Goal: Task Accomplishment & Management: Manage account settings

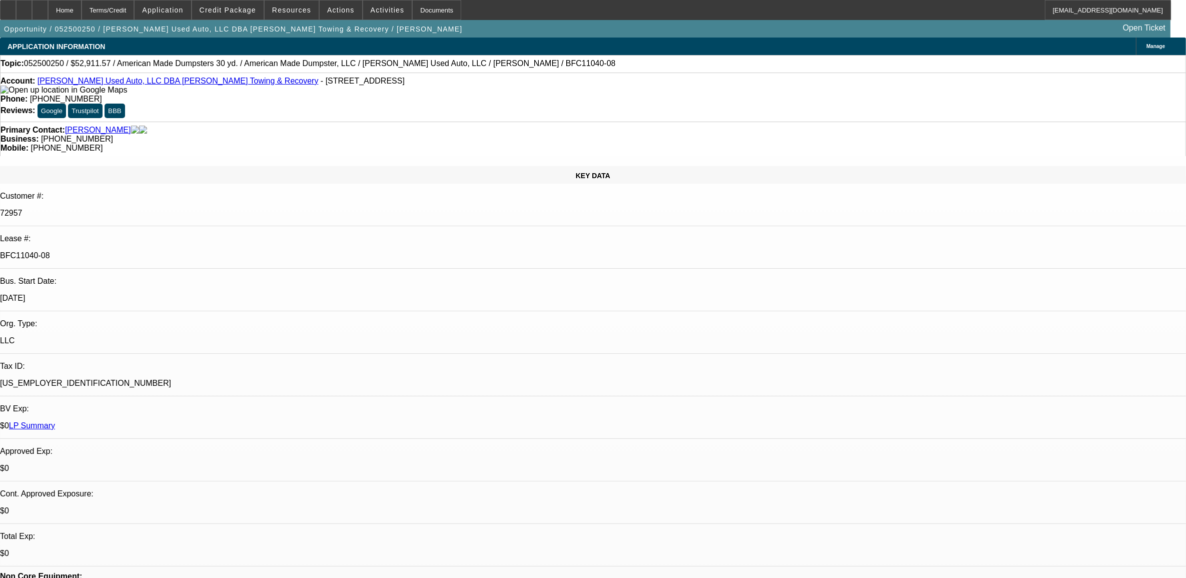
select select "0"
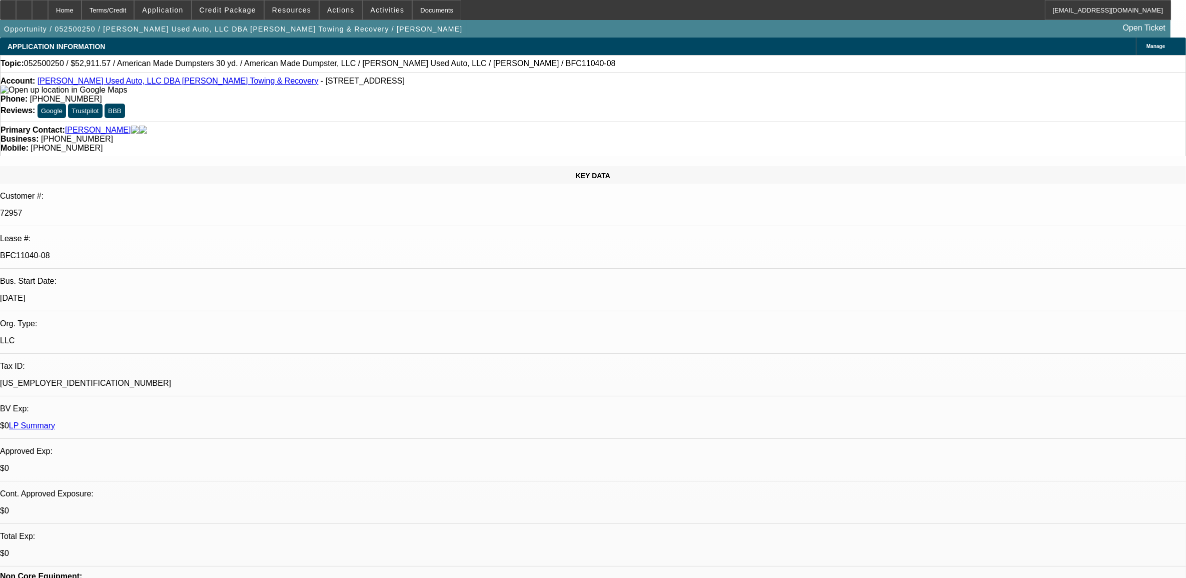
select select "0"
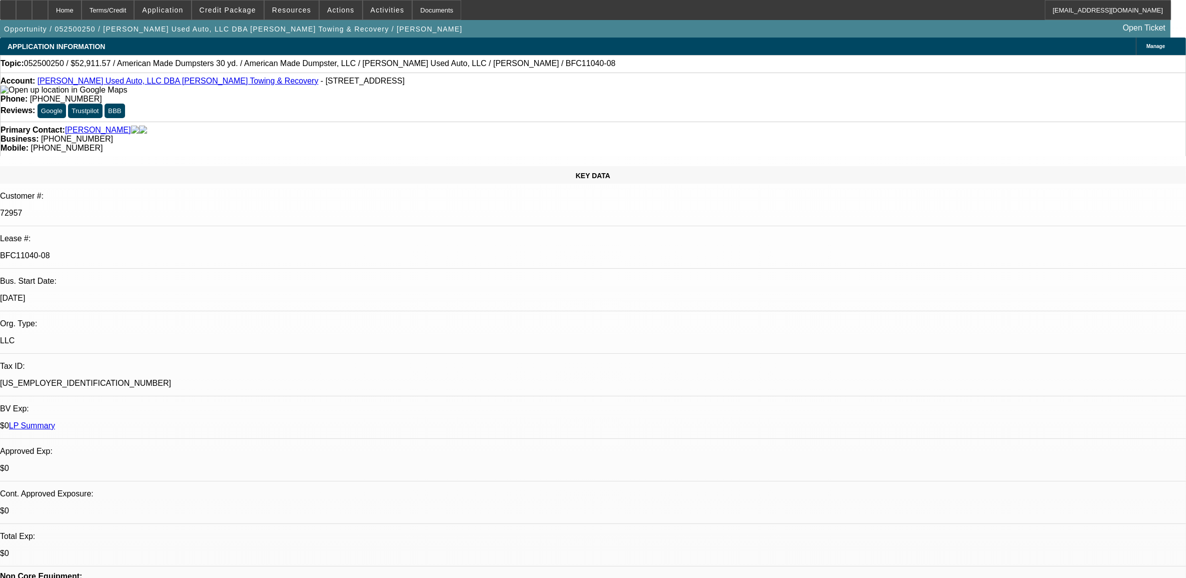
select select "0"
select select "1"
select select "2"
select select "6"
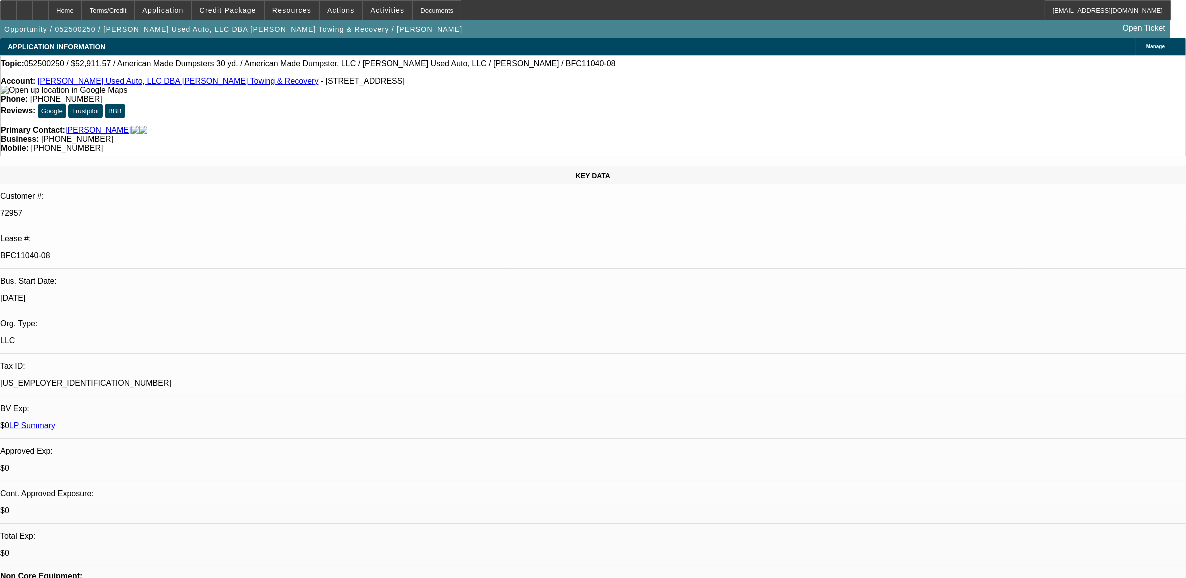
select select "1"
select select "6"
select select "1"
select select "2"
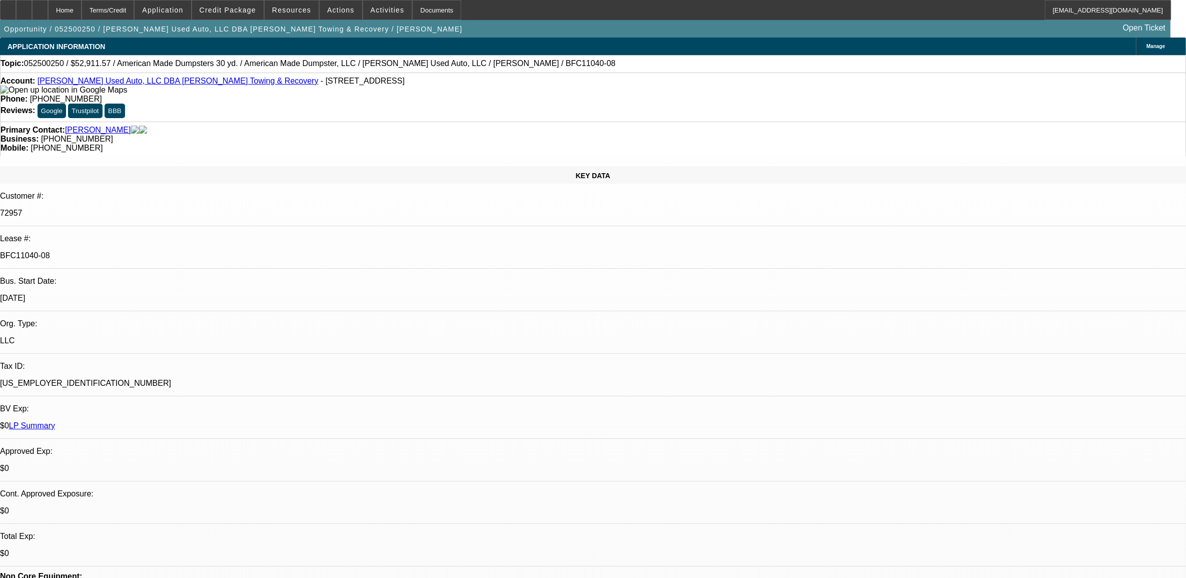
select select "6"
select select "1"
select select "2"
select select "6"
click at [99, 85] on link "Matos Used Auto, LLC DBA Matos Towing & Recovery" at bounding box center [178, 81] width 281 height 9
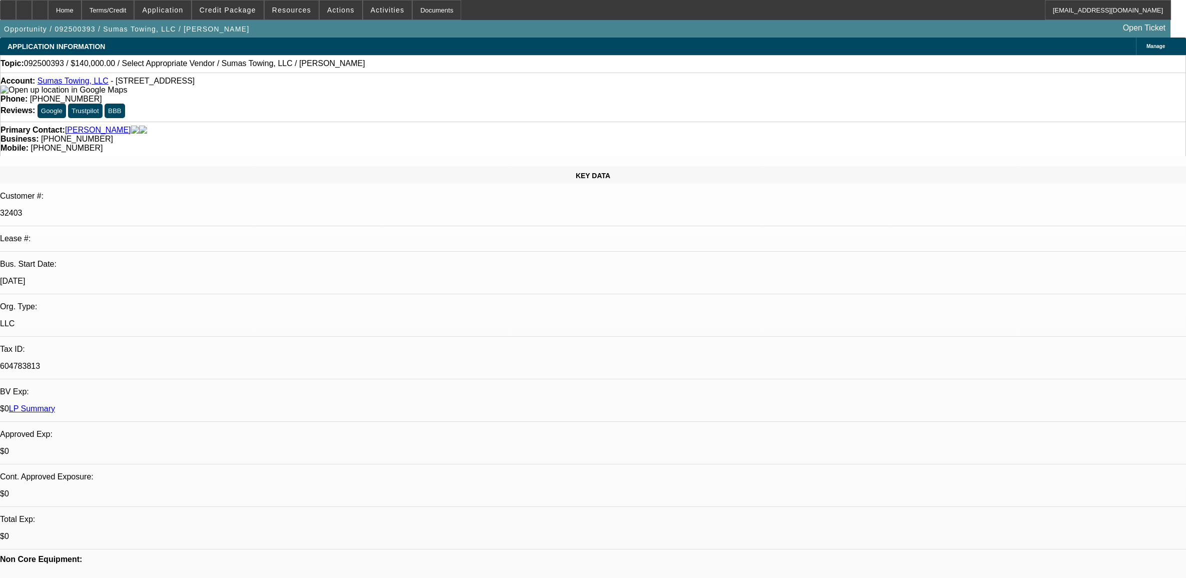
select select "0"
select select "2"
select select "0.1"
select select "4"
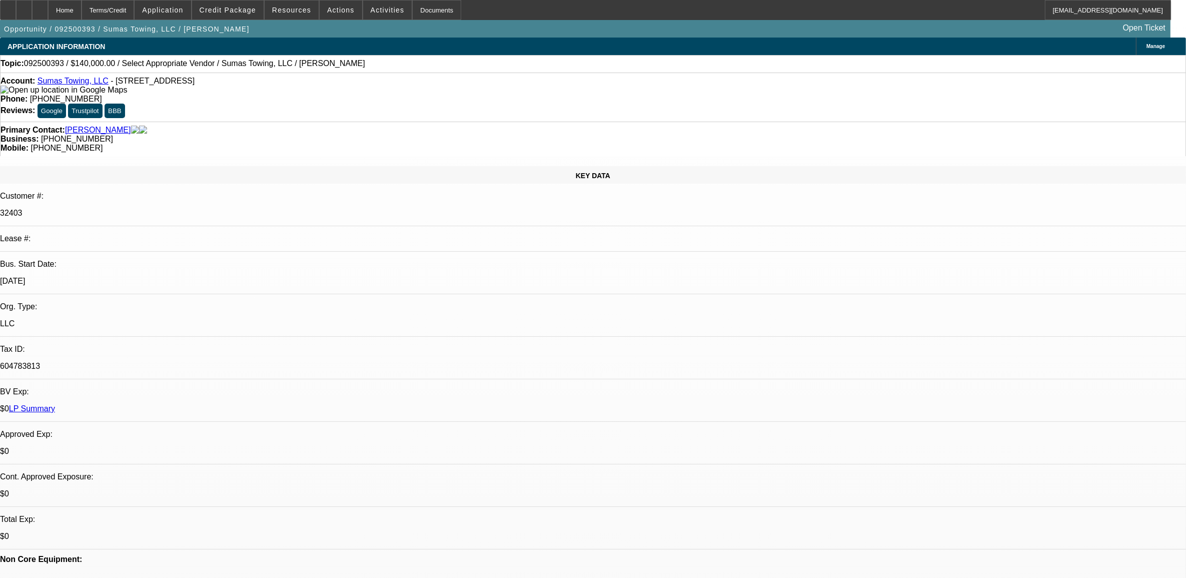
click at [53, 64] on span "092500393 / $140,000.00 / Select Appropriate Vendor / Sumas Towing, LLC / Edwar…" at bounding box center [194, 63] width 341 height 9
copy span "092500393"
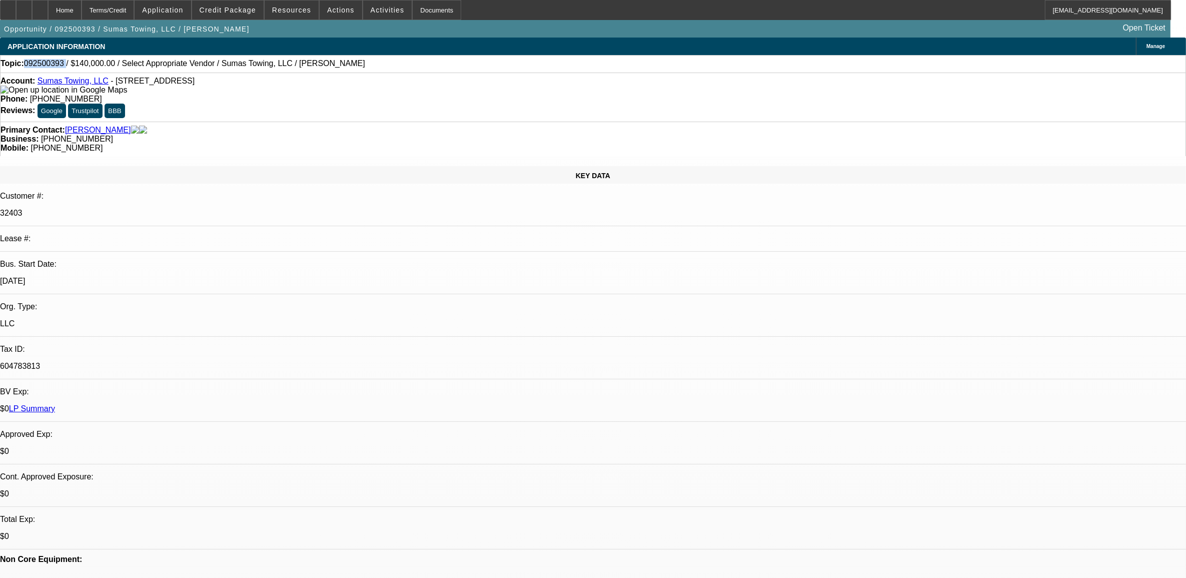
radio input "true"
type textarea "9.18, need to add wife. with banks we should be able to sell to Uni or Leaf. cl…"
radio input "true"
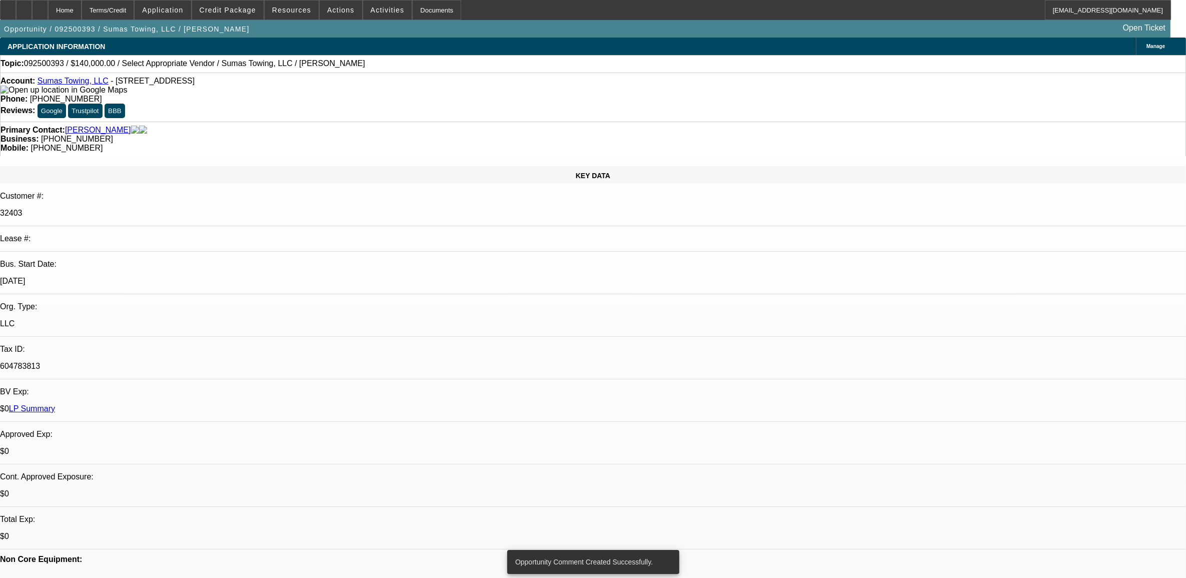
click at [55, 66] on span "092500393 / $140,000.00 / Select Appropriate Vendor / Sumas Towing, LLC / Edwar…" at bounding box center [194, 63] width 341 height 9
click at [55, 65] on span "092500393 / $140,000.00 / Select Appropriate Vendor / Sumas Towing, LLC / Edwar…" at bounding box center [194, 63] width 341 height 9
copy span "092500393"
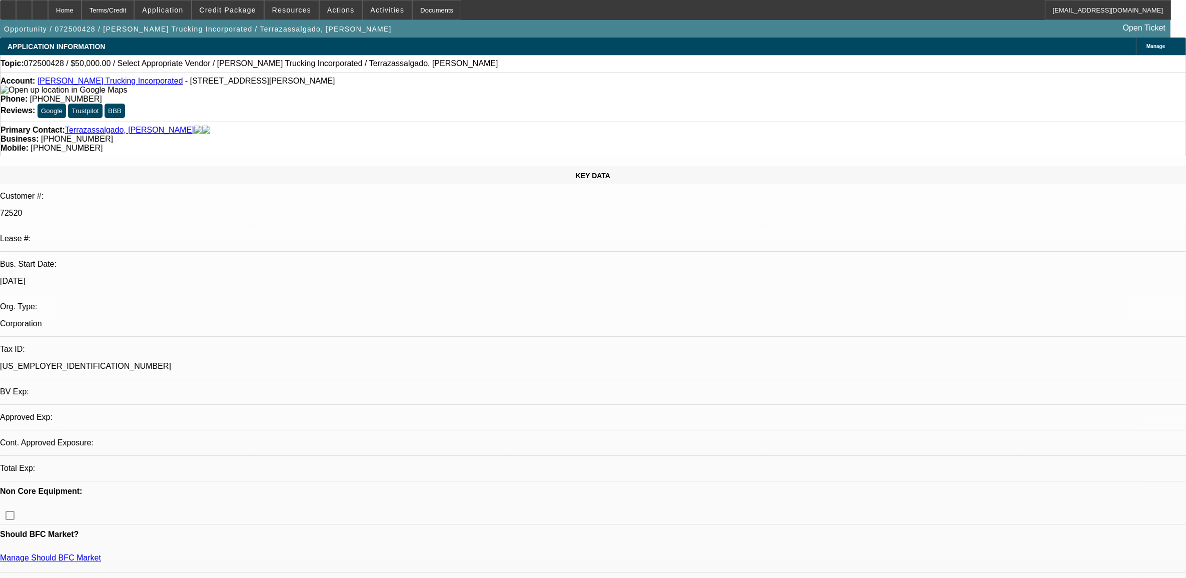
select select "0"
select select "2"
select select "0.1"
select select "1"
select select "2"
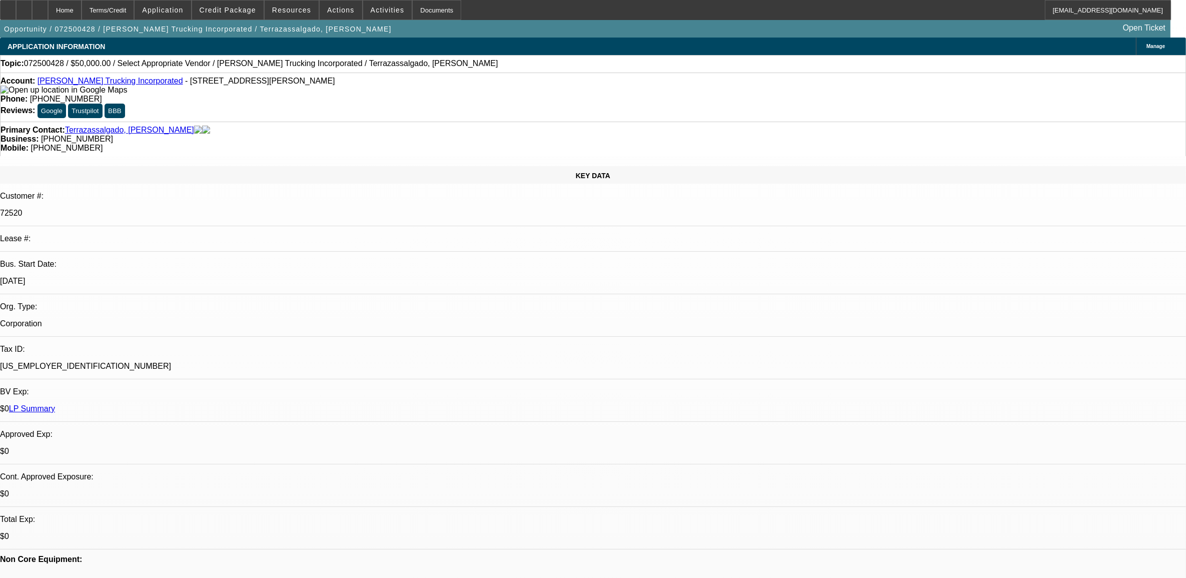
select select "4"
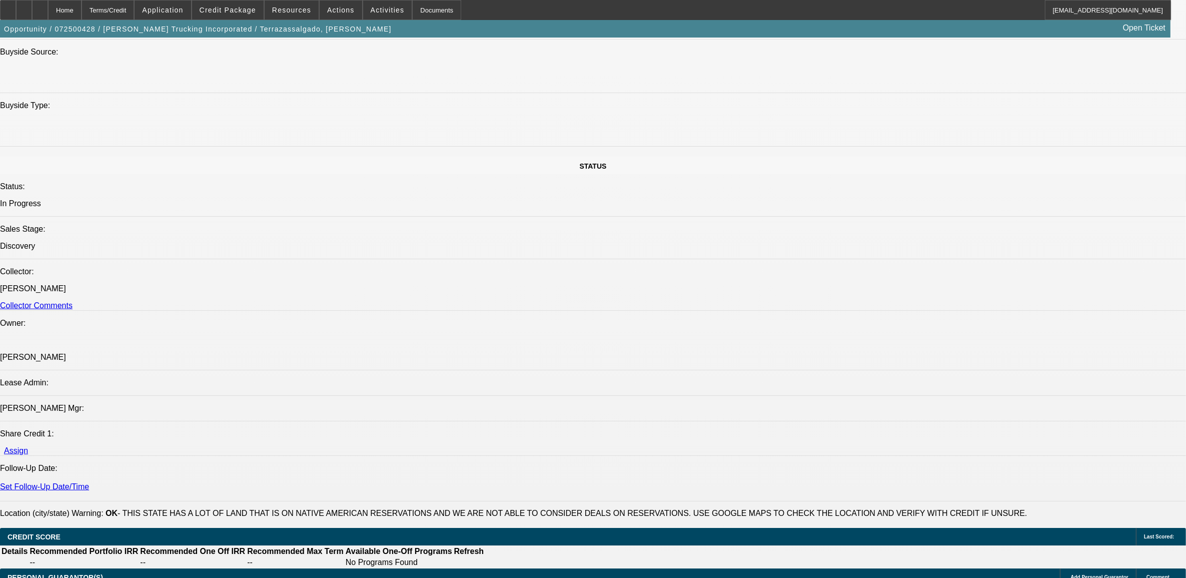
scroll to position [938, 0]
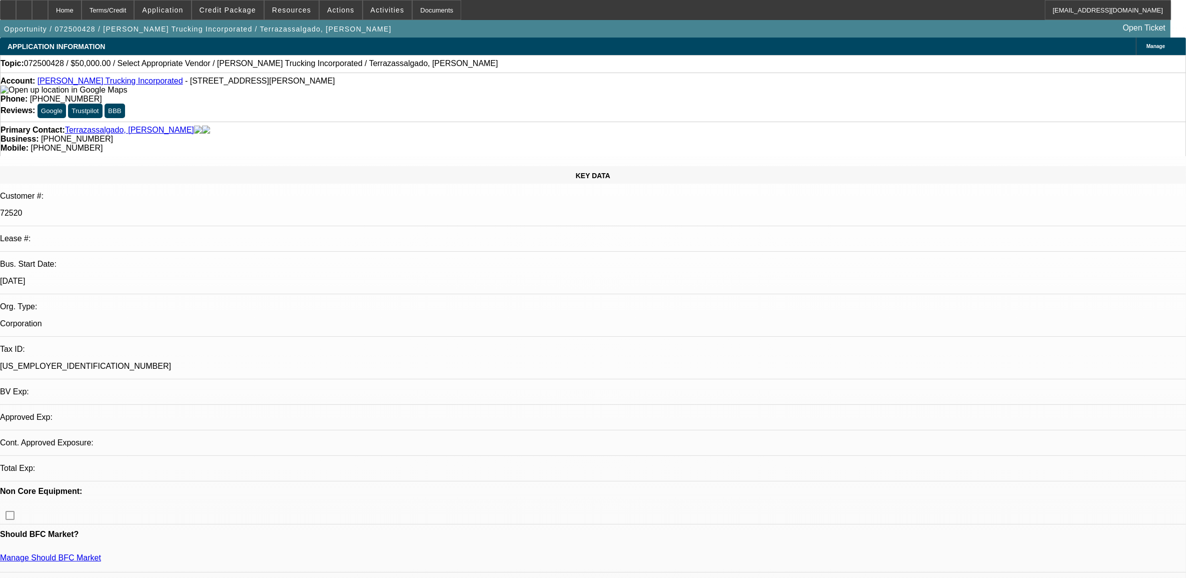
select select "0"
select select "2"
select select "0.1"
select select "4"
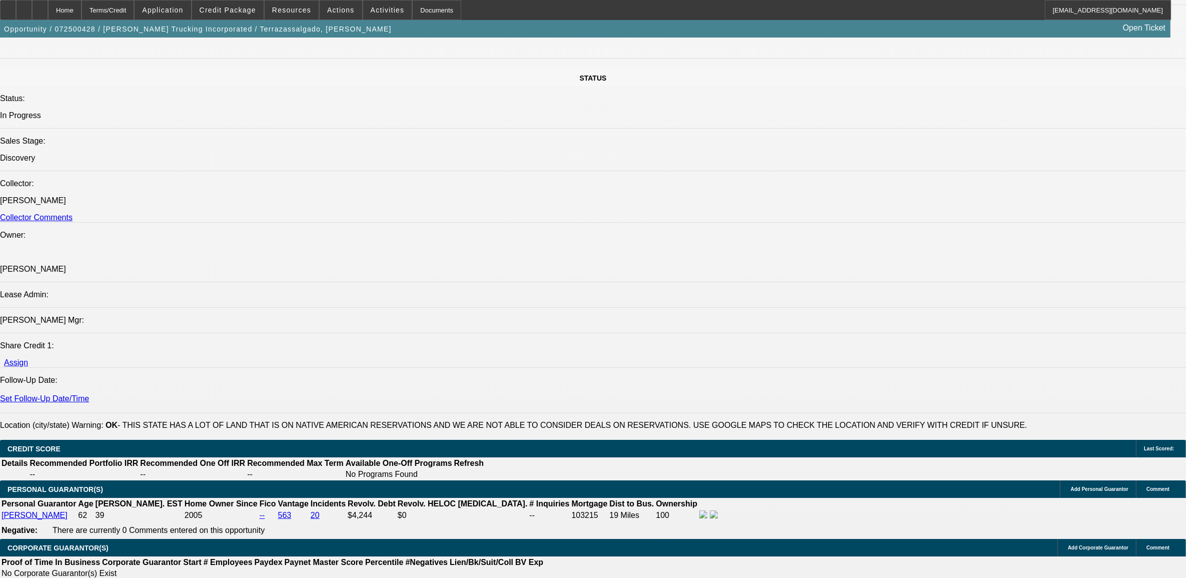
scroll to position [977, 0]
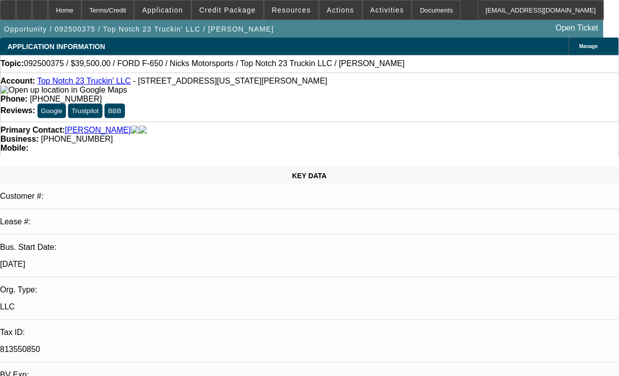
select select "0"
select select "2"
select select "0"
select select "5"
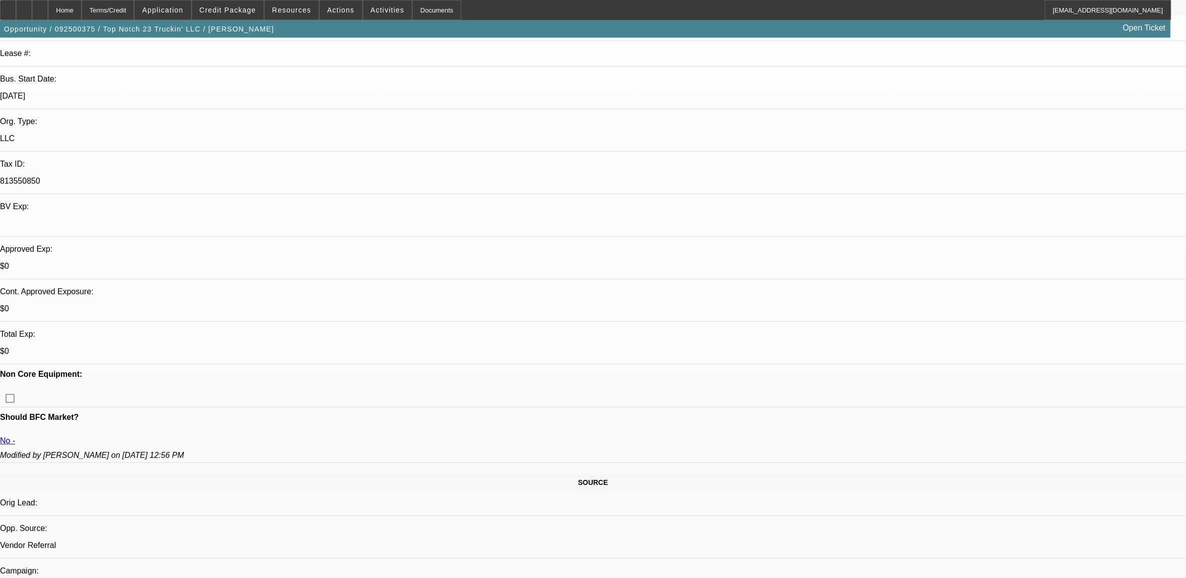
scroll to position [43, 0]
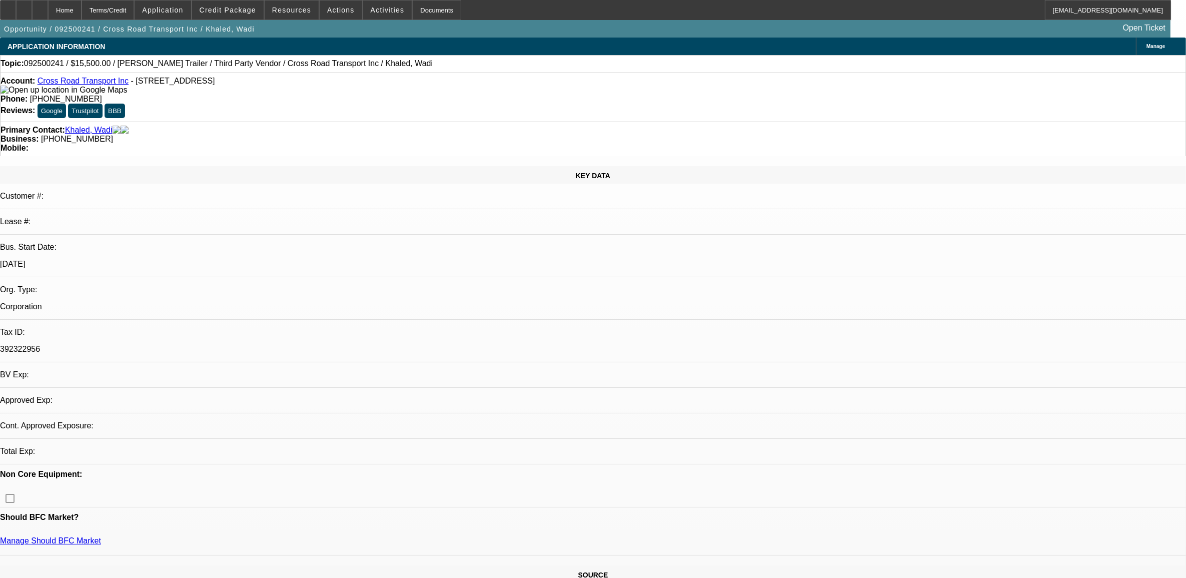
select select "0"
select select "0.1"
select select "0"
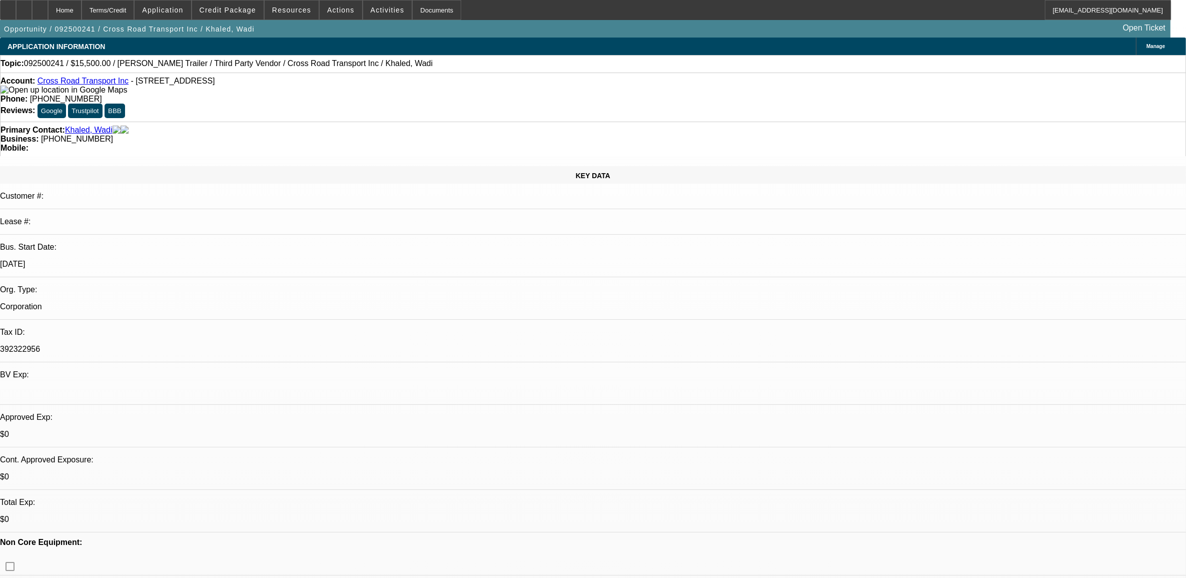
select select "1"
select select "4"
select select "1"
select select "2"
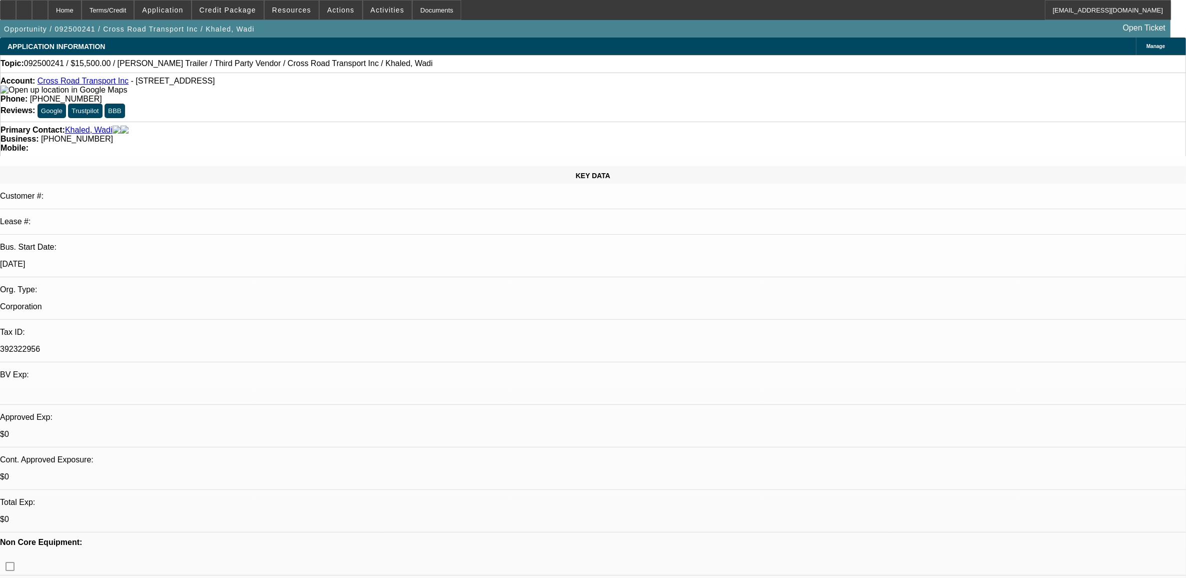
select select "5"
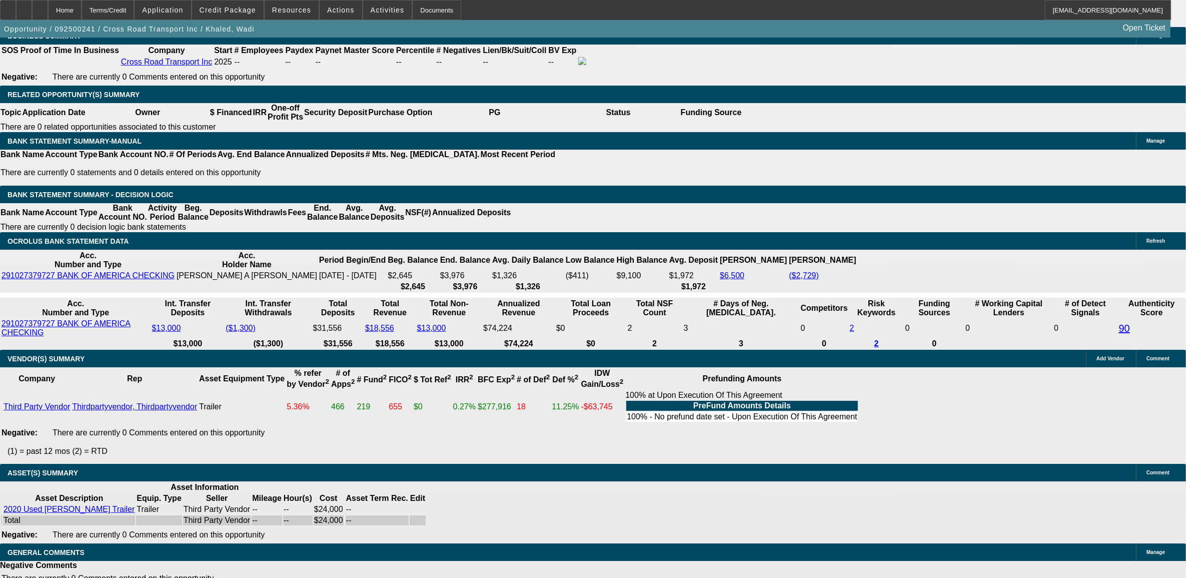
scroll to position [1281, 0]
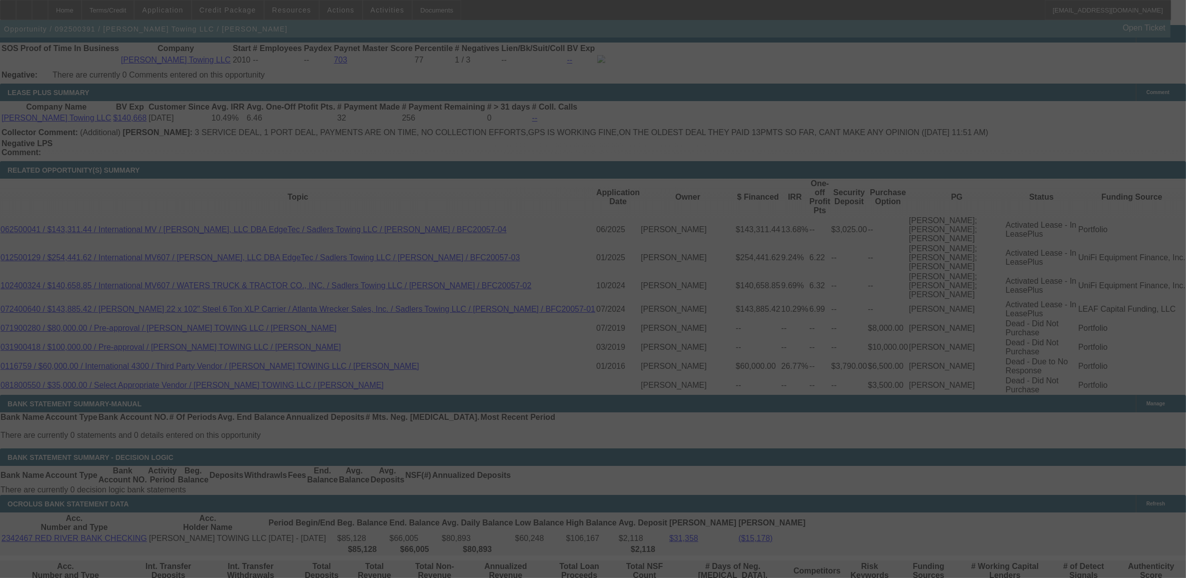
scroll to position [1719, 0]
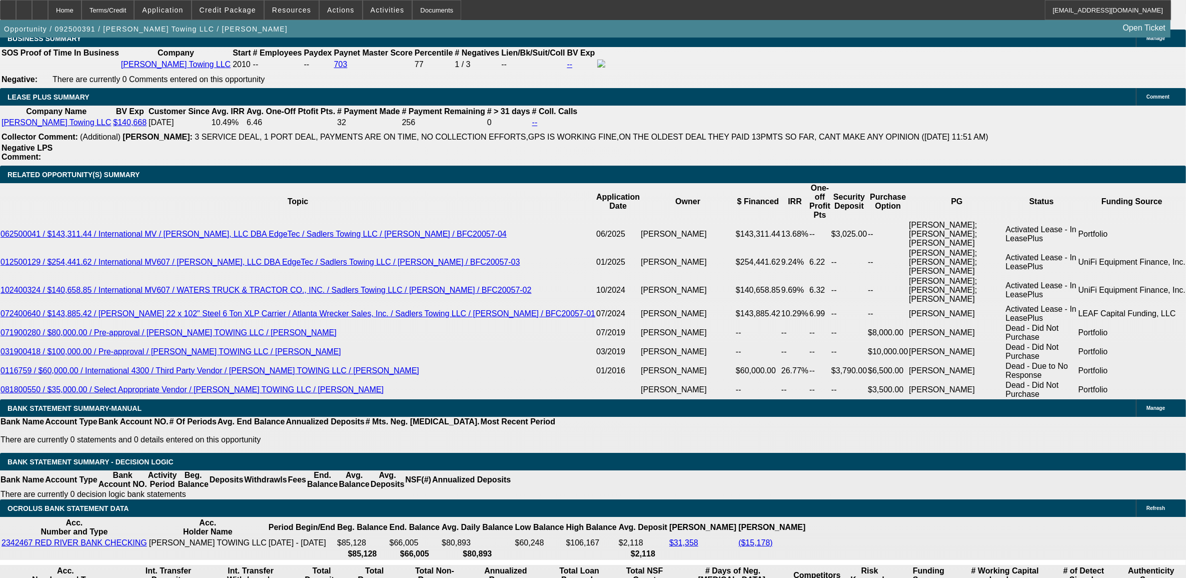
select select "0"
select select "2"
select select "0"
select select "6"
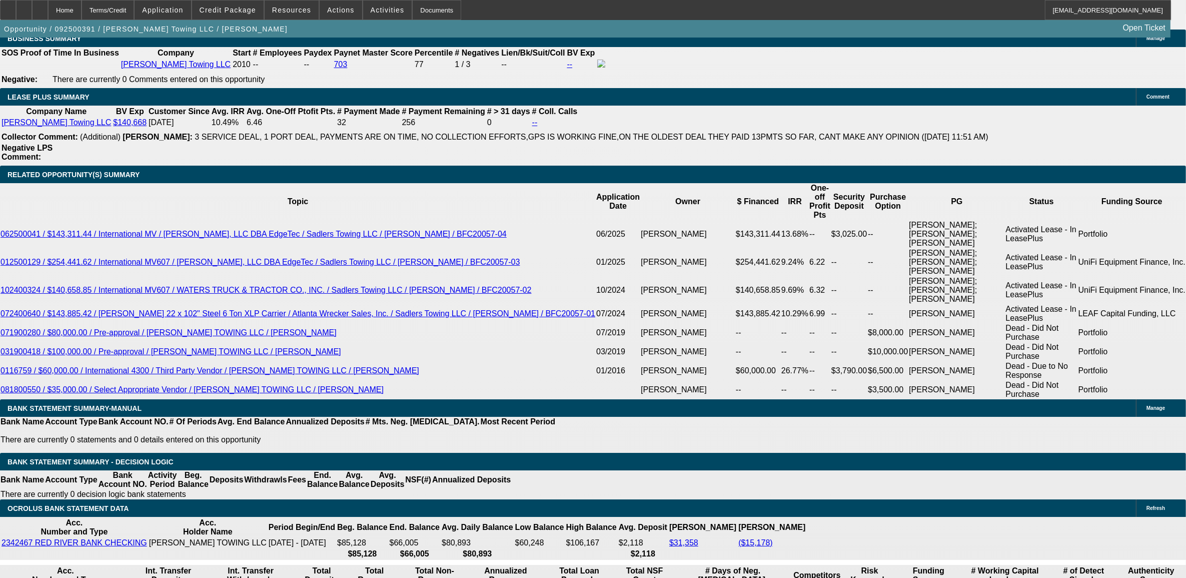
select select "0"
select select "2"
select select "0"
select select "6"
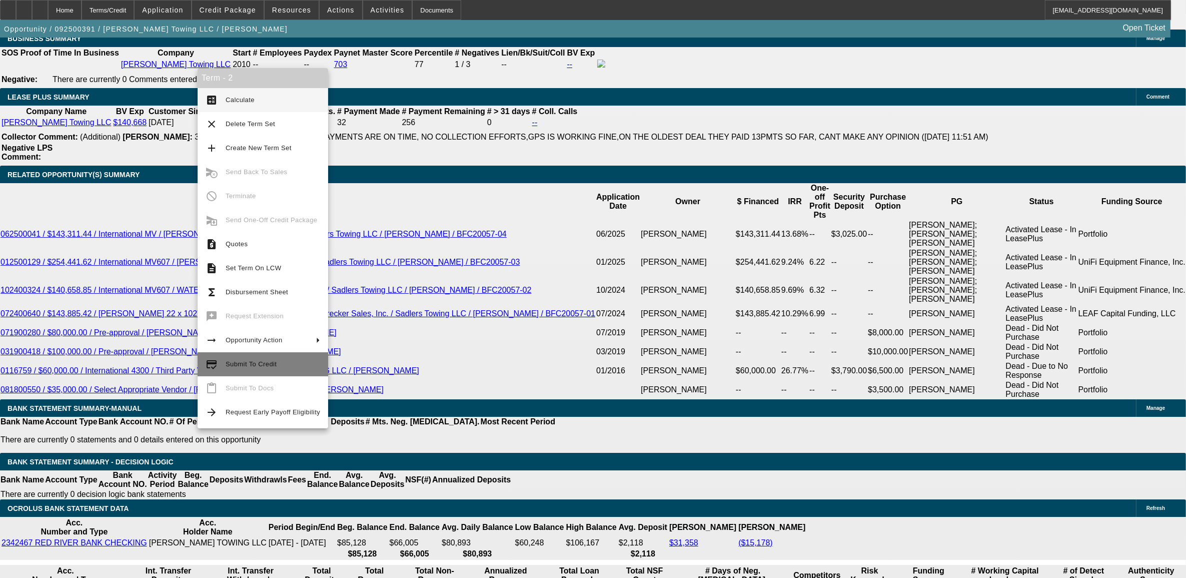
click at [239, 370] on span "Submit To Credit" at bounding box center [273, 364] width 95 height 12
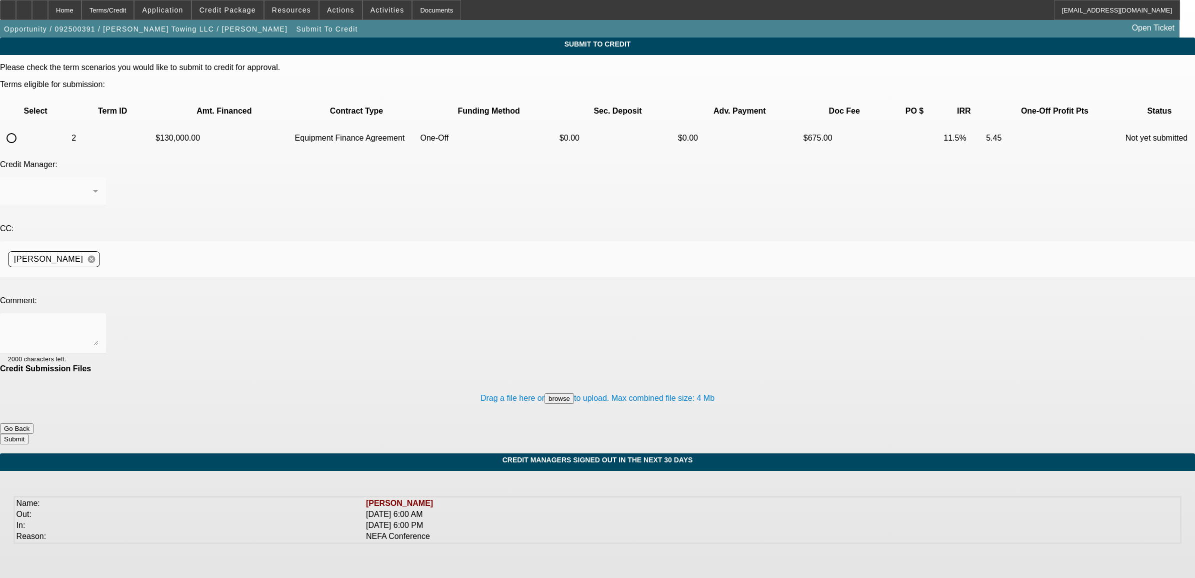
click at [22, 128] on input "radio" at bounding box center [12, 138] width 20 height 20
radio input "true"
click at [98, 321] on textarea at bounding box center [53, 333] width 90 height 24
type textarea "he just unlocked it."
click at [29, 434] on button "Submit" at bounding box center [14, 439] width 29 height 11
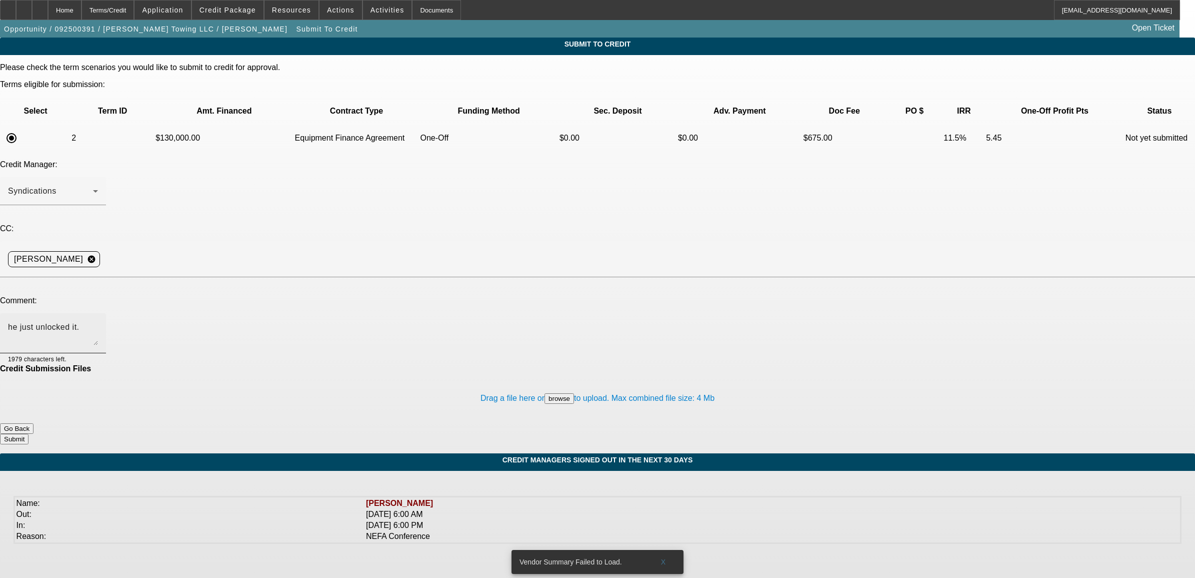
click at [98, 321] on textarea "he just unlocked it." at bounding box center [53, 333] width 90 height 24
click at [29, 434] on button "Submit" at bounding box center [14, 439] width 29 height 11
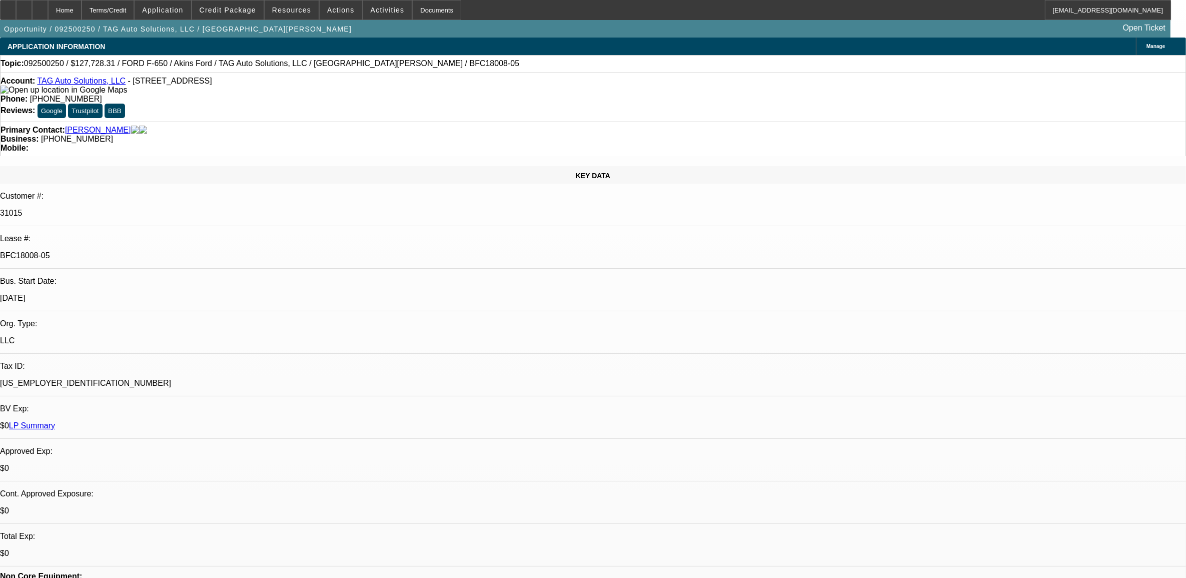
select select "0"
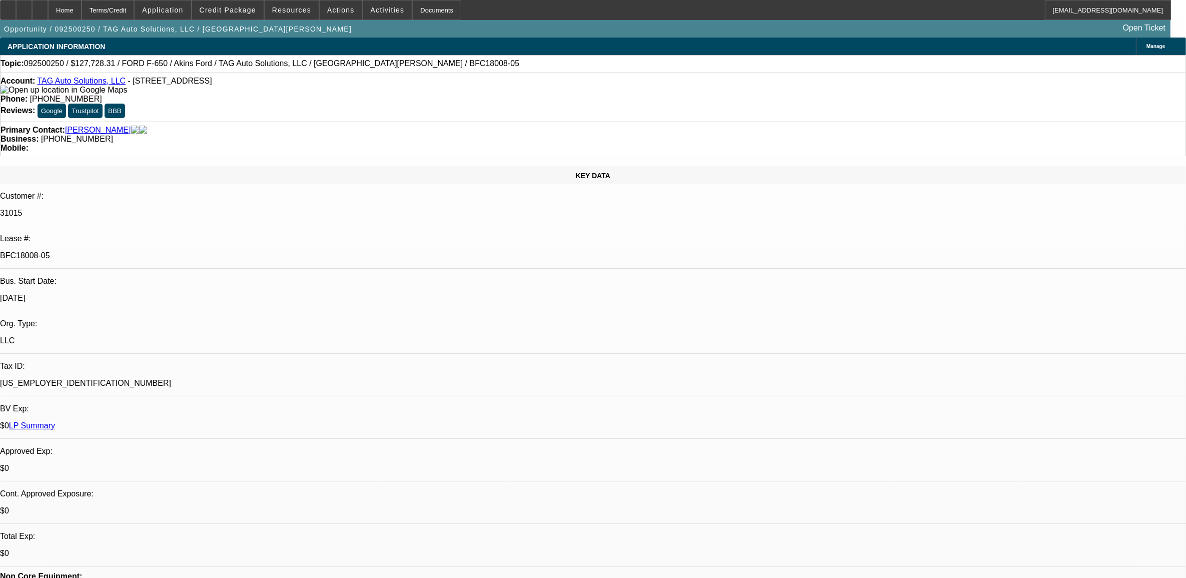
select select "0"
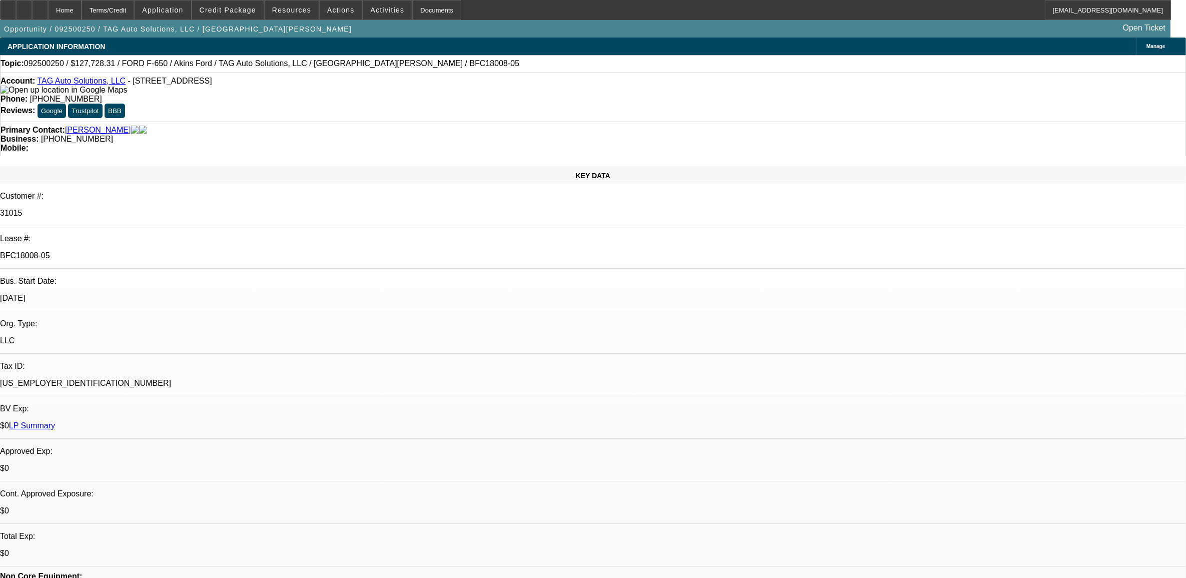
select select "0"
select select "1"
select select "2"
select select "6"
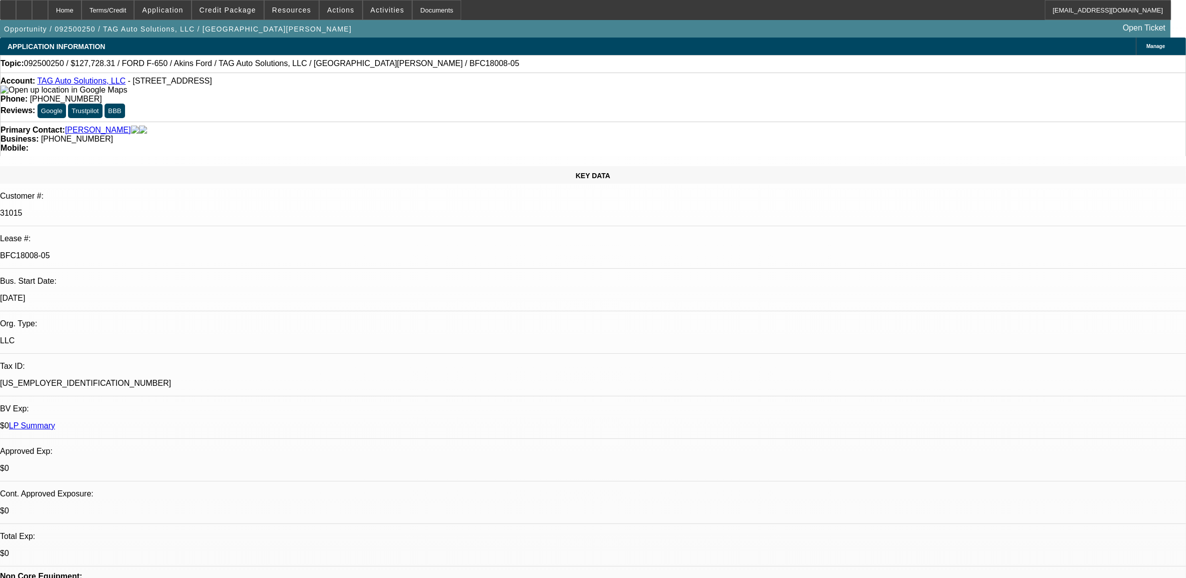
select select "1"
select select "2"
select select "6"
select select "1"
select select "2"
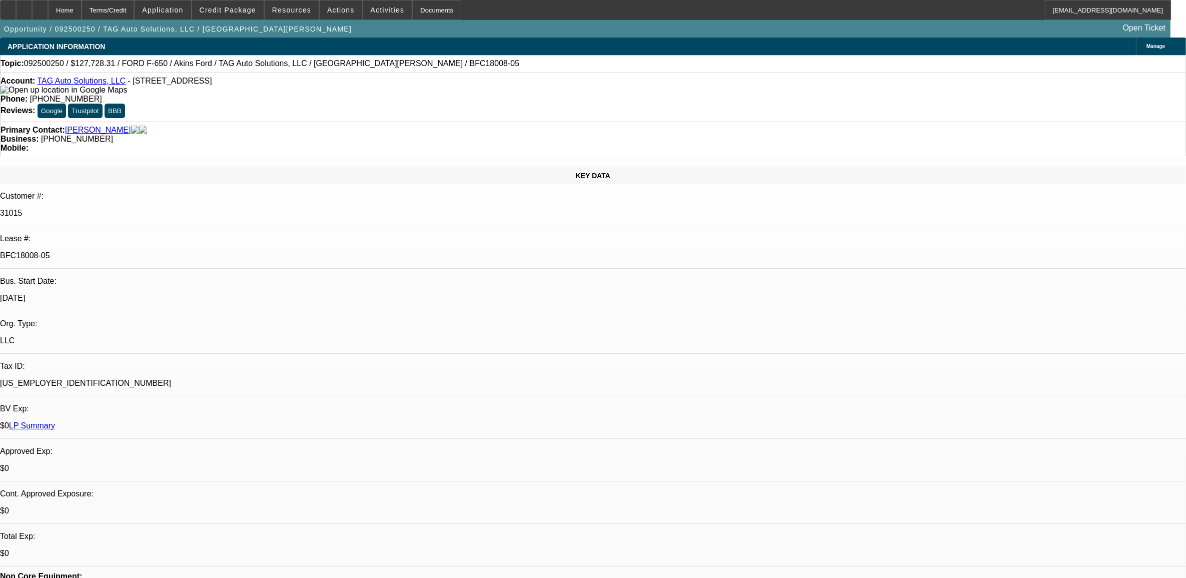
select select "6"
select select "1"
select select "2"
select select "6"
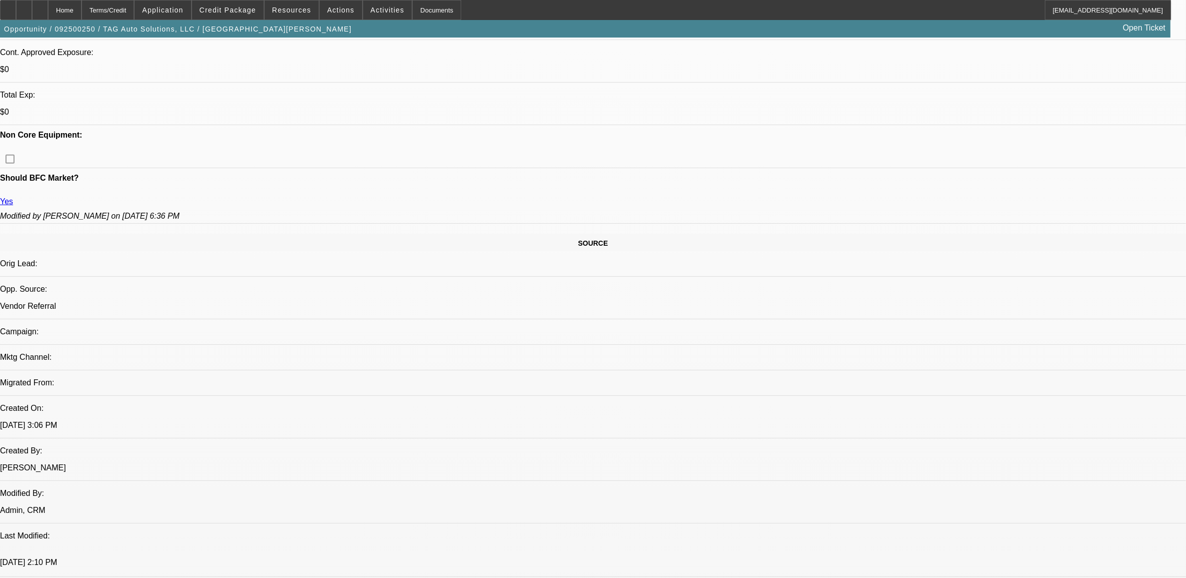
scroll to position [438, 0]
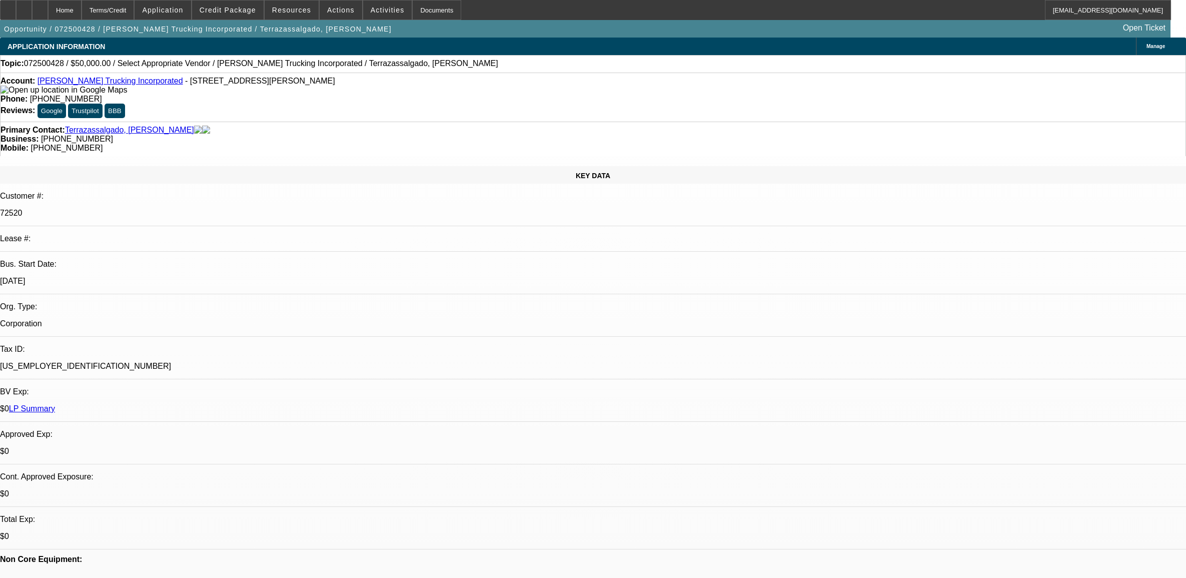
select select "0"
select select "2"
select select "0.1"
select select "4"
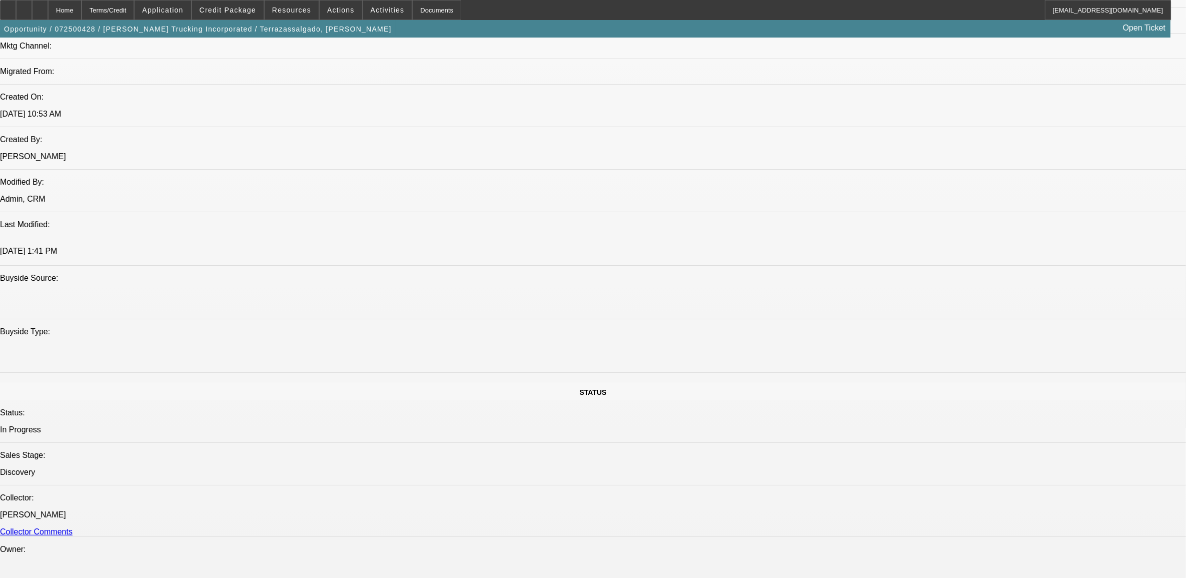
scroll to position [727, 0]
click at [48, 18] on div at bounding box center [40, 10] width 16 height 20
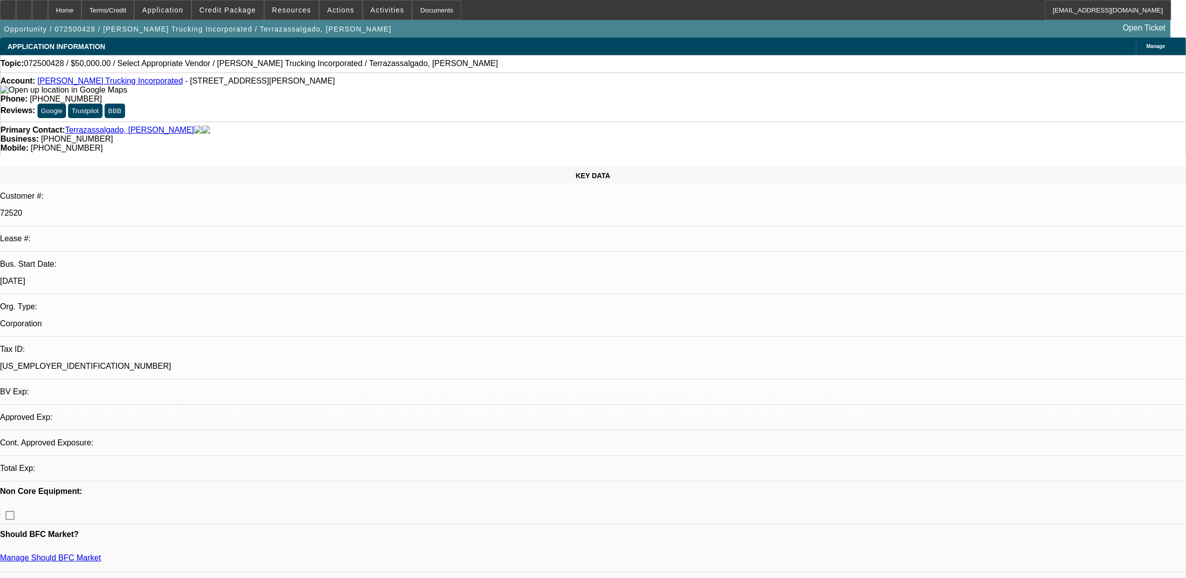
select select "0"
select select "2"
select select "0.1"
select select "1"
select select "2"
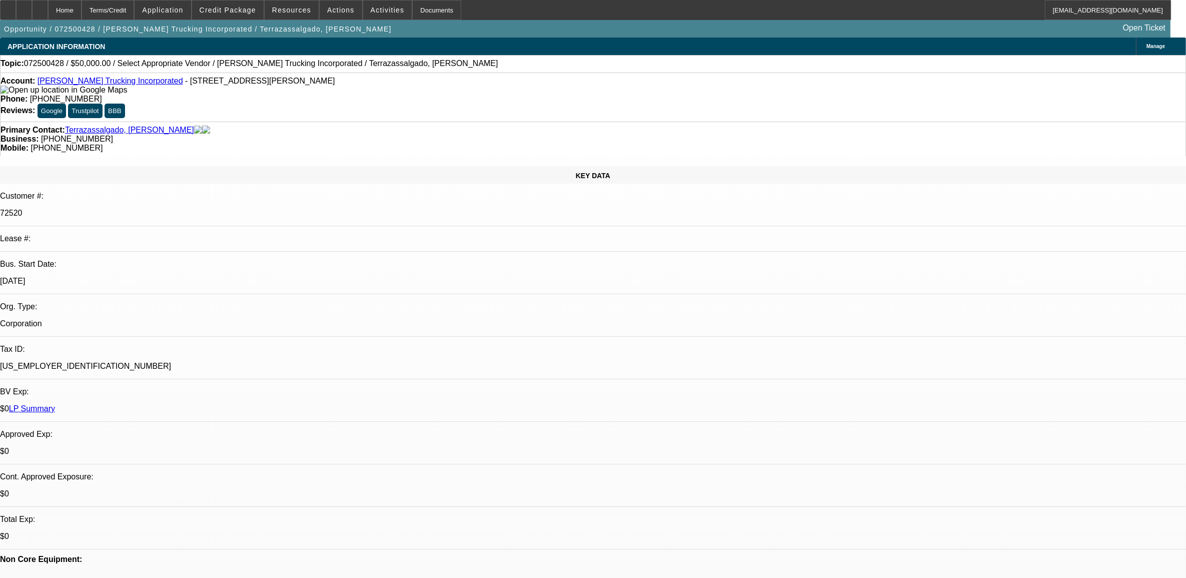
select select "4"
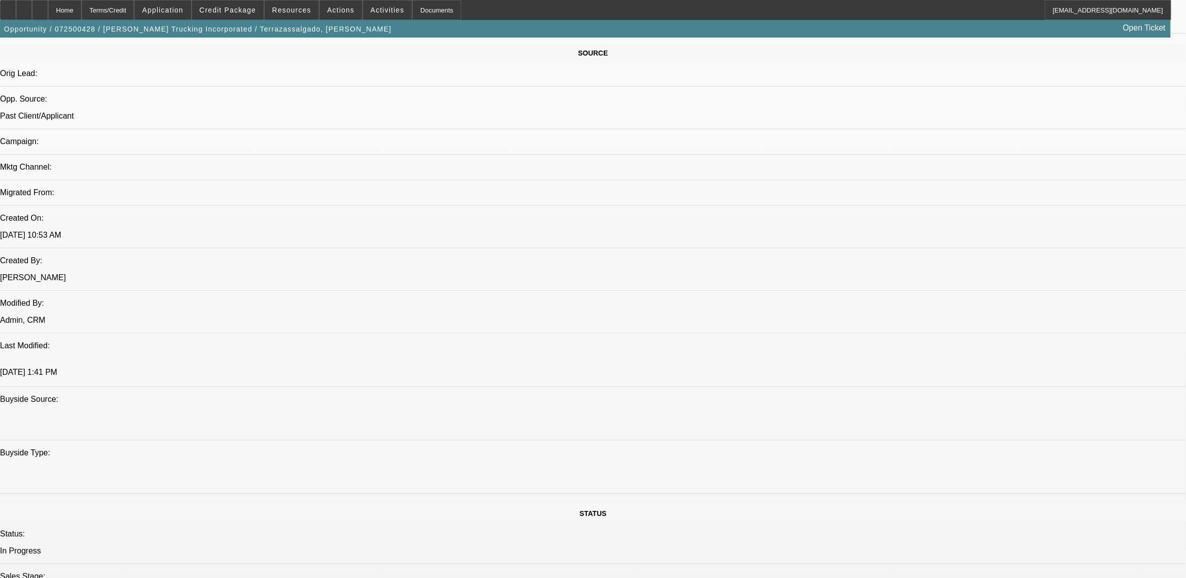
scroll to position [294, 0]
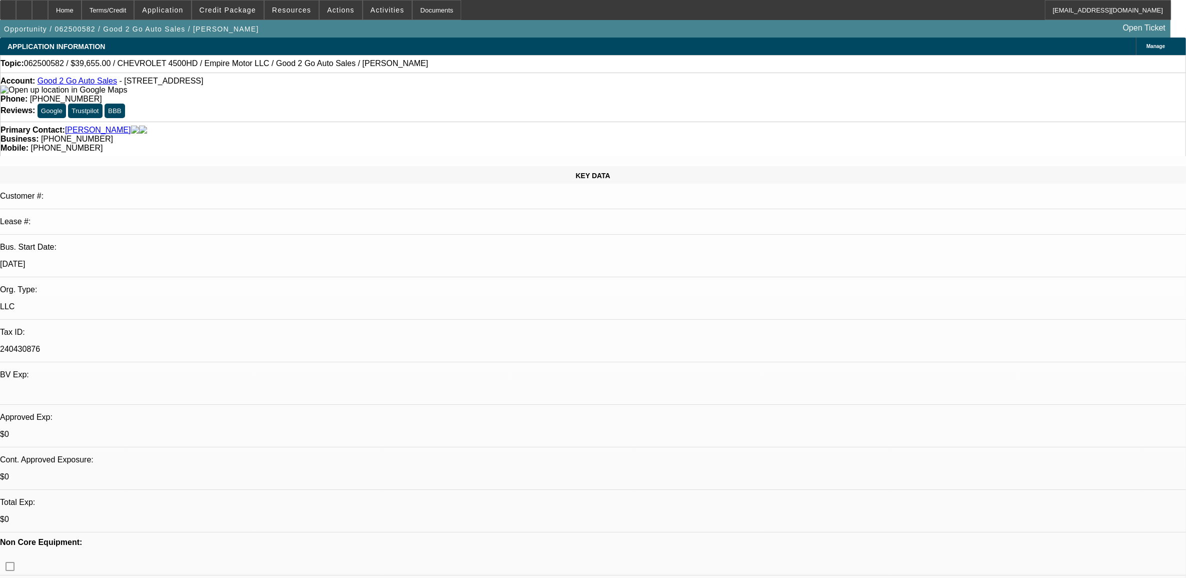
select select "0"
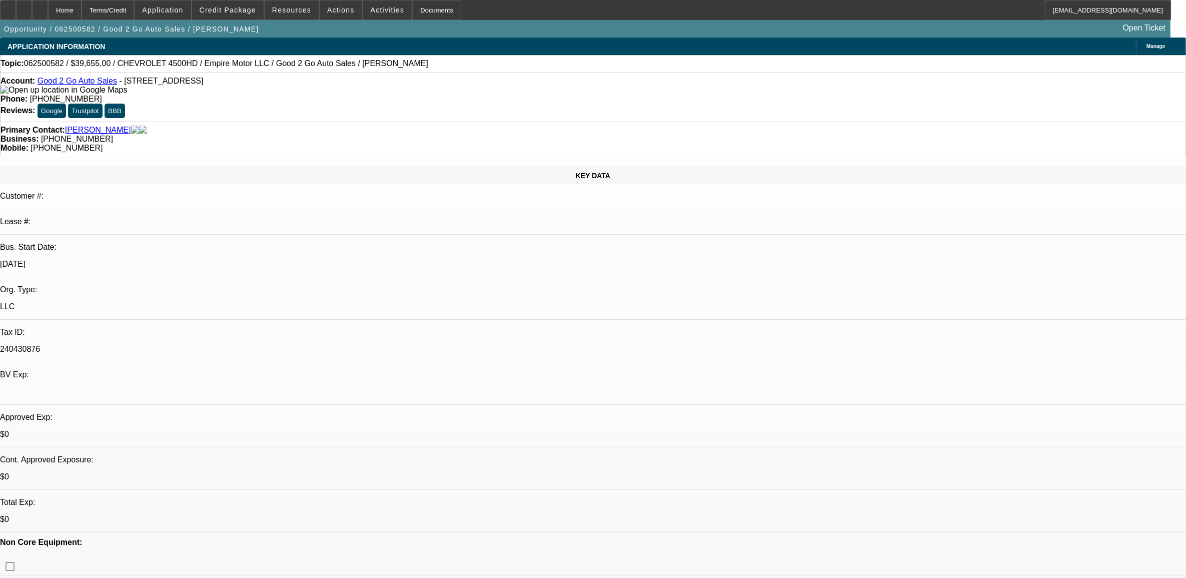
select select "0"
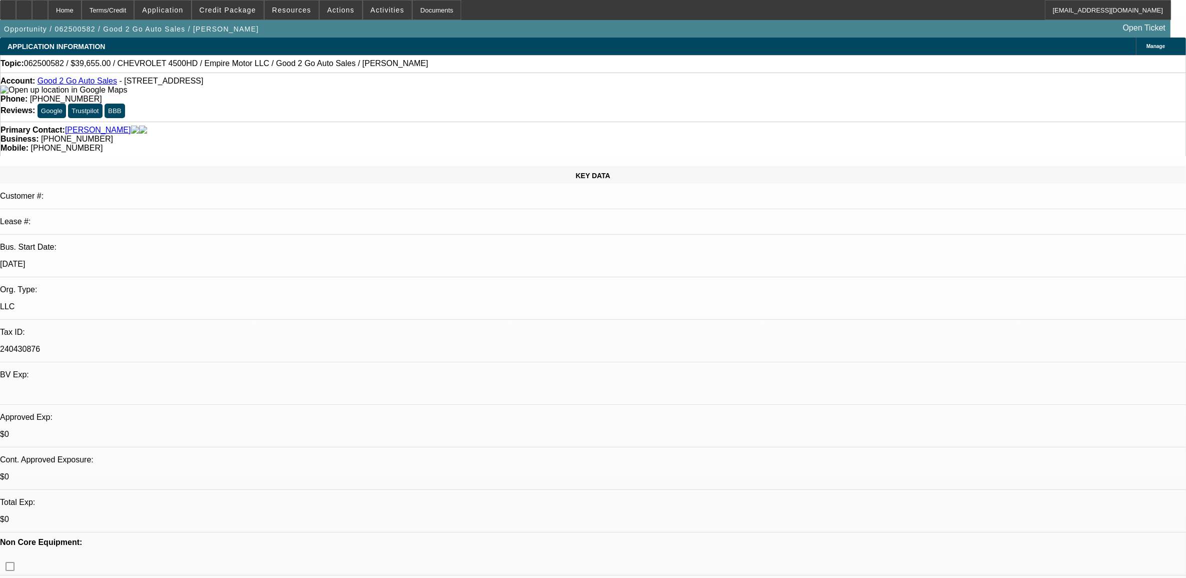
select select "0"
select select "1"
select select "3"
select select "6"
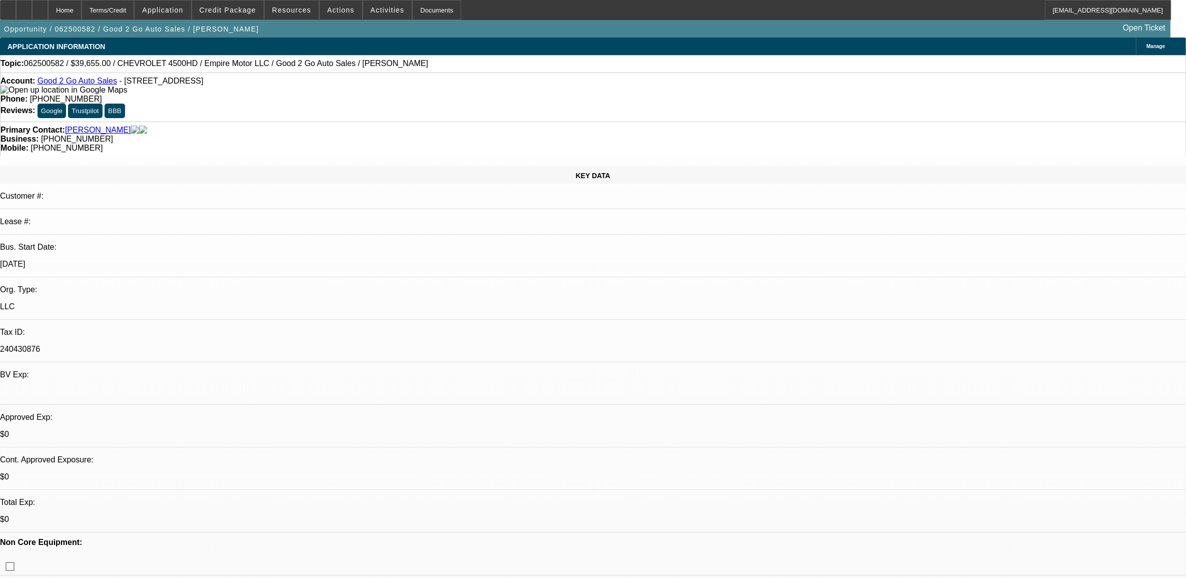
select select "1"
select select "3"
select select "6"
select select "1"
select select "3"
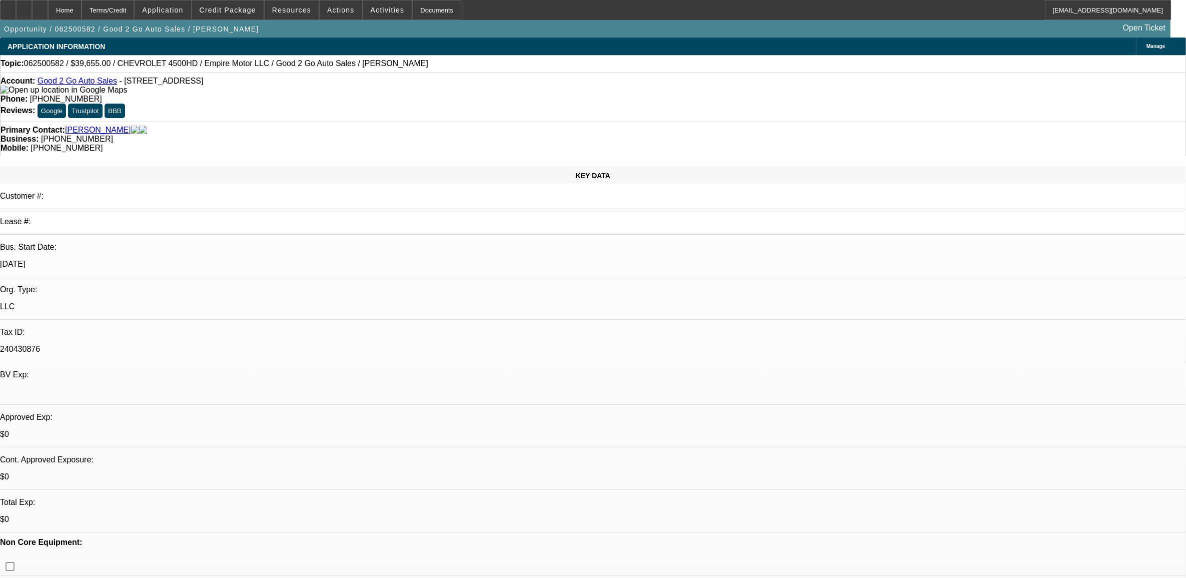
select select "6"
select select "1"
select select "2"
select select "6"
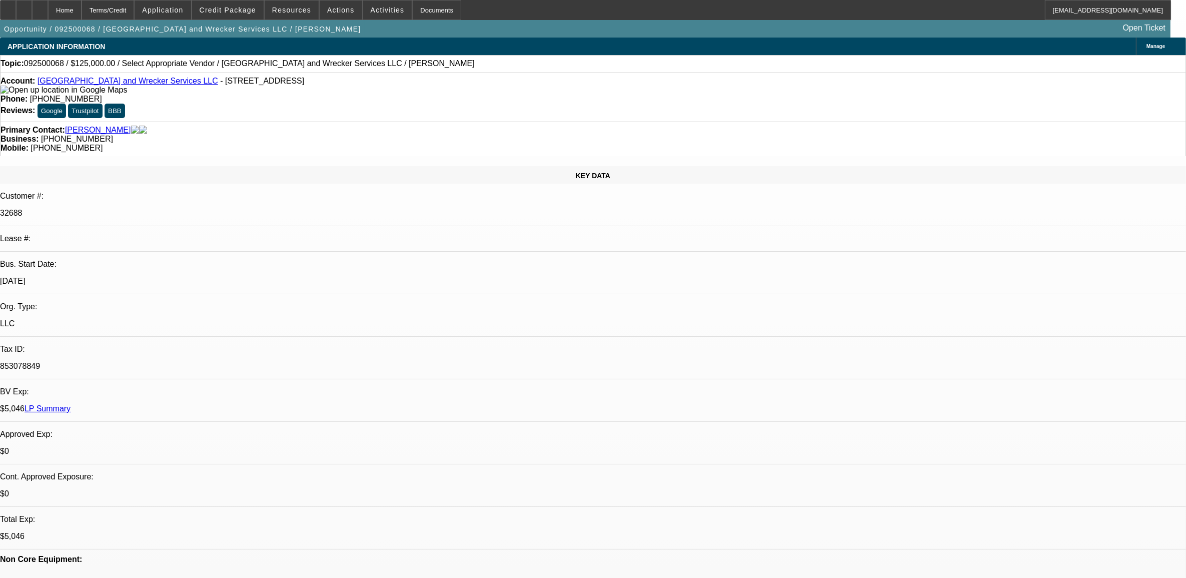
select select "0"
select select "2"
select select "0.1"
select select "4"
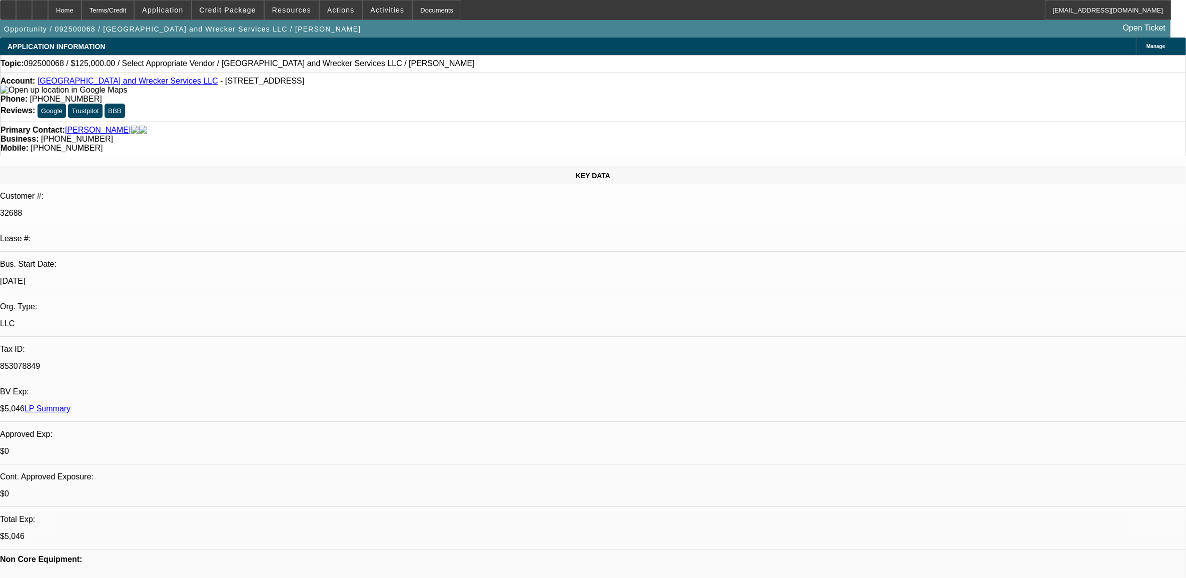
scroll to position [63, 0]
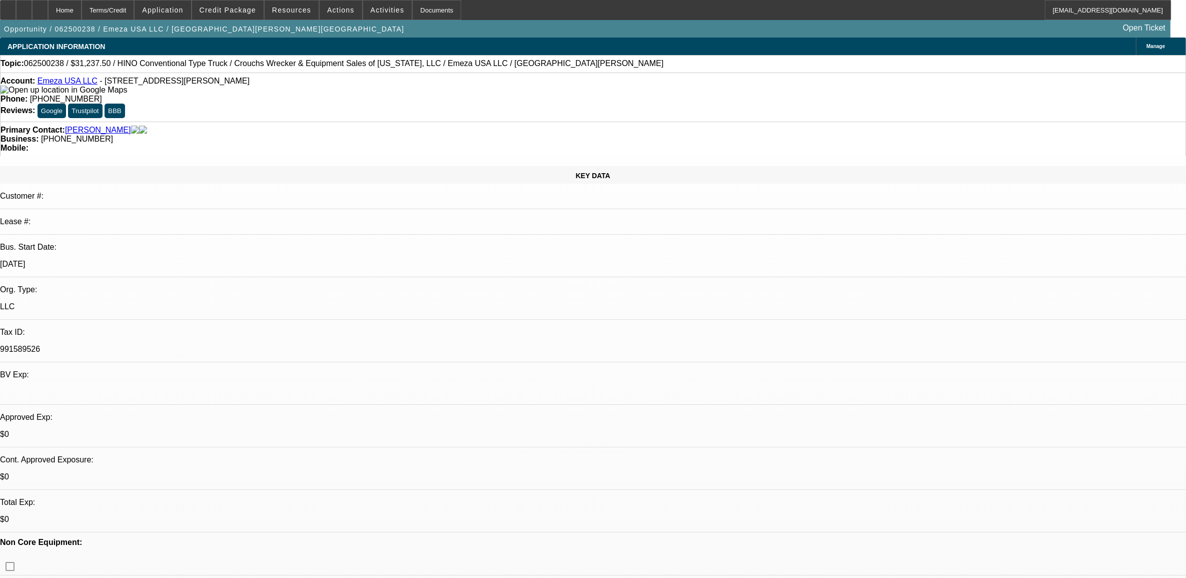
select select "0.15"
select select "0"
select select "0.1"
select select "0.15"
select select "0"
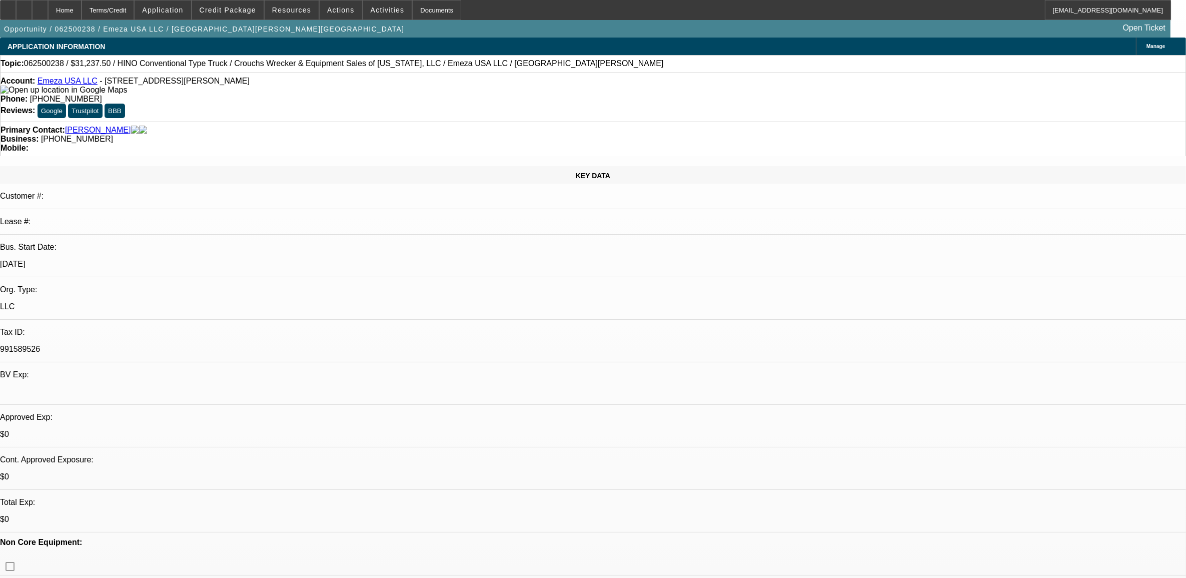
select select "0.1"
select select "0.15"
select select "2"
select select "0.1"
select select "0.15"
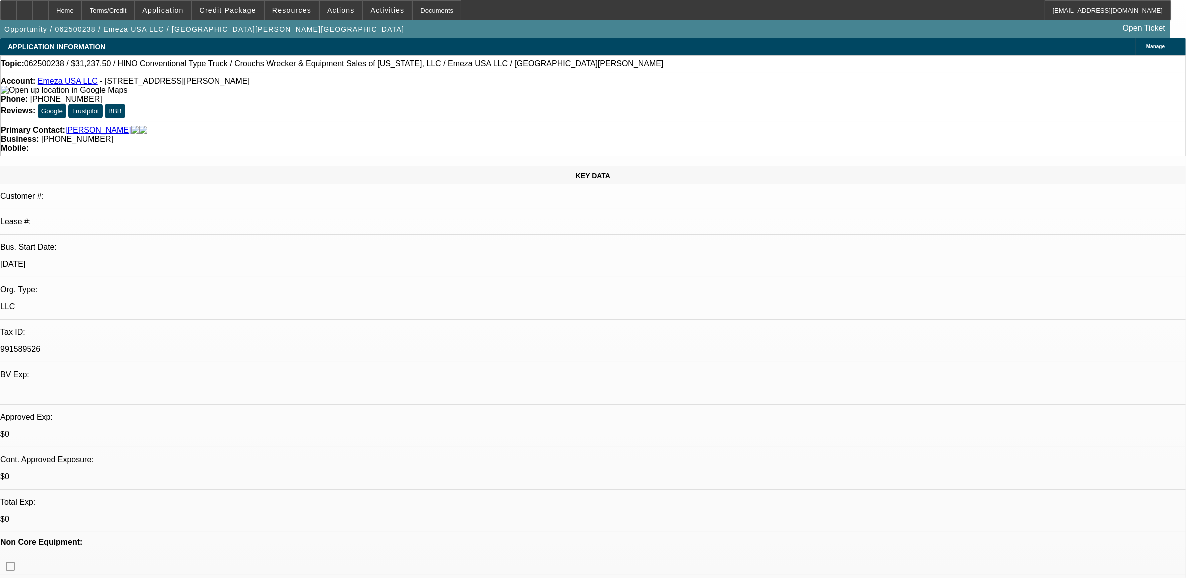
select select "2"
select select "0.1"
select select "1"
select select "4"
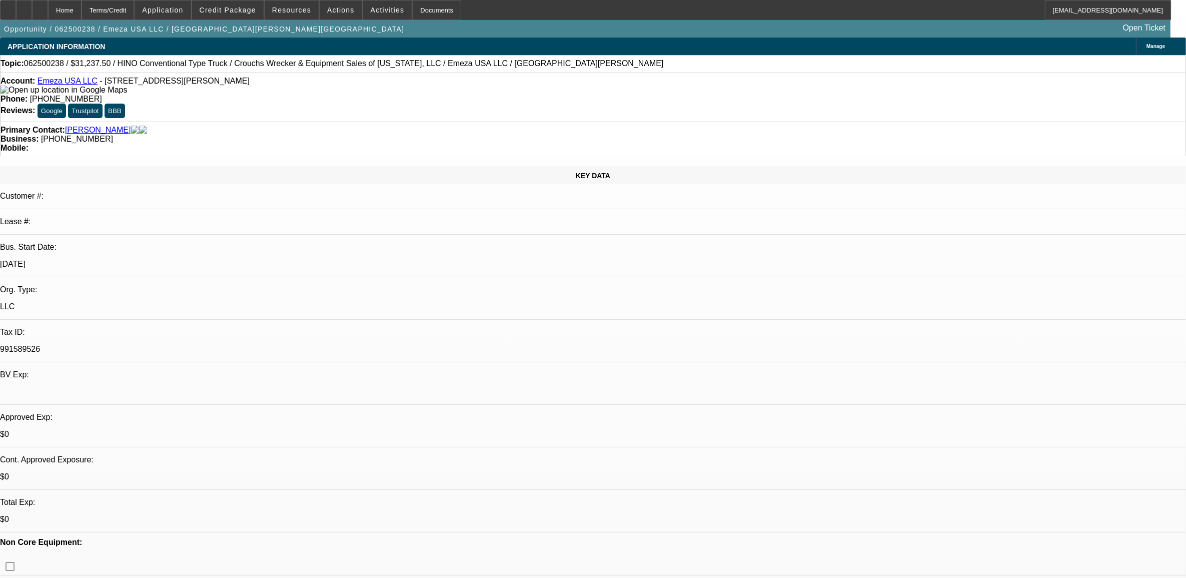
select select "1"
select select "4"
select select "1"
select select "2"
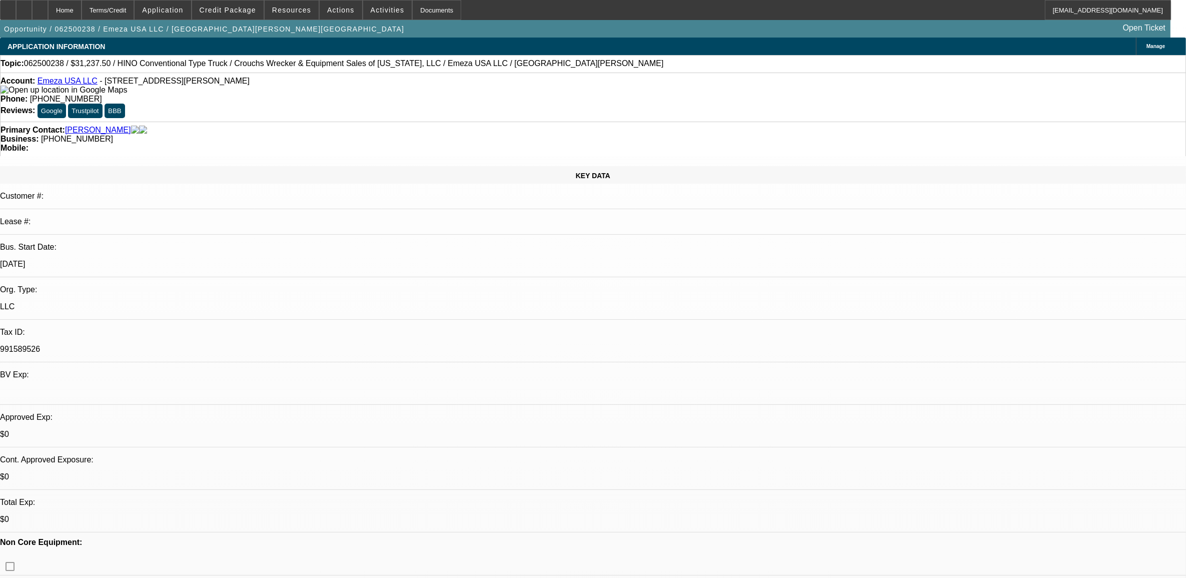
select select "4"
select select "1"
select select "2"
select select "4"
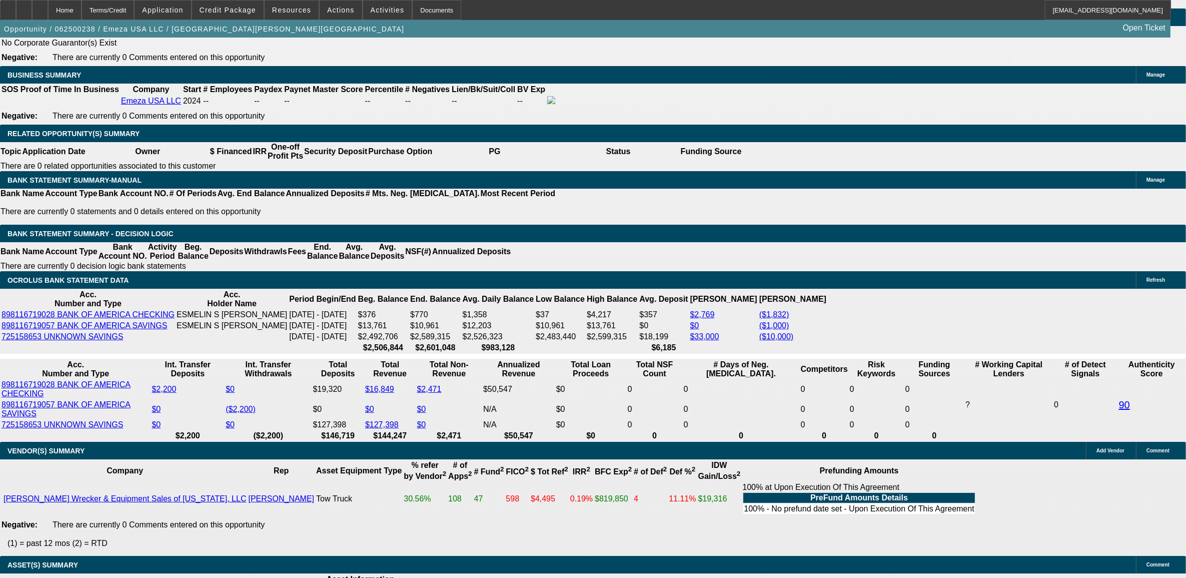
scroll to position [1794, 0]
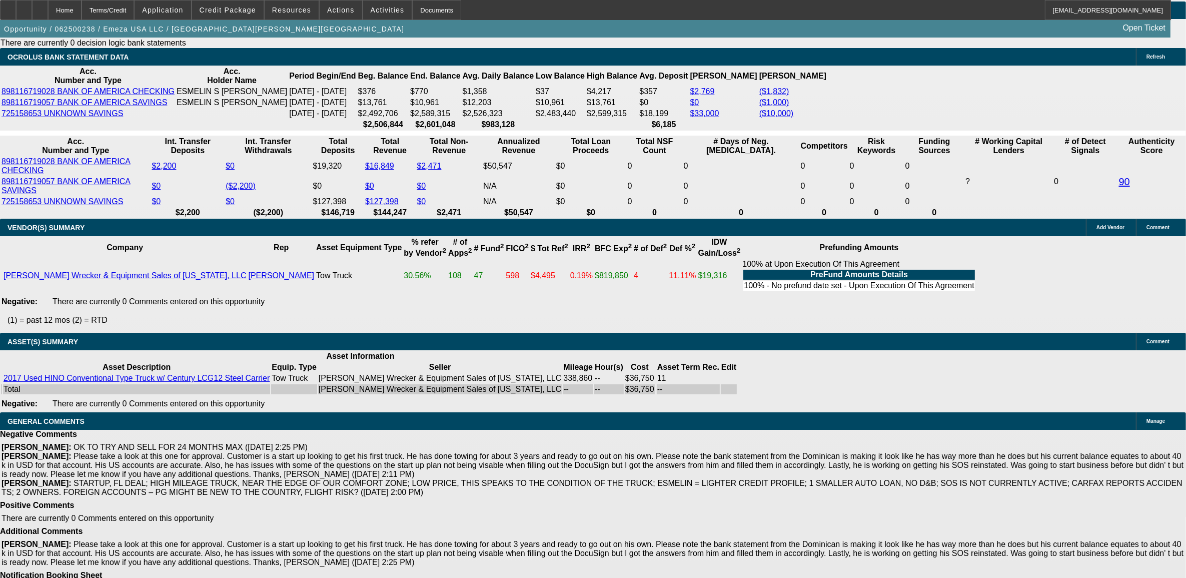
drag, startPoint x: 156, startPoint y: 202, endPoint x: 189, endPoint y: 216, distance: 36.3
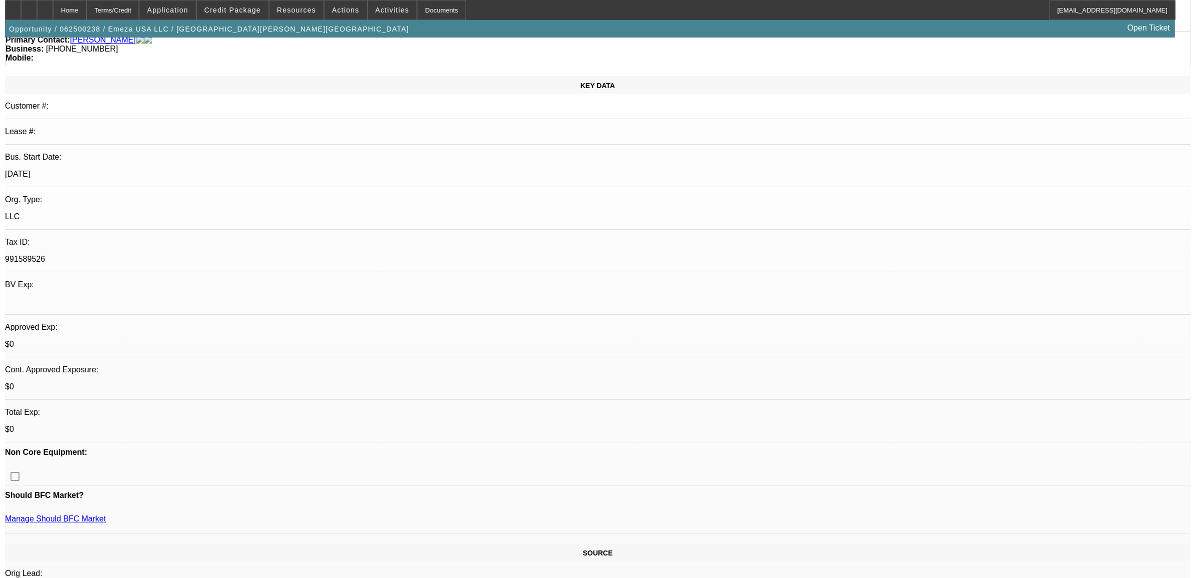
scroll to position [0, 0]
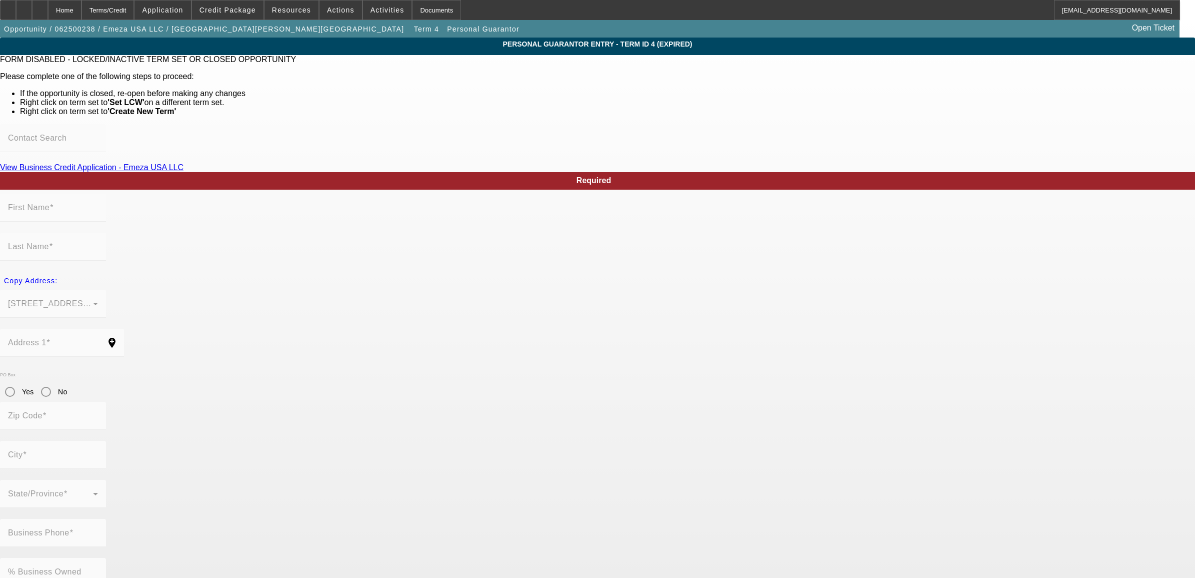
type input "Esmelin"
type input "Tavera"
type input "2054 inge ct"
radio input "true"
type input "32703"
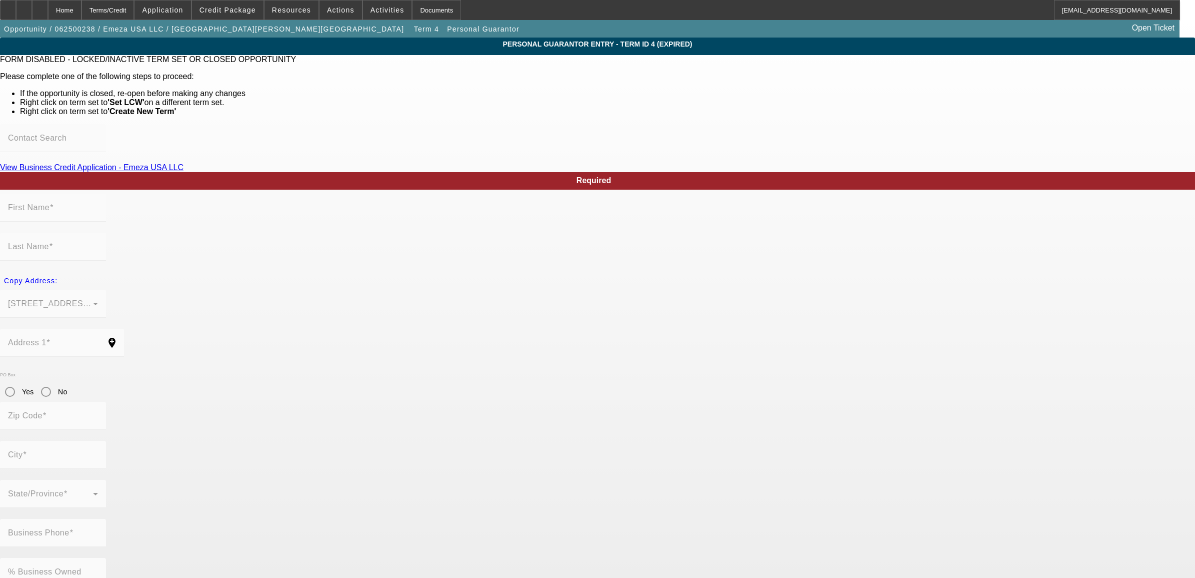
type input "Apopka"
type input "(407) 669-5371"
type input "100"
type input "739-29-4384"
type input "taveraesmelin@gmail.com"
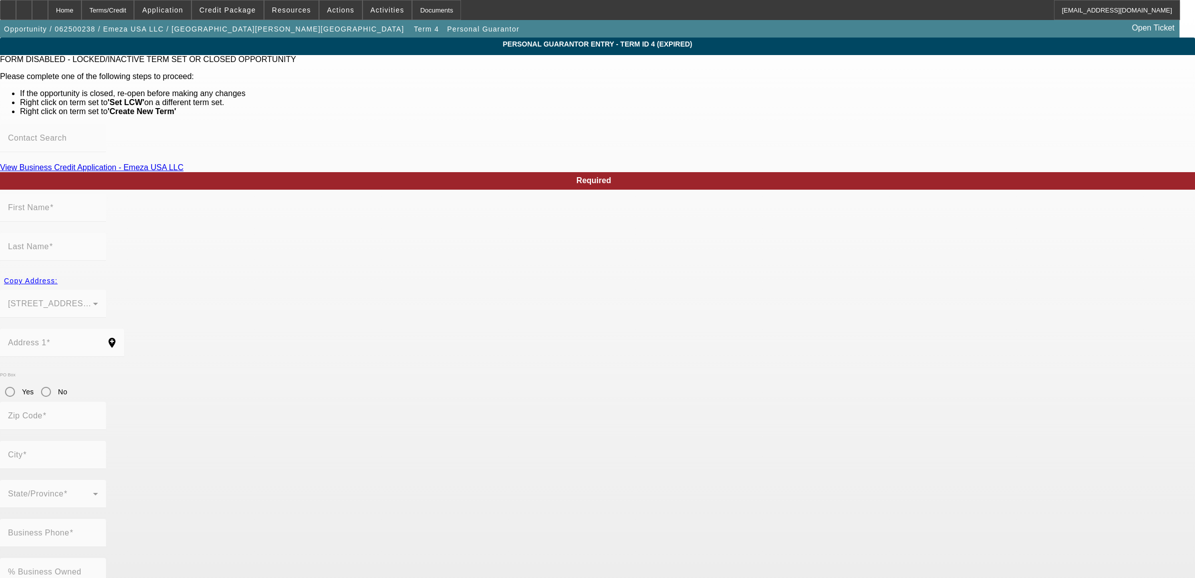
type input "Salvador"
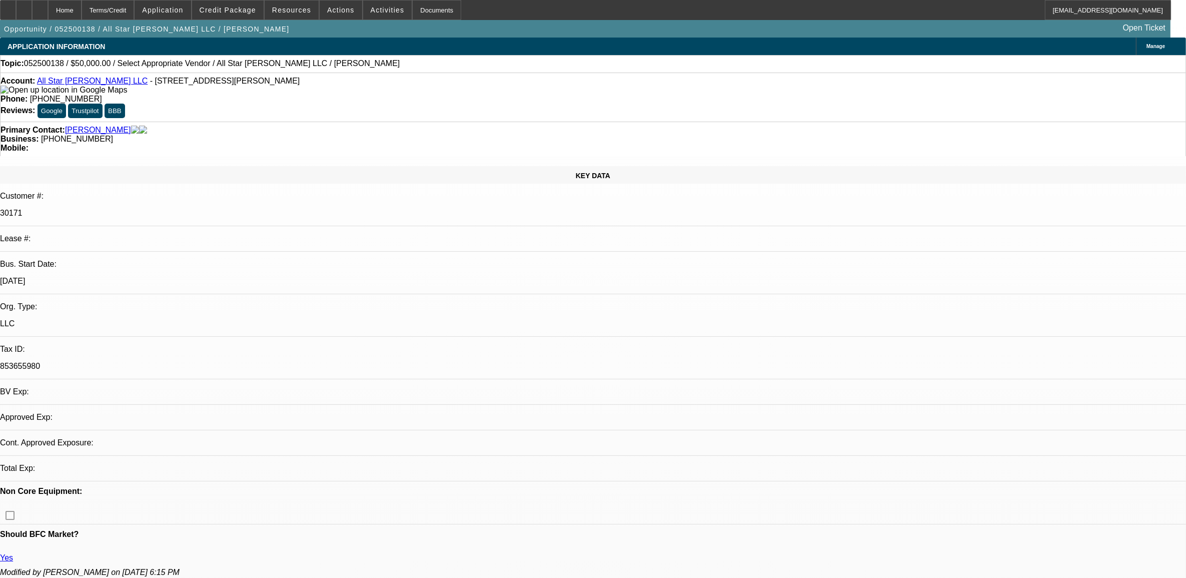
select select "0"
select select "2"
select select "0.1"
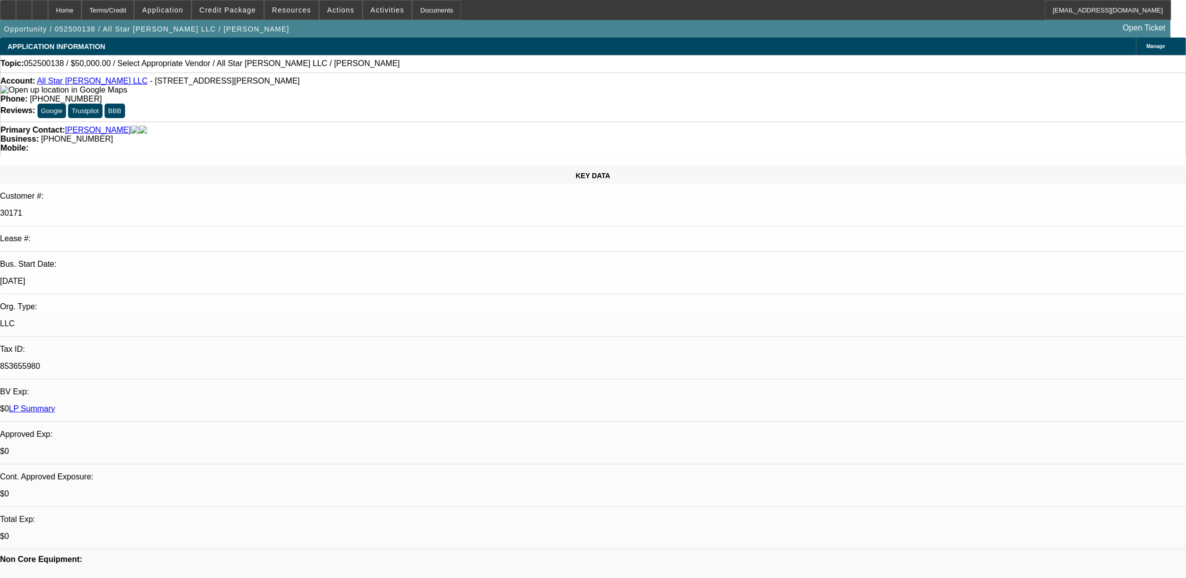
select select "1"
select select "2"
select select "4"
click at [329, 13] on span "Actions" at bounding box center [341, 10] width 28 height 8
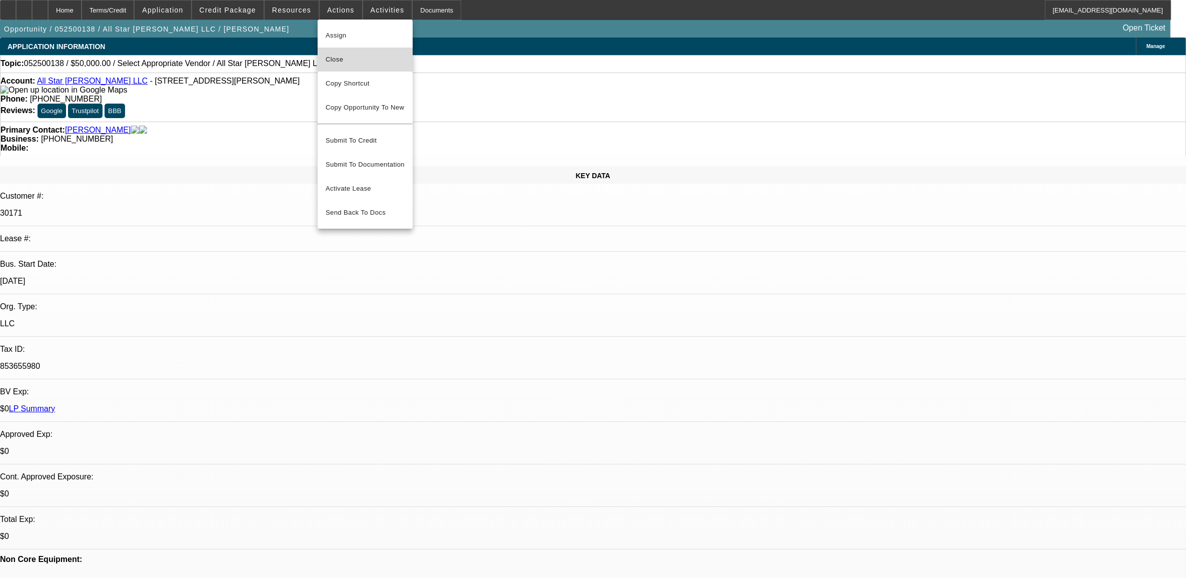
click at [339, 60] on span "Close" at bounding box center [365, 60] width 79 height 12
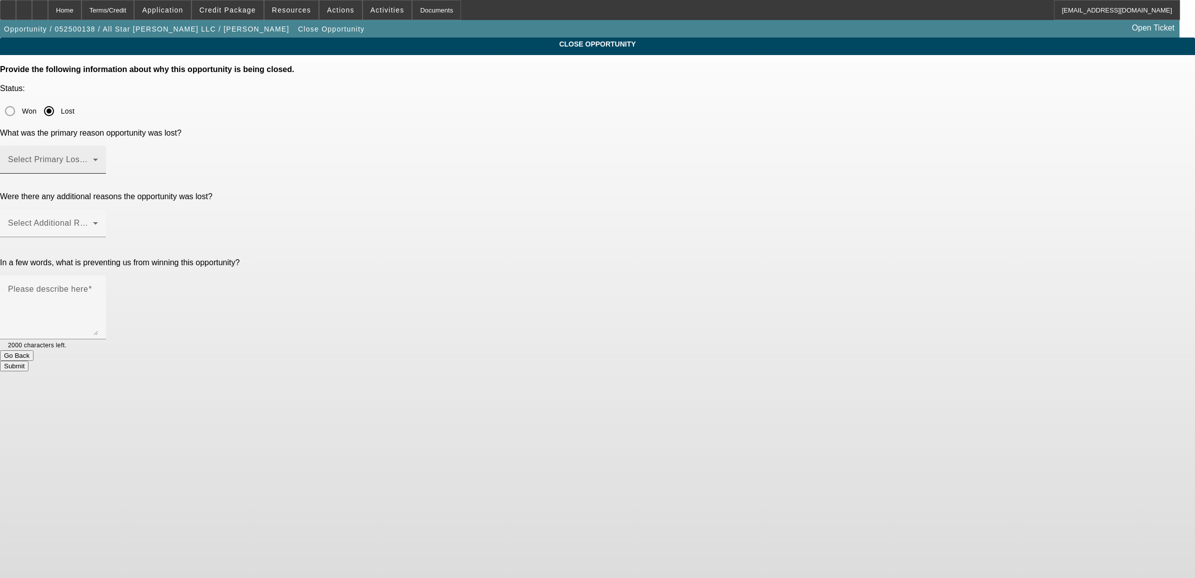
click at [93, 158] on span at bounding box center [50, 164] width 85 height 12
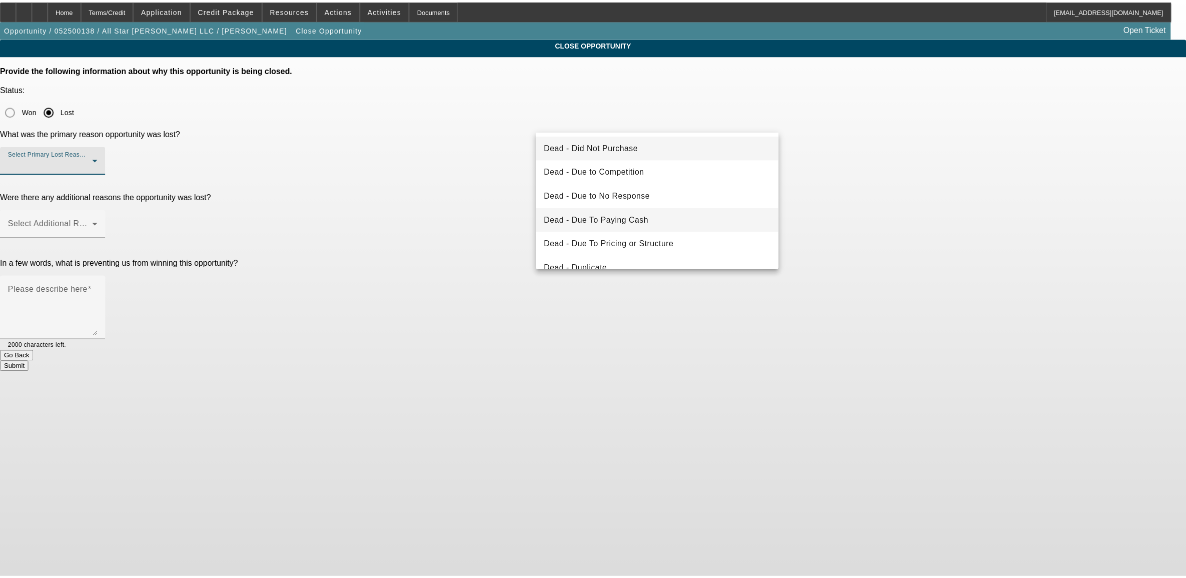
scroll to position [63, 0]
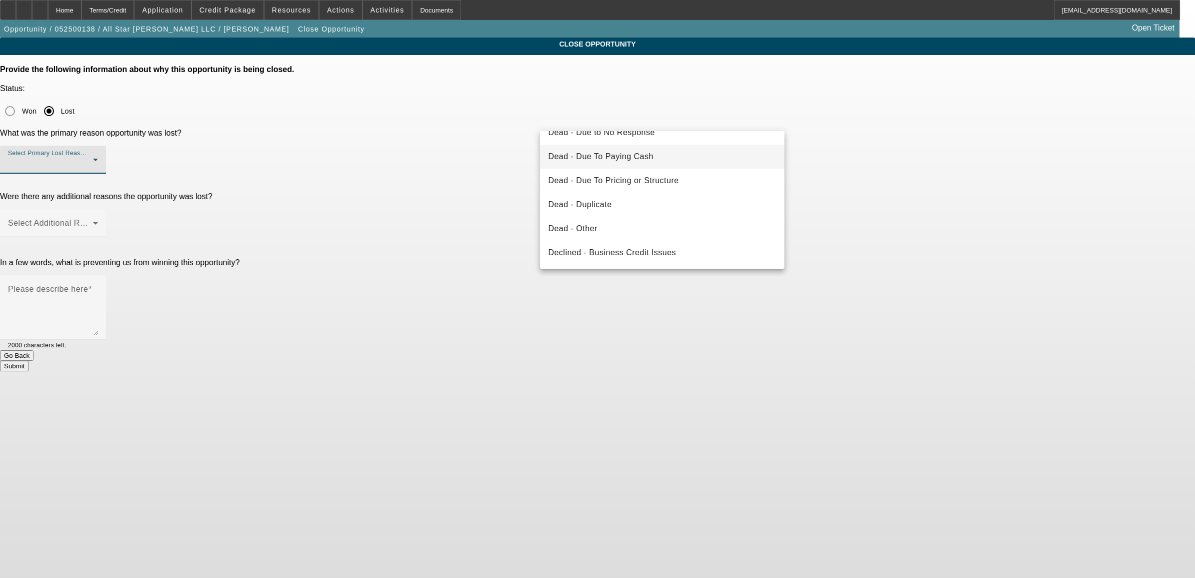
click at [584, 224] on span "Dead - Other" at bounding box center [572, 229] width 49 height 12
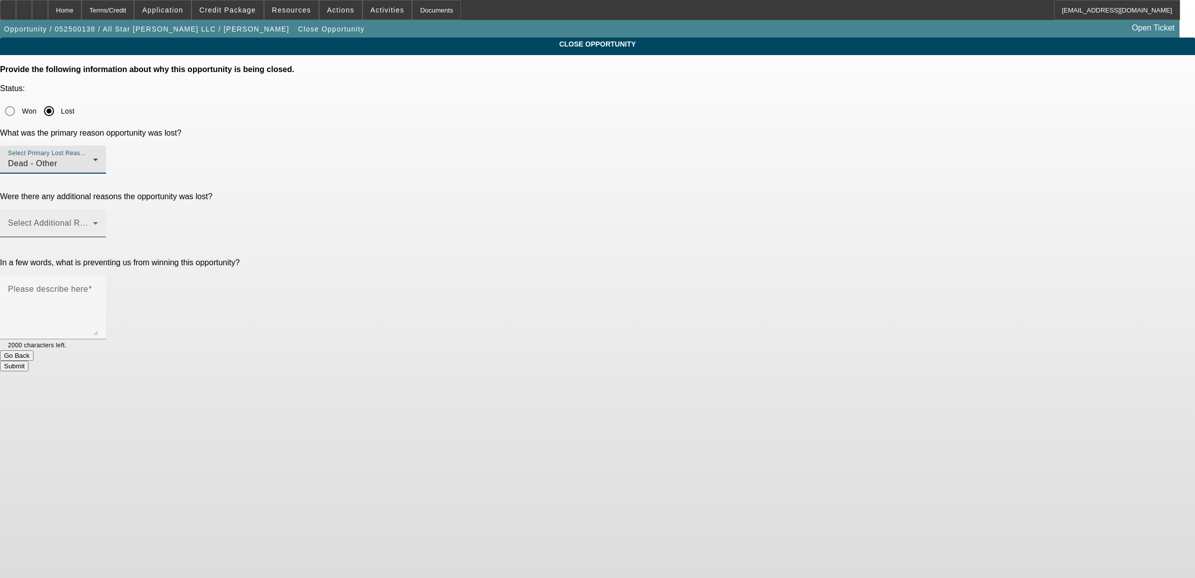
click at [93, 221] on span at bounding box center [50, 227] width 85 height 12
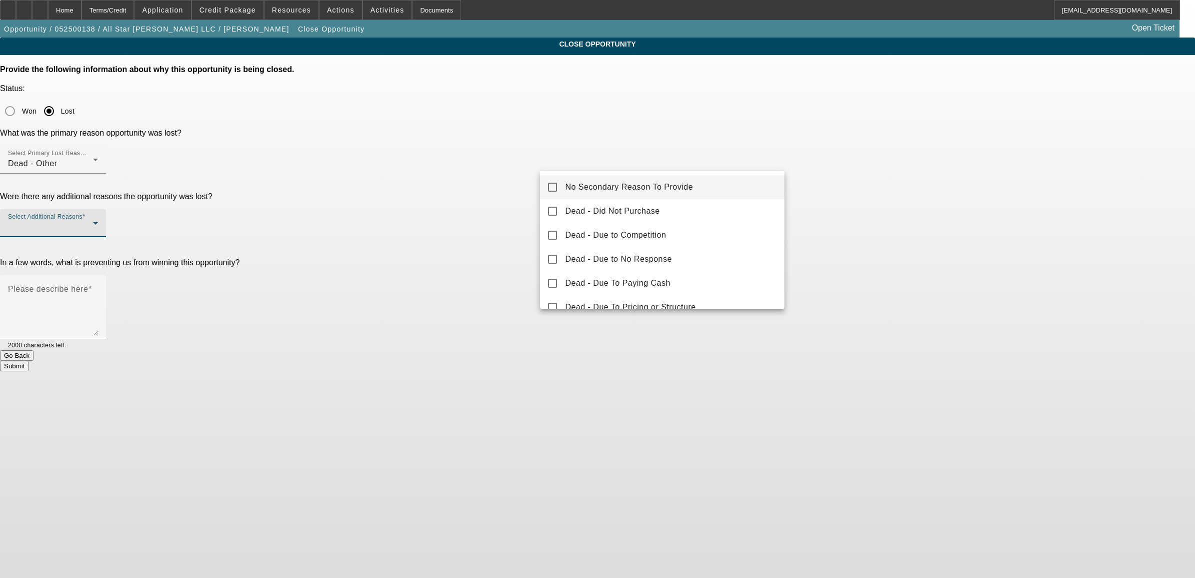
click at [566, 185] on span "No Secondary Reason To Provide" at bounding box center [629, 187] width 128 height 12
drag, startPoint x: 511, startPoint y: 222, endPoint x: 517, endPoint y: 224, distance: 6.3
click at [511, 222] on div at bounding box center [597, 289] width 1195 height 578
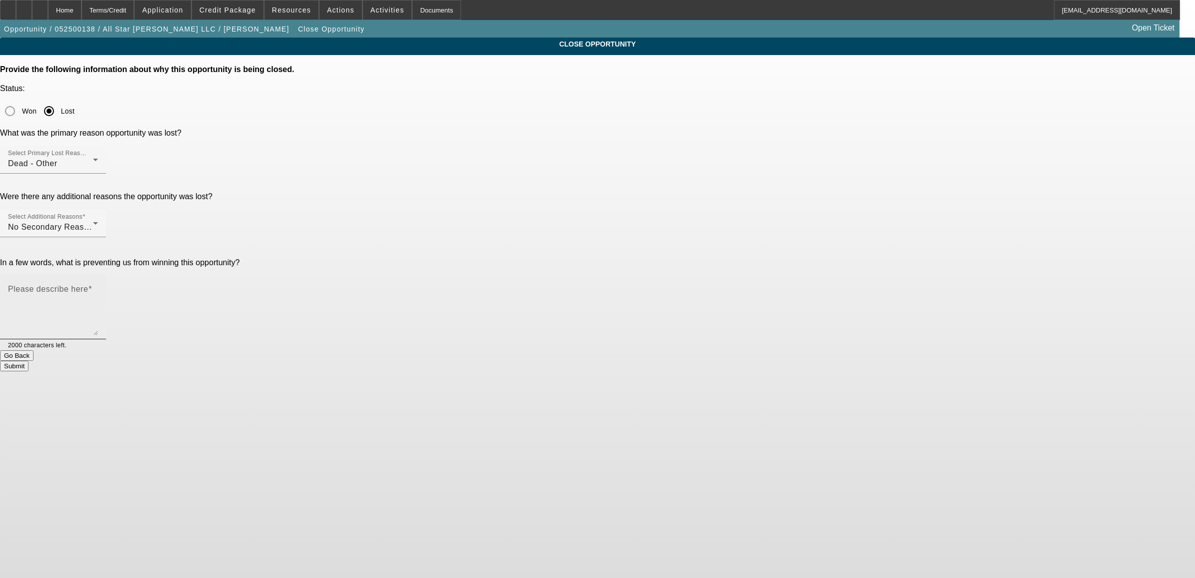
click at [98, 287] on textarea "Please describe here" at bounding box center [53, 311] width 90 height 48
type textarea "sda"
click at [29, 361] on button "Submit" at bounding box center [14, 366] width 29 height 11
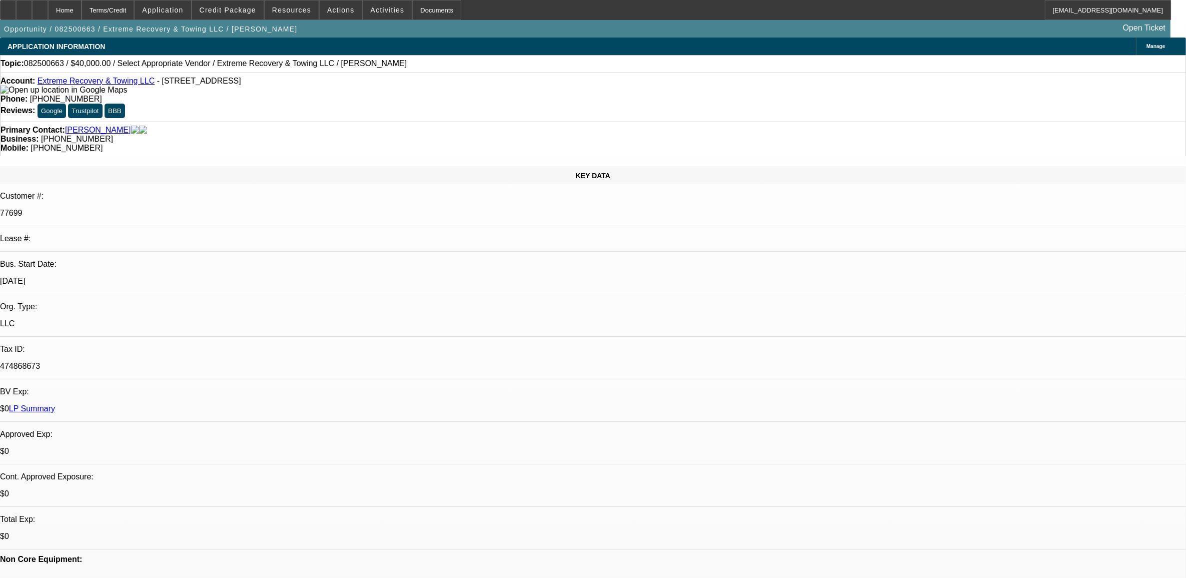
select select "0"
select select "2"
select select "0.1"
select select "4"
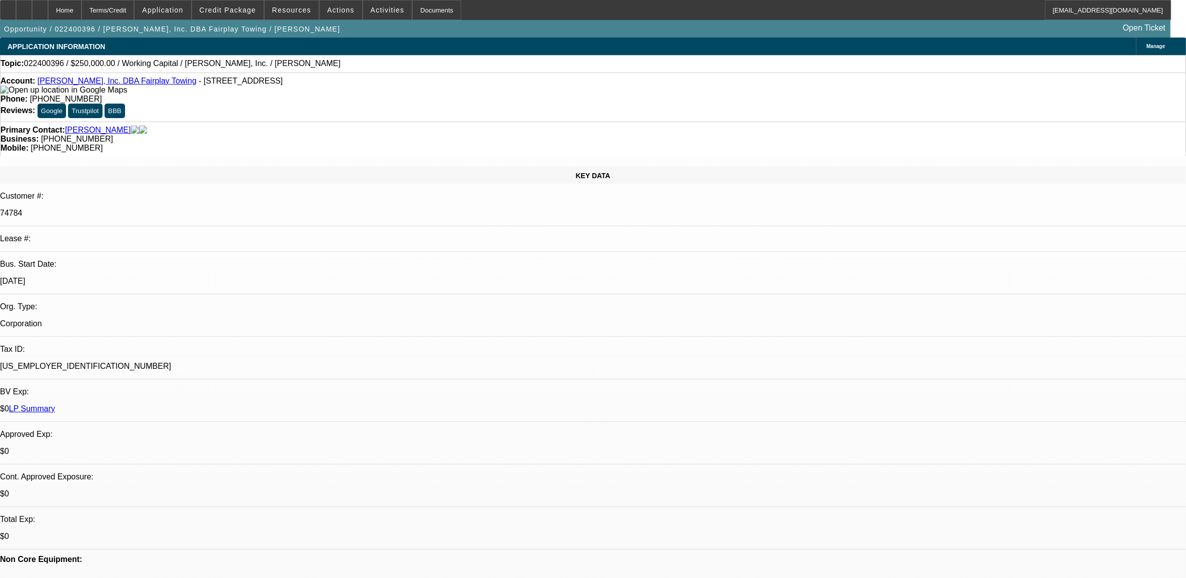
select select "0"
select select "2"
select select "0"
select select "6"
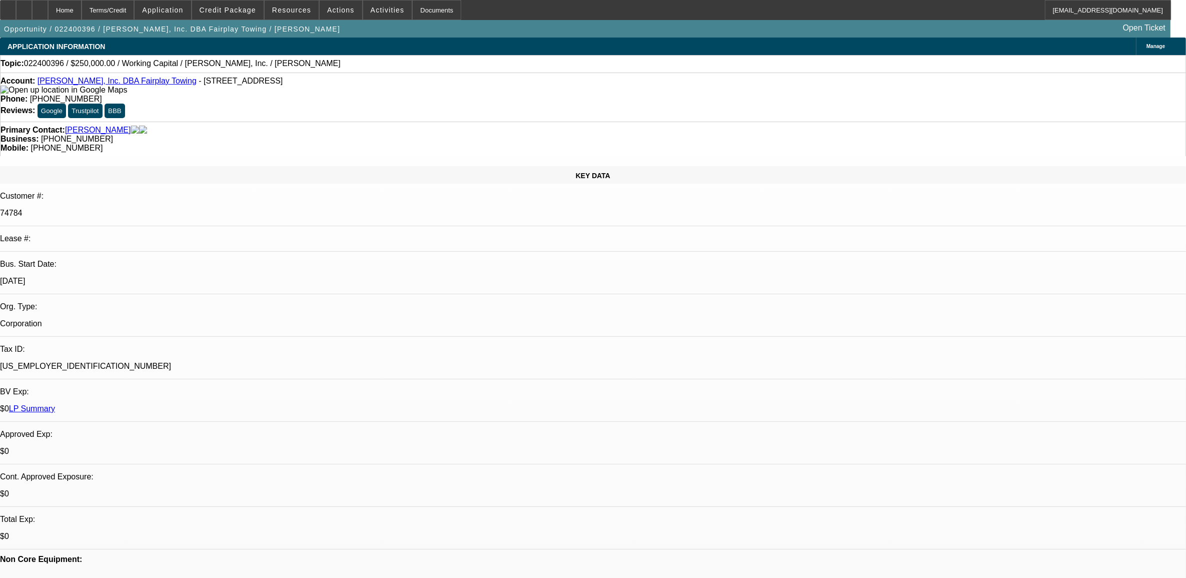
click at [55, 404] on link "LP Summary" at bounding box center [32, 408] width 46 height 9
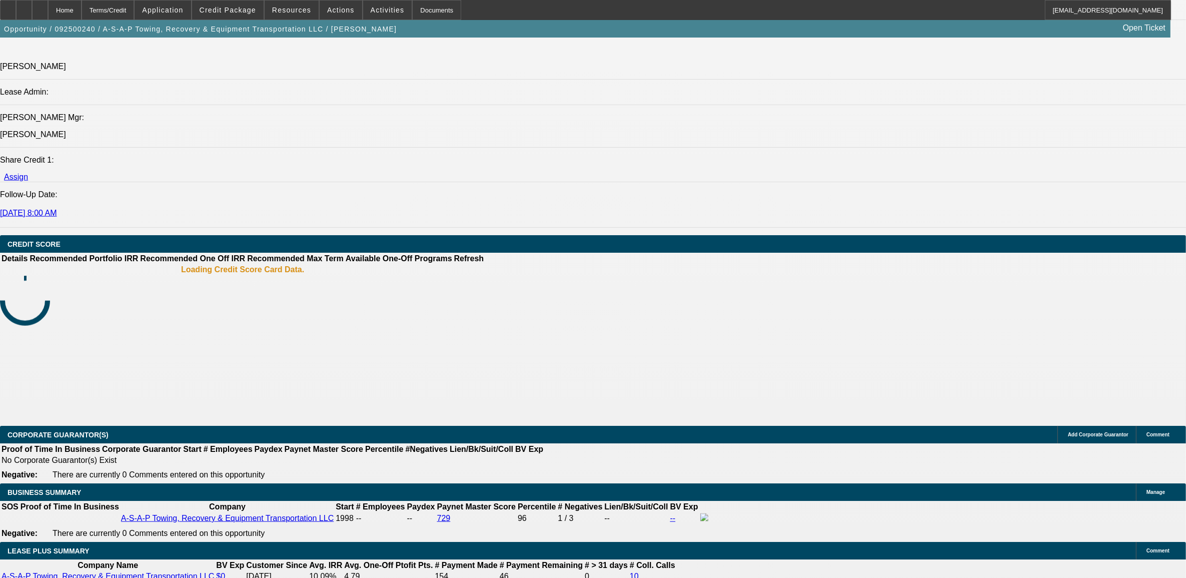
select select "0"
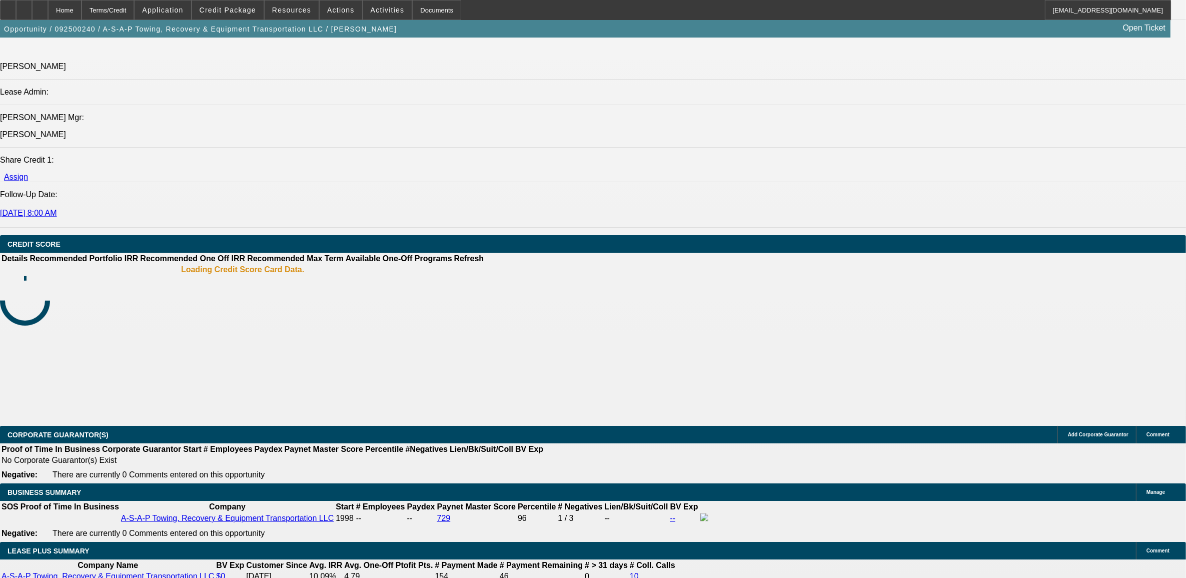
select select "0"
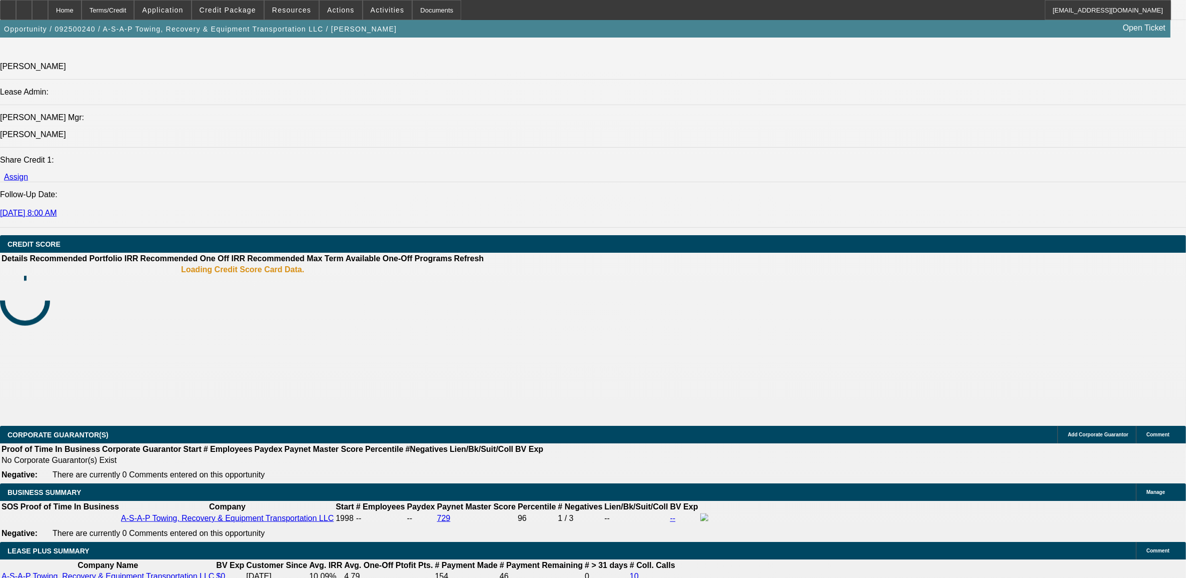
select select "0"
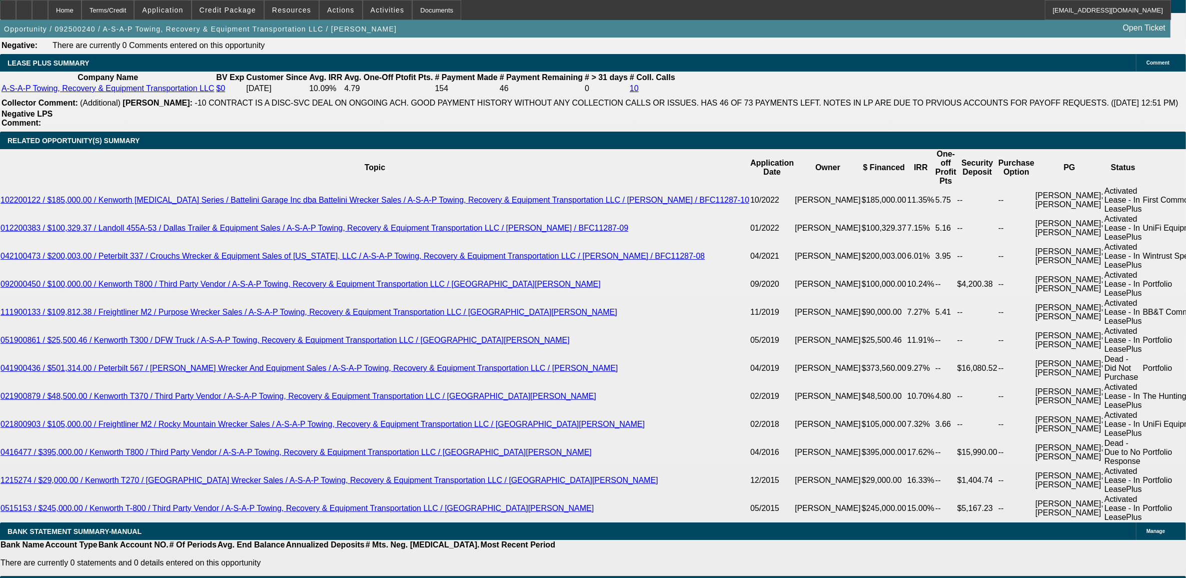
select select "1"
select select "2"
select select "6"
select select "1"
select select "2"
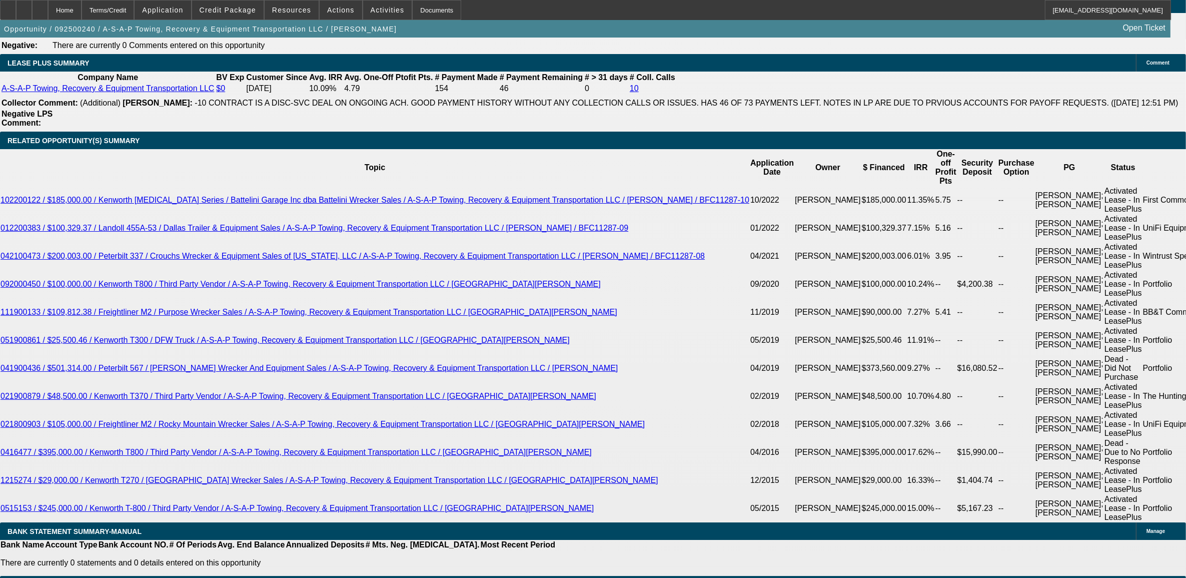
select select "6"
select select "1"
select select "2"
select select "6"
select select "1"
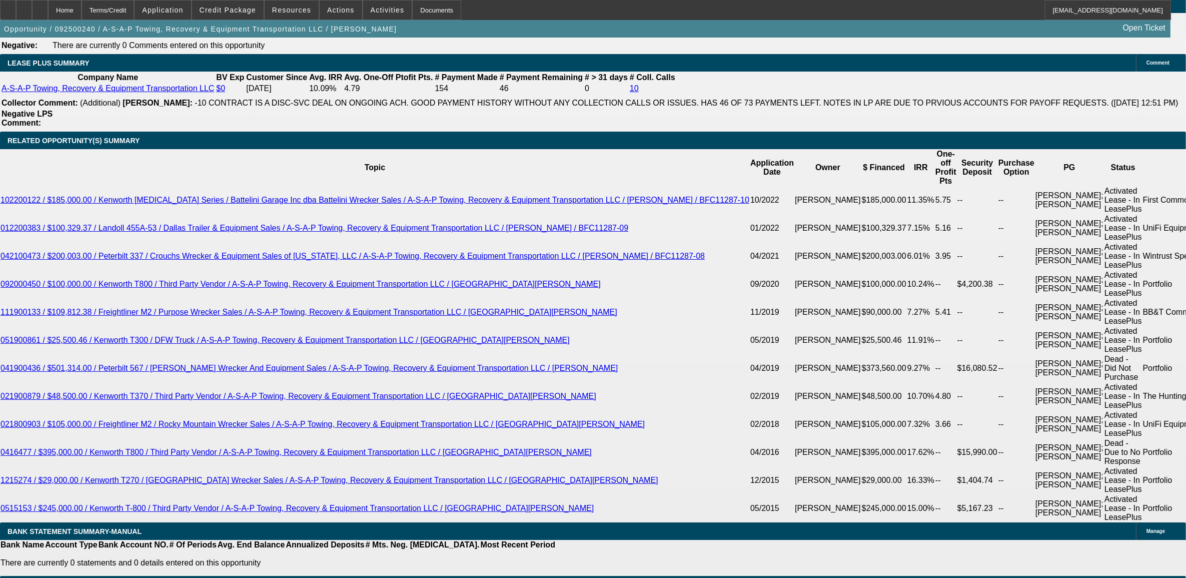
select select "2"
select select "6"
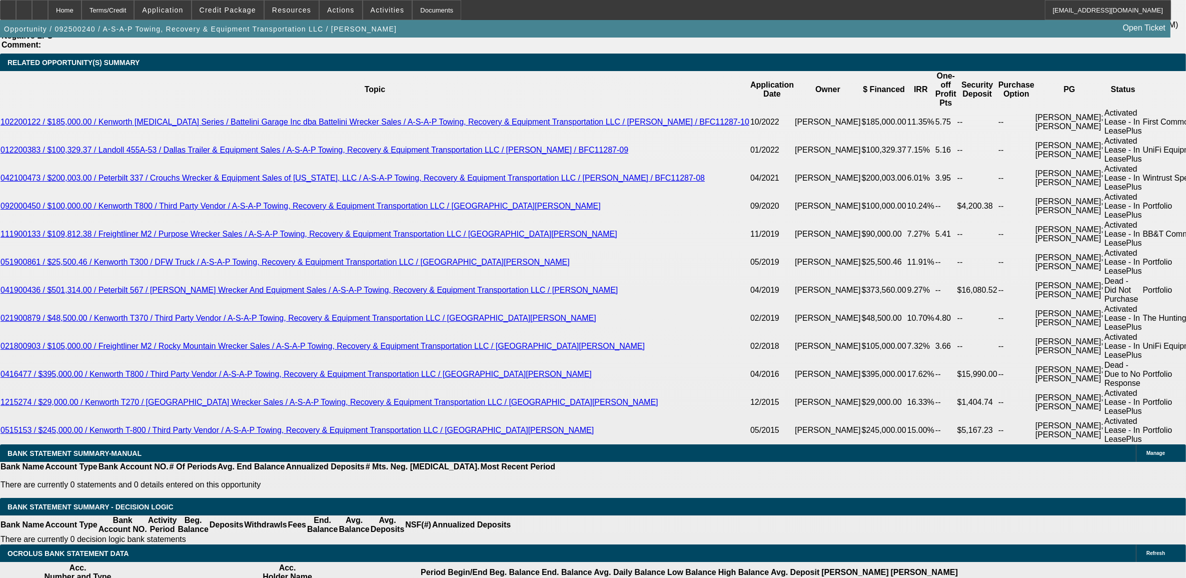
scroll to position [1846, 0]
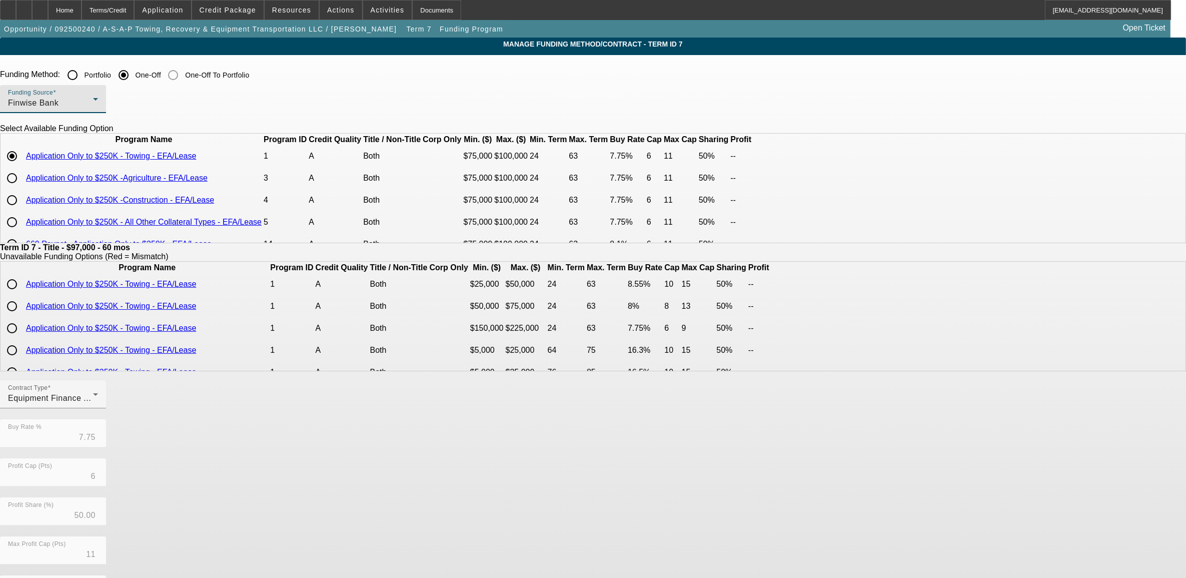
click at [93, 99] on div "Finwise Bank" at bounding box center [50, 103] width 85 height 12
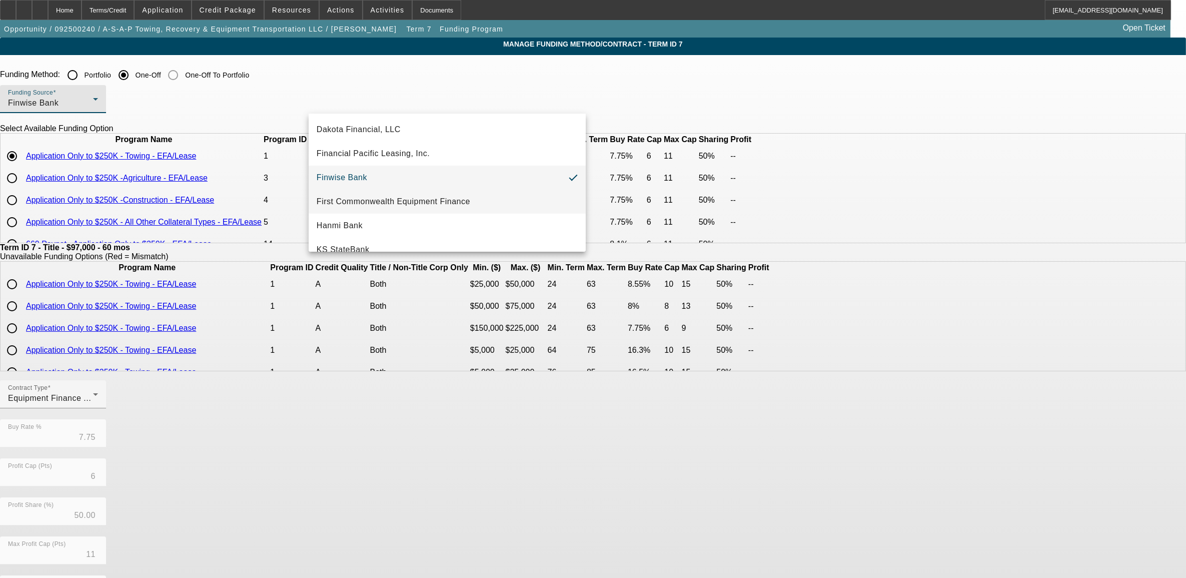
scroll to position [159, 0]
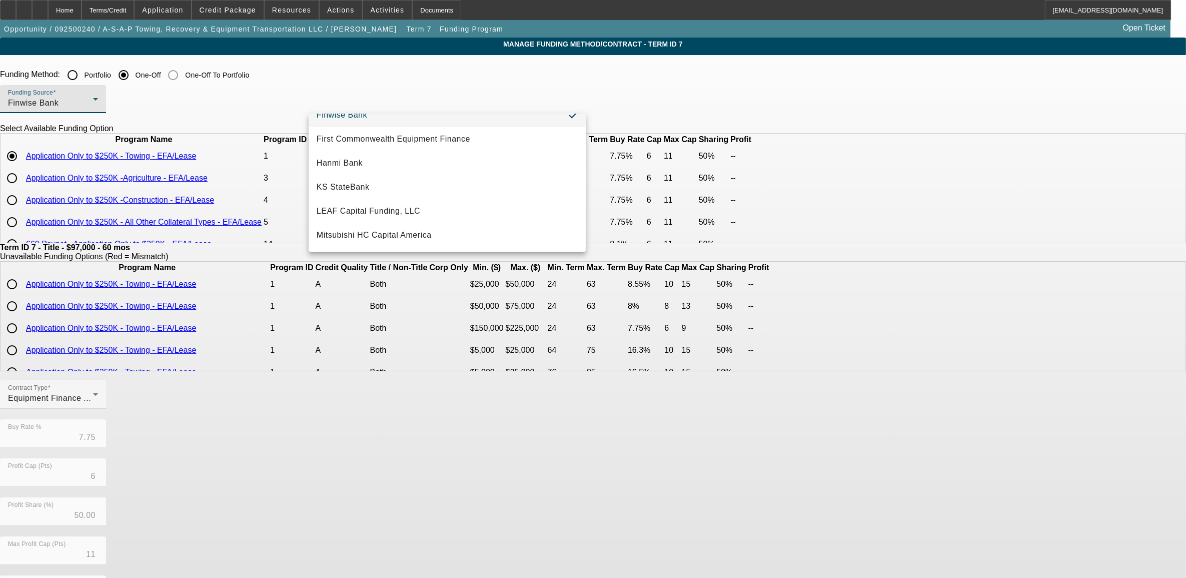
drag, startPoint x: 78, startPoint y: 283, endPoint x: 79, endPoint y: 241, distance: 42.0
click at [78, 283] on div at bounding box center [593, 289] width 1186 height 578
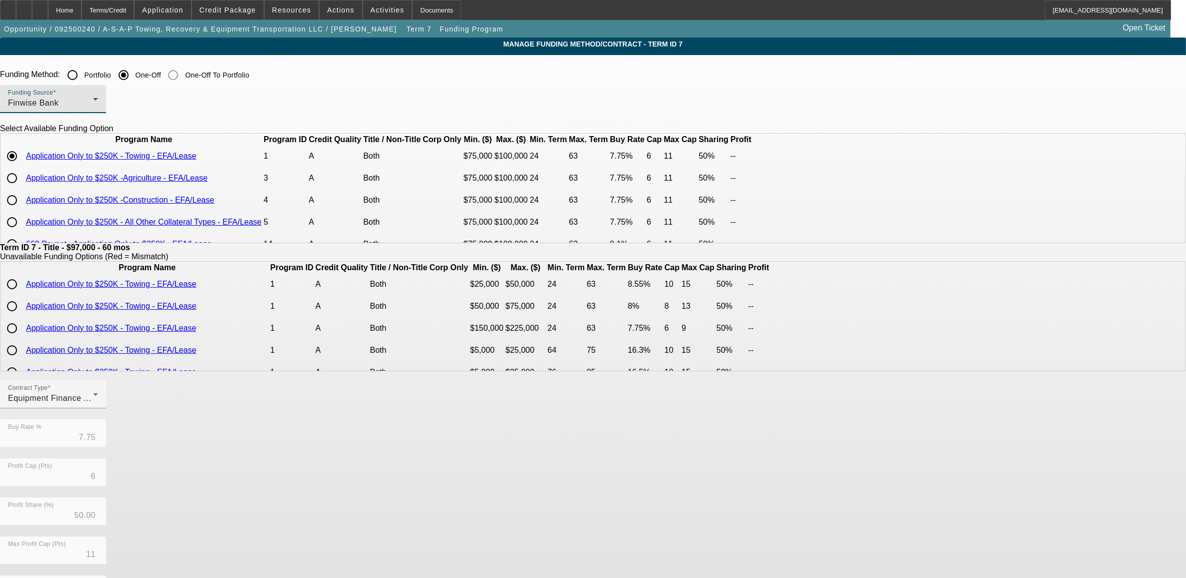
click at [93, 106] on div "Finwise Bank" at bounding box center [50, 103] width 85 height 12
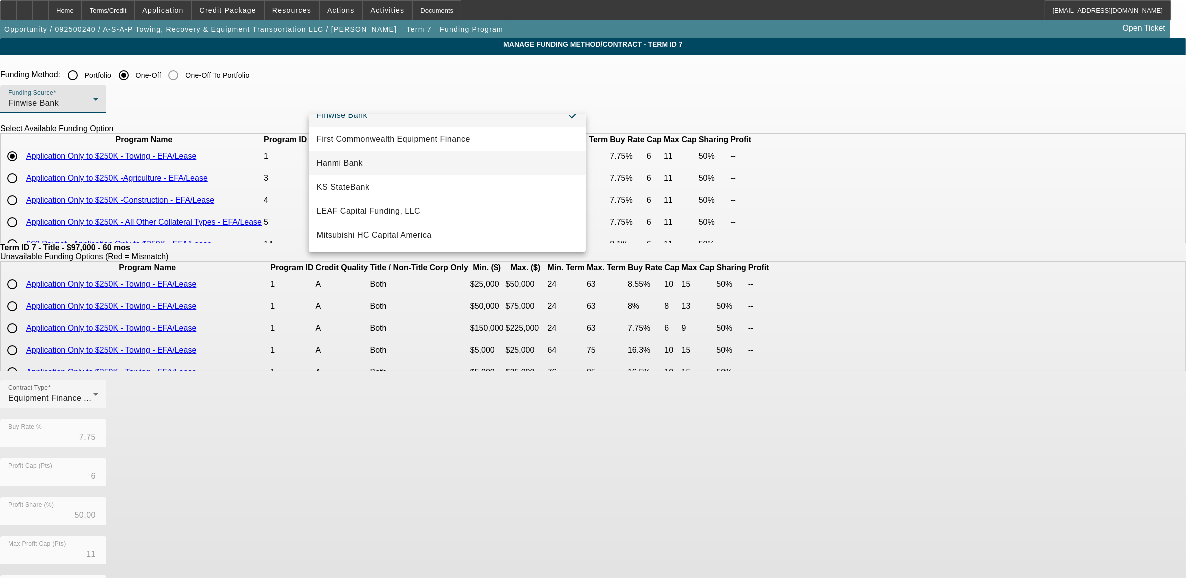
click at [366, 168] on mat-option "Hanmi Bank" at bounding box center [447, 163] width 277 height 24
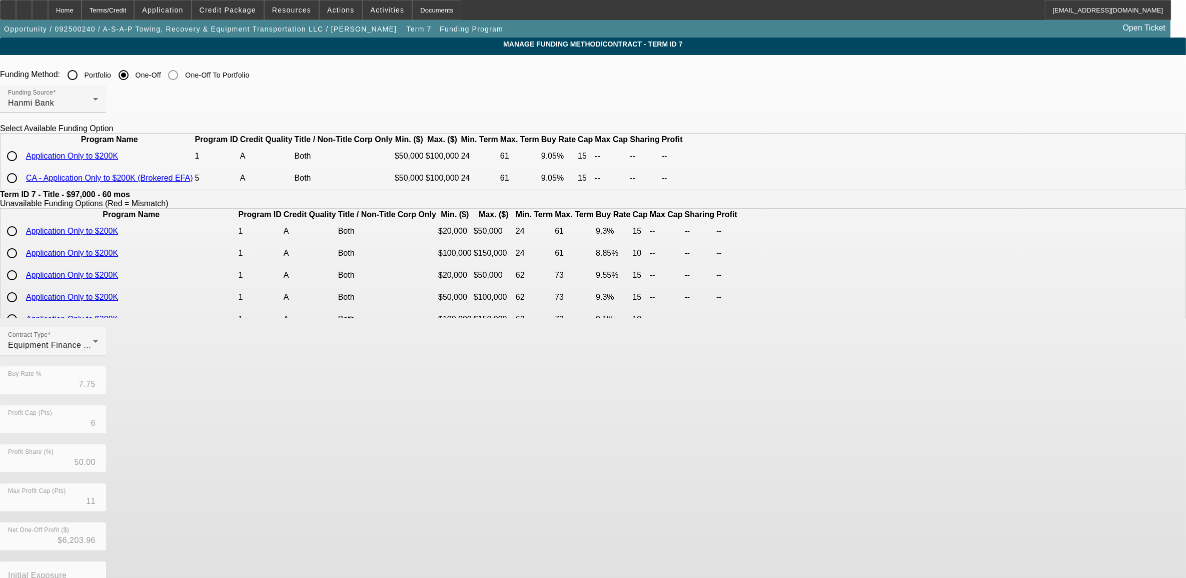
click at [22, 166] on input "radio" at bounding box center [12, 156] width 20 height 20
radio input "true"
type input "9.05"
type input "15"
type input "0"
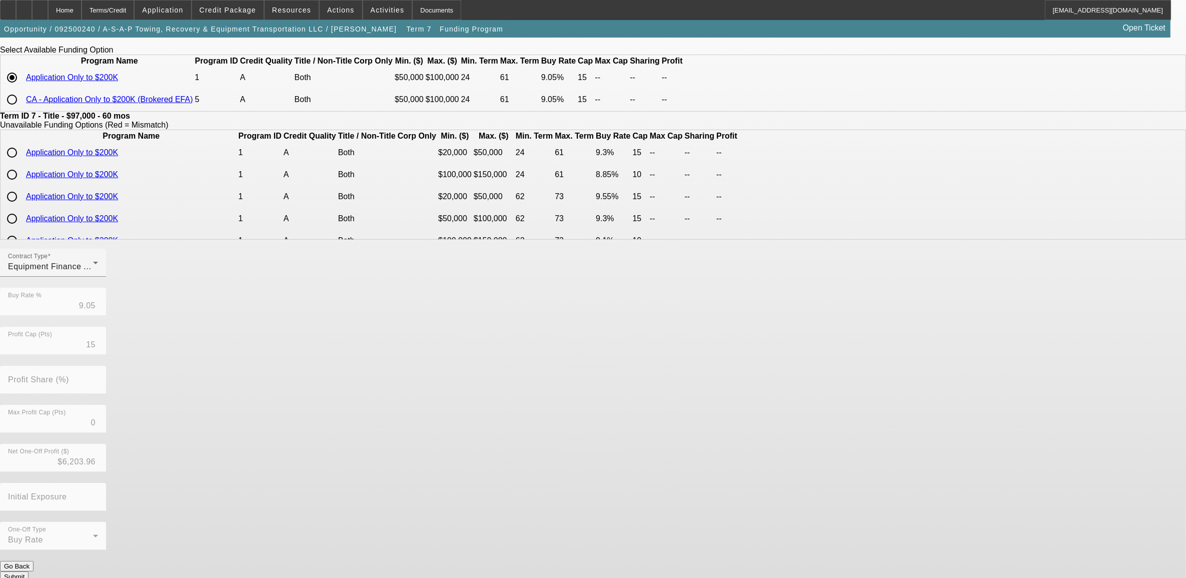
scroll to position [83, 0]
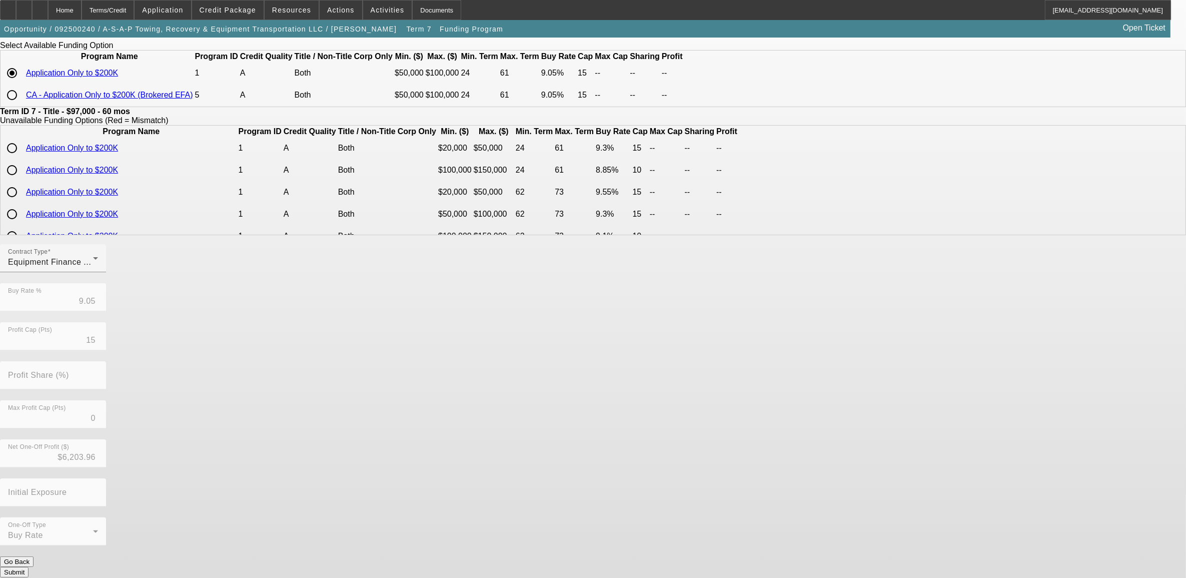
click at [29, 567] on button "Submit" at bounding box center [14, 572] width 29 height 11
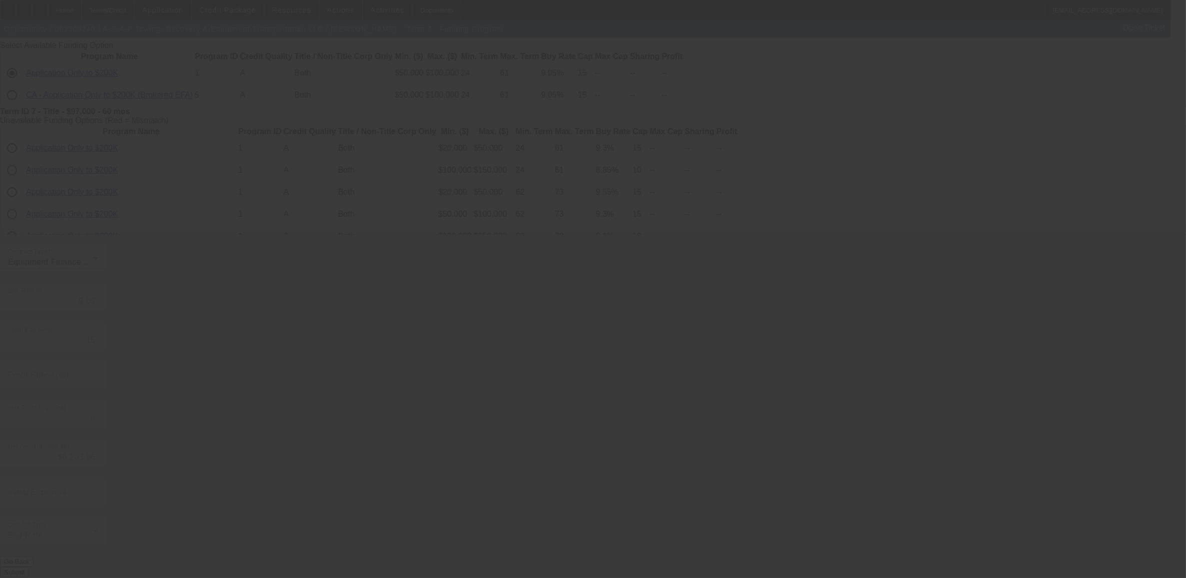
type input "7.75"
type input "6"
type input "50.00"
type input "11"
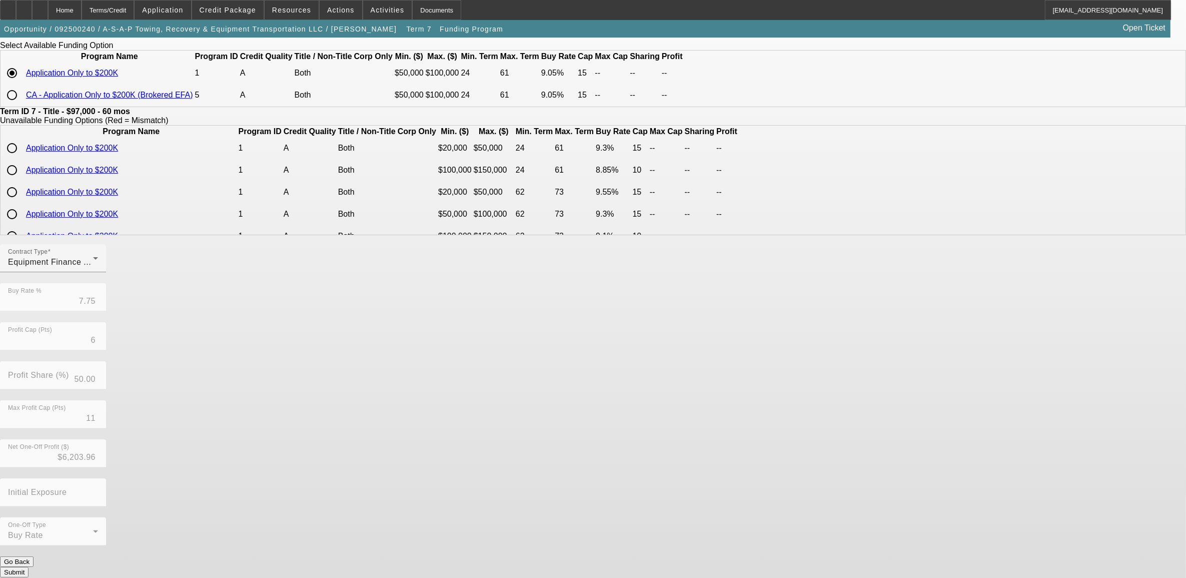
scroll to position [0, 0]
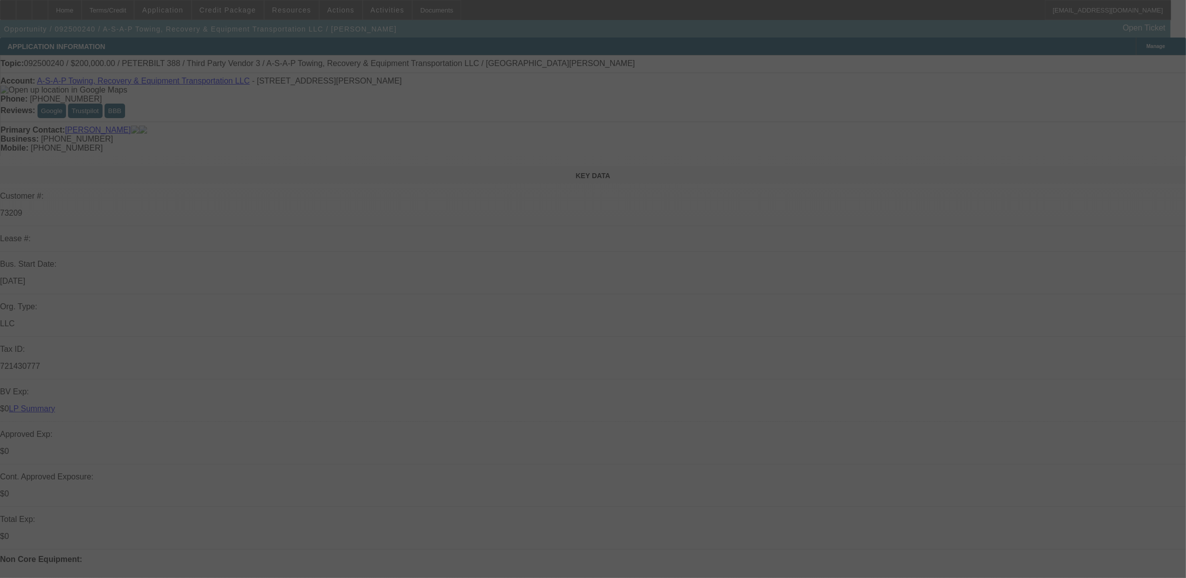
select select "0"
select select "2"
select select "0"
select select "6"
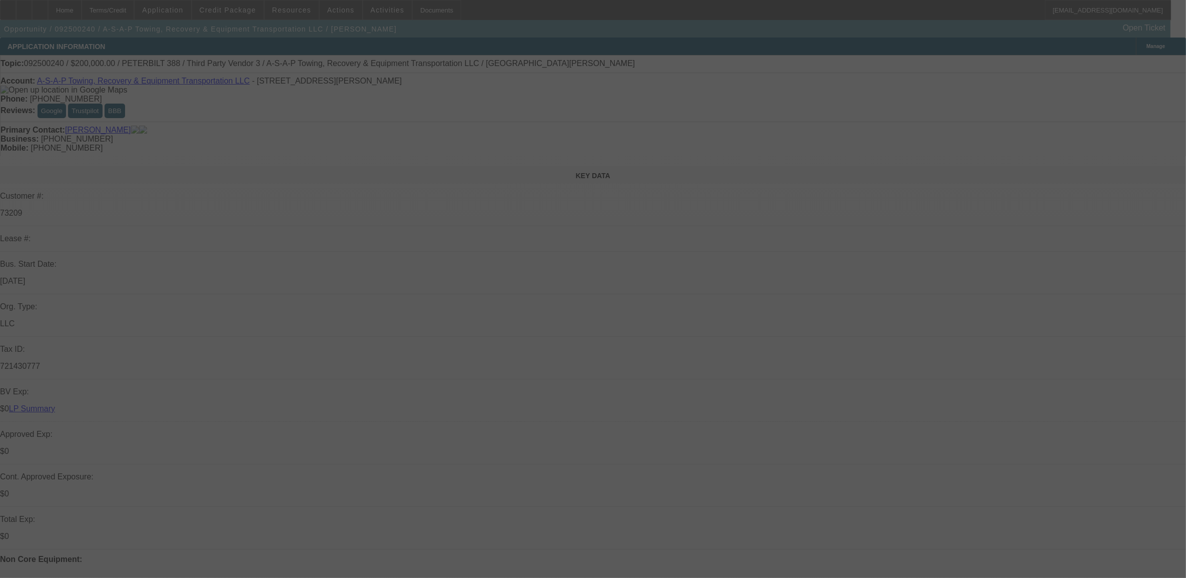
select select "0"
select select "2"
select select "0"
select select "6"
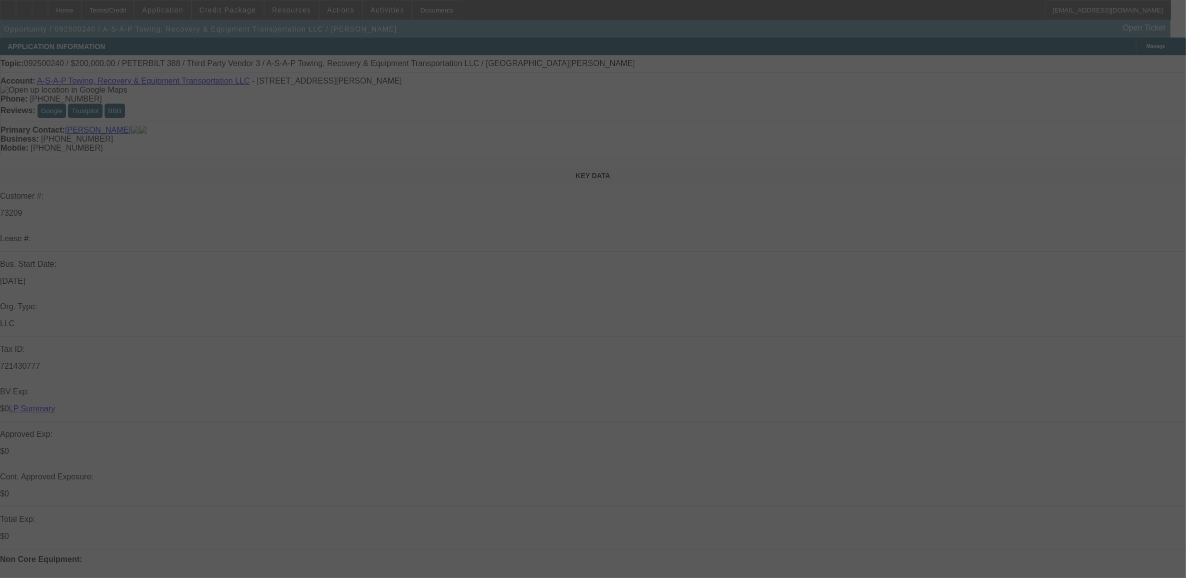
select select "0"
select select "2"
select select "0"
select select "6"
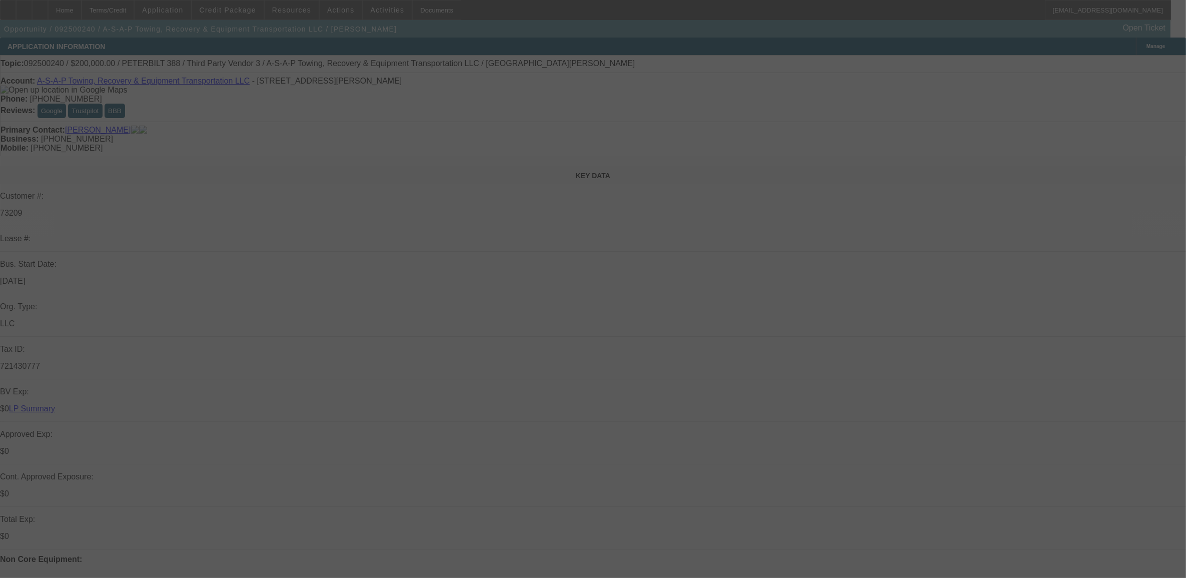
select select "0"
select select "2"
select select "0"
select select "6"
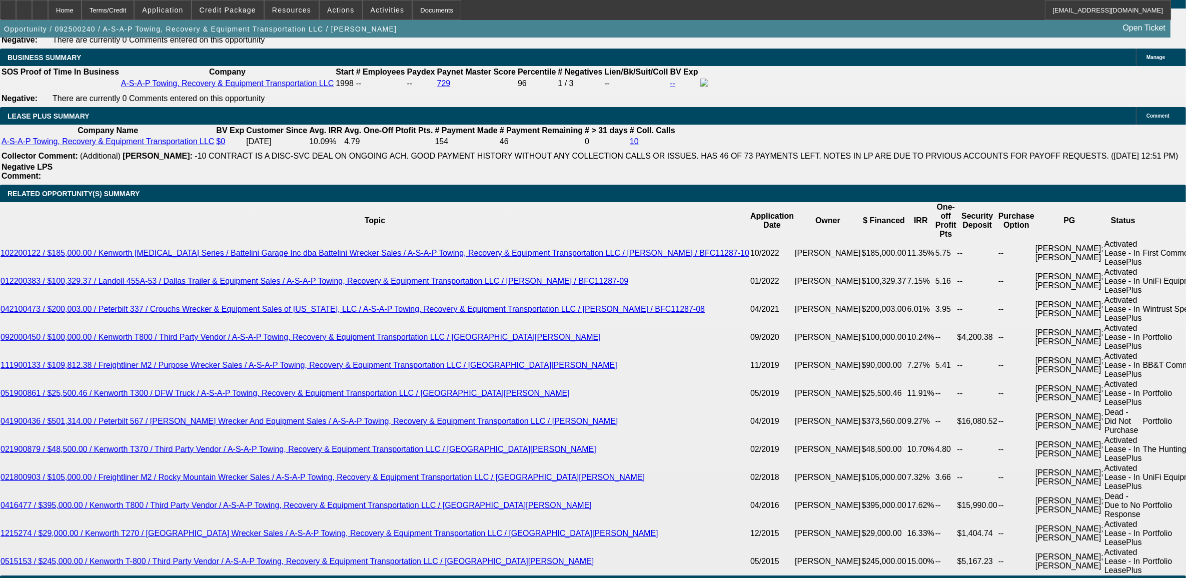
scroll to position [1703, 0]
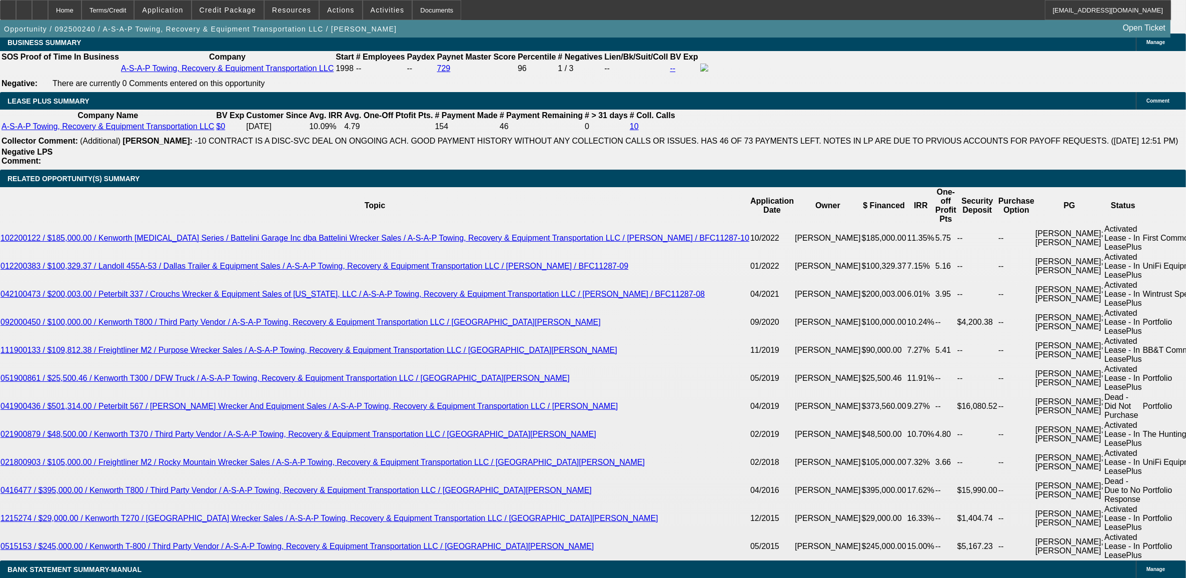
select select "0"
select select "3"
select select "0"
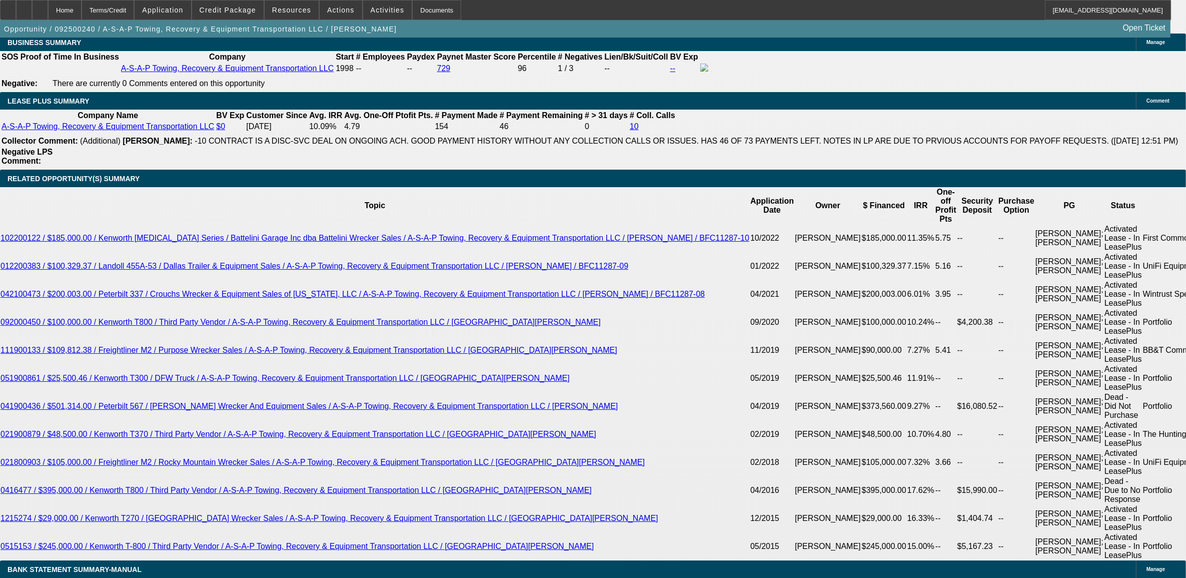
select select "6"
select select "0"
select select "3"
select select "0"
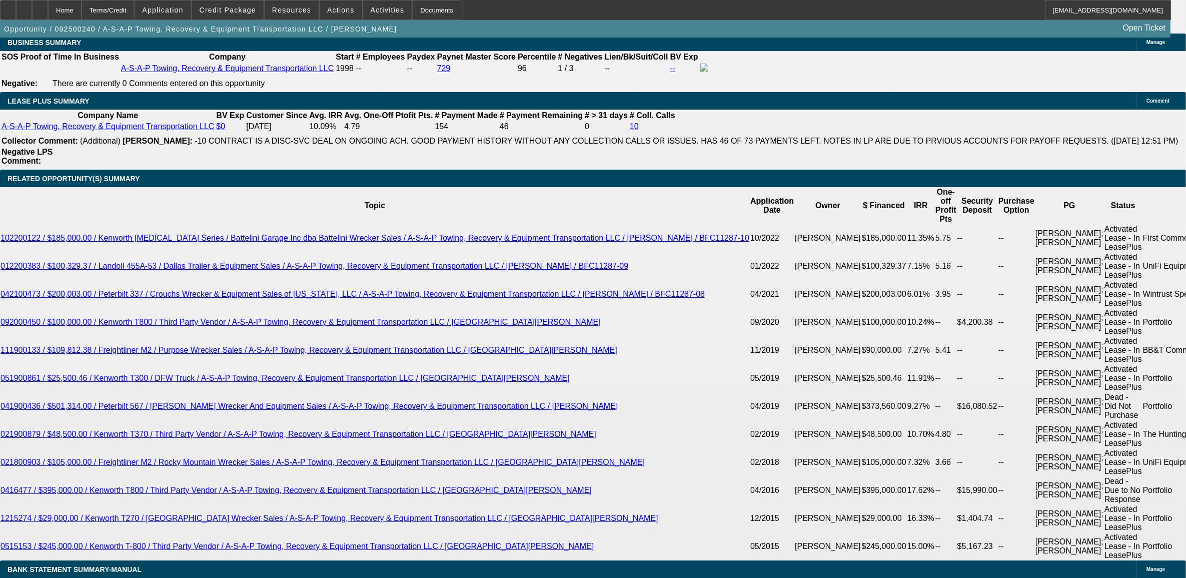
select select "6"
select select "0"
select select "2"
select select "0"
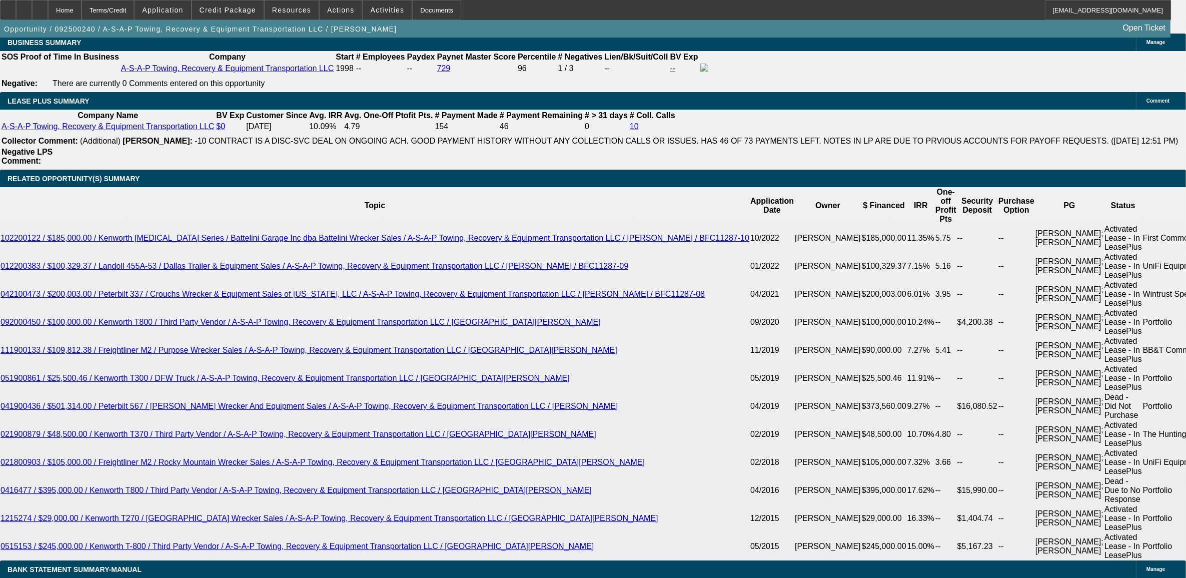
select select "6"
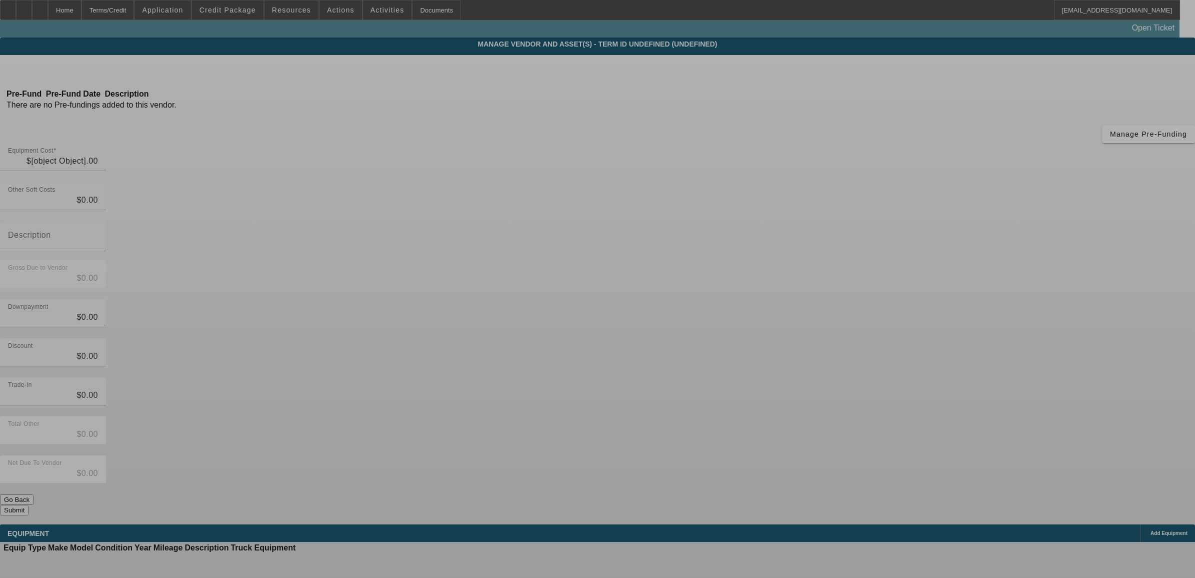
type input "$275,000.00"
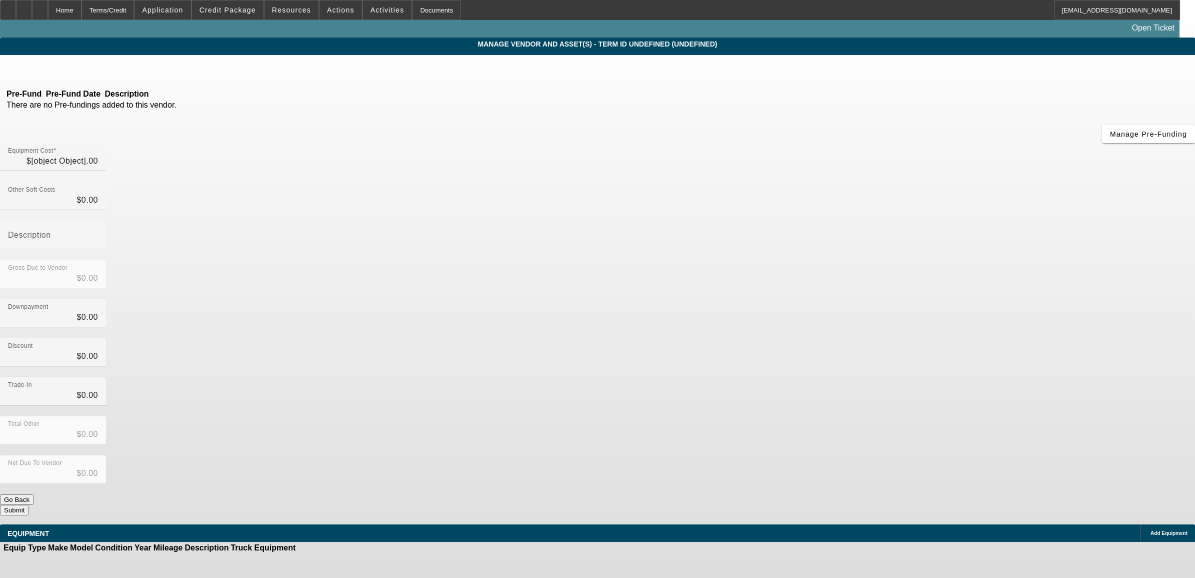
type input "$275,000.00"
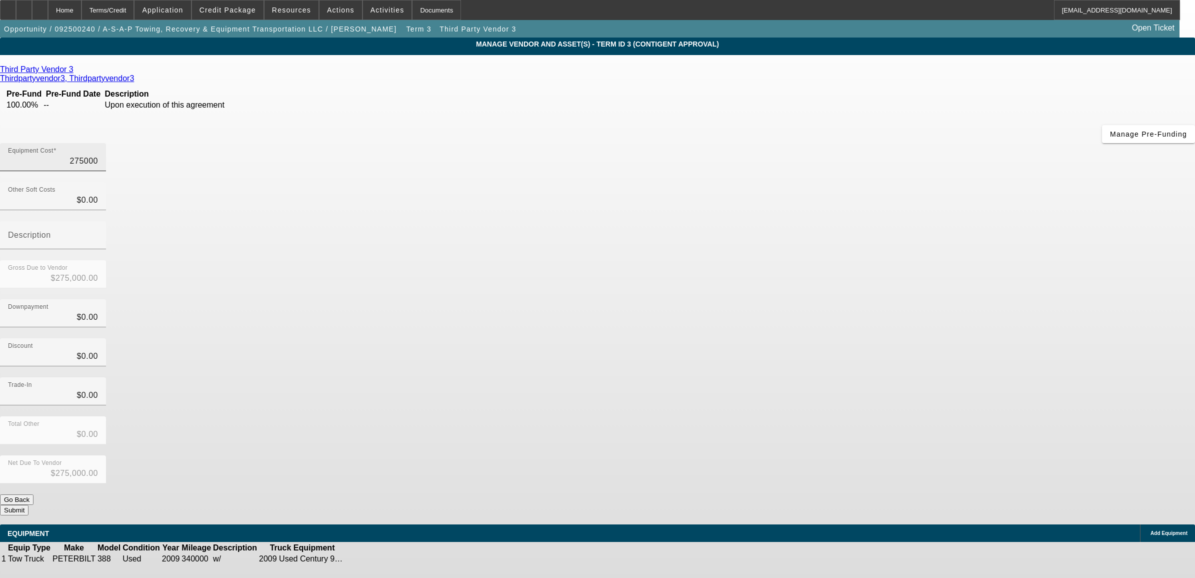
click at [98, 155] on input "275000" at bounding box center [53, 161] width 90 height 12
type input "9"
type input "$9.00"
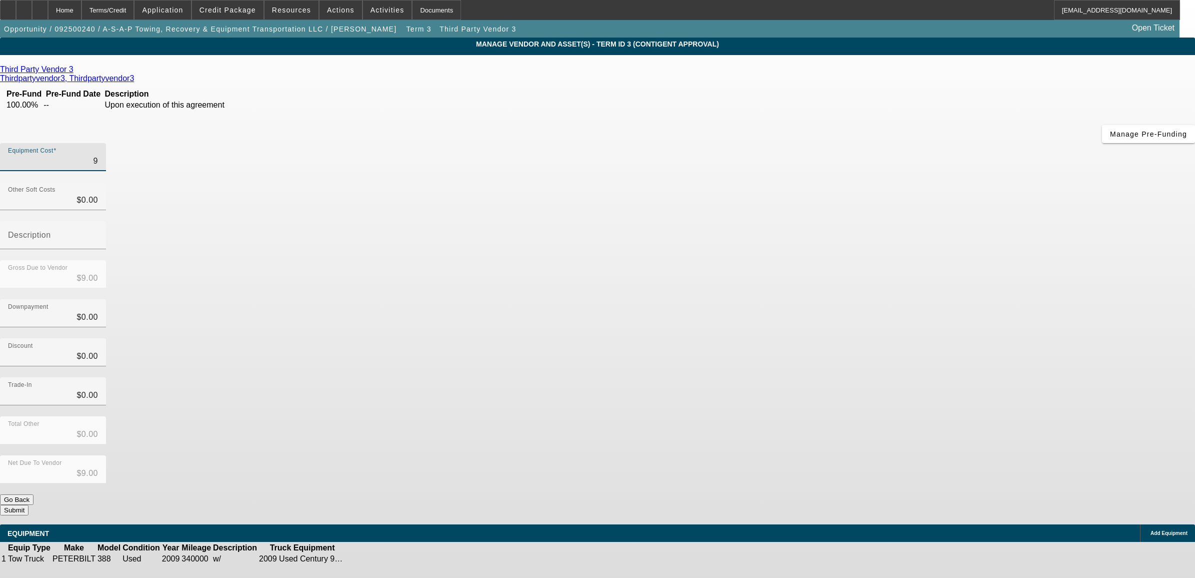
type input "90"
type input "$90.00"
type input "900"
type input "$900.00"
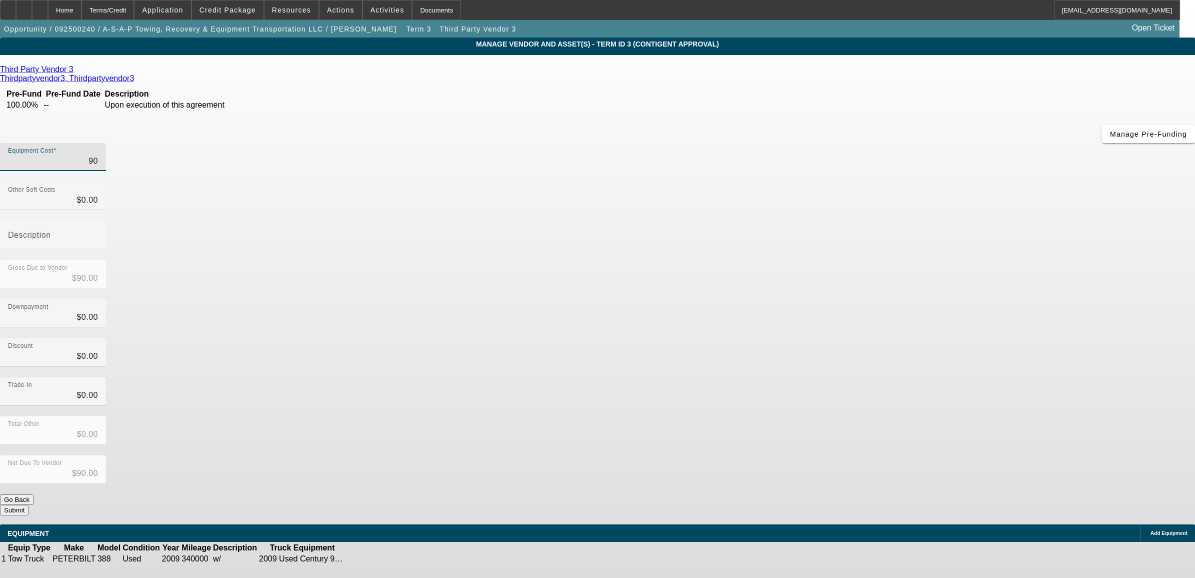
type input "$900.00"
type input "9000"
type input "$9,000.00"
type input "90000"
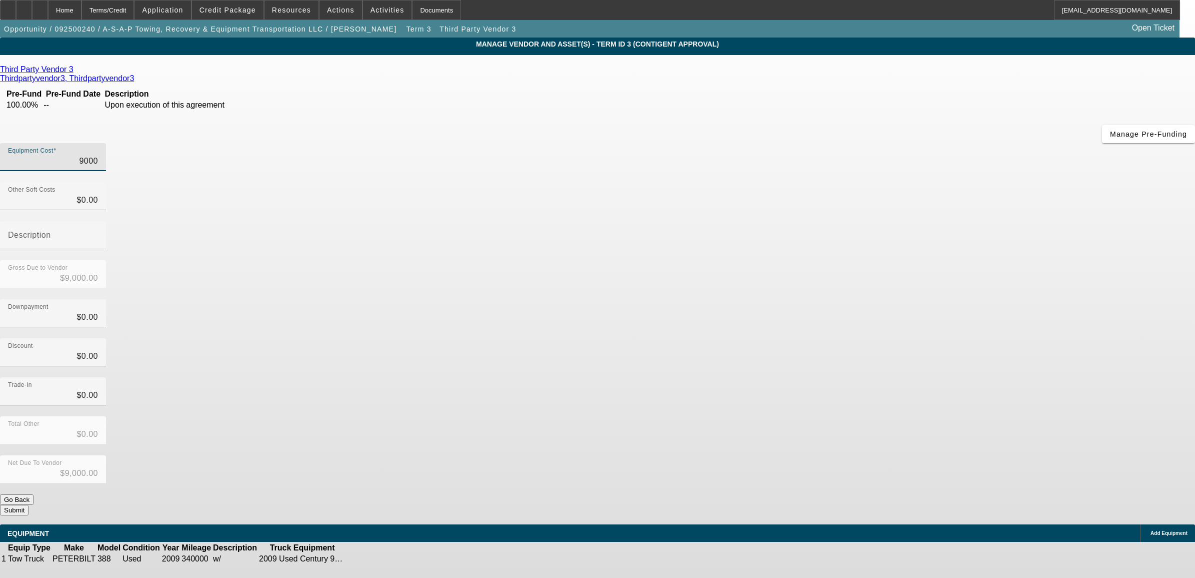
type input "$90,000.00"
click at [538, 297] on div "Third Party Vendor 3 Thirdpartyvendor3, Thirdpartyvendor3 Pre-Fund Pre-Fund Dat…" at bounding box center [597, 290] width 1195 height 450
click at [29, 505] on button "Submit" at bounding box center [14, 510] width 29 height 11
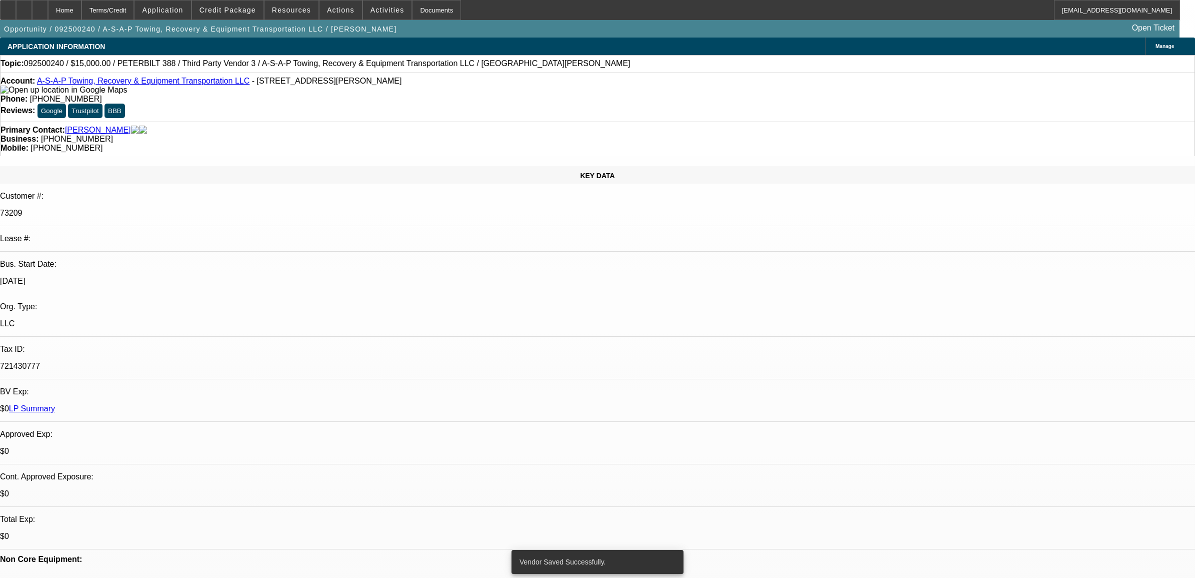
select select "0"
select select "2"
select select "0"
select select "6"
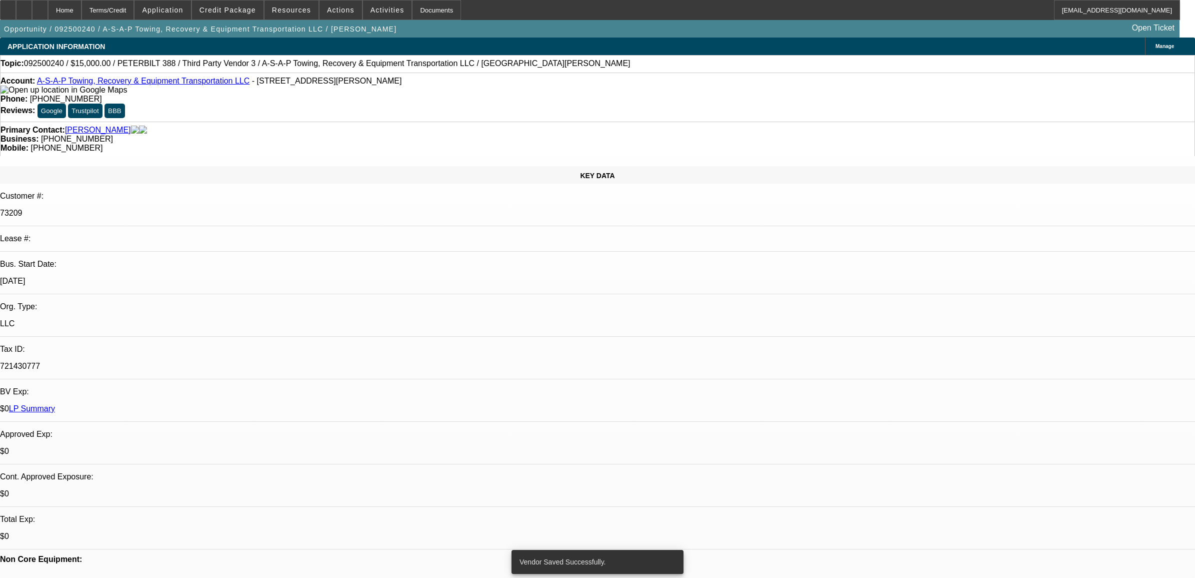
select select "0"
select select "2"
select select "0"
select select "6"
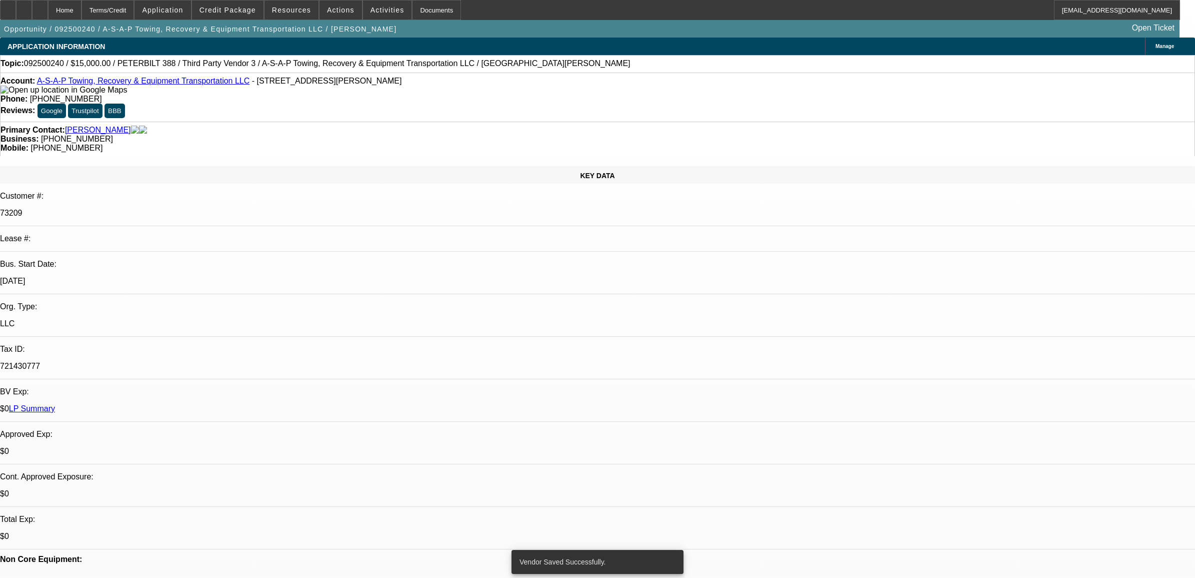
select select "0"
select select "2"
select select "0"
select select "6"
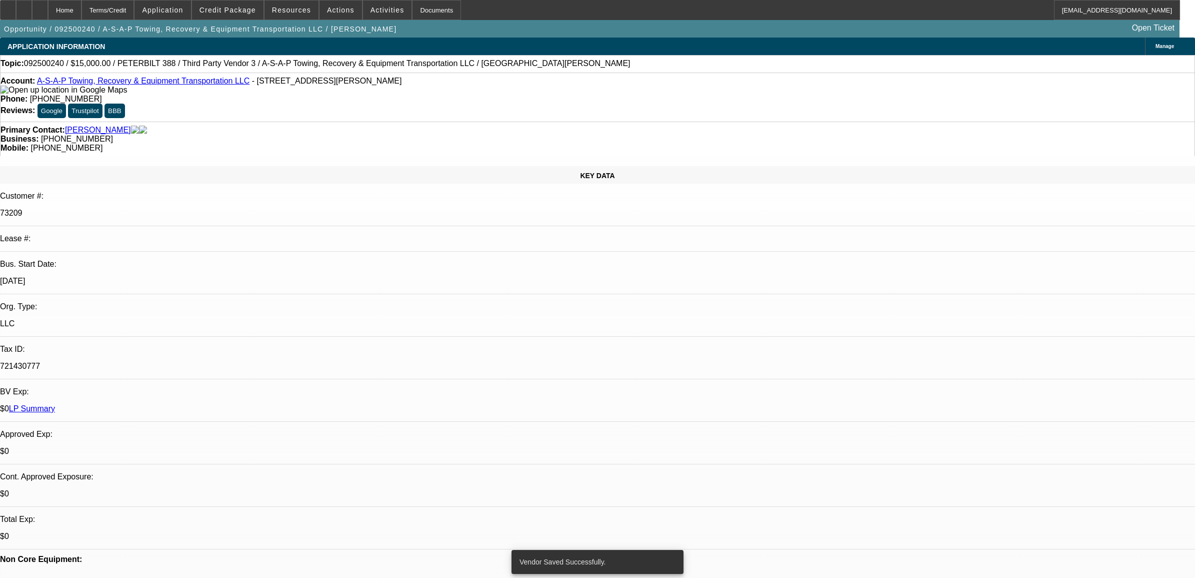
select select "0"
select select "2"
select select "0"
select select "6"
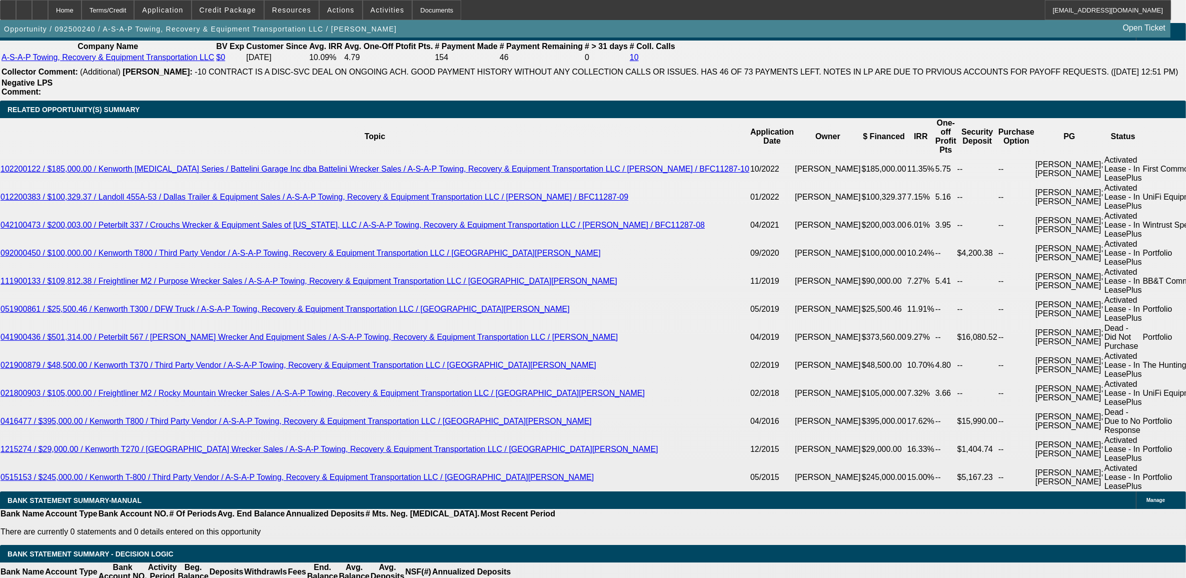
scroll to position [1750, 0]
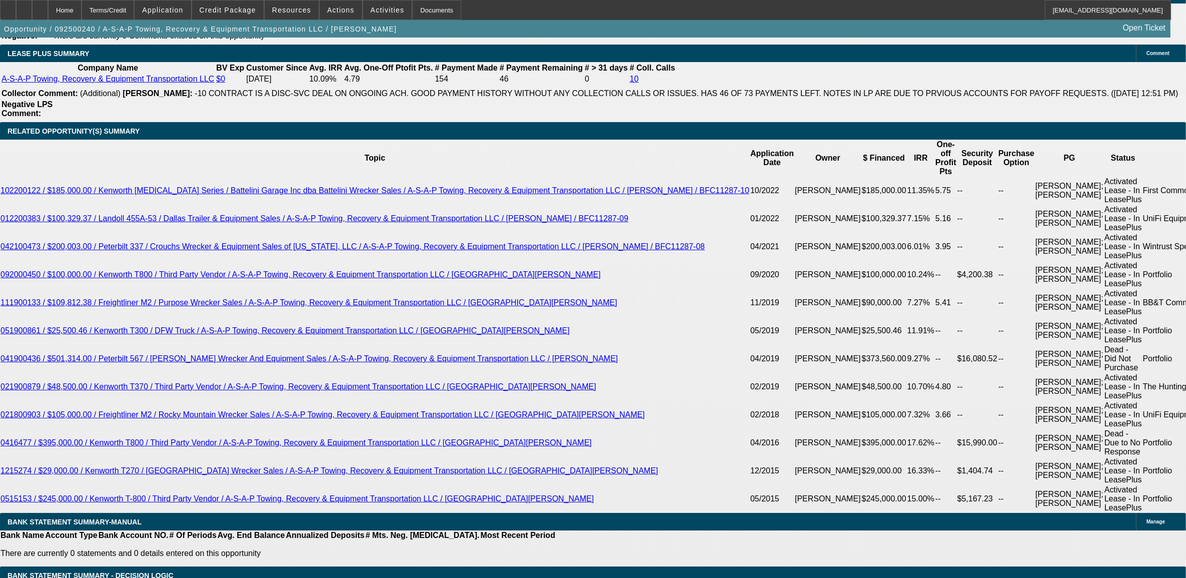
select select "0"
select select "3"
select select "0"
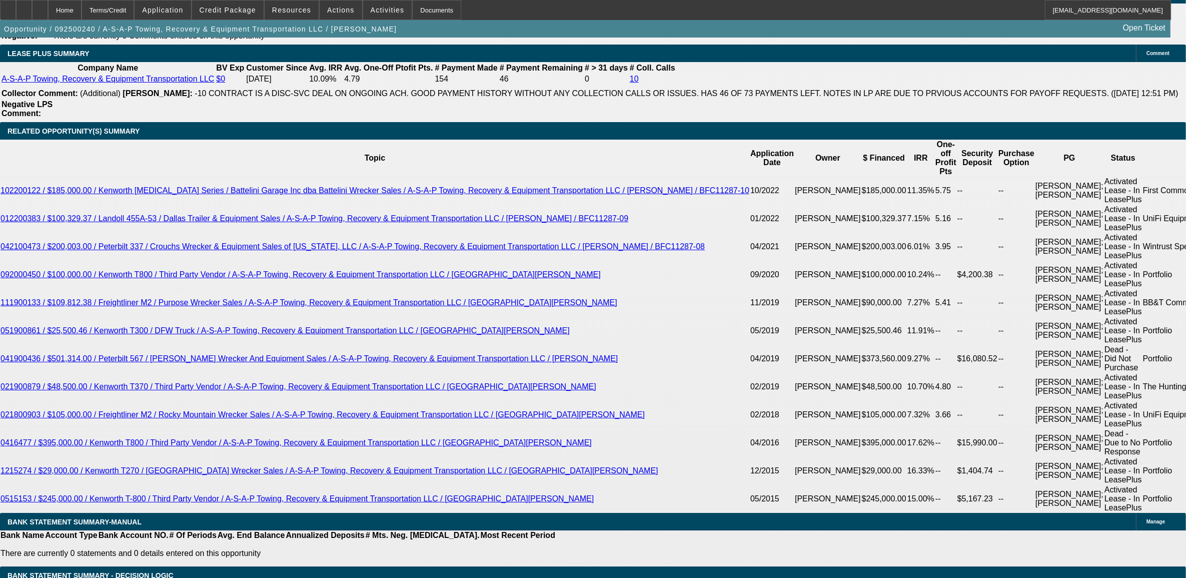
select select "6"
select select "0"
select select "3"
select select "0"
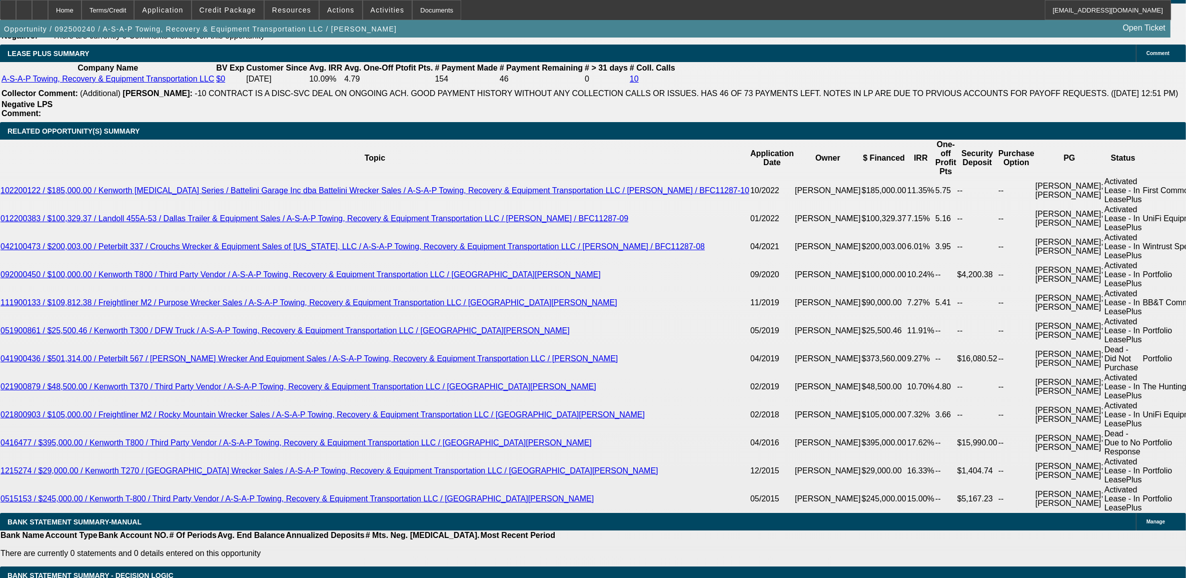
select select "6"
select select "0"
select select "2"
select select "0"
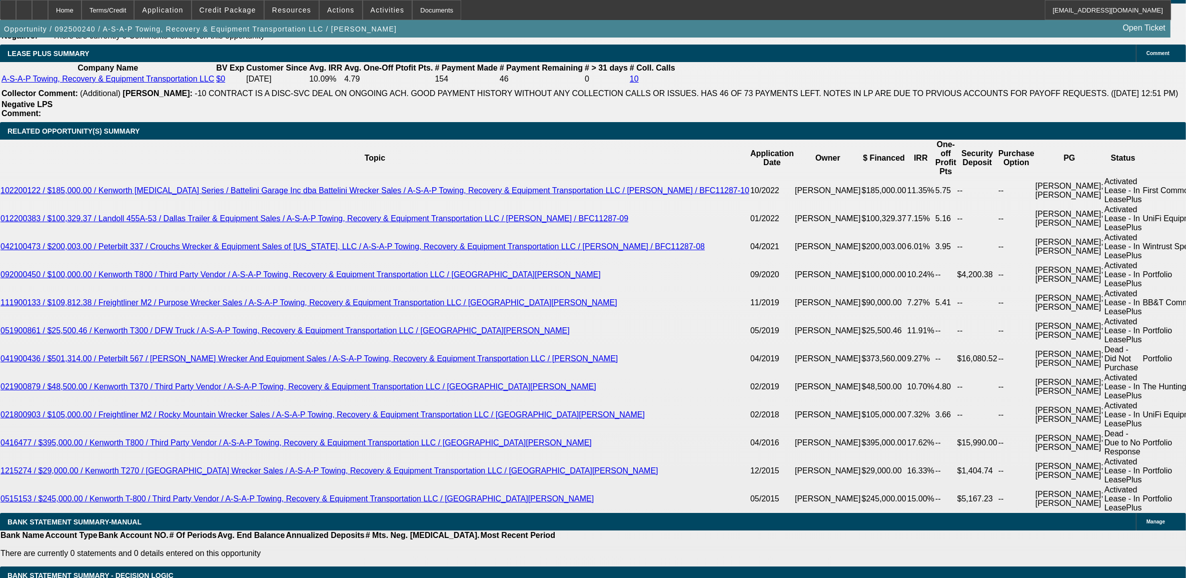
select select "6"
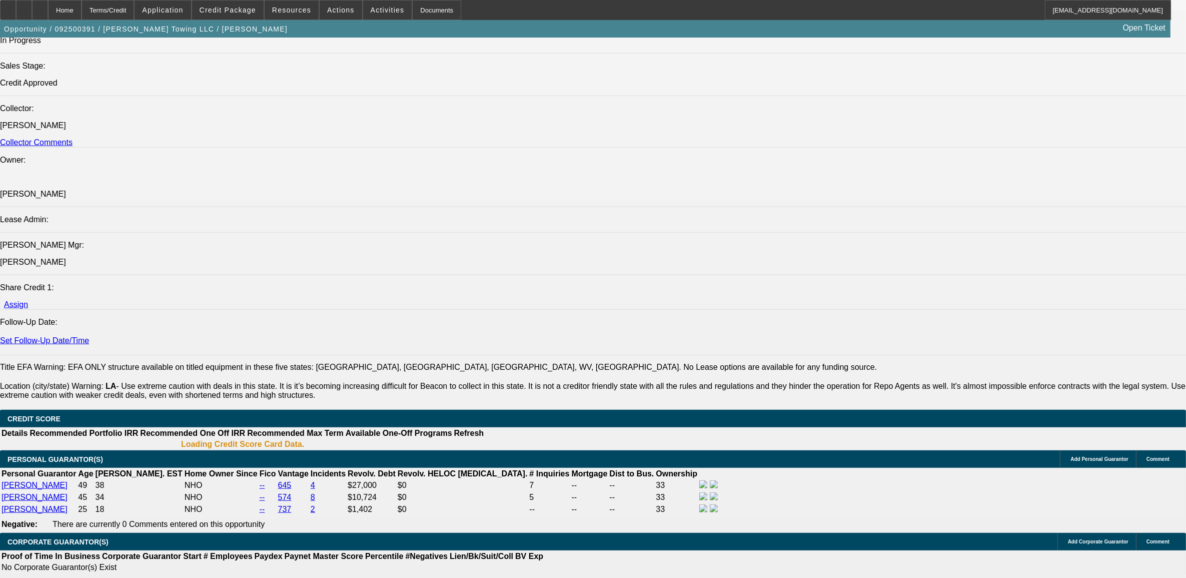
select select "0"
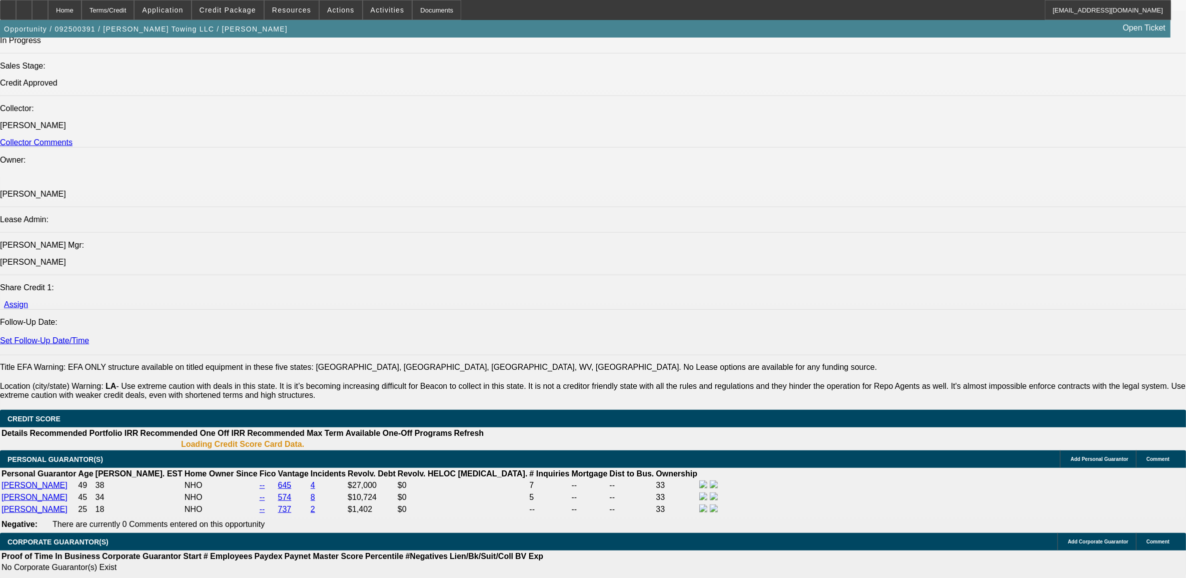
select select "0"
select select "1"
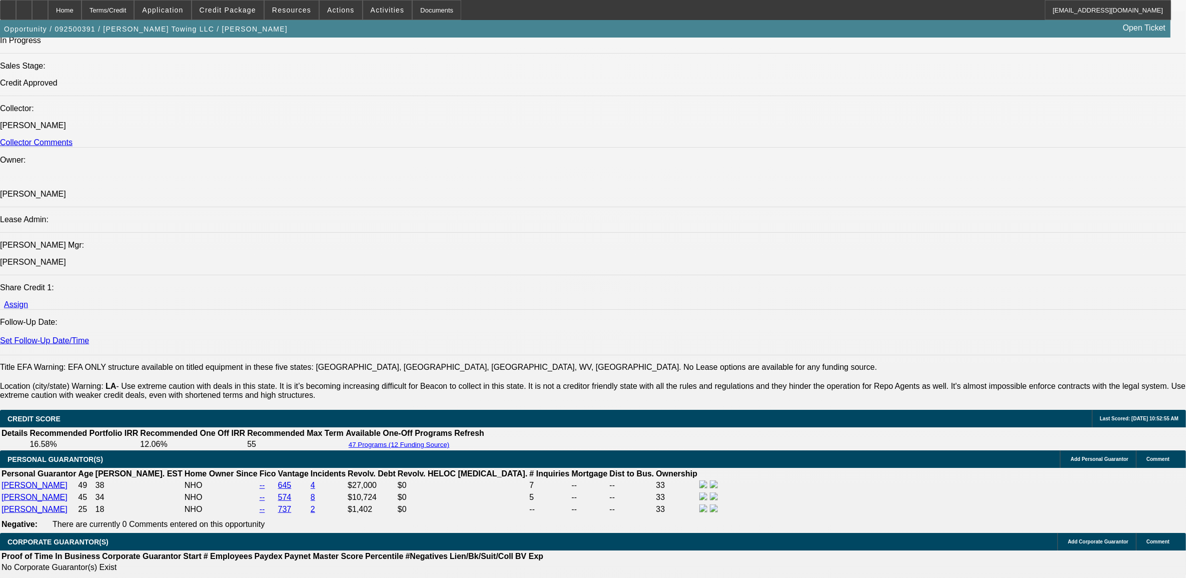
select select "2"
select select "6"
select select "1"
select select "2"
select select "6"
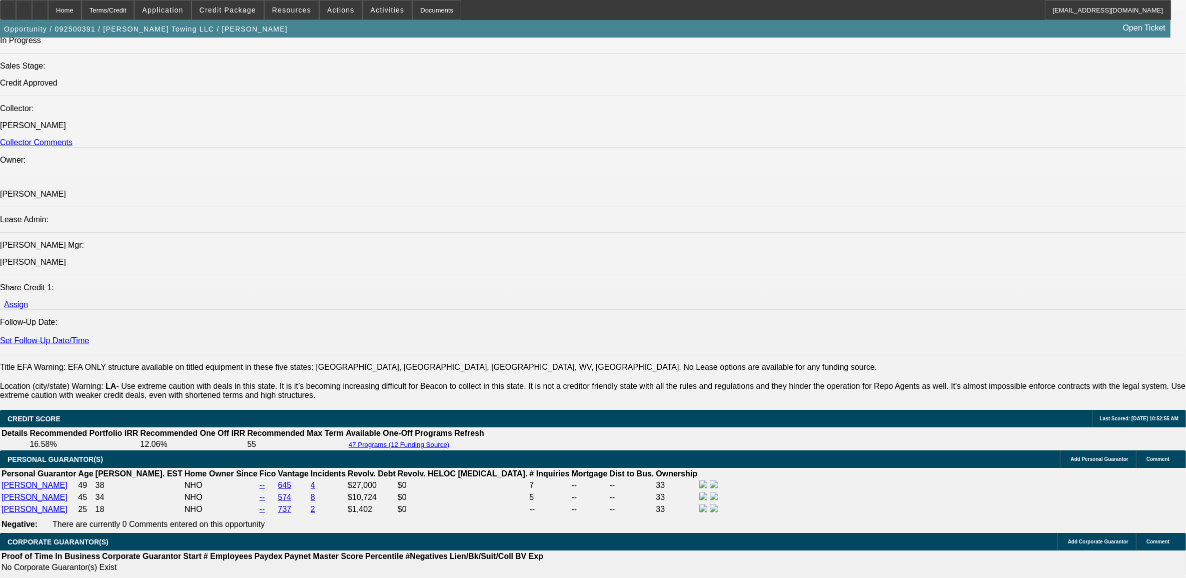
select select "1"
select select "2"
select select "6"
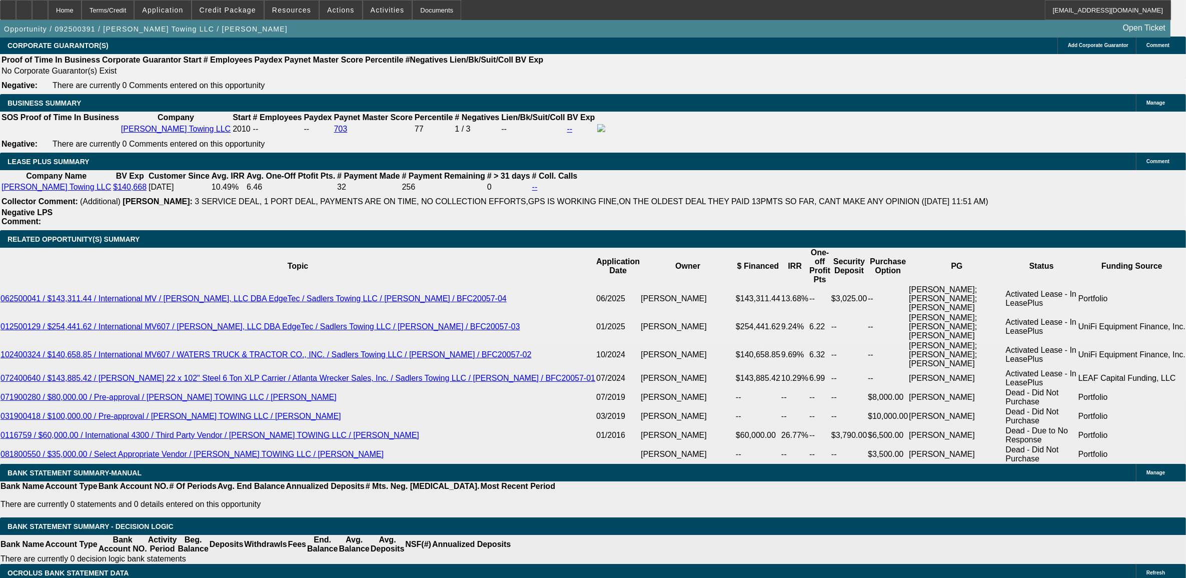
scroll to position [1669, 0]
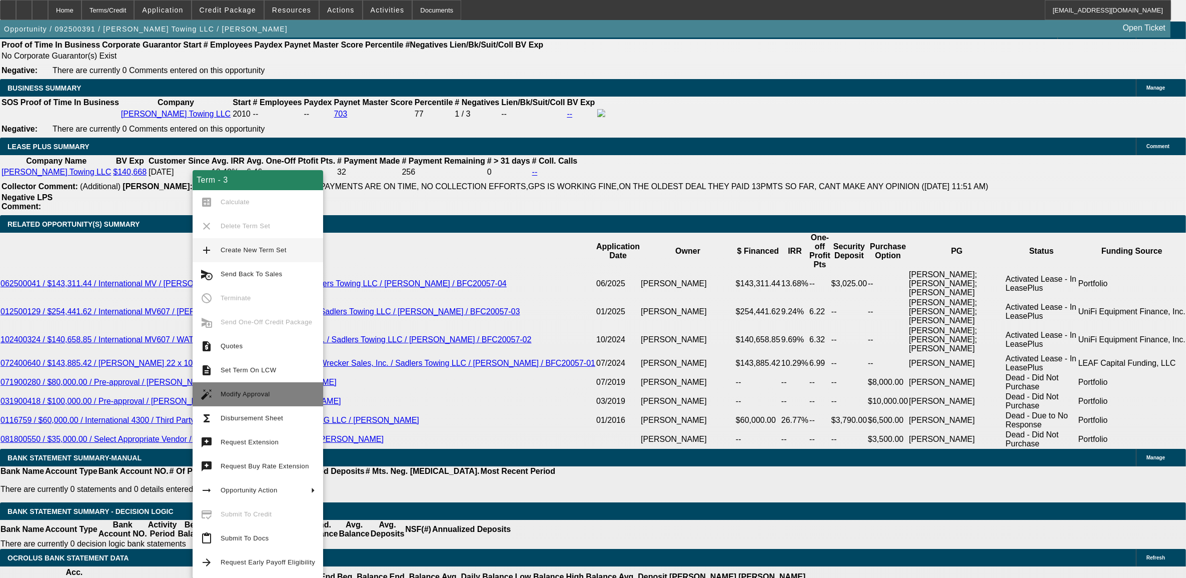
click at [249, 398] on span "Modify Approval" at bounding box center [268, 394] width 95 height 12
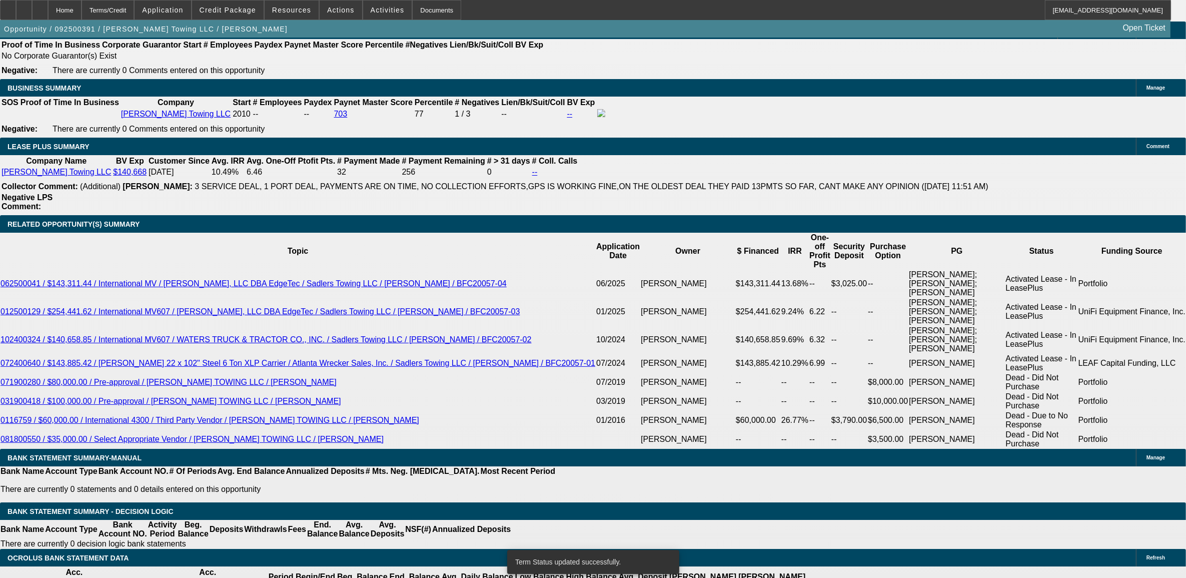
select select "0"
select select "2"
select select "0"
select select "6"
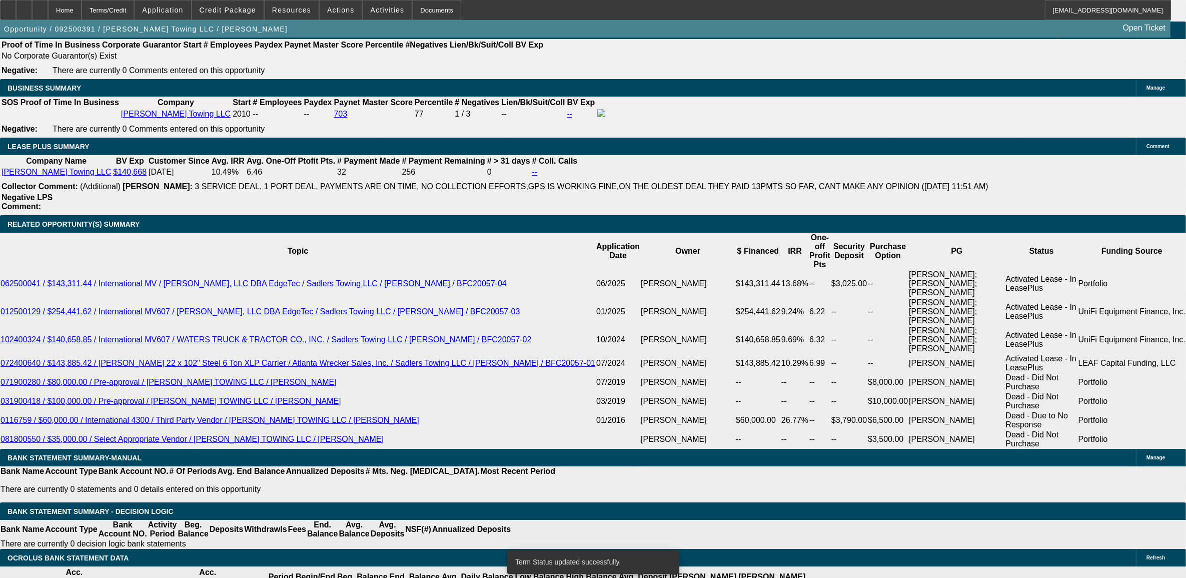
select select "0"
select select "2"
select select "0"
select select "6"
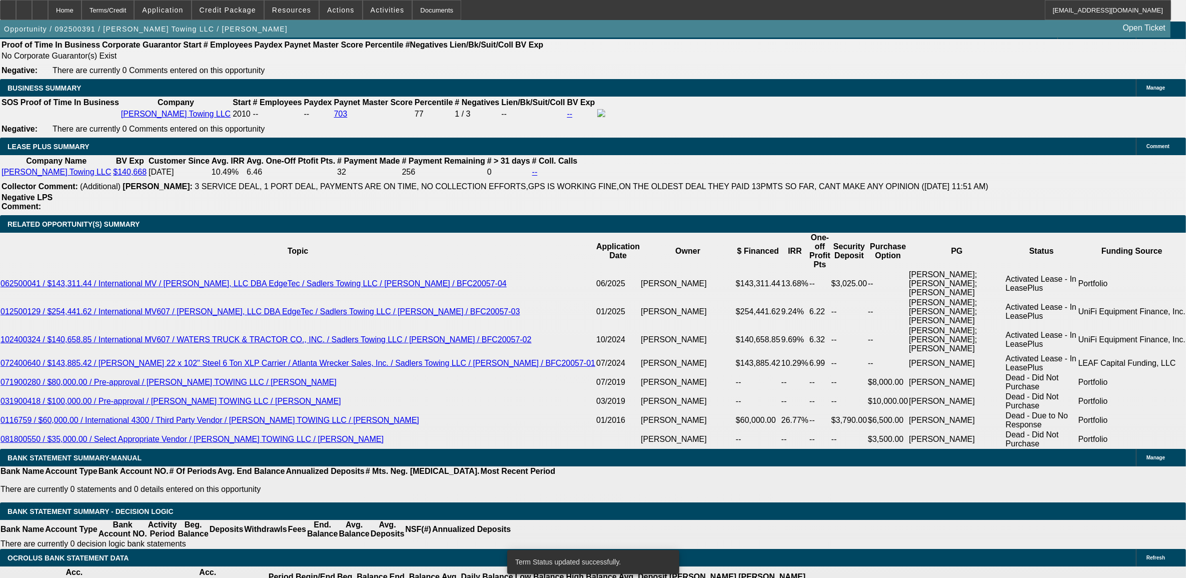
select select "0"
select select "2"
select select "0"
select select "6"
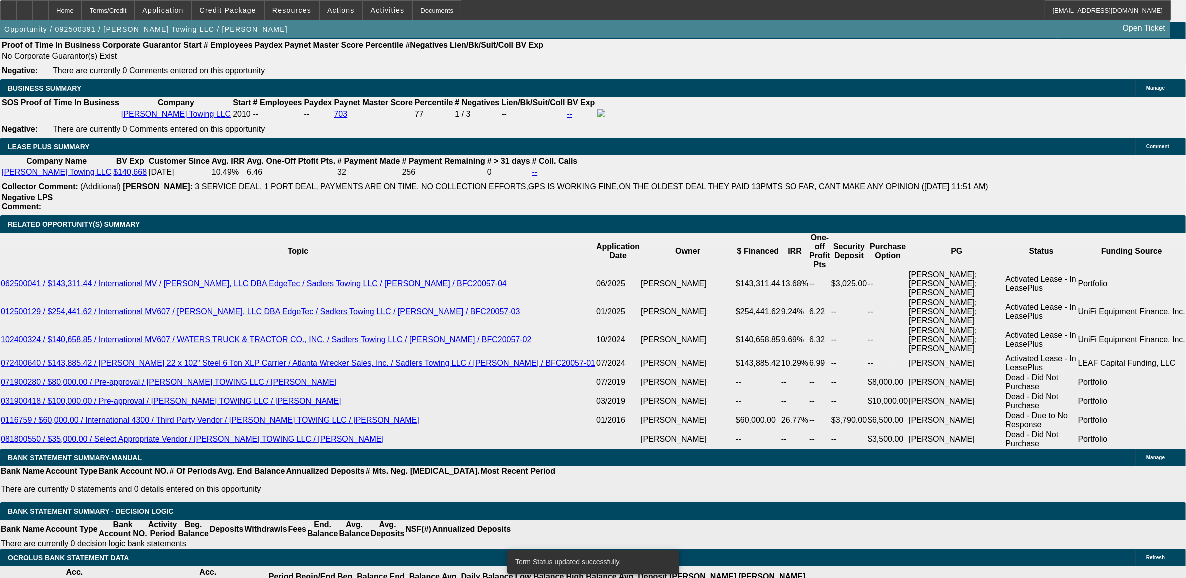
select select "0"
select select "2"
select select "0"
select select "6"
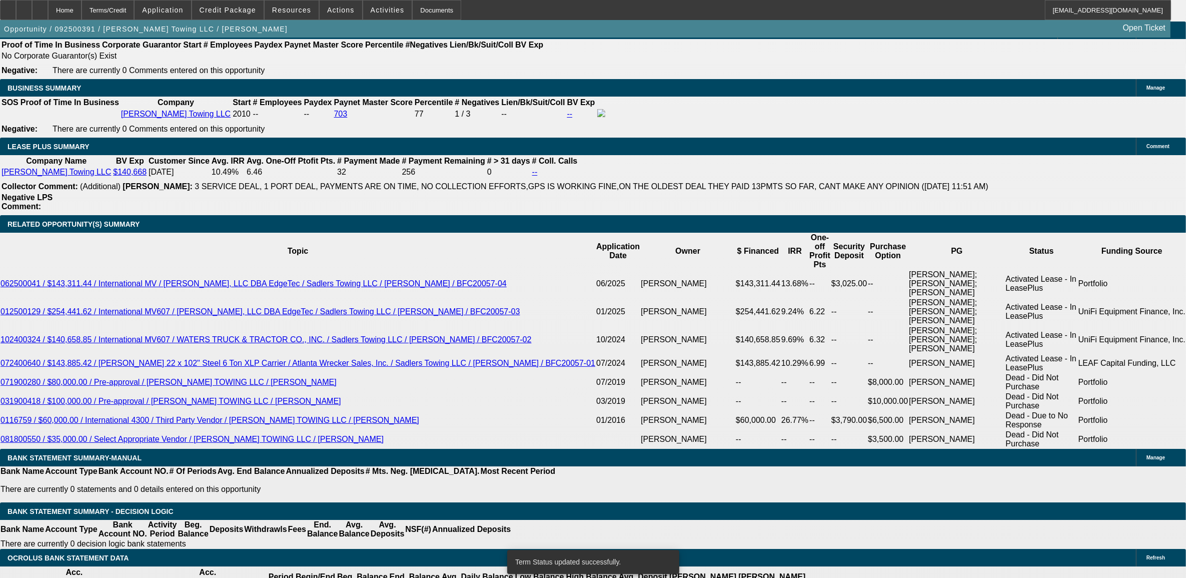
type input "UNKNOWN"
type input "13"
type input "$2,609.63"
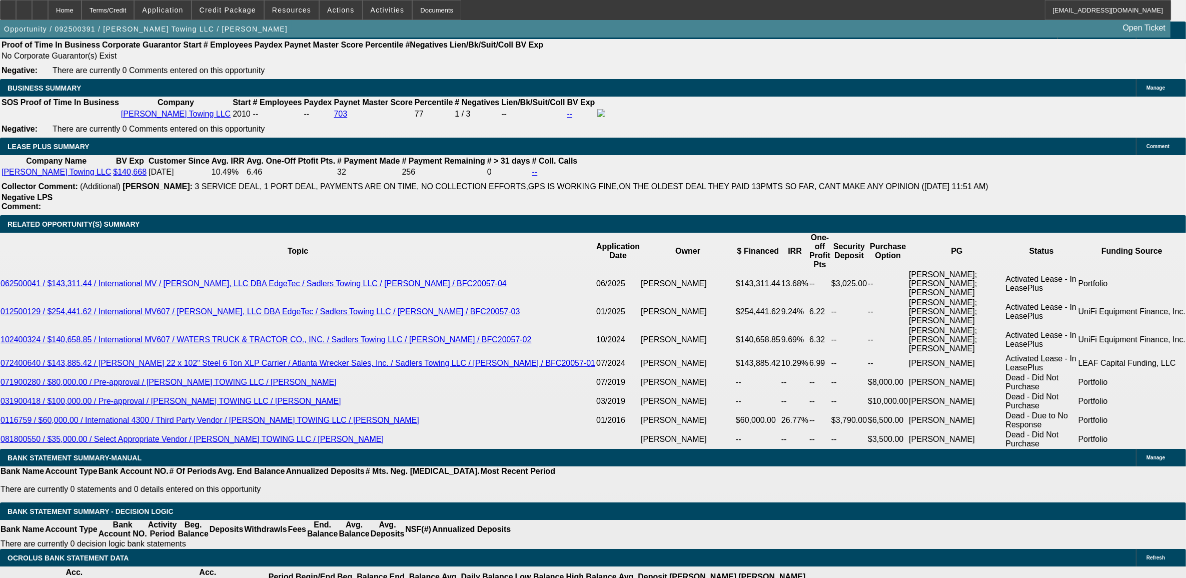
type input "13.9"
type input "$2,671.79"
type input "13.9"
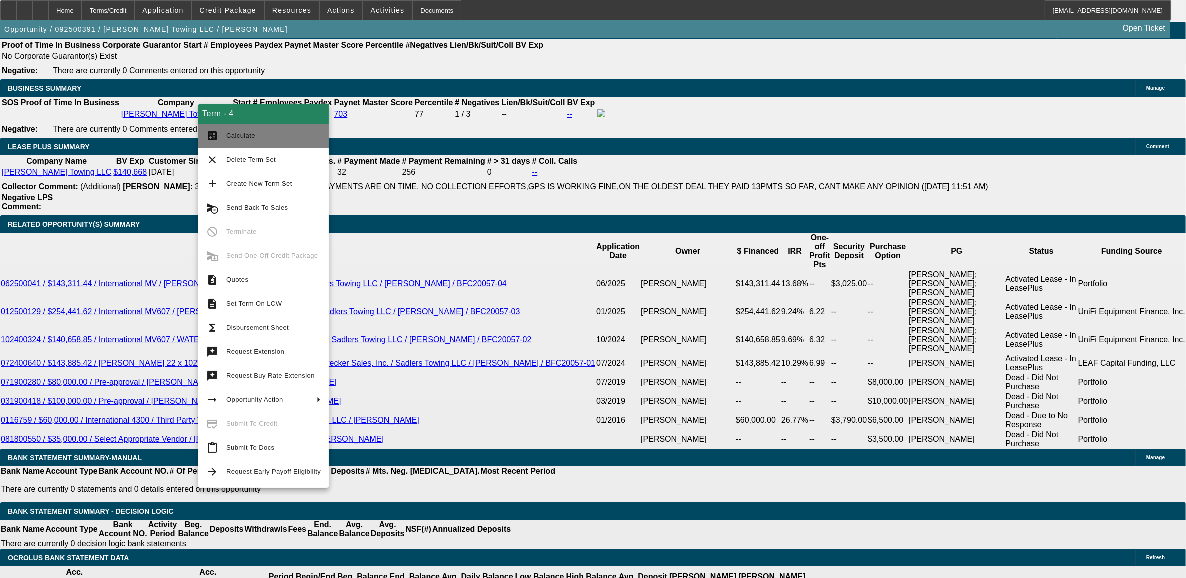
click at [263, 141] on button "calculate Calculate" at bounding box center [263, 136] width 131 height 24
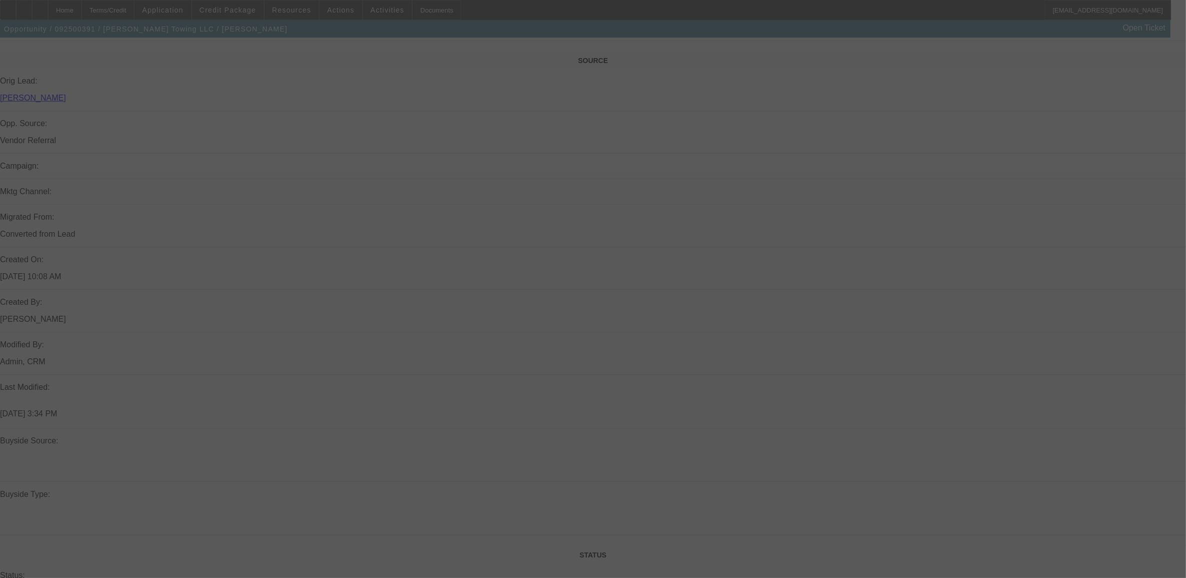
scroll to position [544, 0]
select select "0"
select select "2"
select select "0"
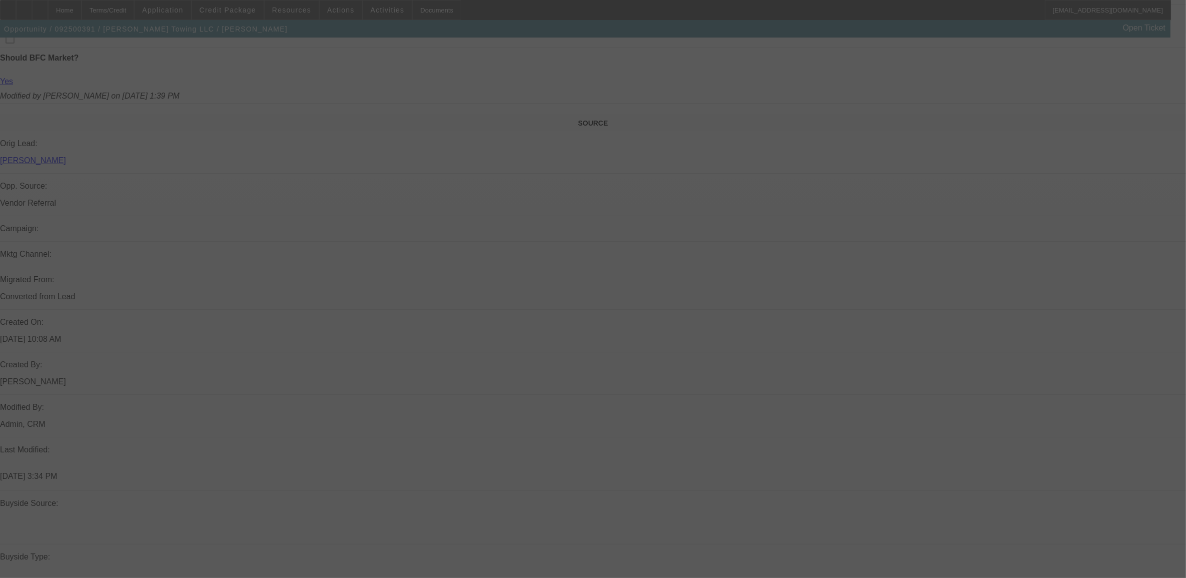
select select "6"
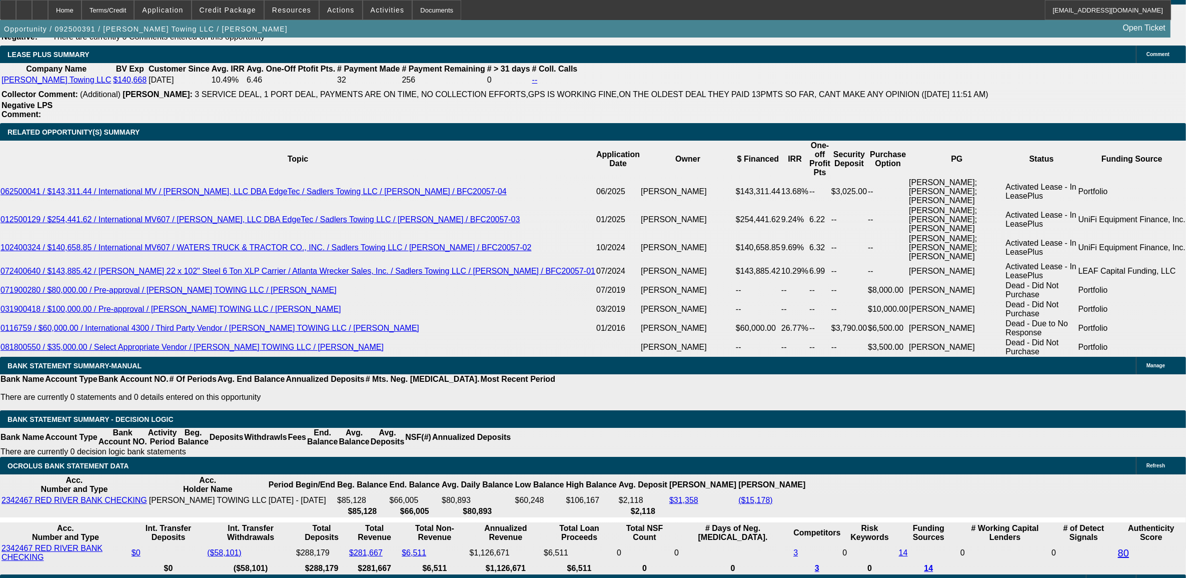
scroll to position [1732, 0]
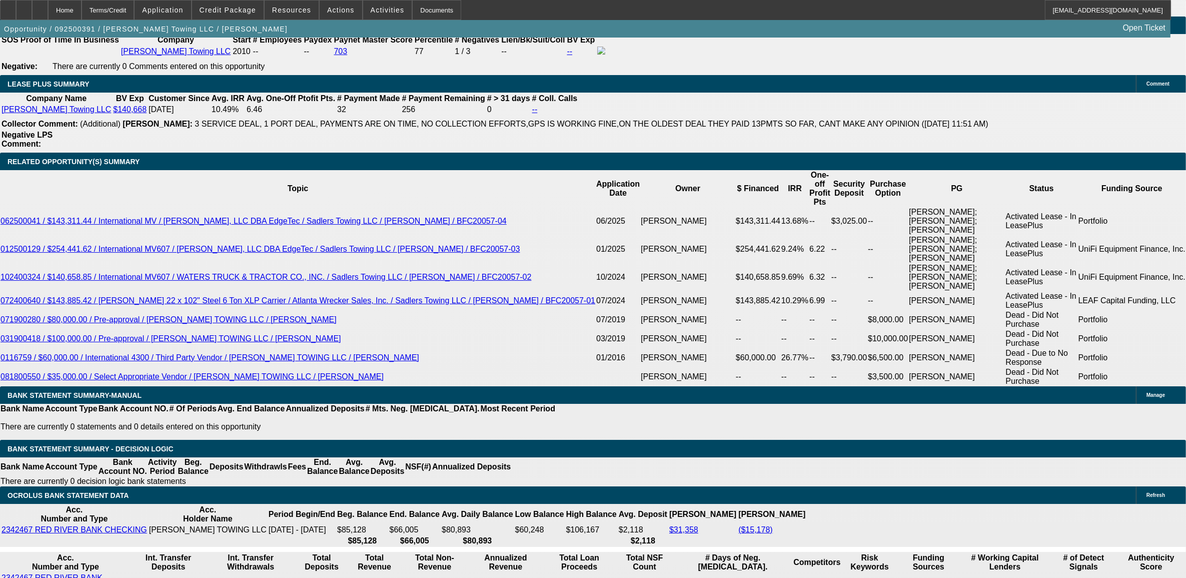
type input "UNKNOWN"
type input "13"
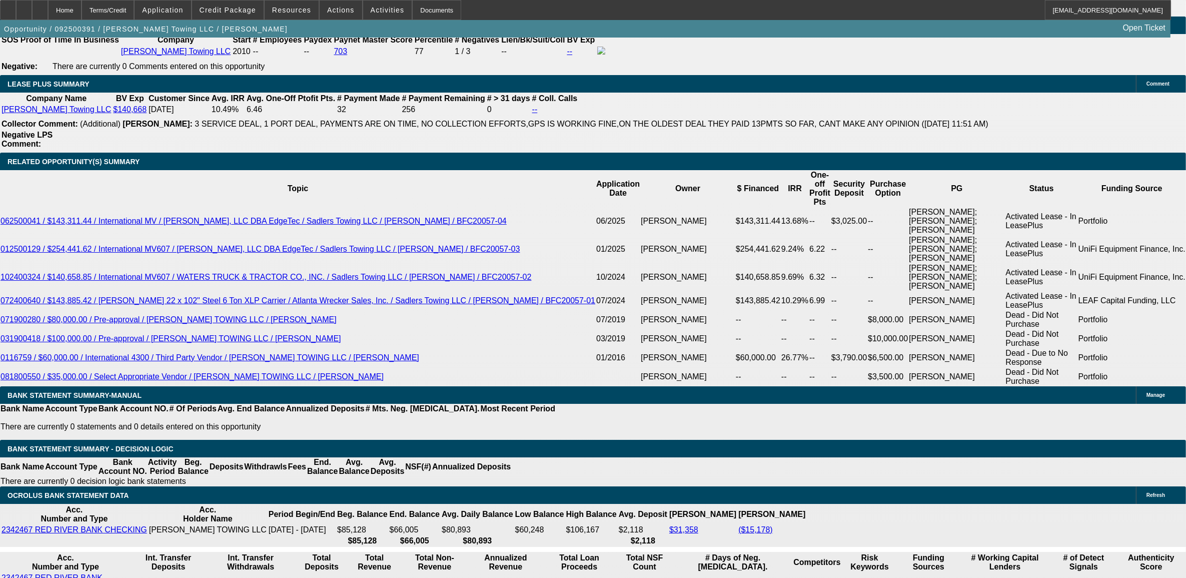
type input "$1,861.02"
type input "13."
type input "$2,609.63"
type input "13.5"
type input "$2,644.07"
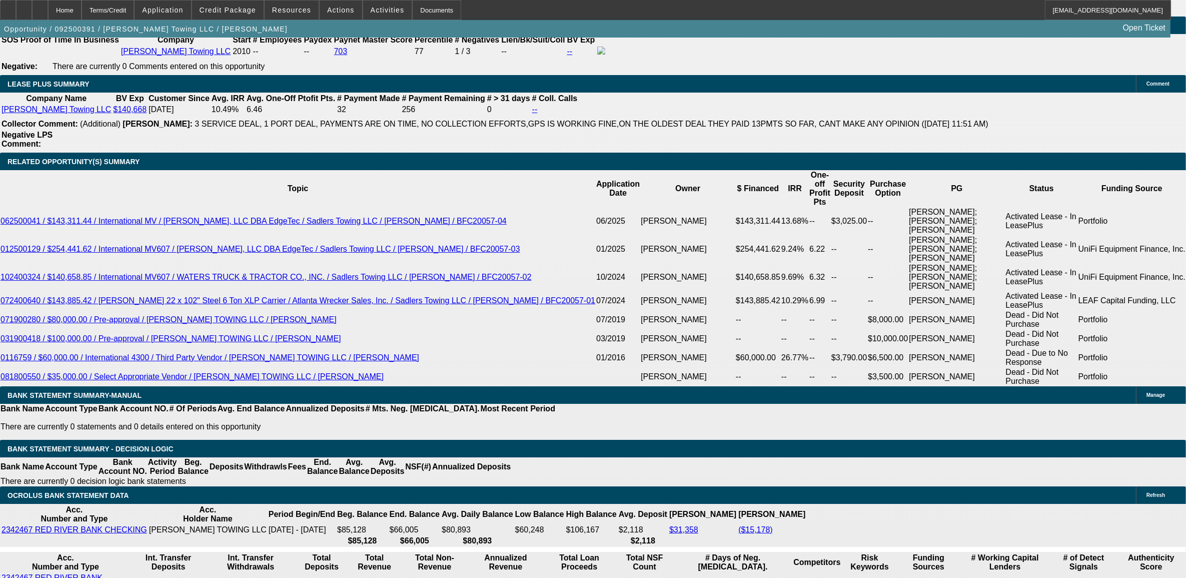
type input "13.5"
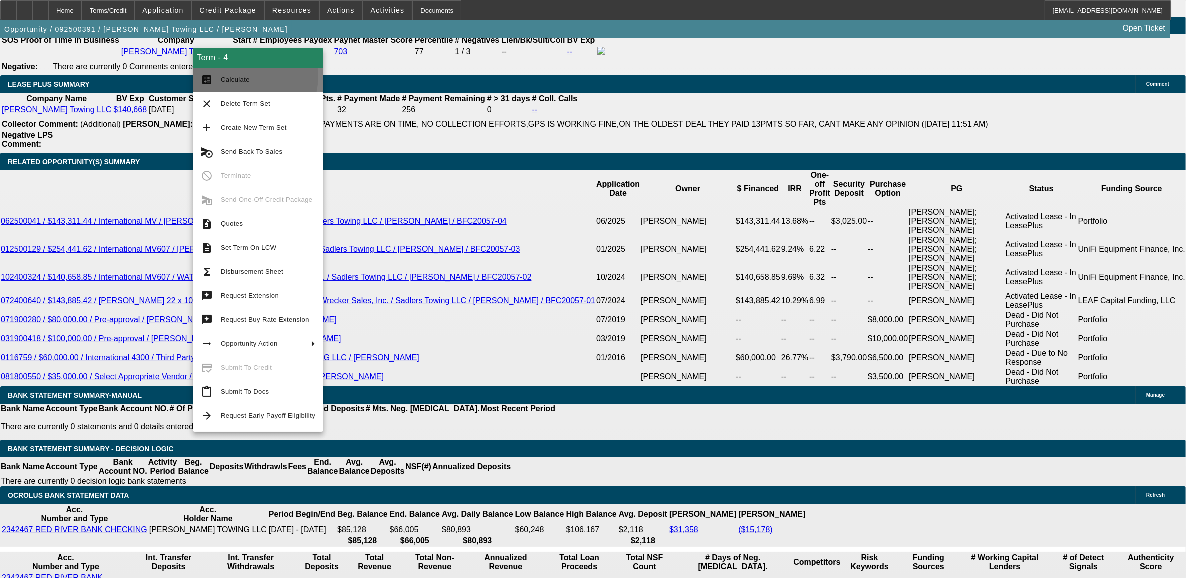
click at [238, 75] on span "Calculate" at bounding box center [268, 80] width 95 height 12
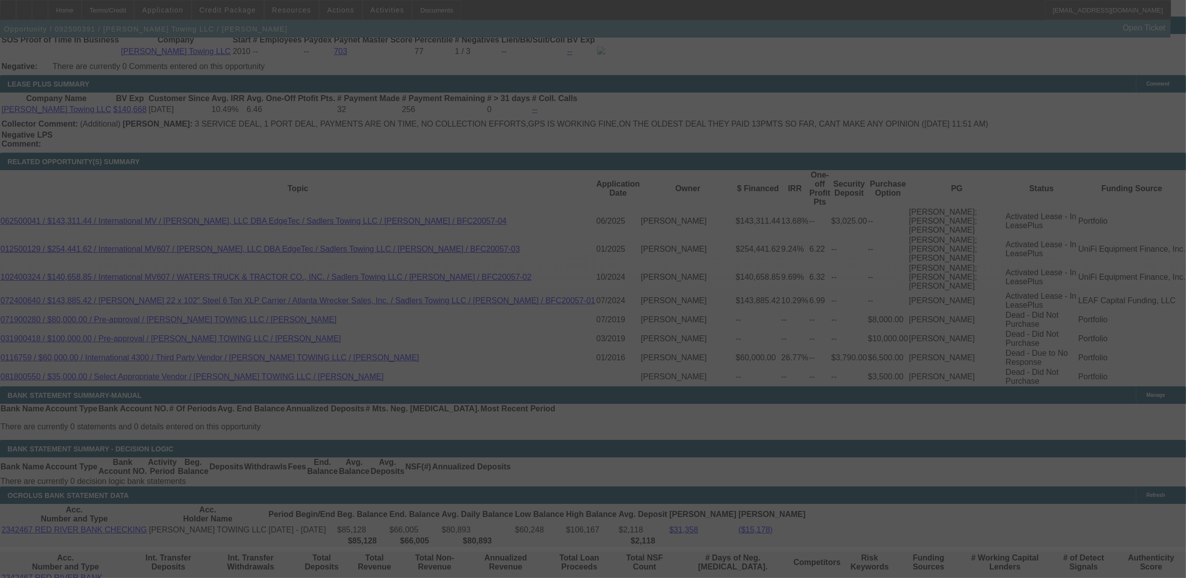
select select "0"
select select "2"
select select "0"
select select "6"
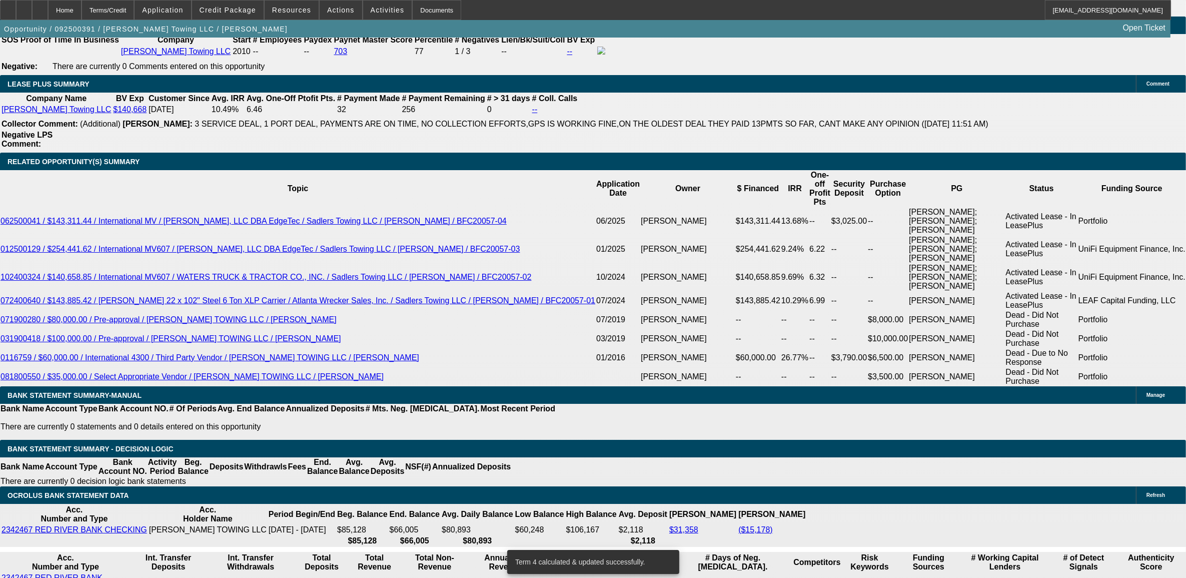
type input "UNKNOWN"
type input "13"
type input "$2,609.63"
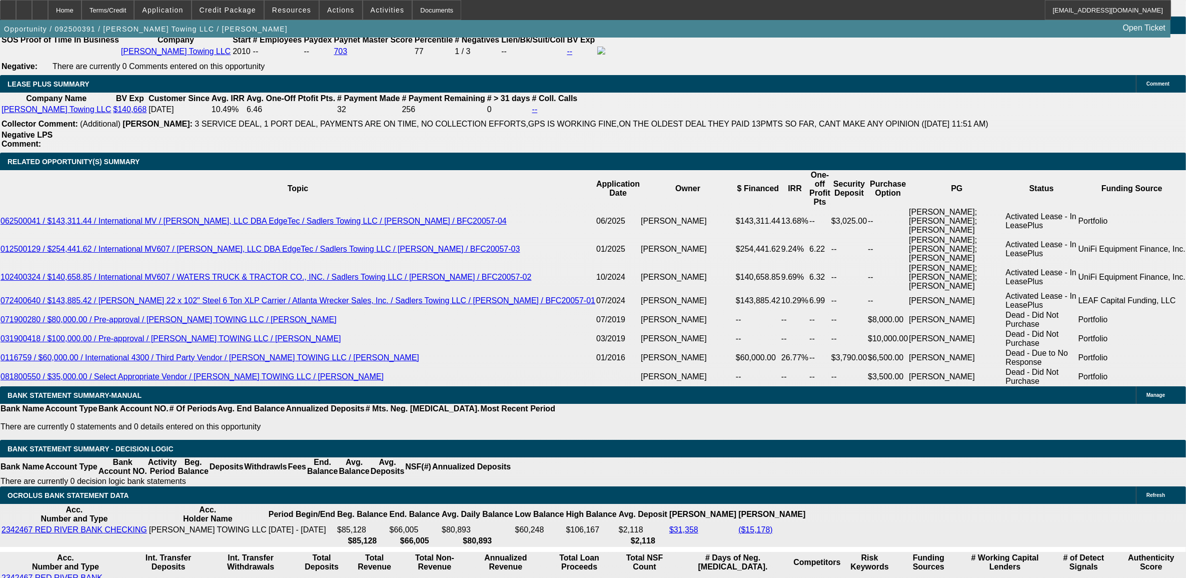
type input "13.9"
type input "$2,671.79"
type input "13.9"
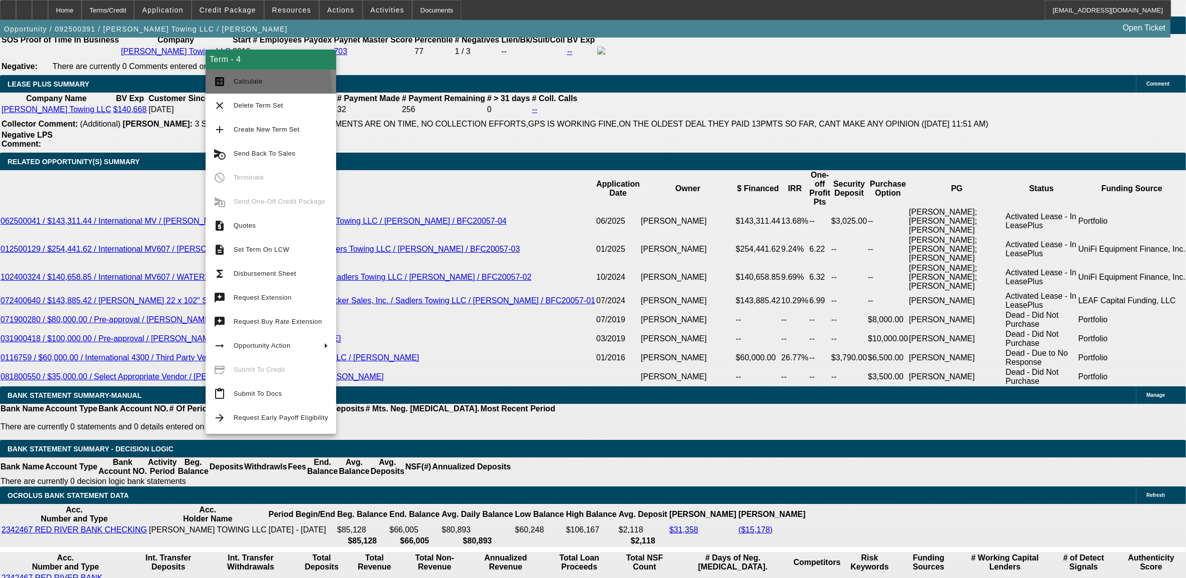
click at [238, 89] on button "calculate Calculate" at bounding box center [271, 82] width 131 height 24
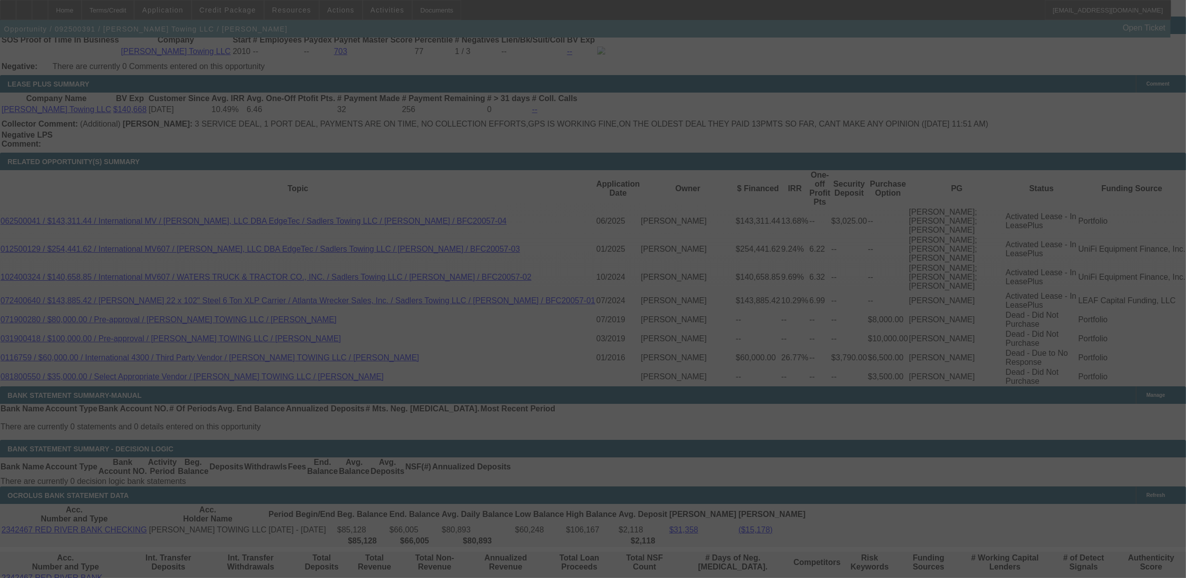
select select "0"
select select "2"
select select "0"
select select "6"
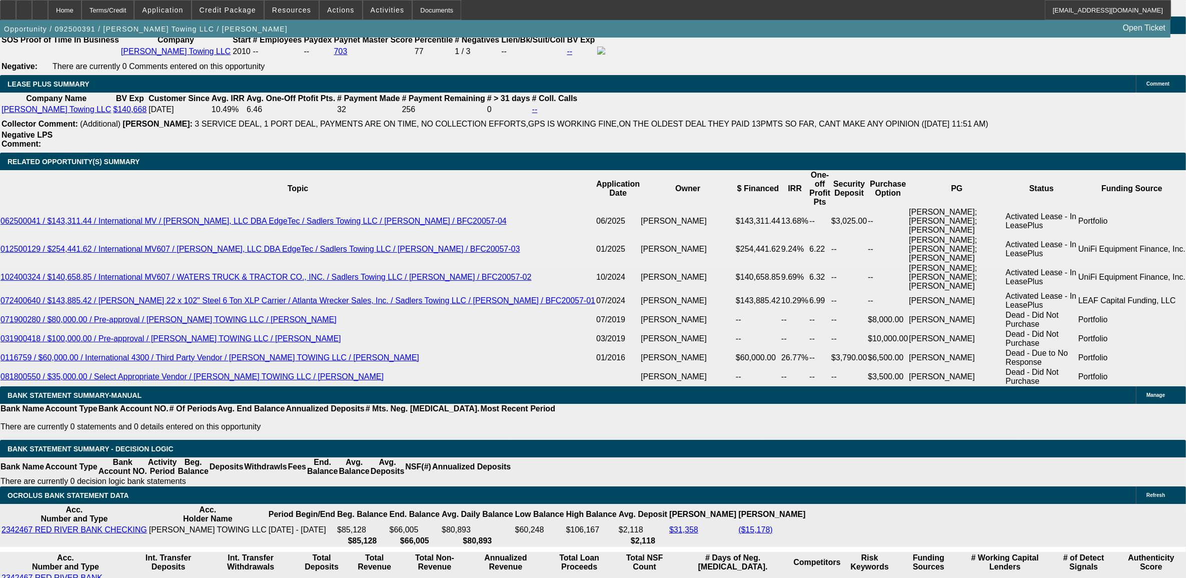
type input "$1,000.00"
type input "UNKNOWN"
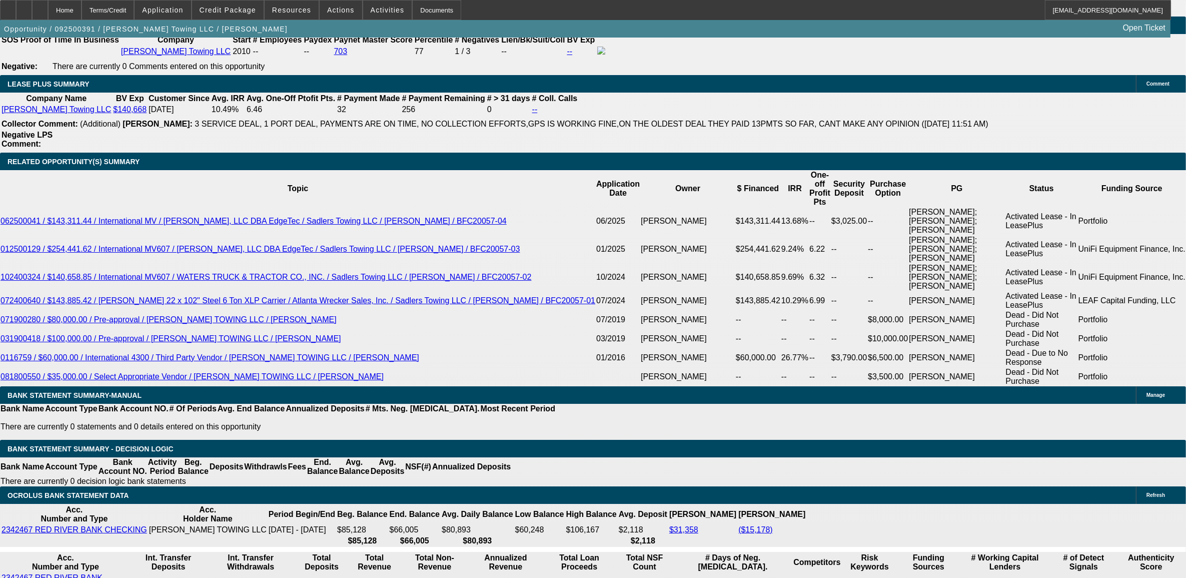
type input "$2,651.24"
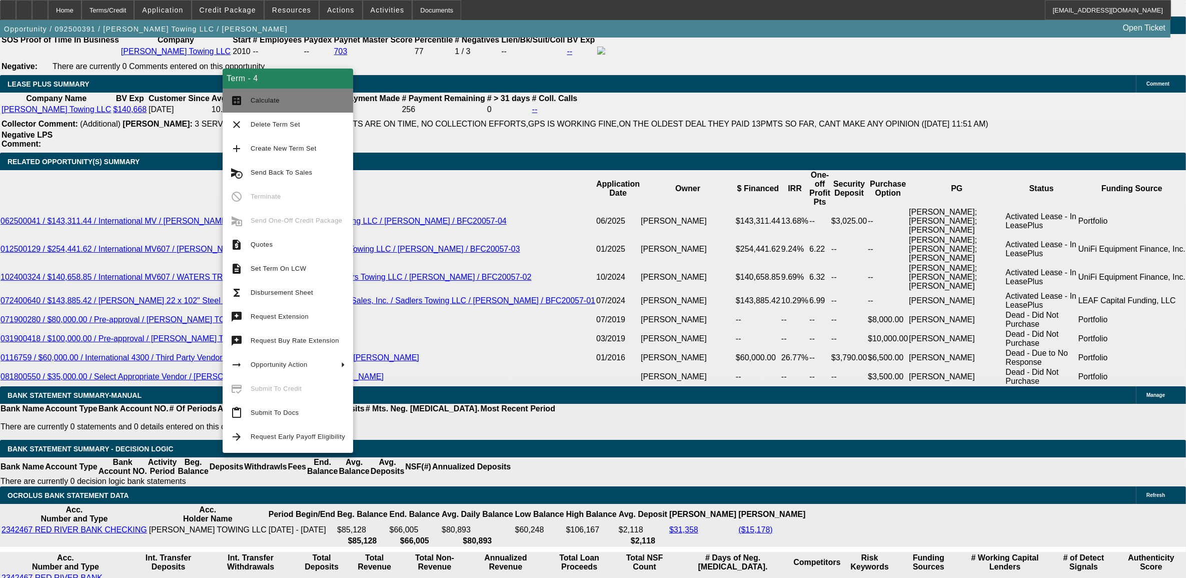
click at [285, 99] on span "Calculate" at bounding box center [298, 101] width 95 height 12
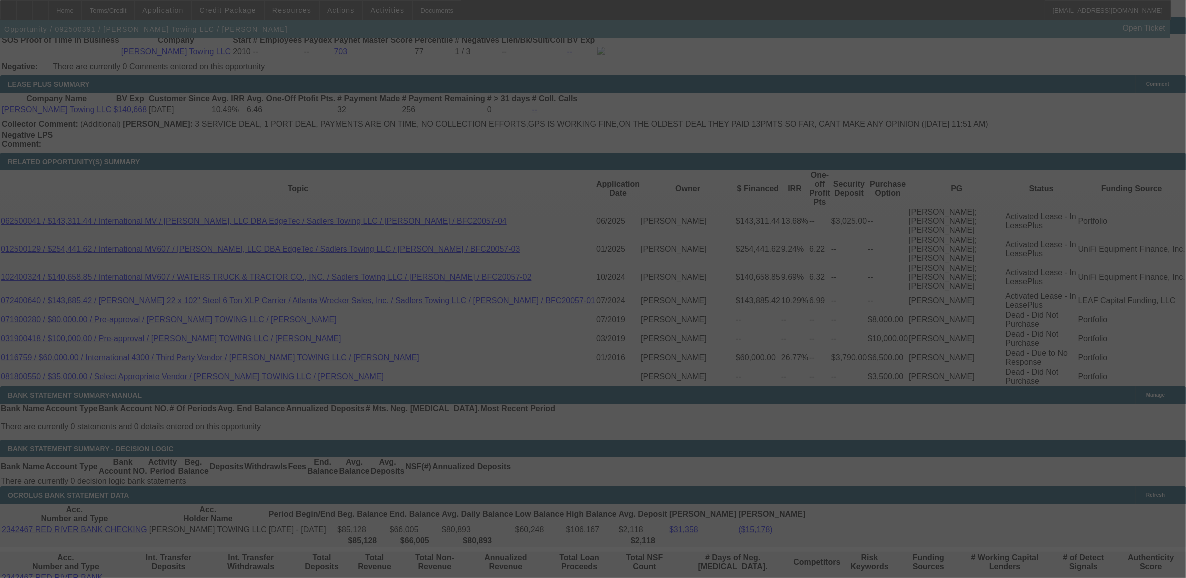
select select "0"
select select "2"
select select "0"
select select "6"
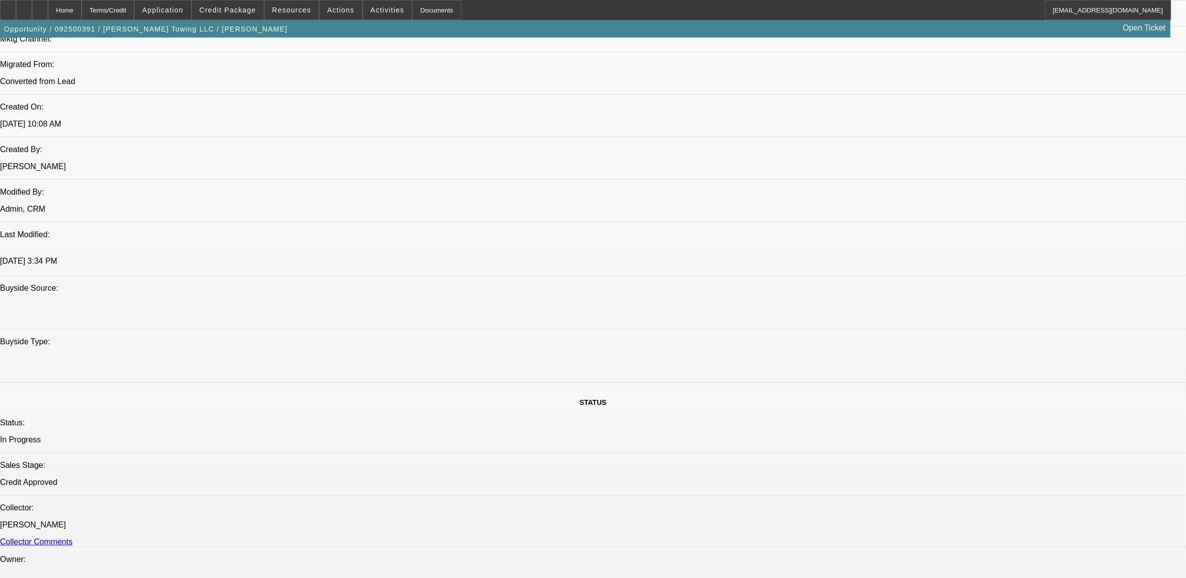
scroll to position [669, 0]
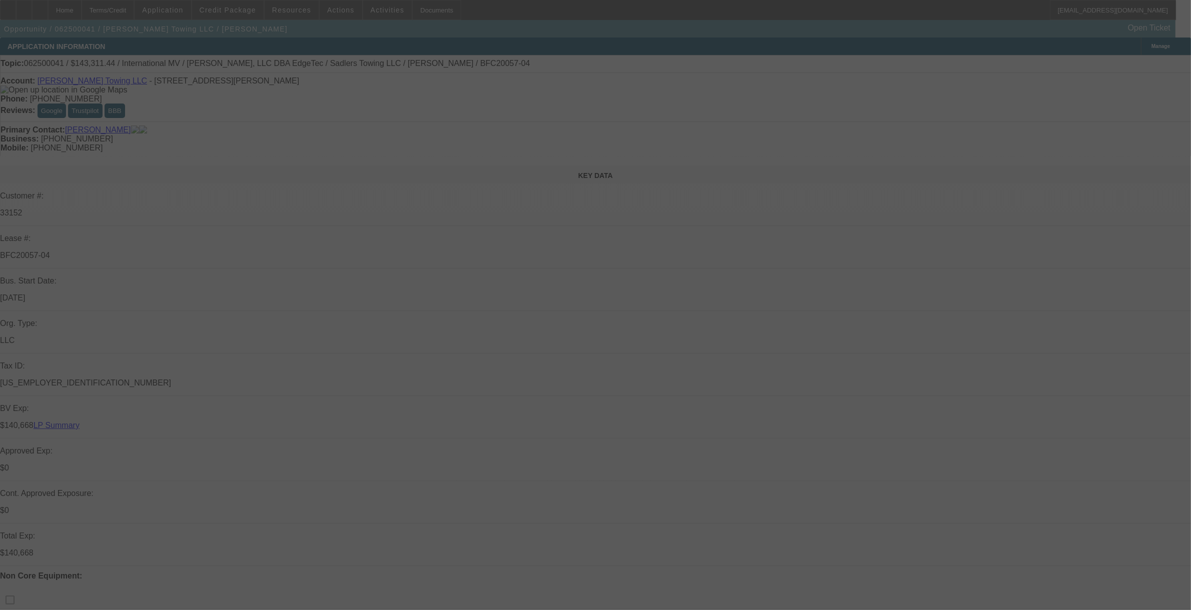
select select "0"
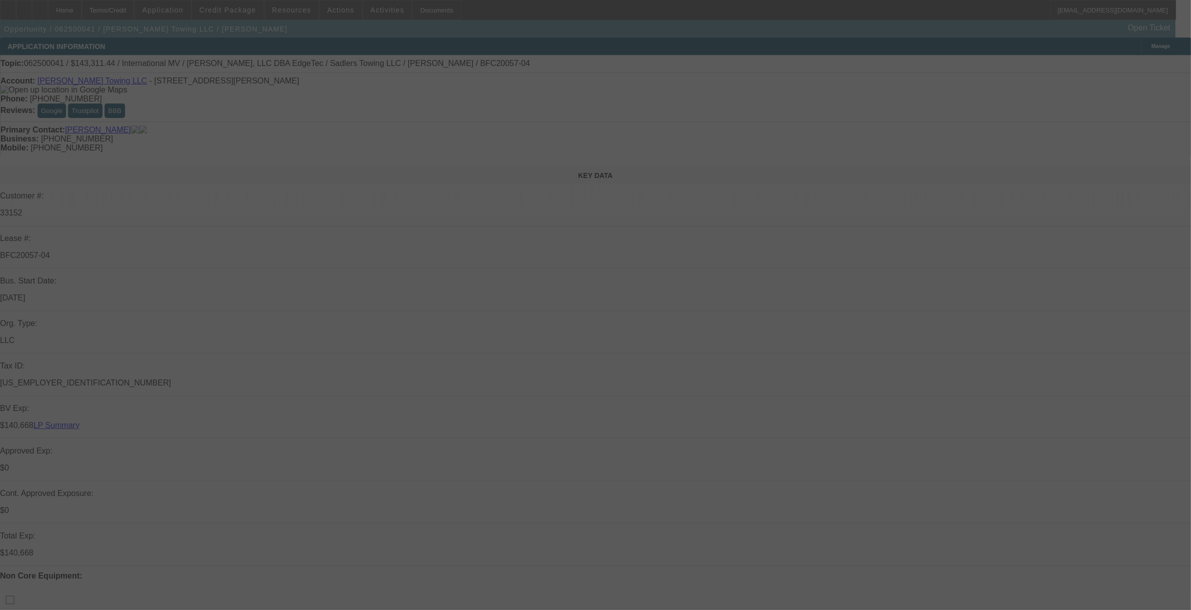
select select "0"
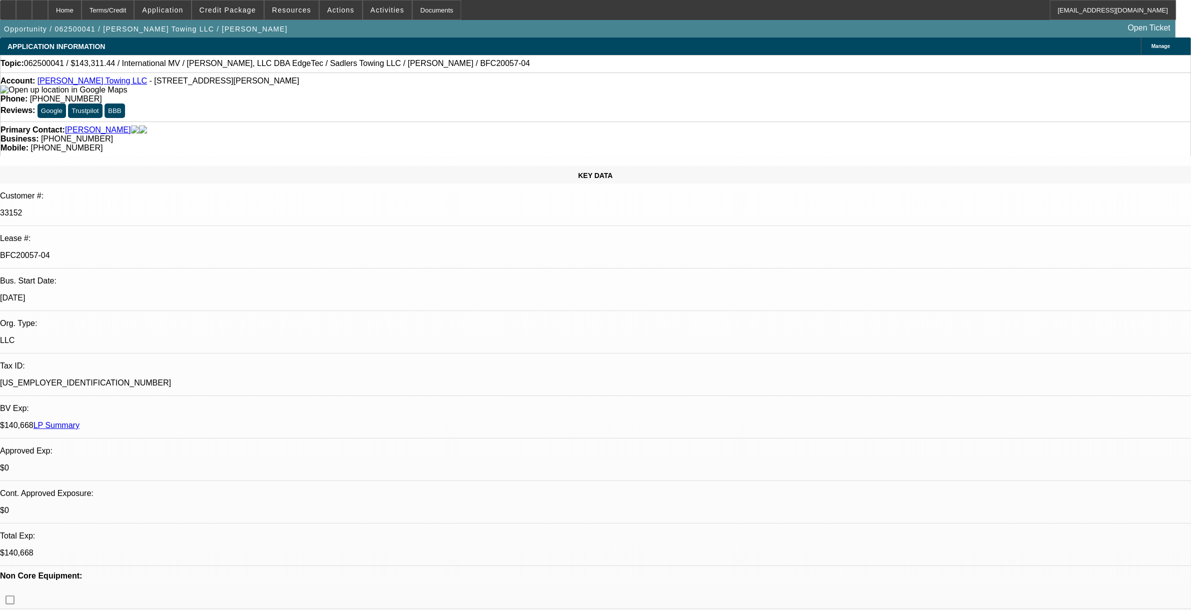
select select "2"
select select "6"
select select "2"
select select "6"
select select "2"
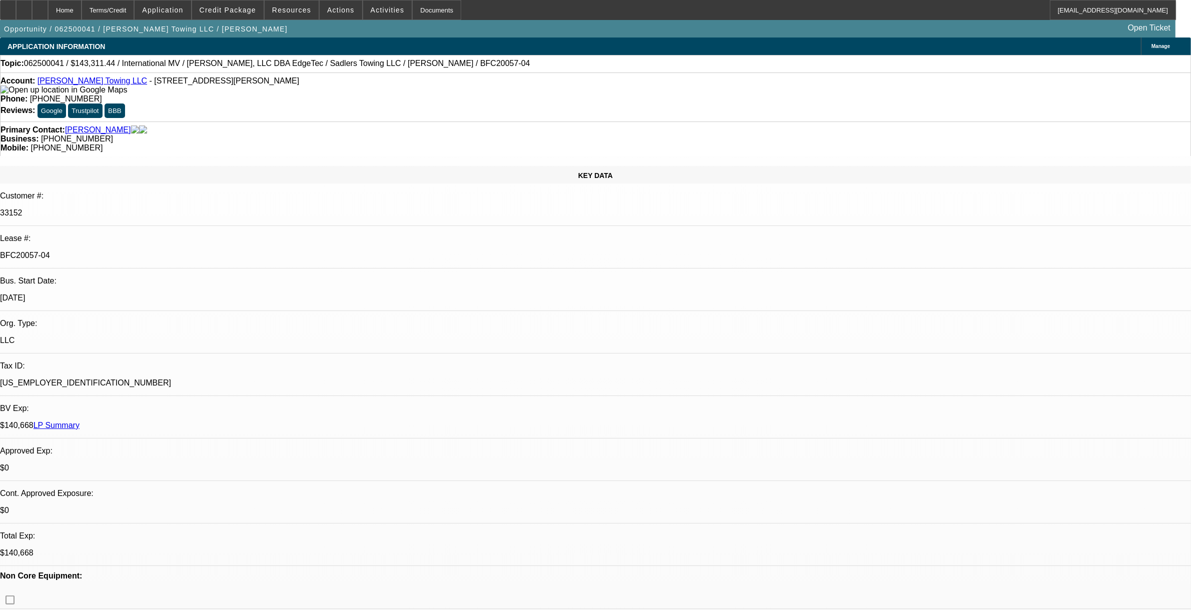
select select "6"
select select "2"
select select "6"
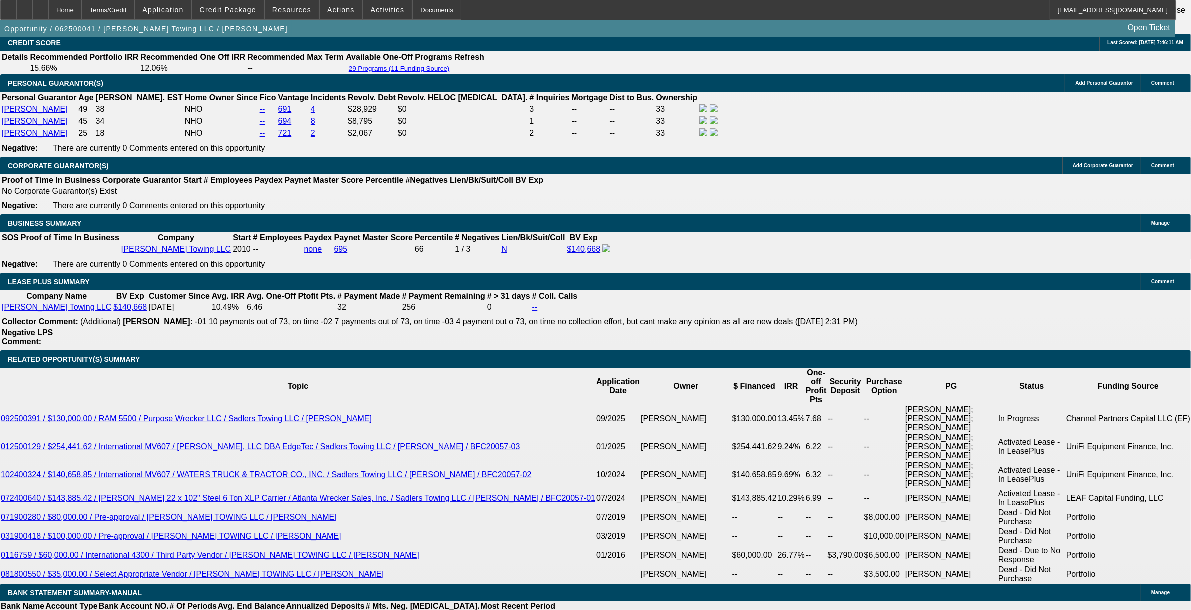
scroll to position [1688, 0]
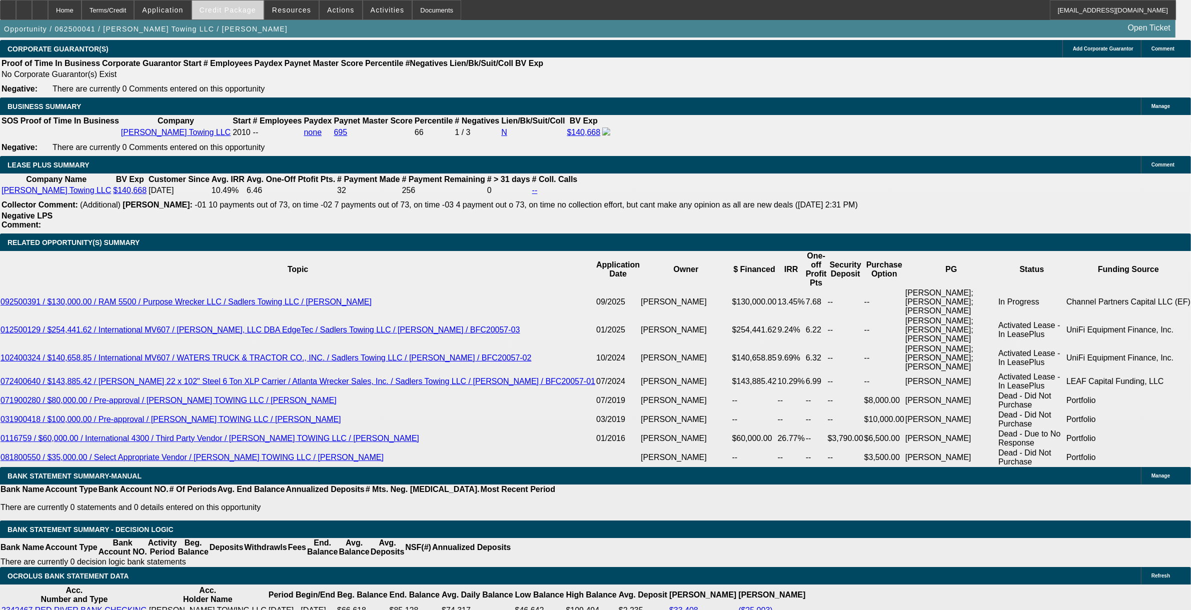
click at [234, 18] on span at bounding box center [228, 10] width 72 height 24
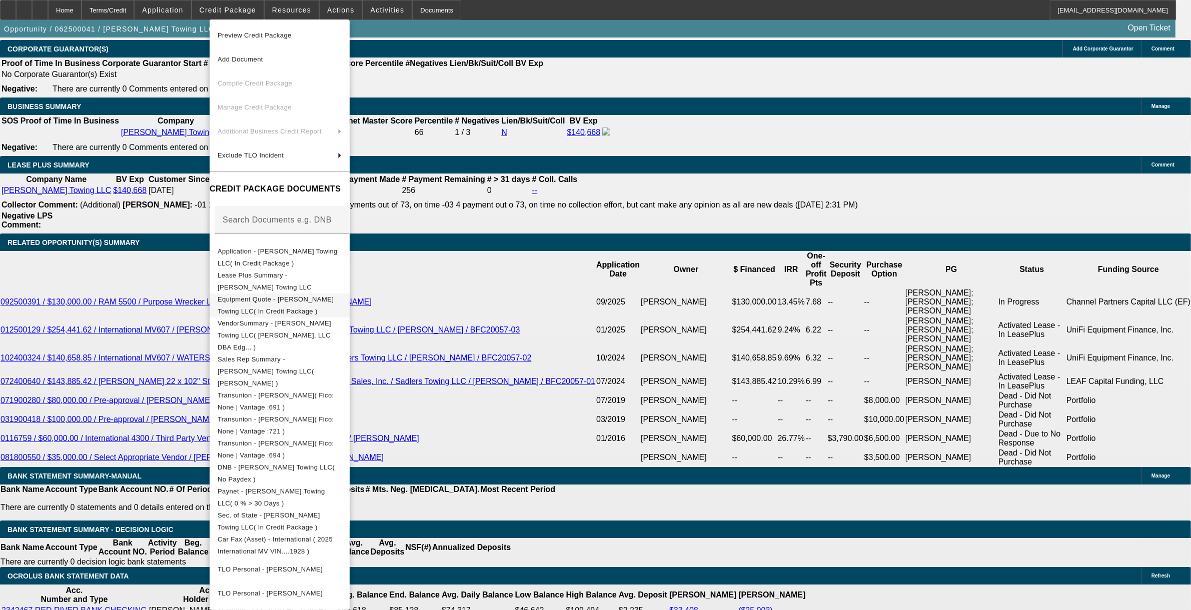
click at [249, 296] on span "Equipment Quote - [PERSON_NAME] Towing LLC( In Credit Package )" at bounding box center [280, 305] width 124 height 24
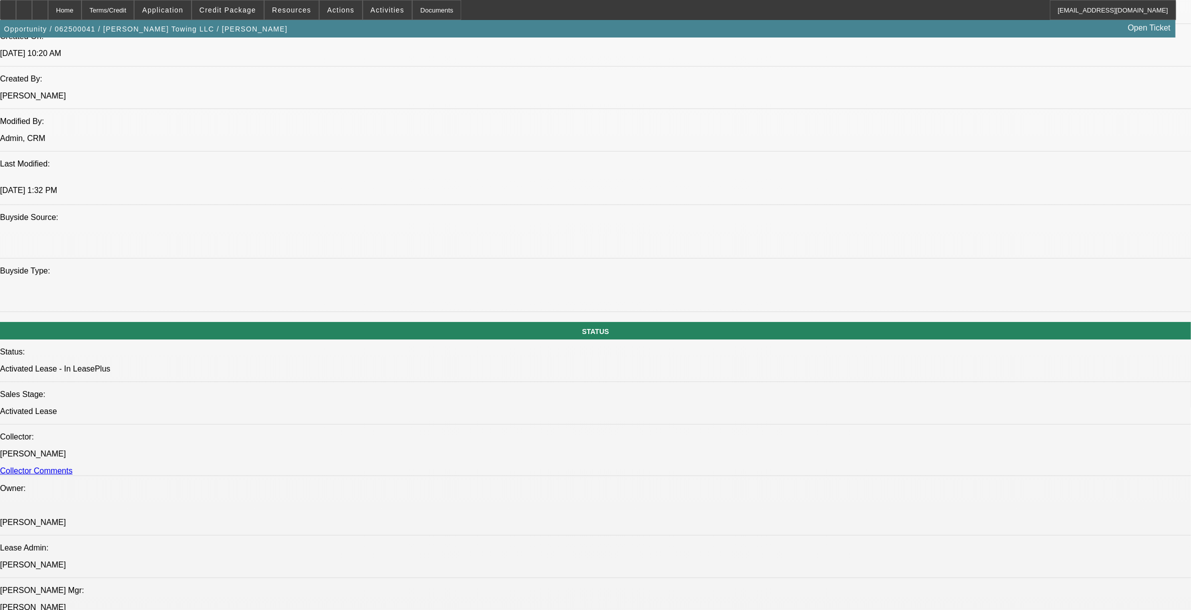
scroll to position [688, 0]
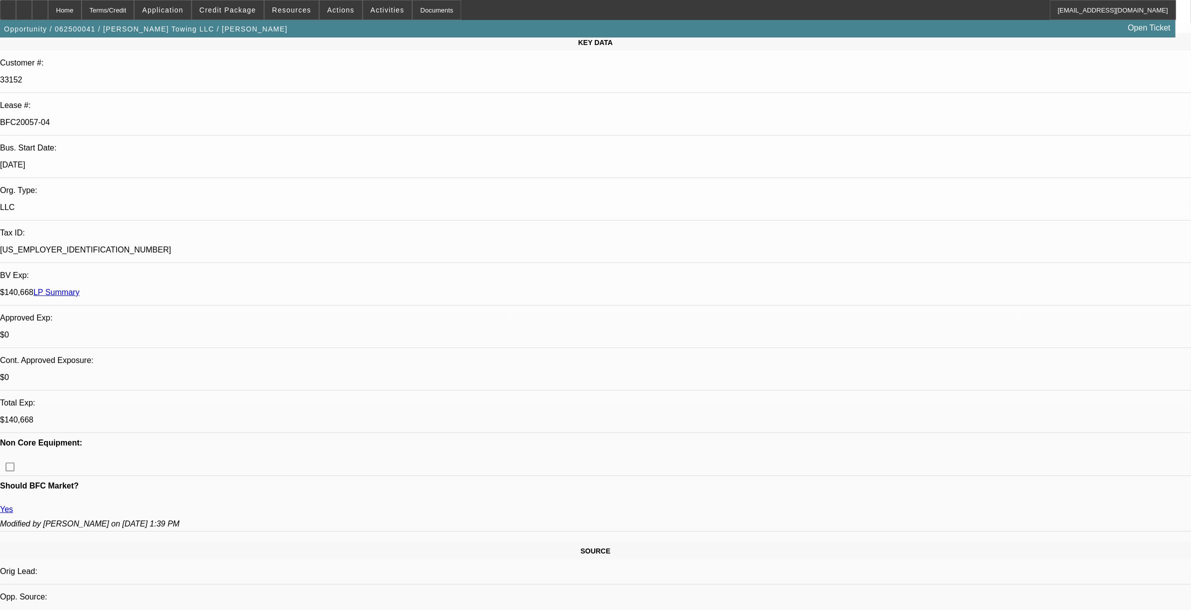
scroll to position [0, 0]
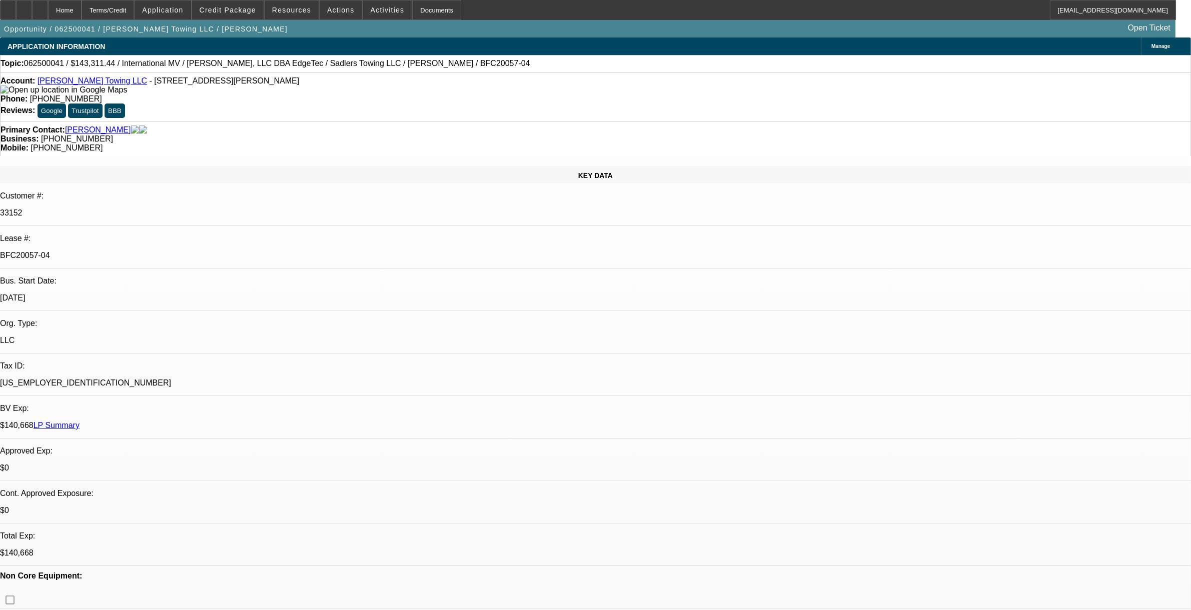
select select "0"
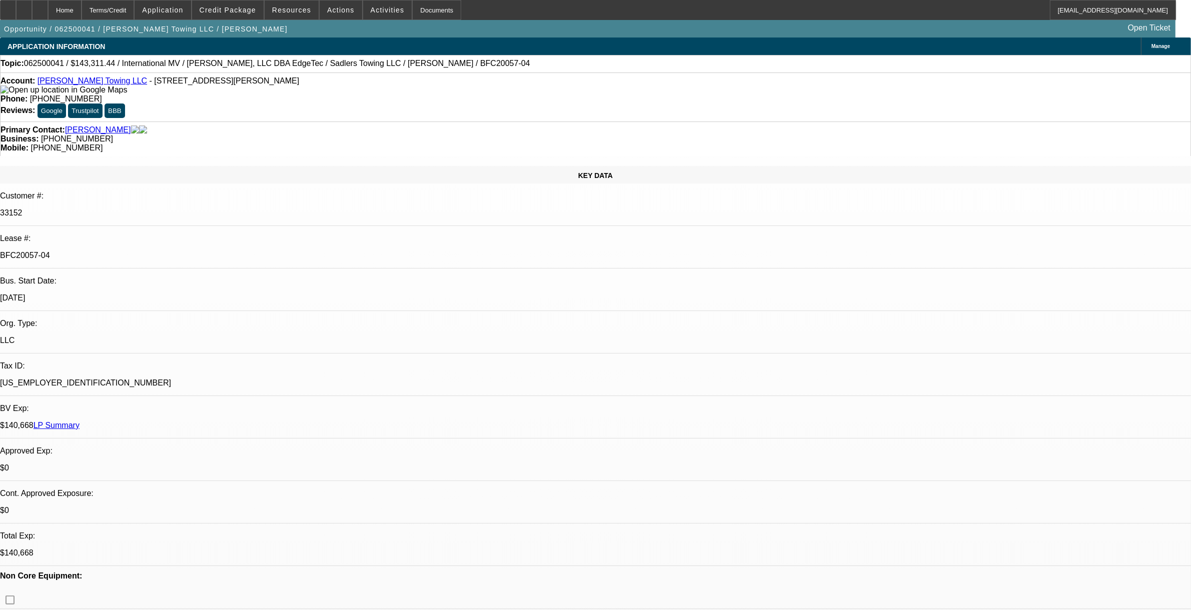
select select "0"
select select "1"
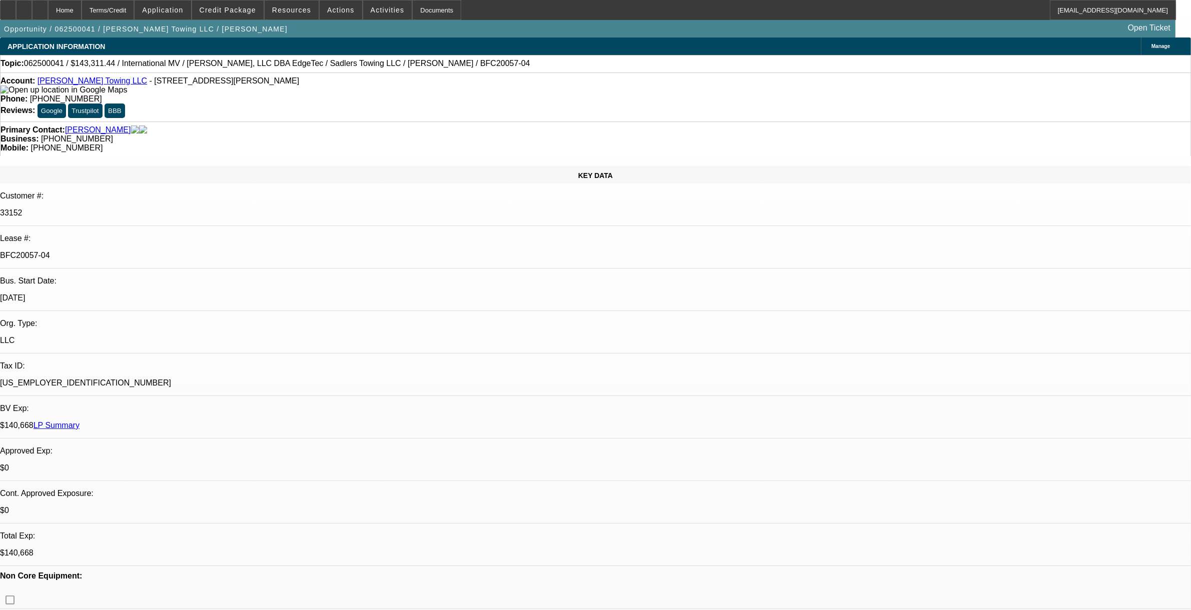
select select "2"
select select "6"
select select "1"
select select "2"
select select "6"
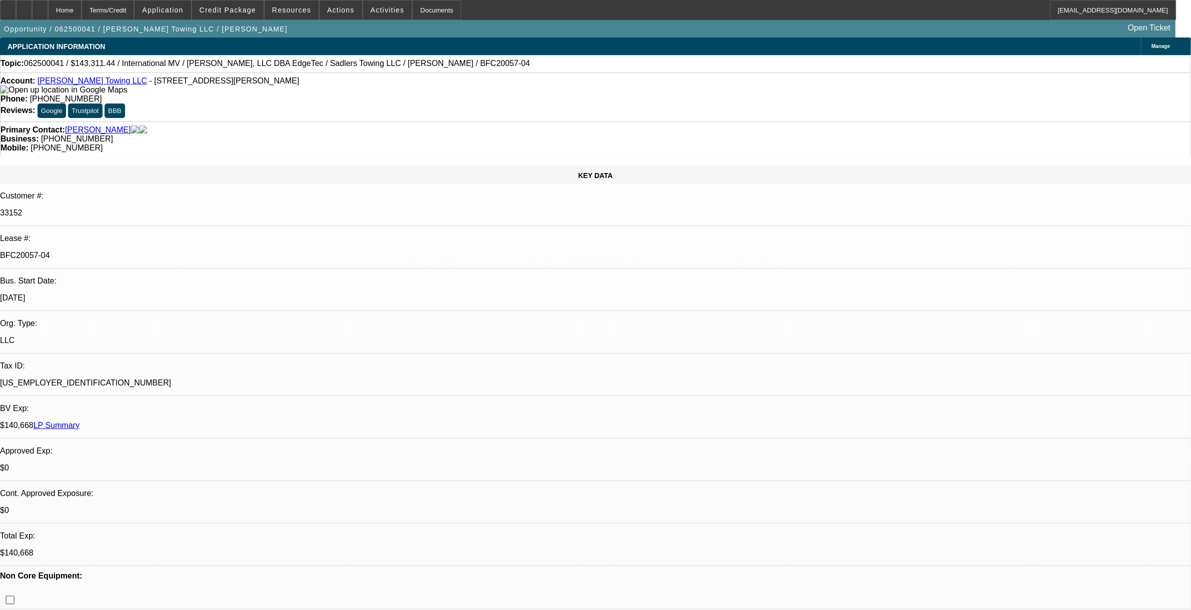
select select "1"
select select "2"
select select "6"
select select "1"
select select "2"
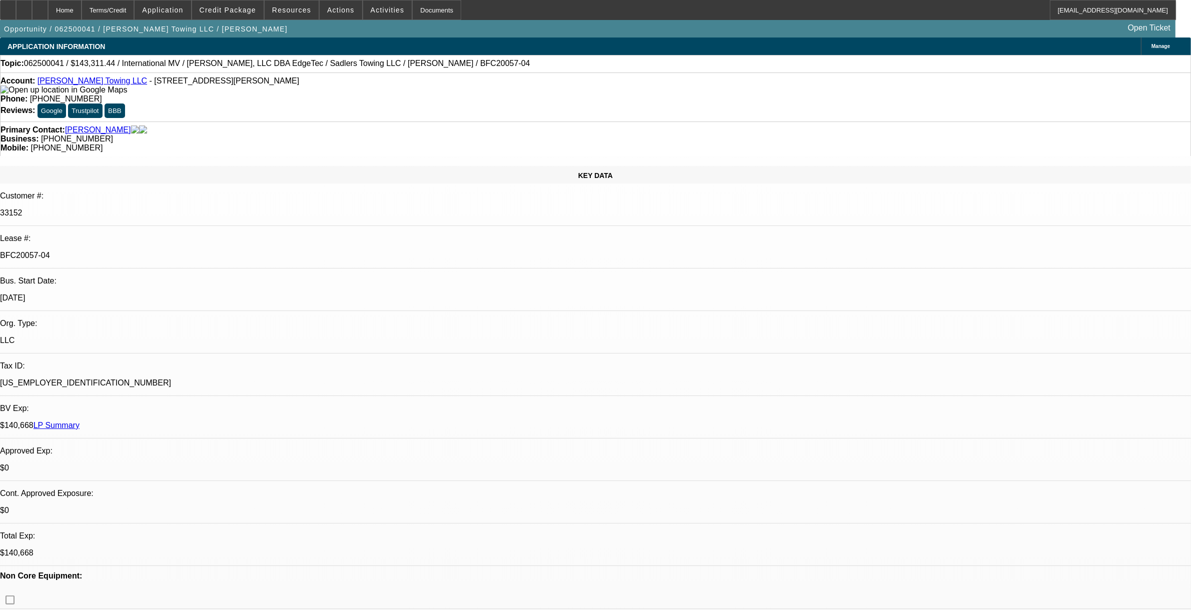
select select "6"
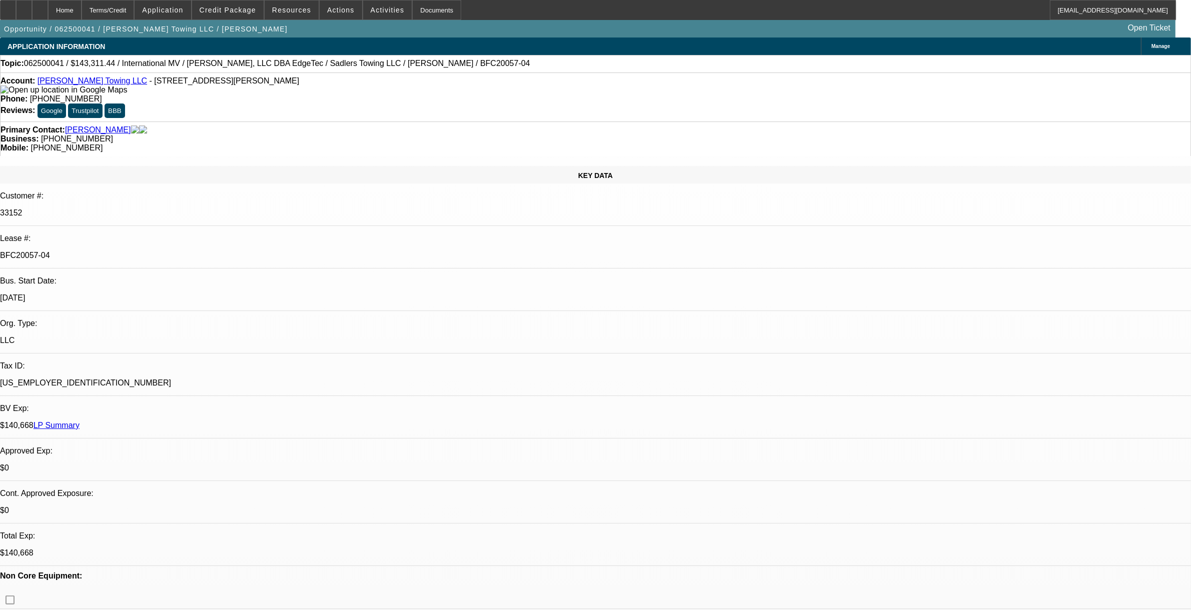
click at [243, 3] on span at bounding box center [228, 10] width 72 height 24
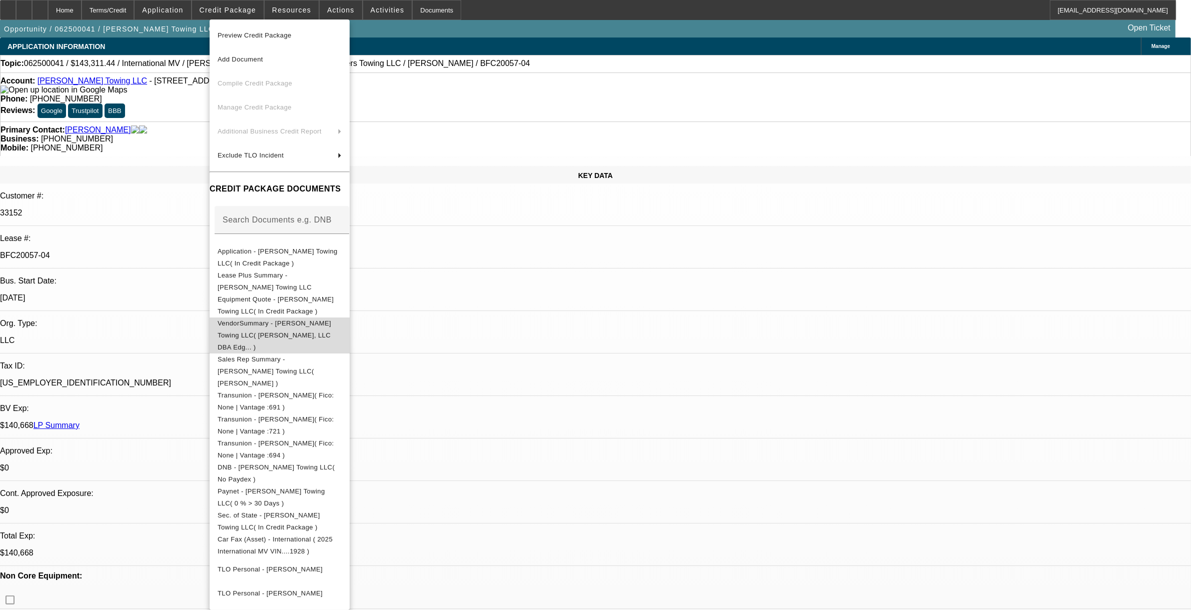
click at [243, 317] on button "VendorSummary - Sadler's Towing LLC( Ewing Bouressa, LLC DBA Edg... )" at bounding box center [280, 335] width 140 height 36
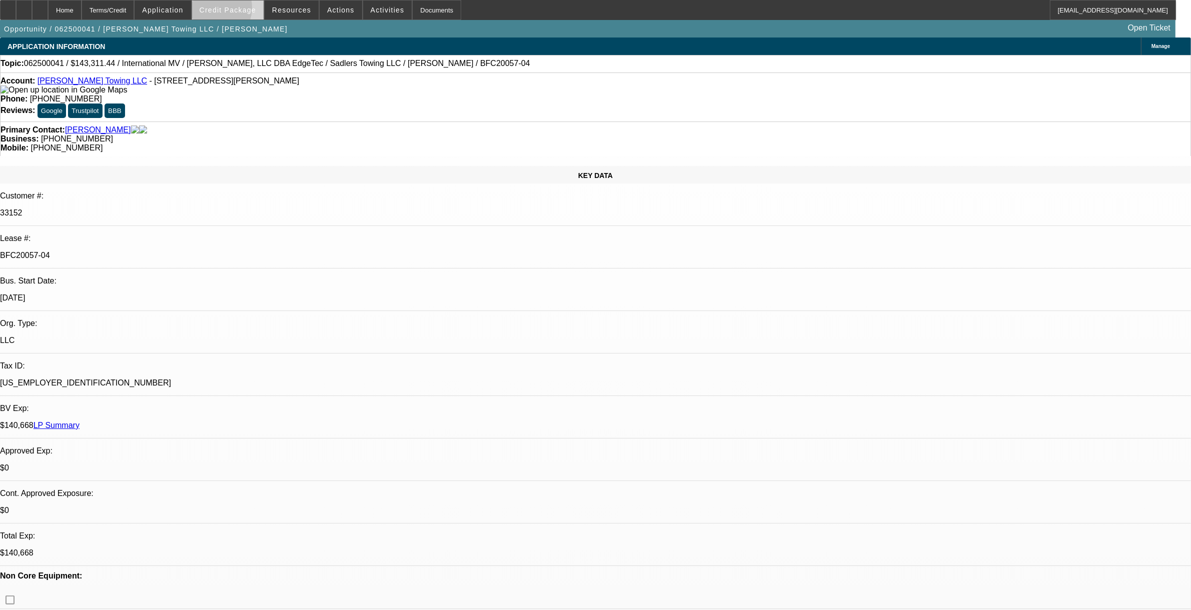
click at [227, 9] on span "Credit Package" at bounding box center [228, 10] width 57 height 8
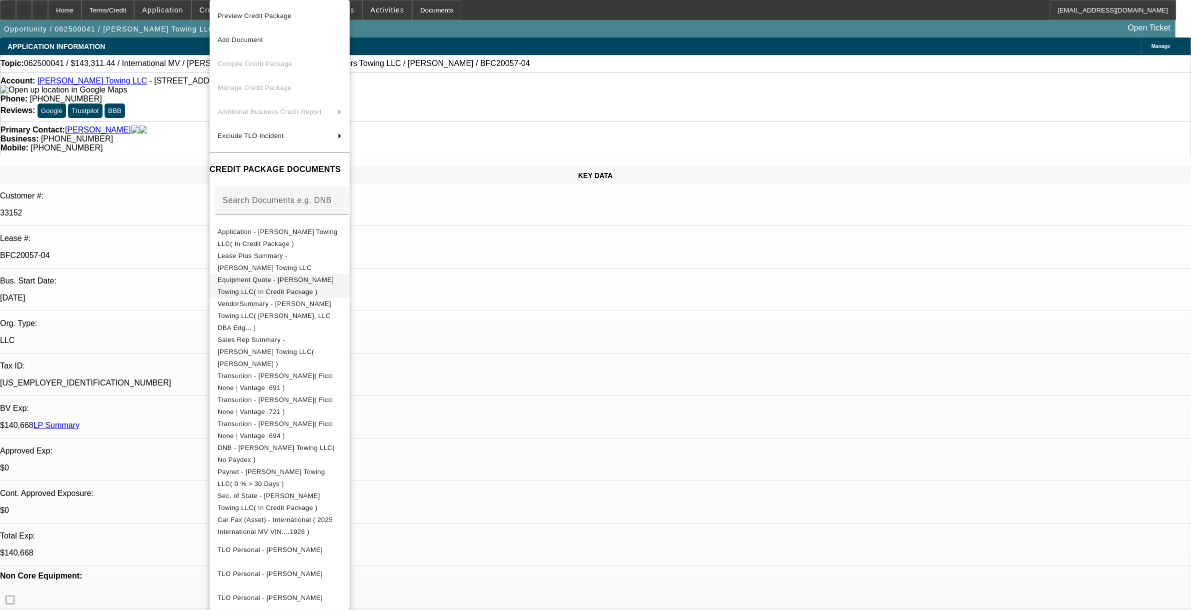
click at [269, 288] on span "Equipment Quote - Sadler's Towing LLC( In Credit Package )" at bounding box center [280, 286] width 124 height 24
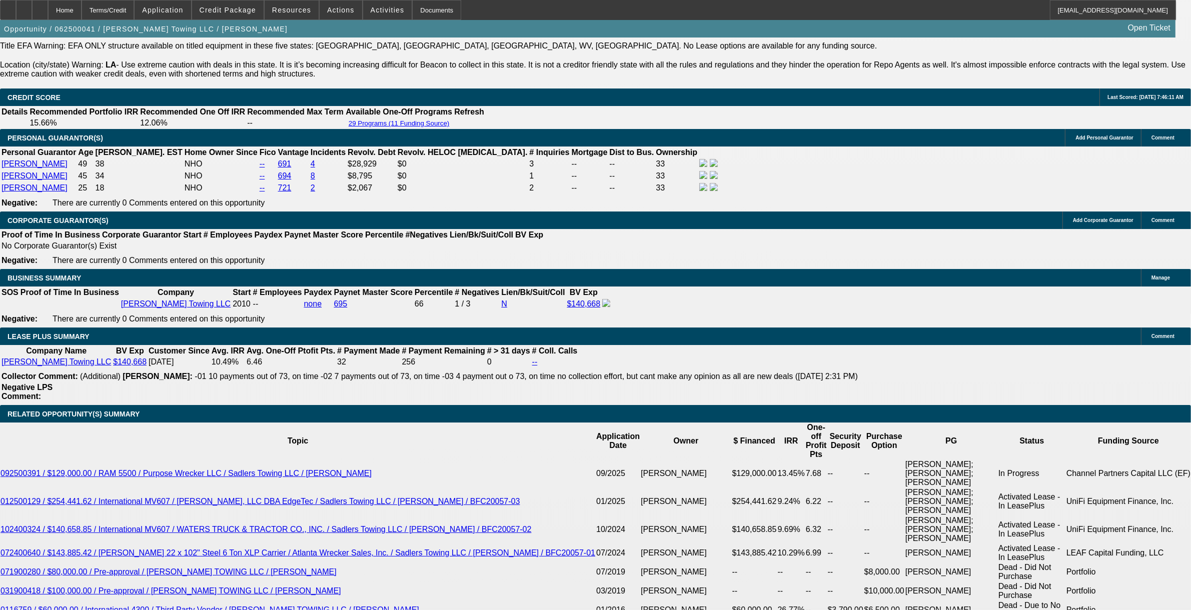
scroll to position [1688, 0]
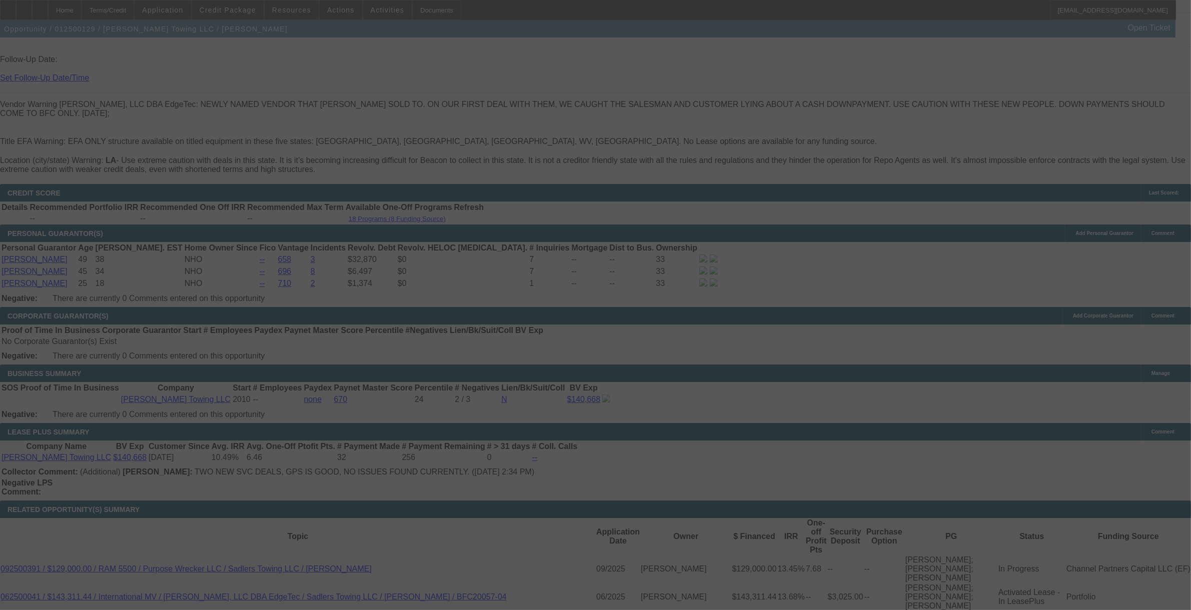
scroll to position [1557, 0]
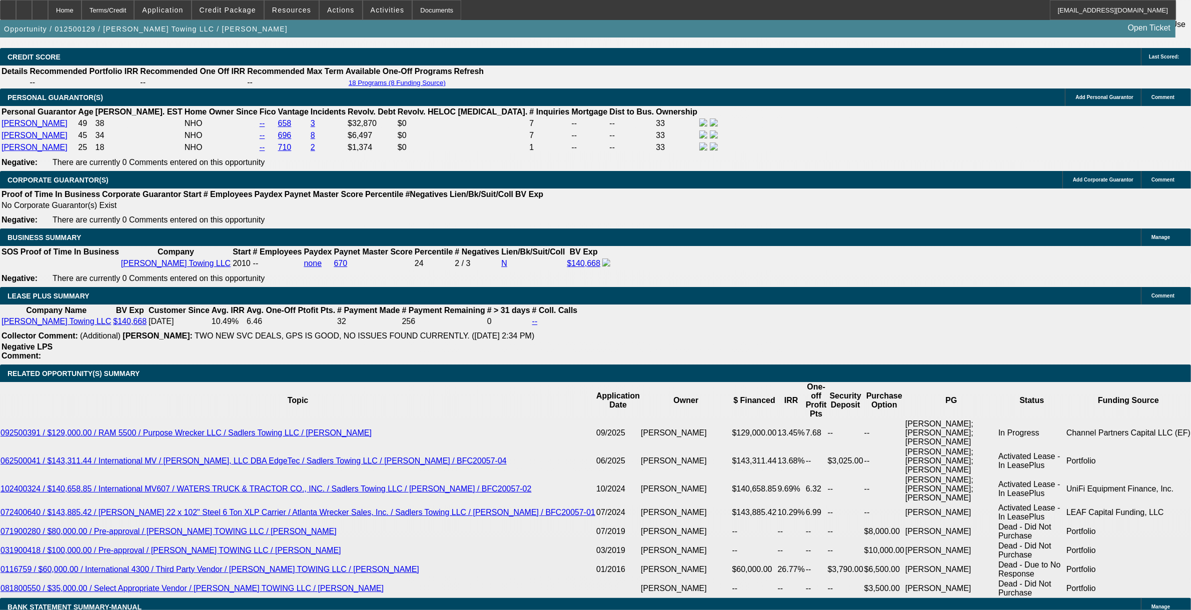
select select "0"
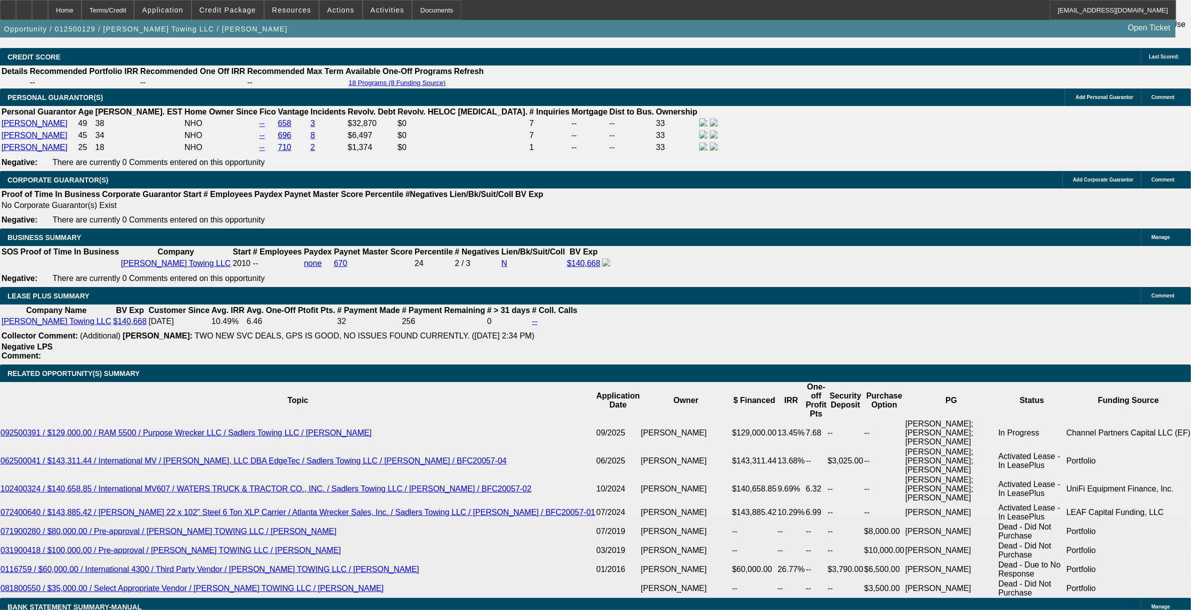
select select "0"
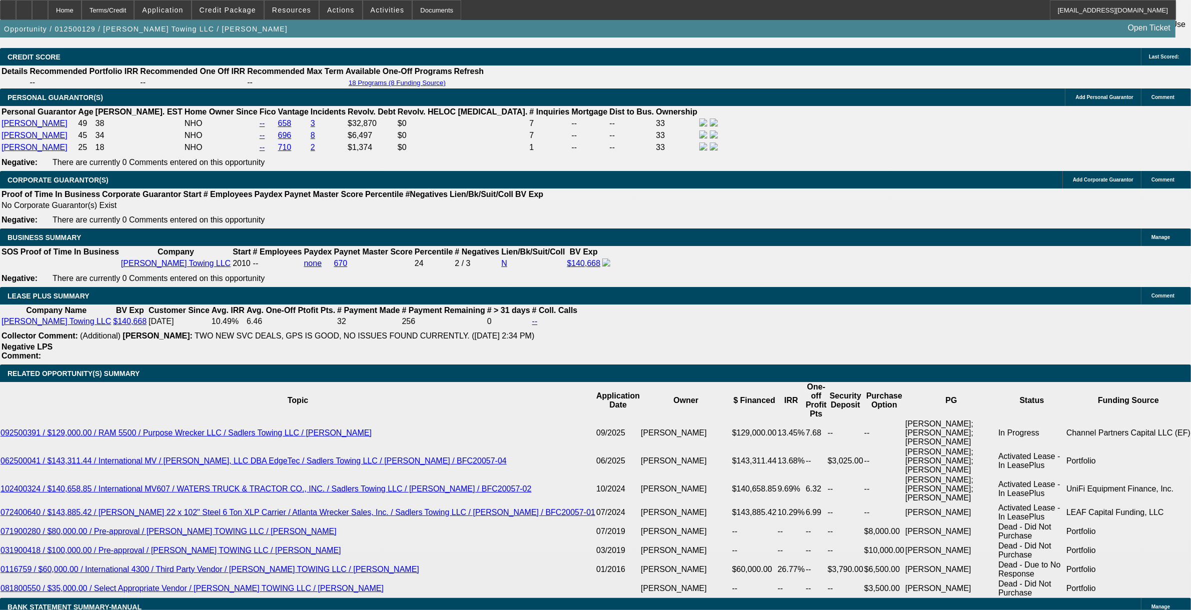
select select "0"
select select "1"
select select "2"
select select "6"
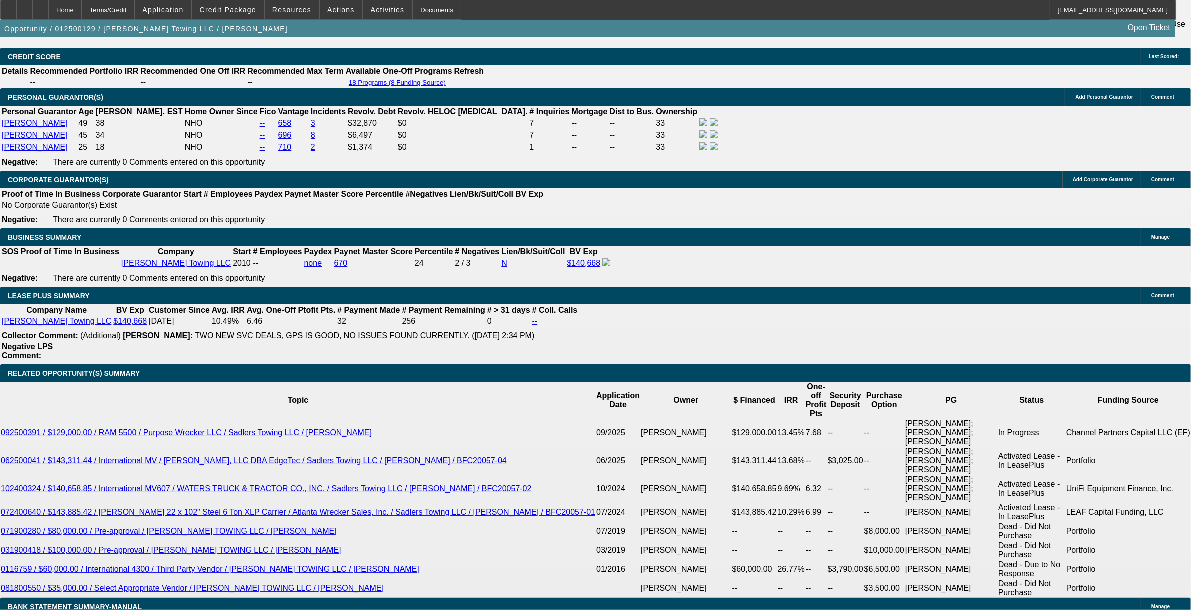
select select "1"
select select "2"
select select "6"
select select "1"
select select "2"
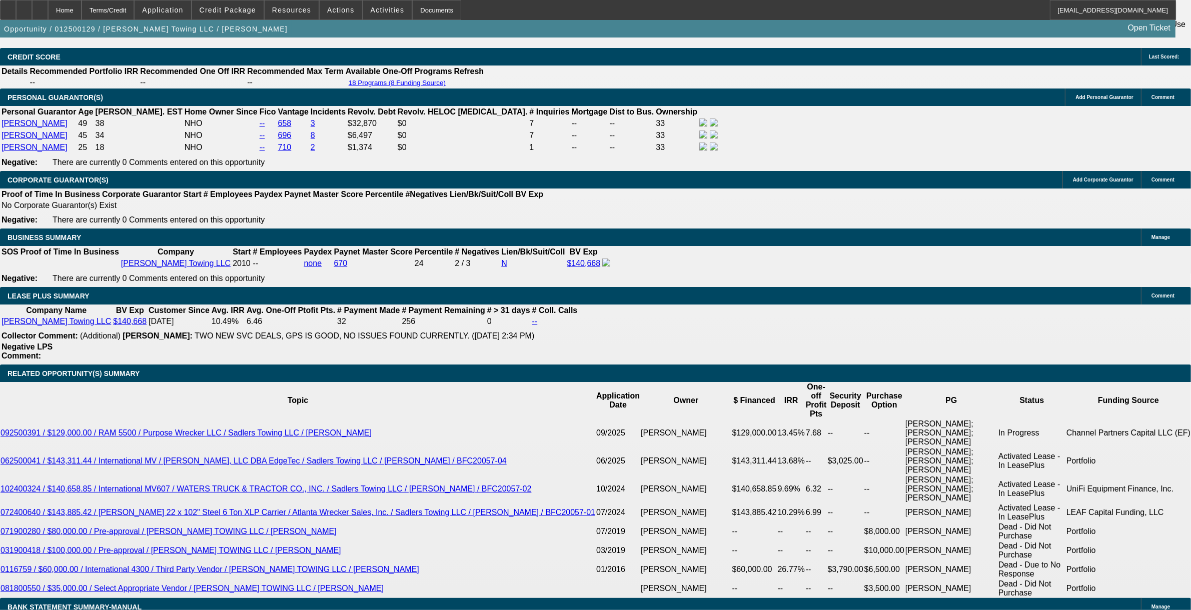
select select "6"
select select "1"
select select "6"
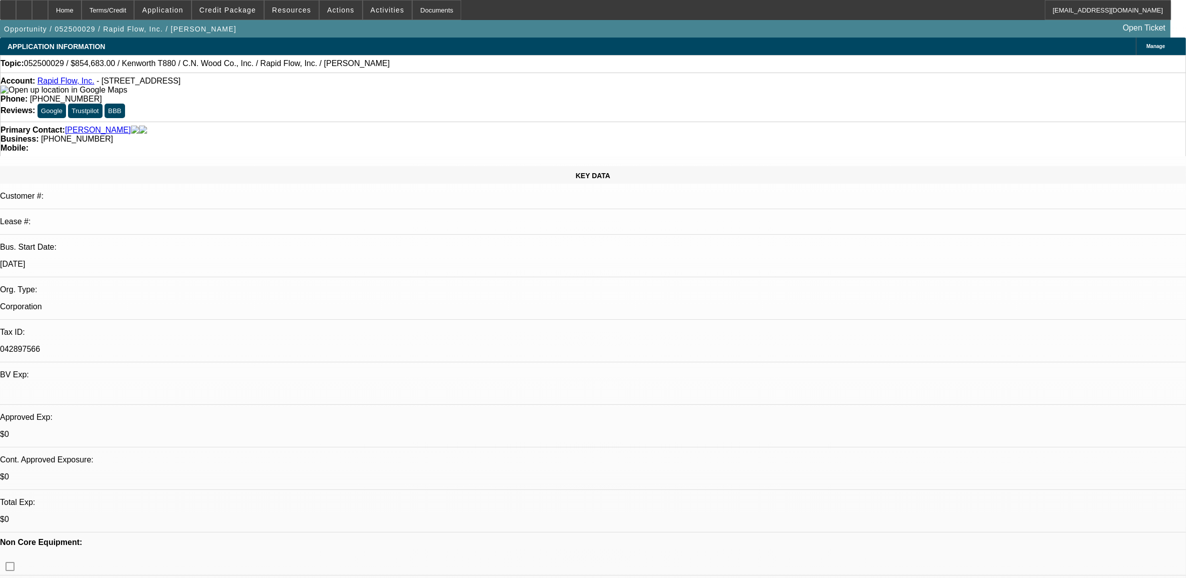
select select "0"
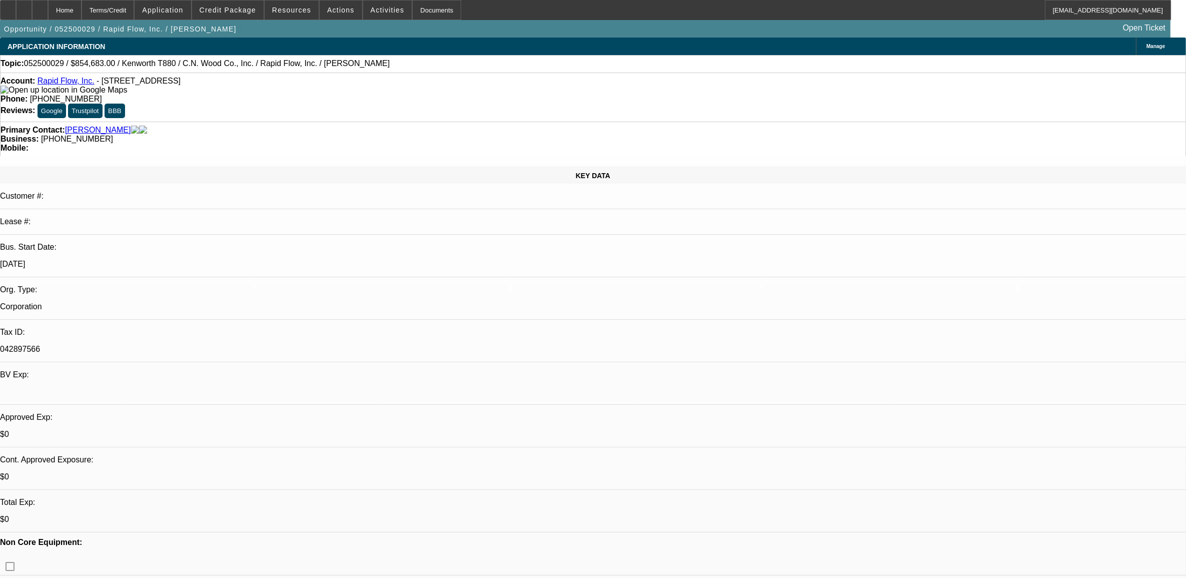
select select "0"
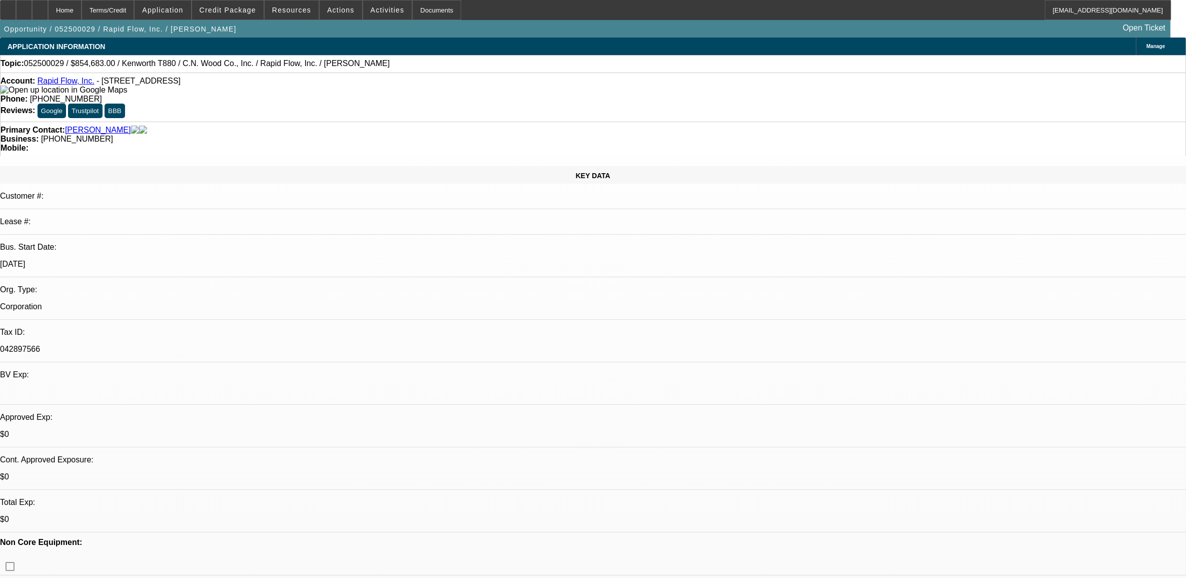
select select "0"
select select "1"
select select "3"
select select "6"
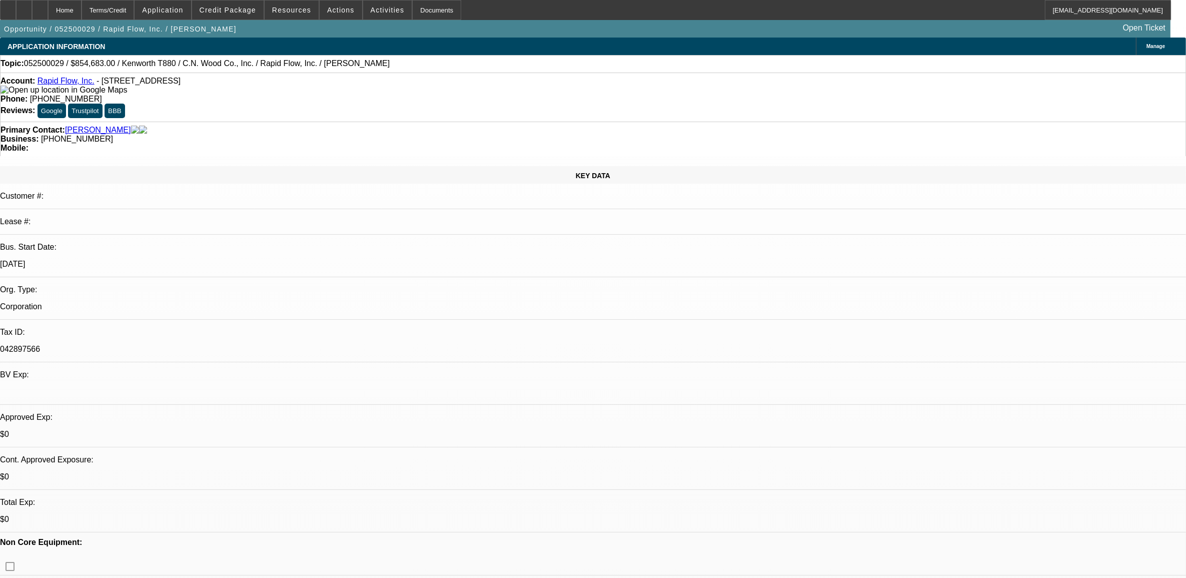
select select "1"
select select "2"
select select "6"
select select "1"
select select "2"
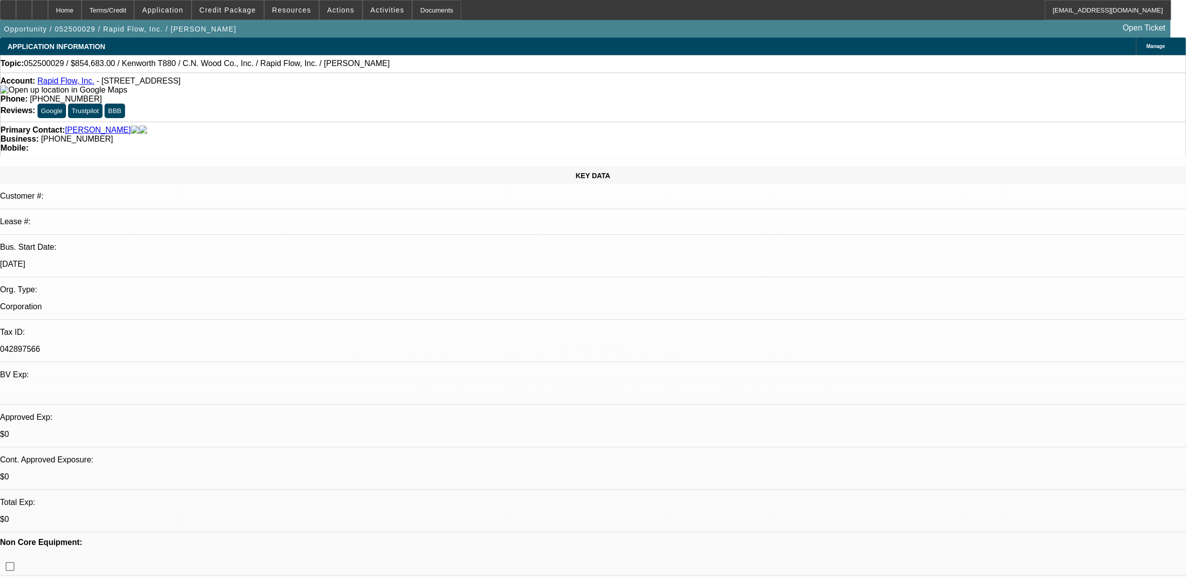
select select "6"
select select "1"
select select "6"
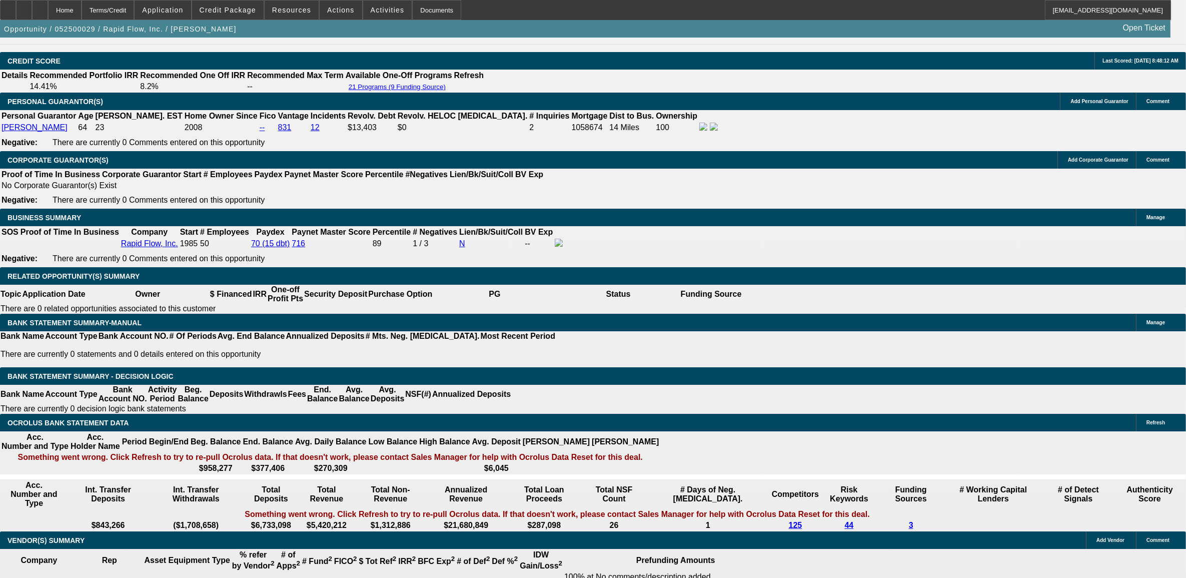
scroll to position [1313, 0]
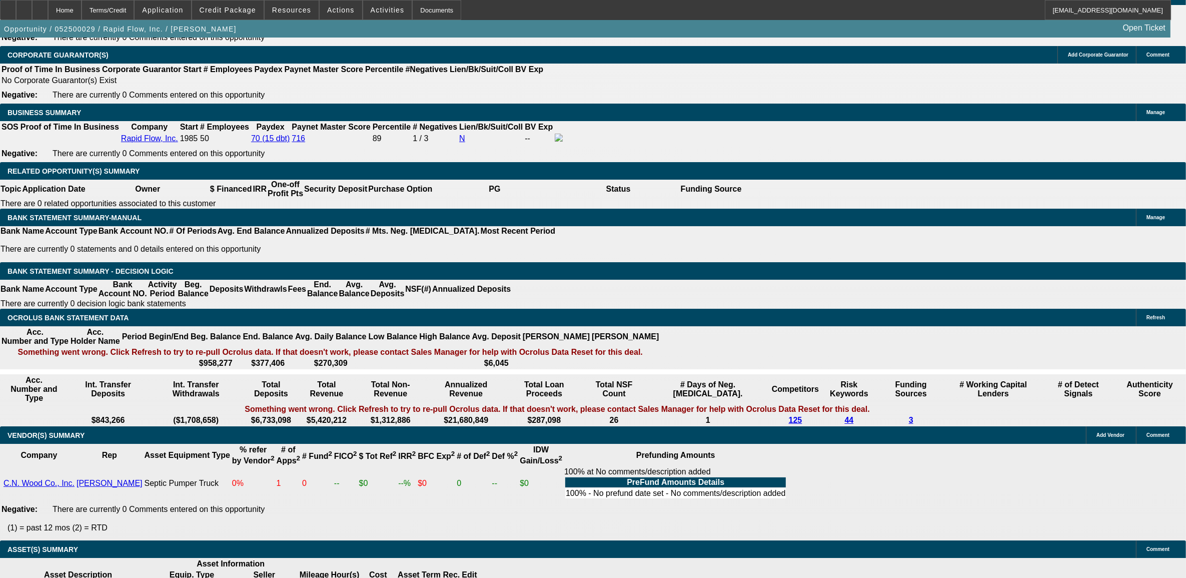
scroll to position [1563, 0]
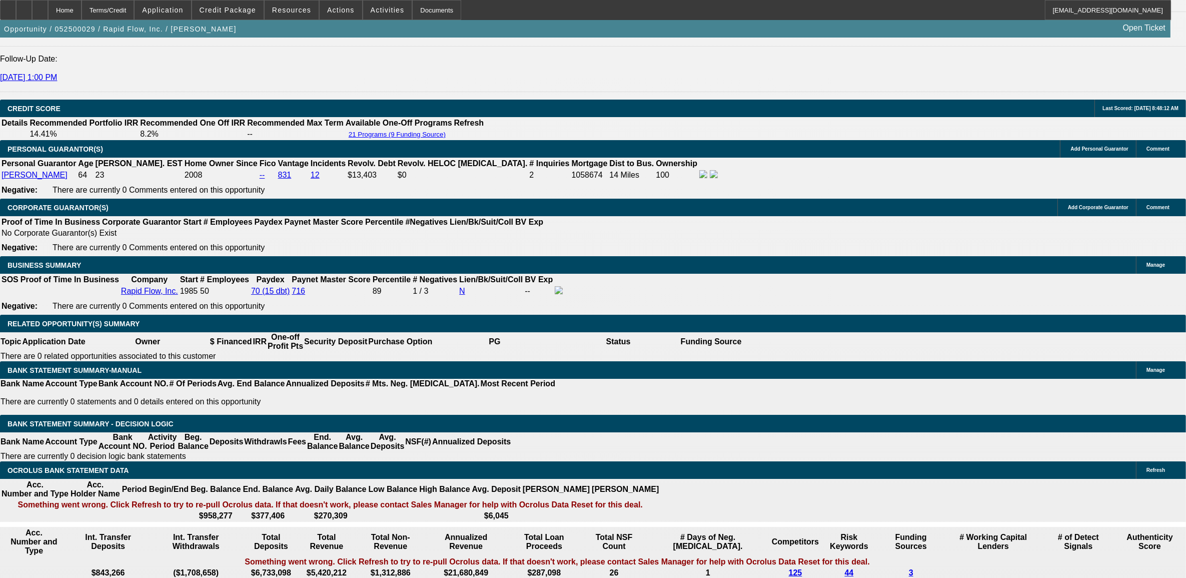
scroll to position [1375, 0]
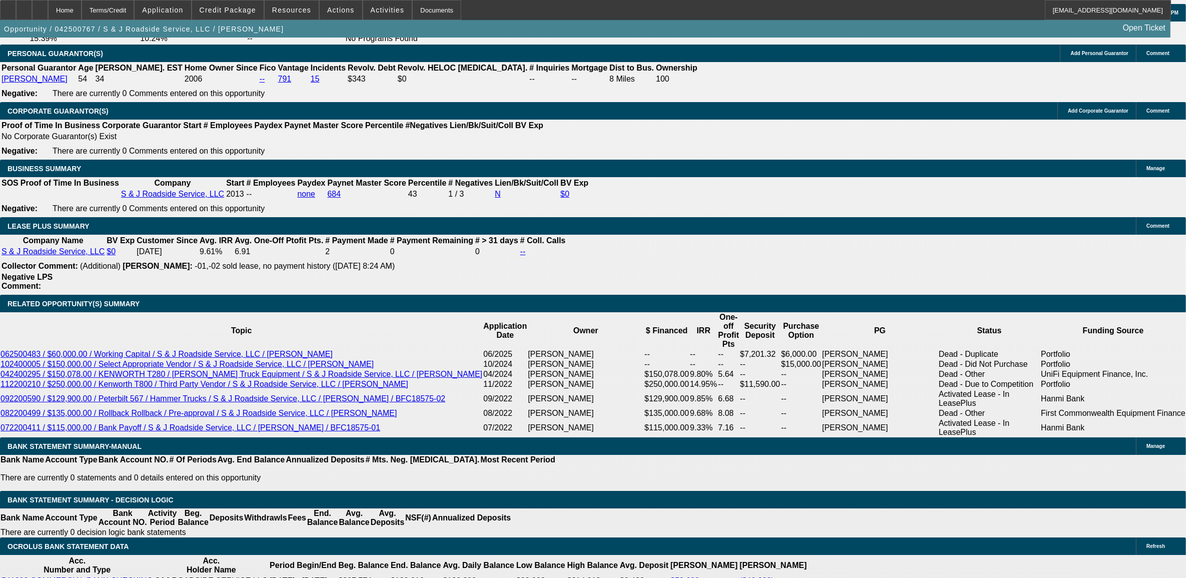
select select "0"
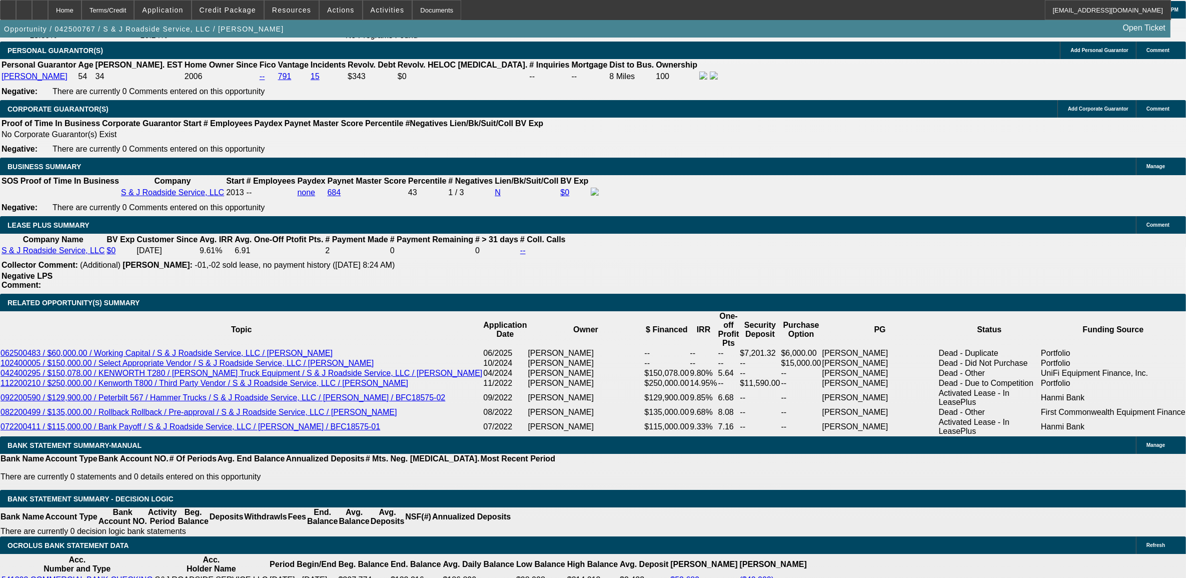
select select "0"
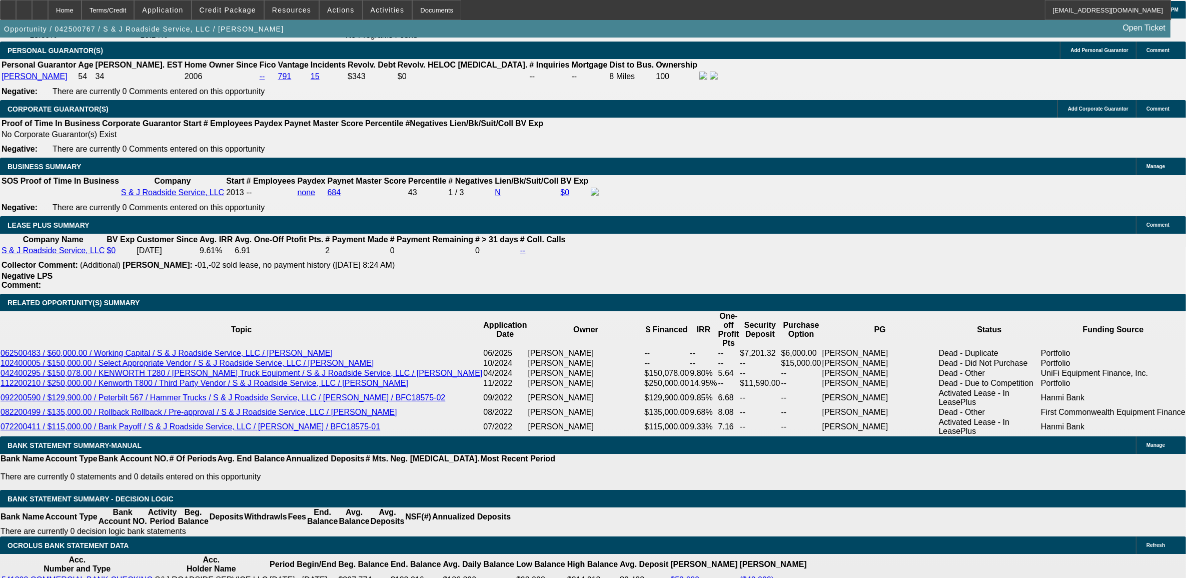
select select "0"
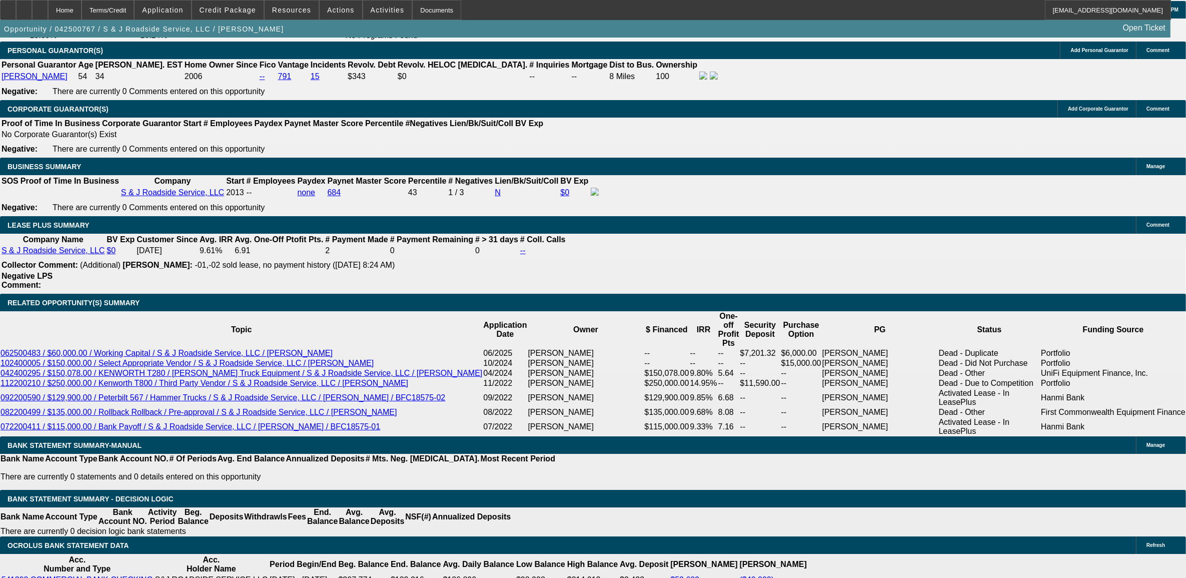
select select "0"
select select "1"
select select "2"
select select "6"
select select "1"
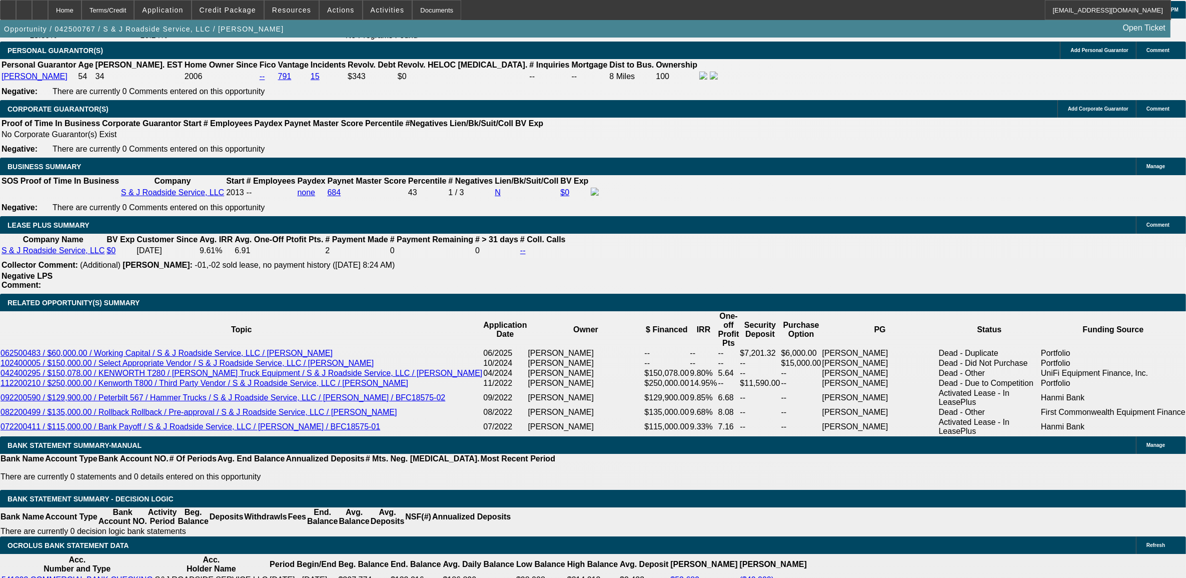
select select "2"
select select "6"
select select "1"
select select "2"
select select "6"
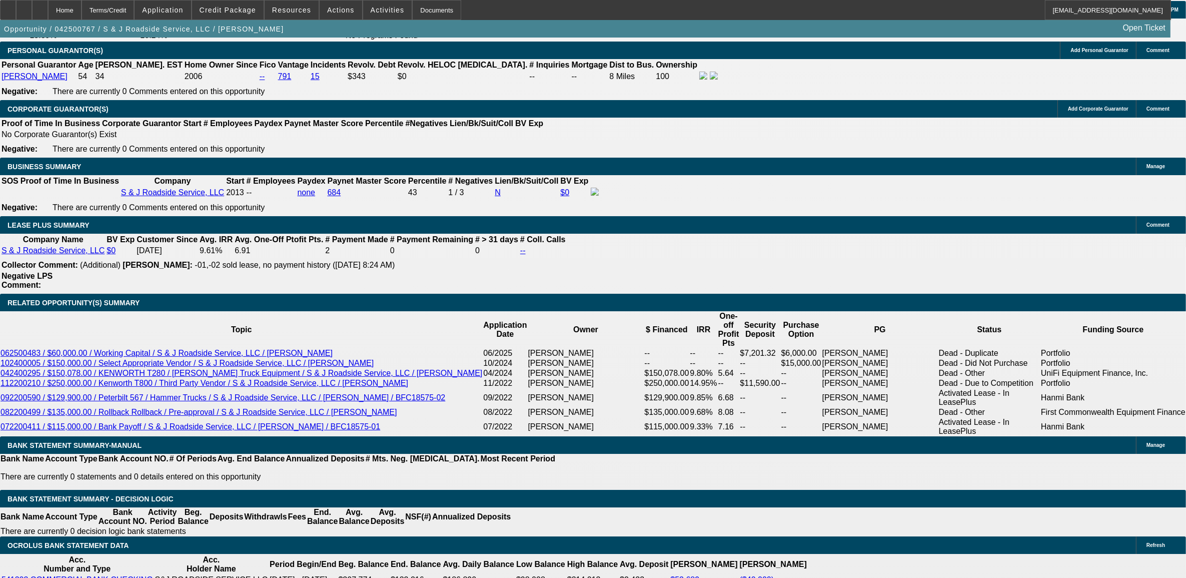
select select "1"
select select "2"
select select "6"
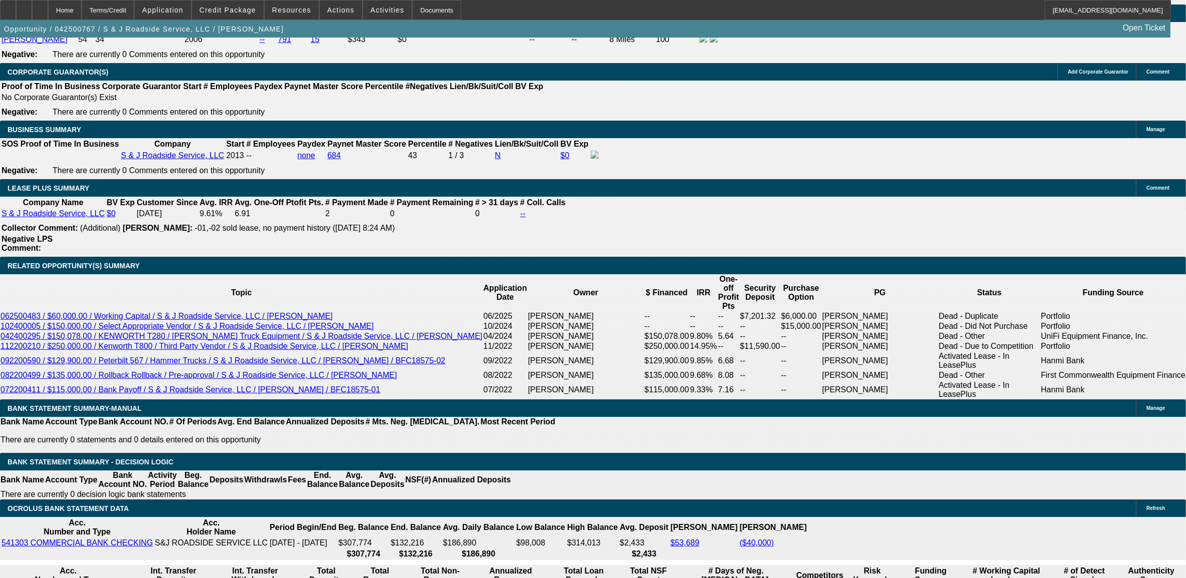
scroll to position [1550, 0]
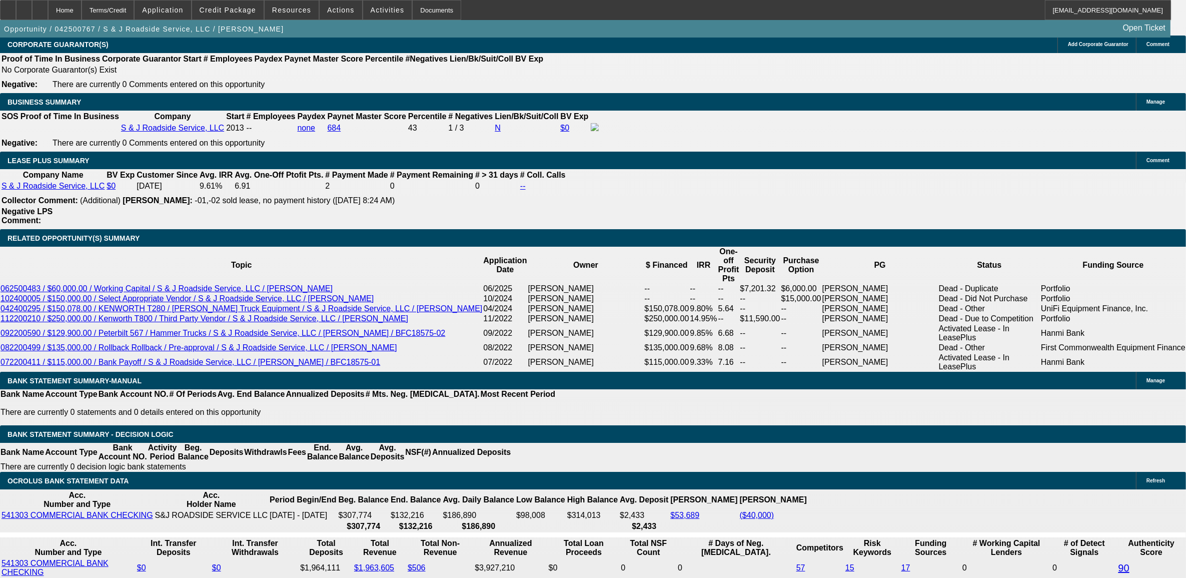
select select "0"
select select "2"
select select "0"
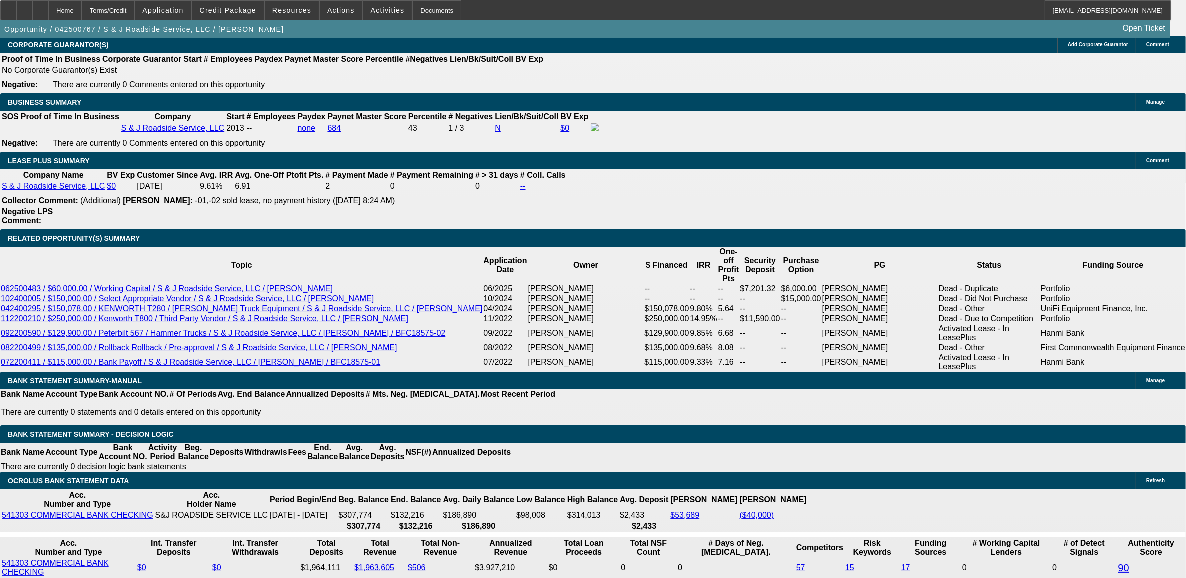
select select "6"
select select "0"
select select "2"
select select "0"
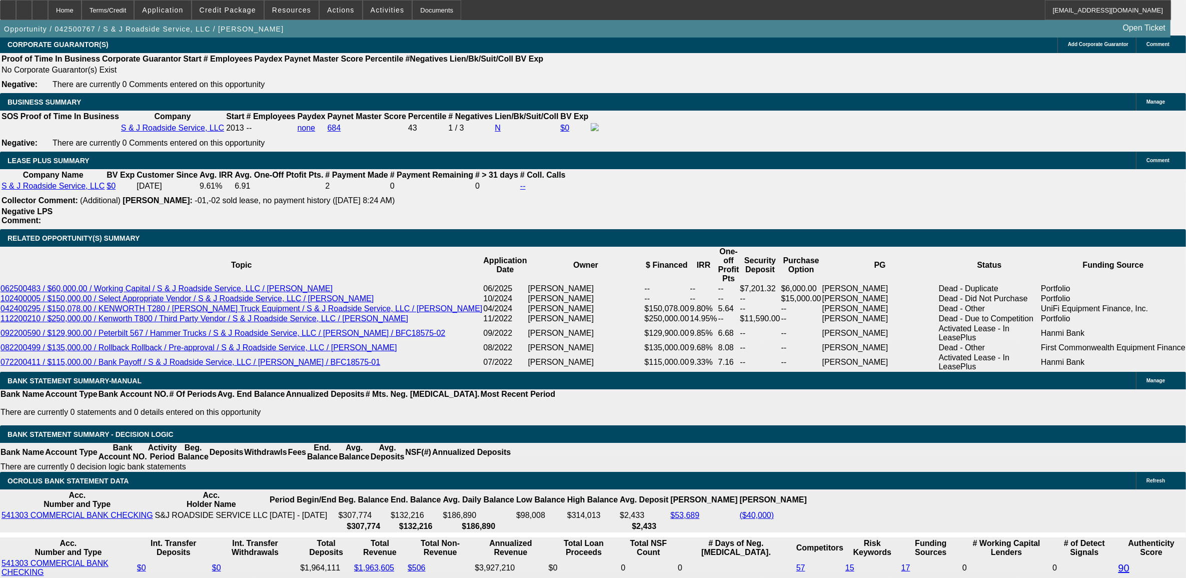
select select "6"
select select "0"
select select "2"
select select "0"
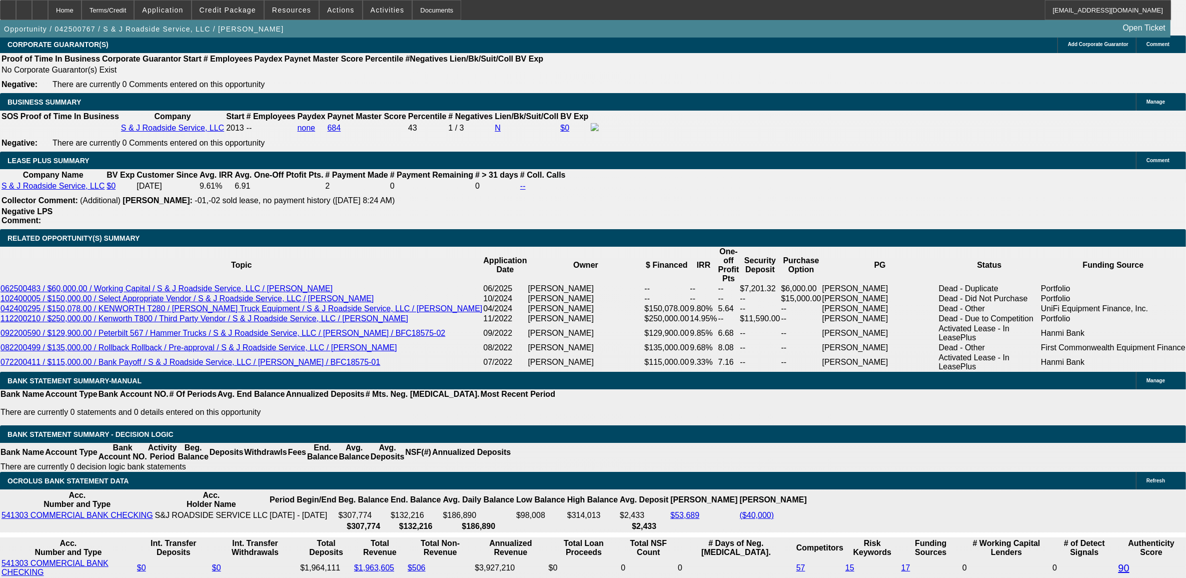
select select "6"
select select "2"
select select "0"
select select "6"
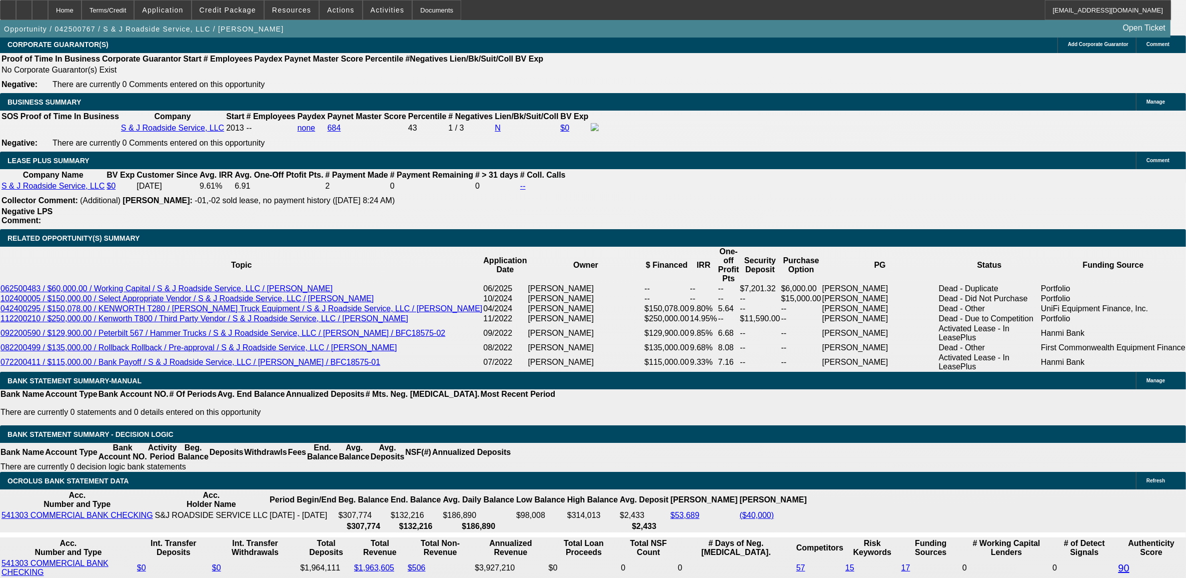
select select "0"
select select "3"
select select "0"
select select "6"
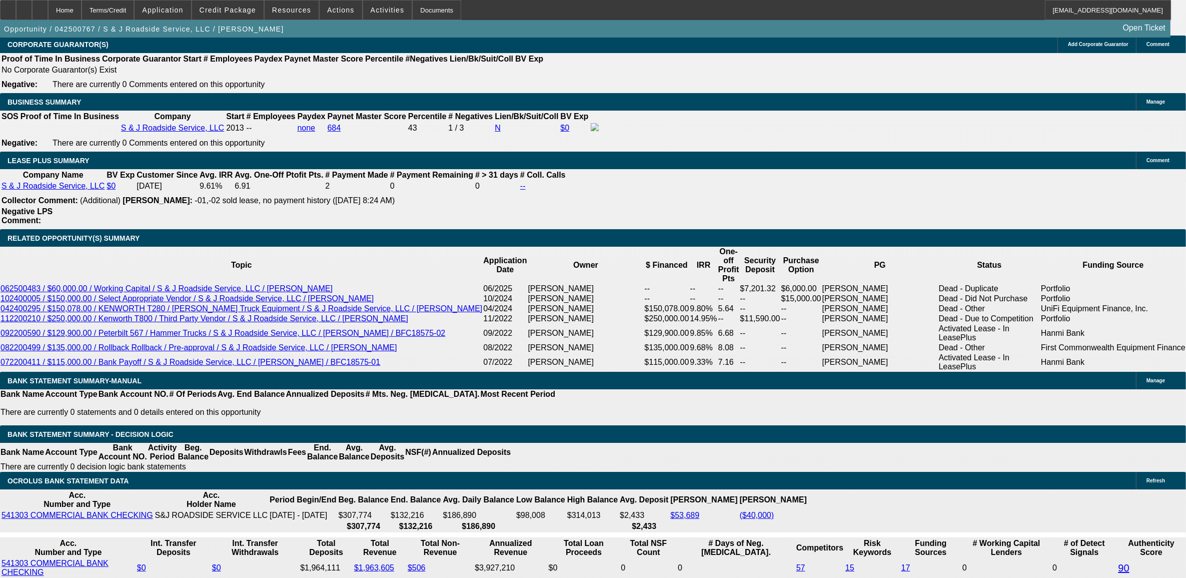
select select "0"
select select "2"
select select "0"
select select "6"
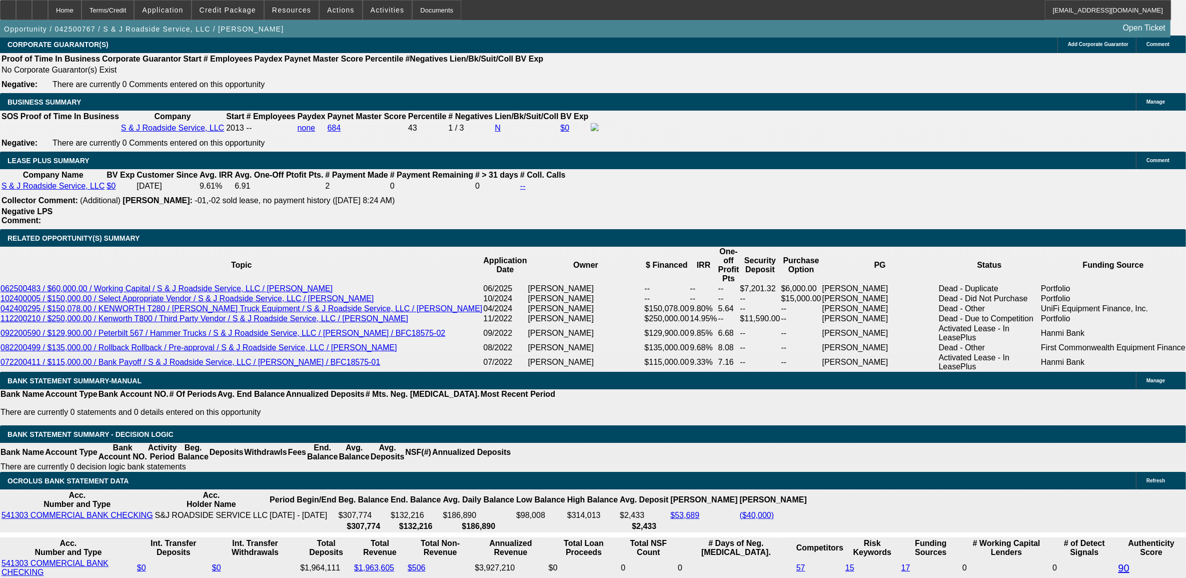
select select "0"
select select "2"
select select "0"
select select "6"
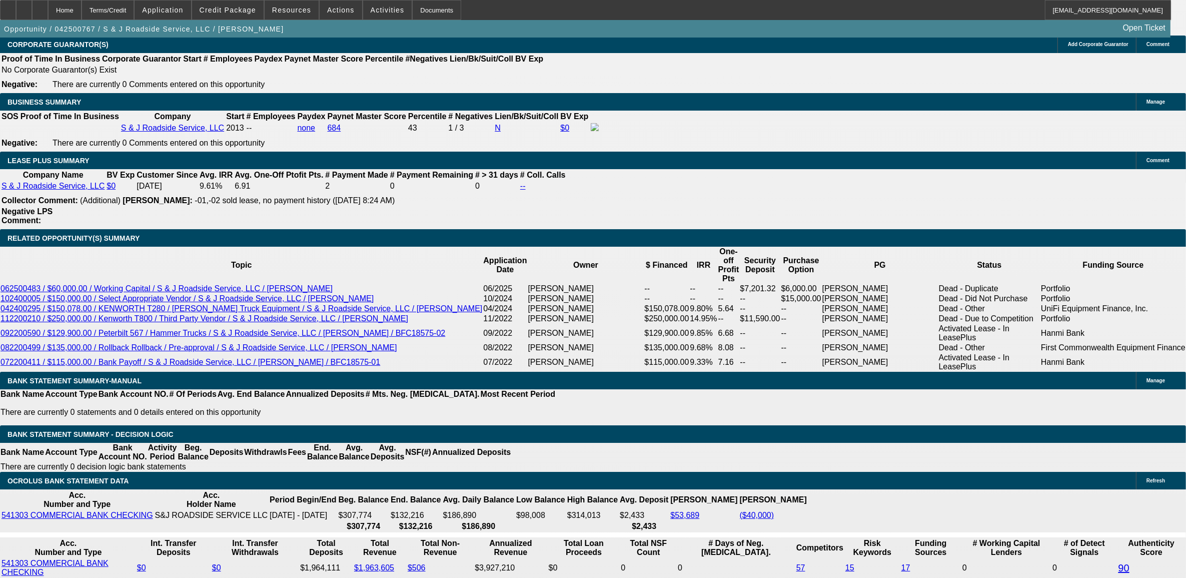
select select "0"
select select "2"
select select "0"
select select "6"
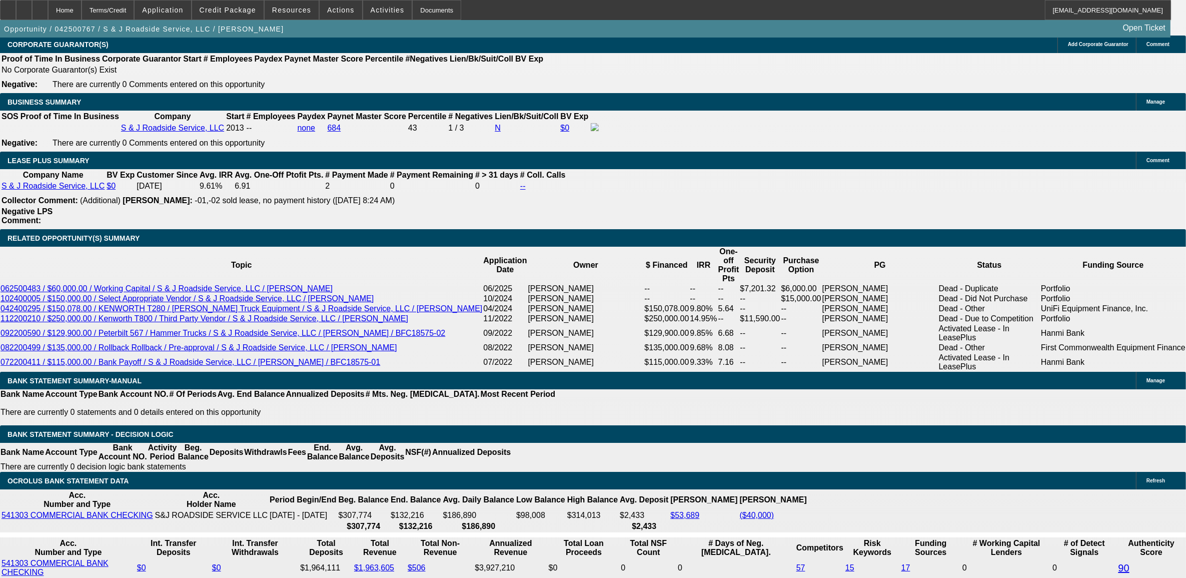
select select "0"
select select "2"
select select "0"
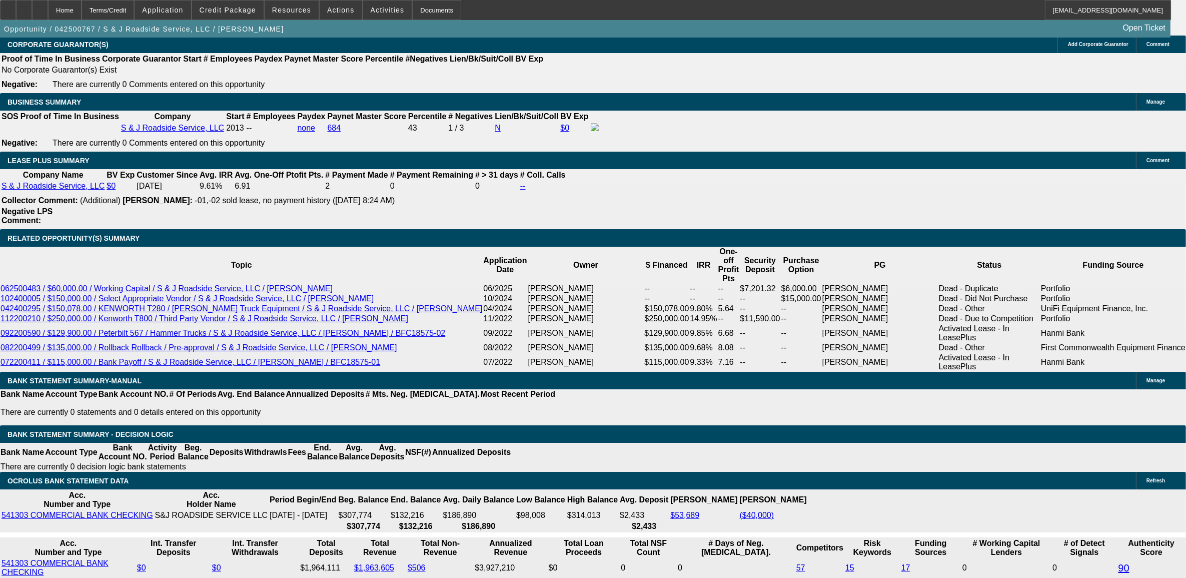
select select "6"
select select "0"
select select "2"
select select "0"
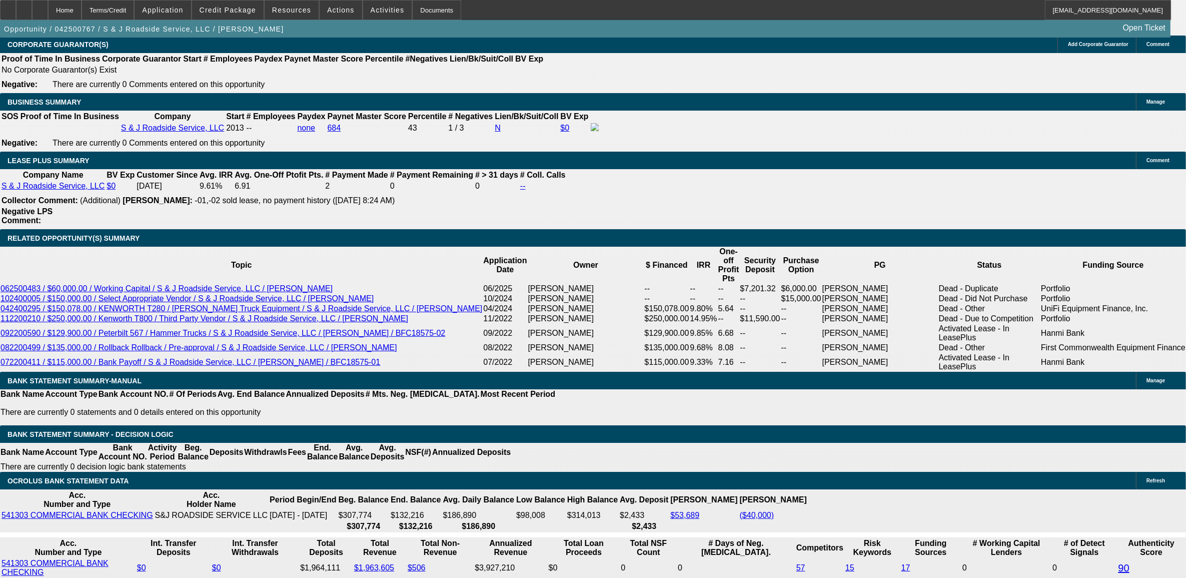
select select "6"
select select "0"
select select "2"
select select "0"
select select "6"
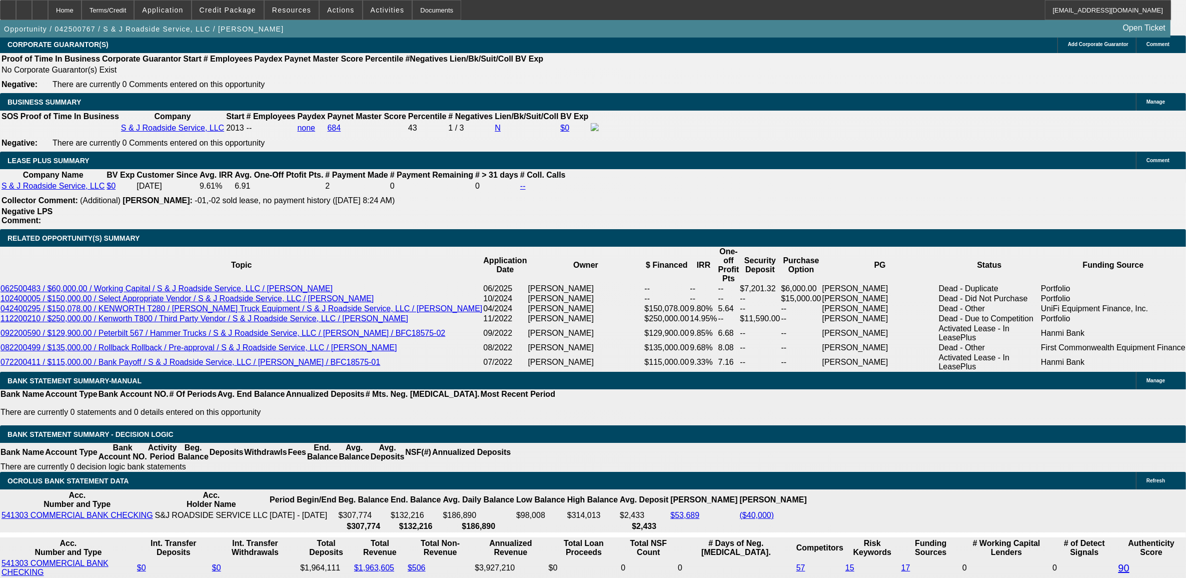
select select "0"
select select "2"
select select "0"
select select "6"
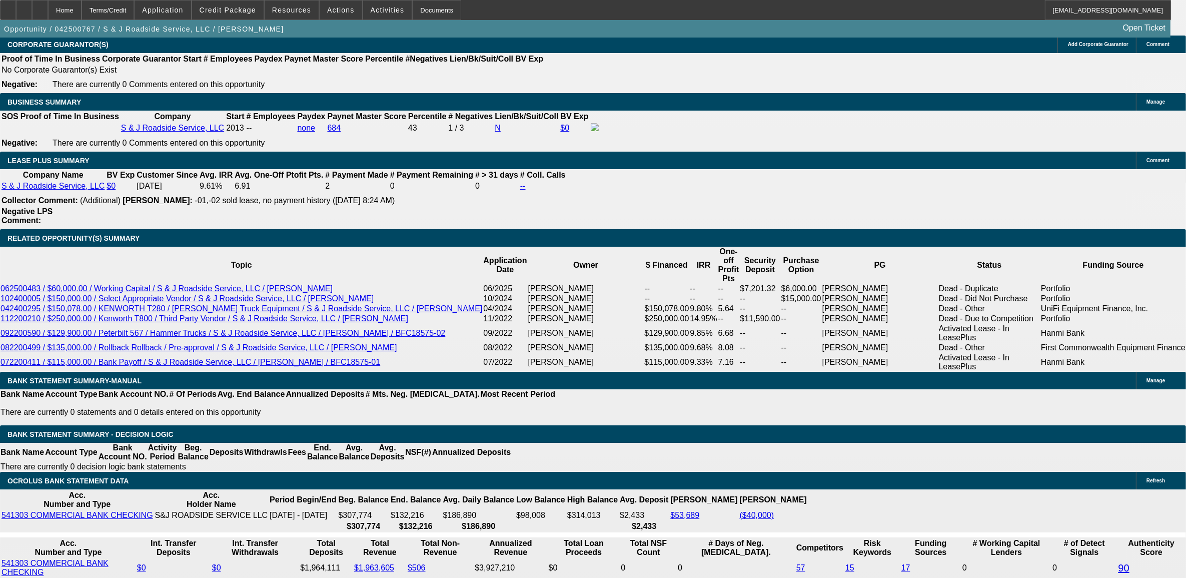
select select "0"
select select "2"
select select "0"
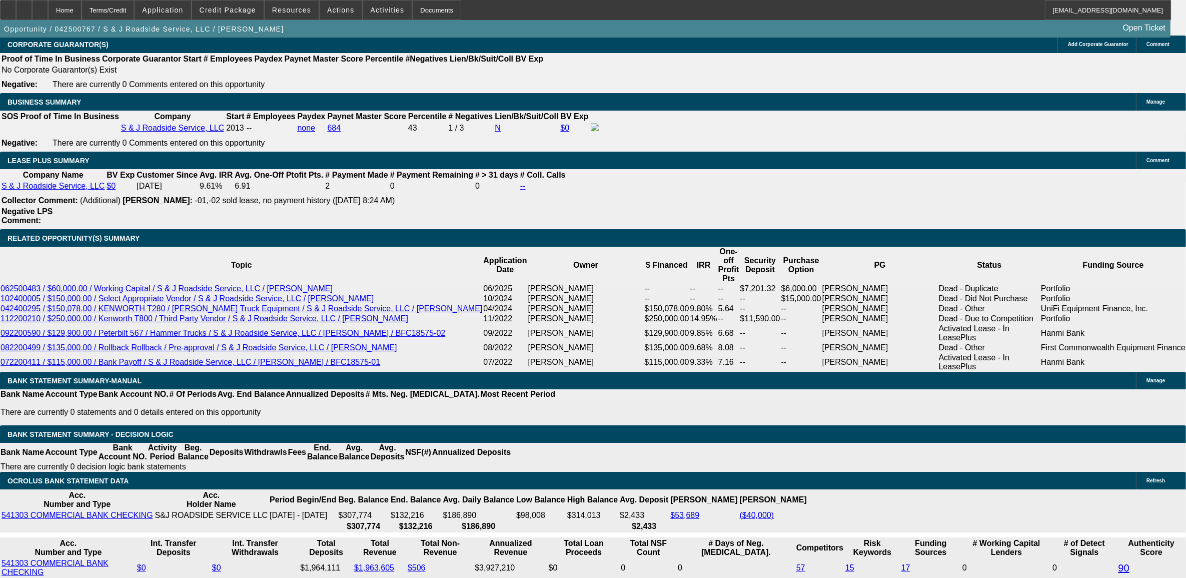
select select "6"
select select "0"
select select "2"
select select "0"
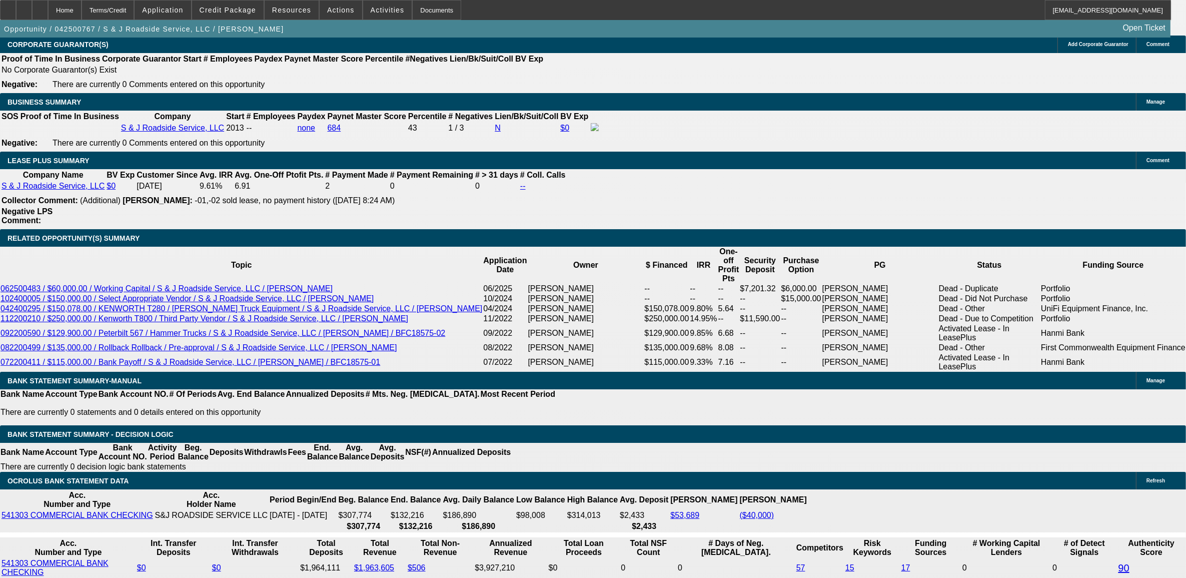
select select "6"
select select "0"
select select "2"
select select "0"
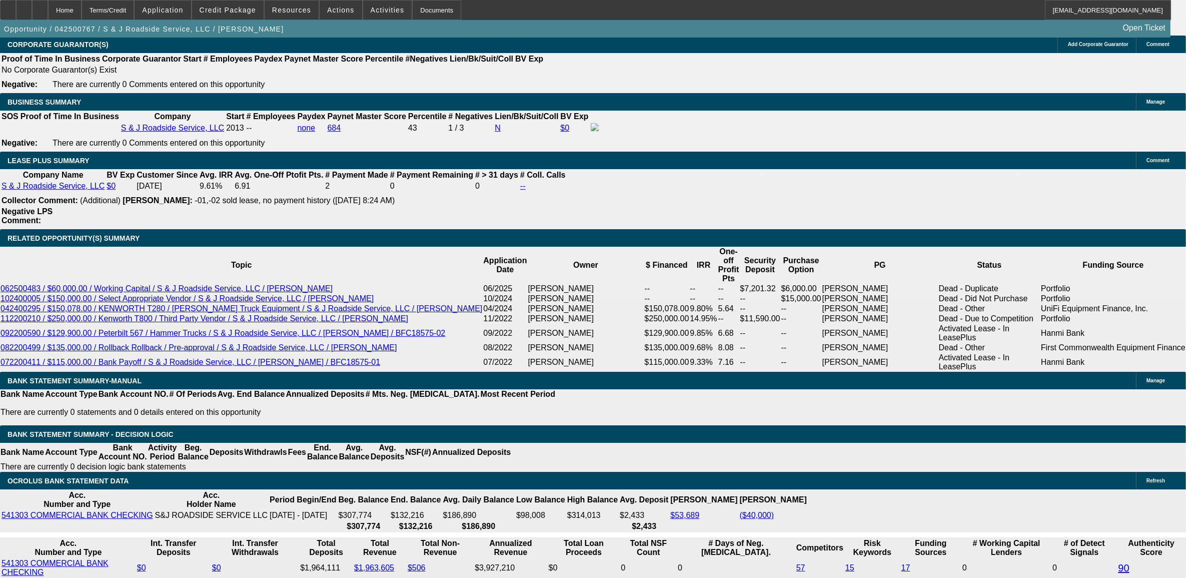
select select "6"
select select "0"
select select "2"
select select "0"
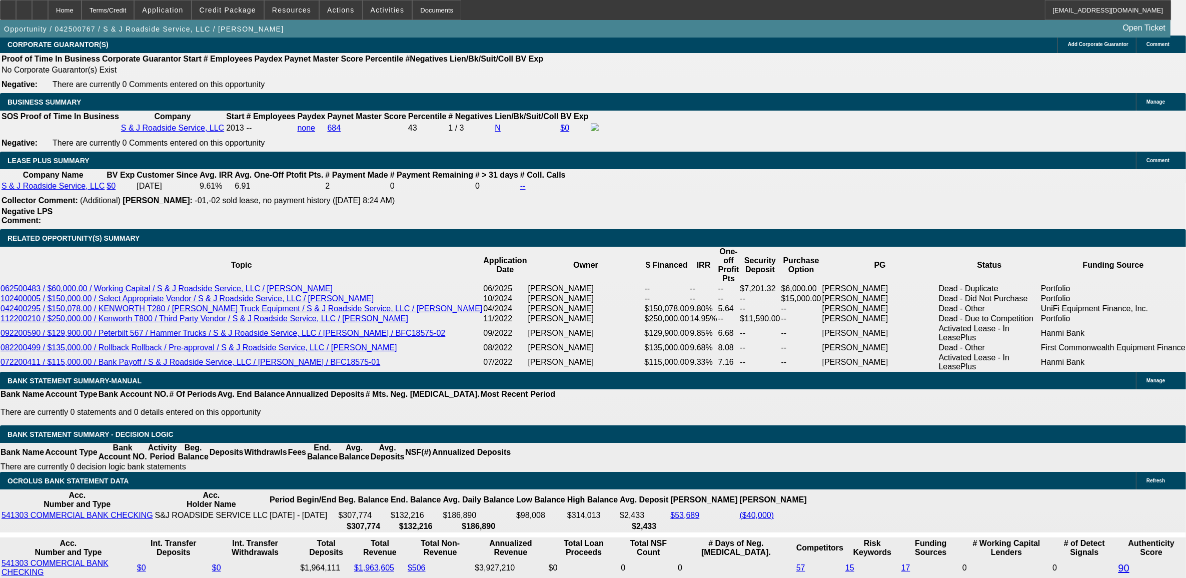
select select "6"
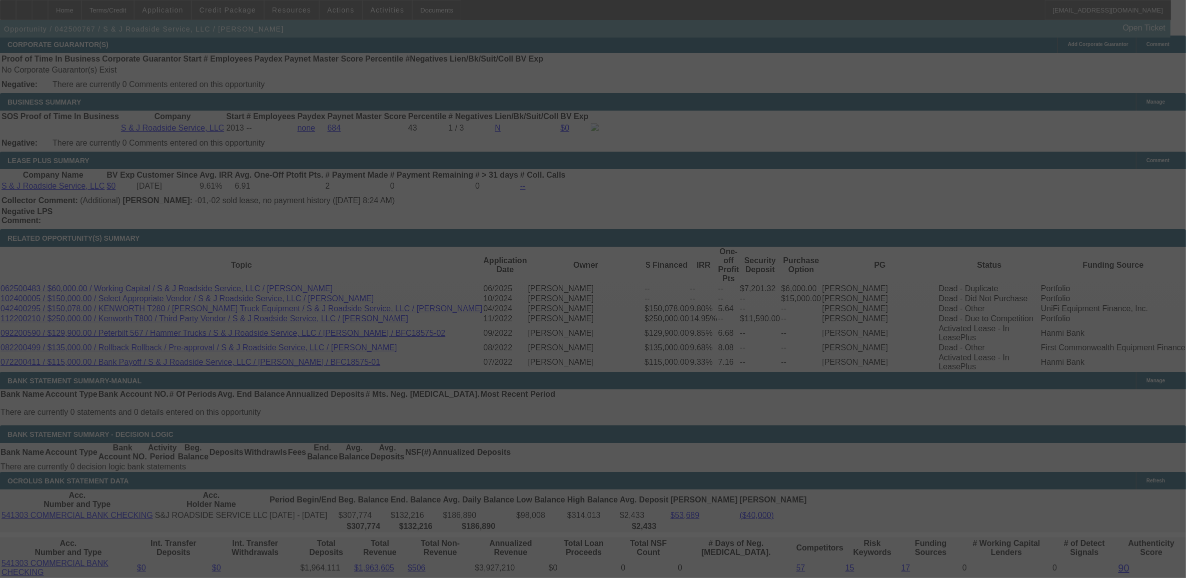
select select "0"
select select "2"
select select "0"
select select "6"
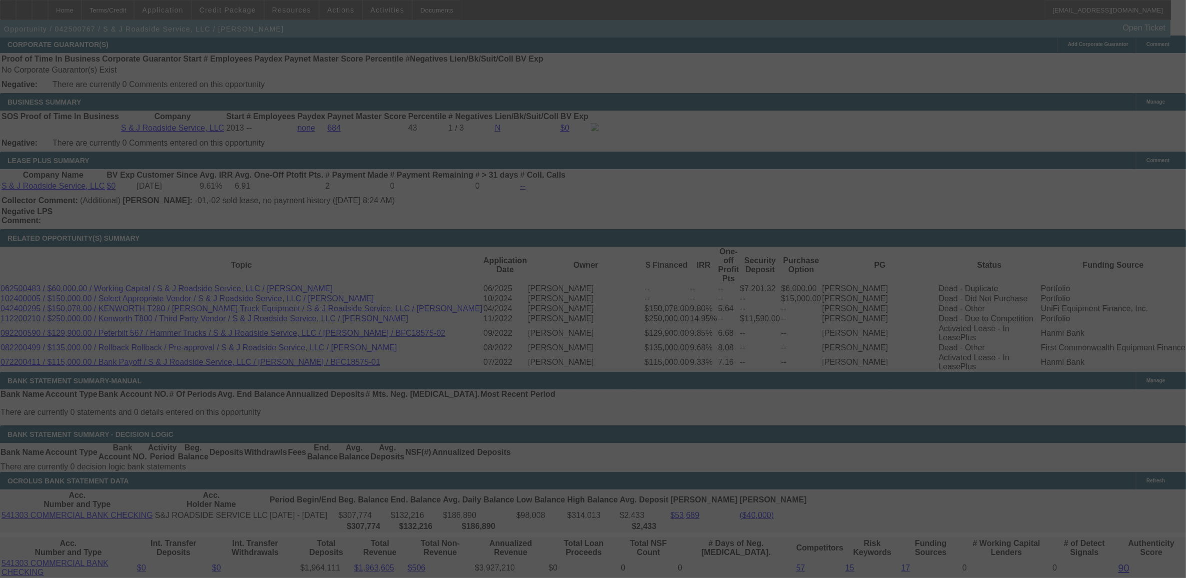
select select "0"
select select "2"
select select "0"
select select "6"
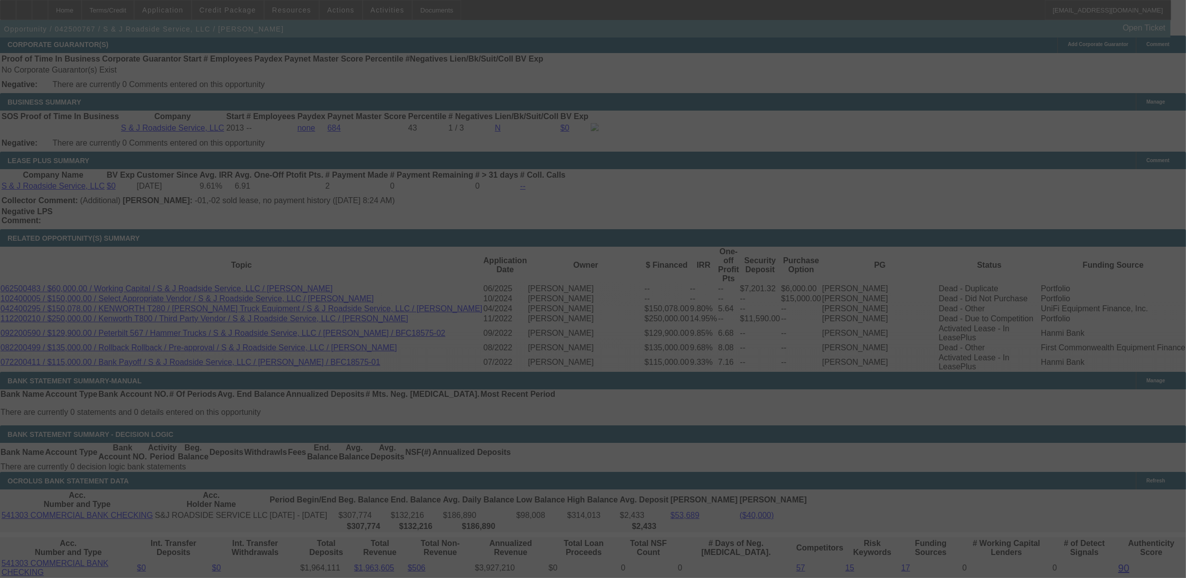
select select "0"
select select "2"
select select "0"
select select "6"
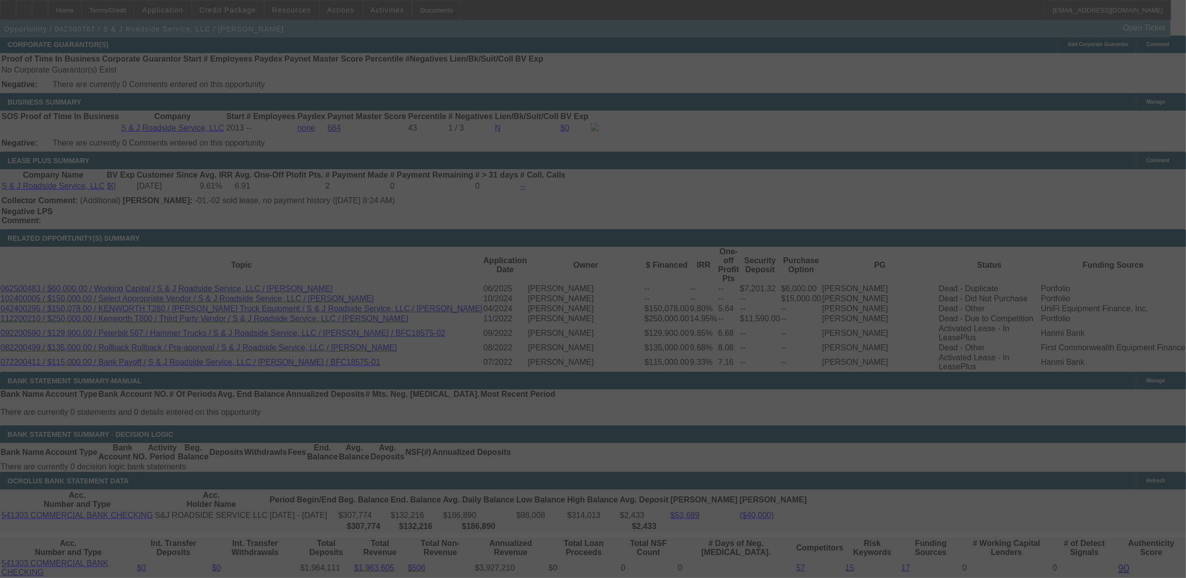
select select "0"
select select "2"
select select "0"
select select "6"
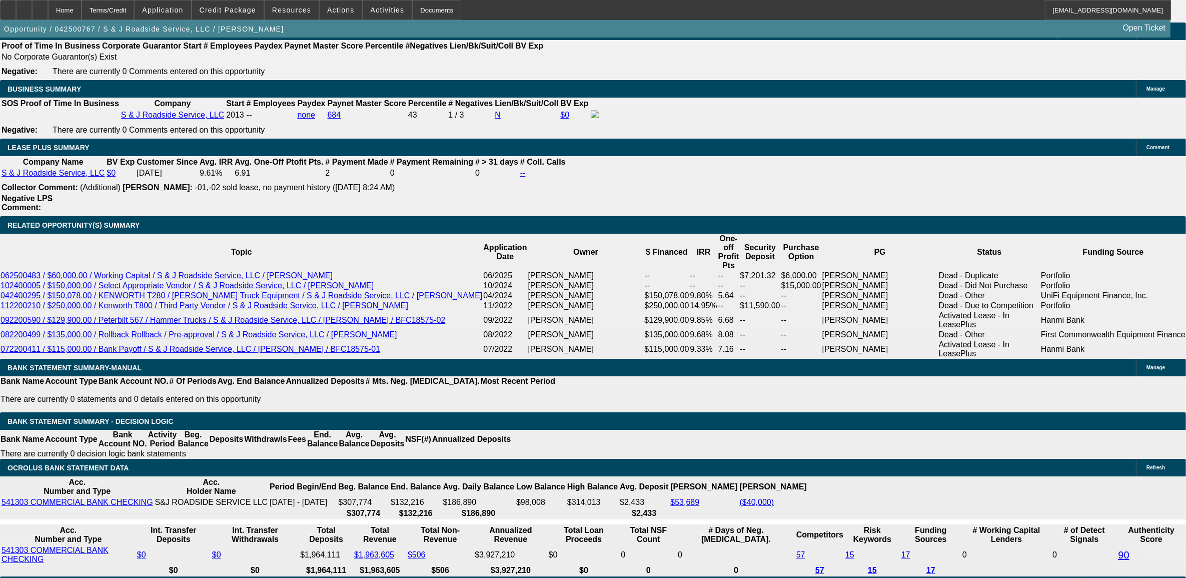
scroll to position [1988, 0]
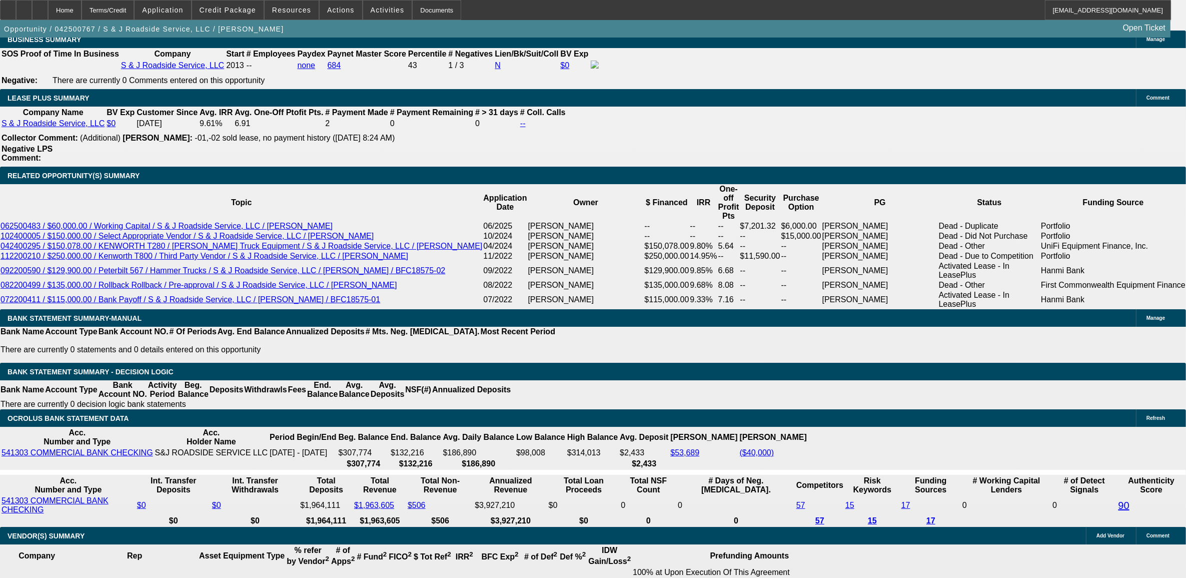
scroll to position [429, 0]
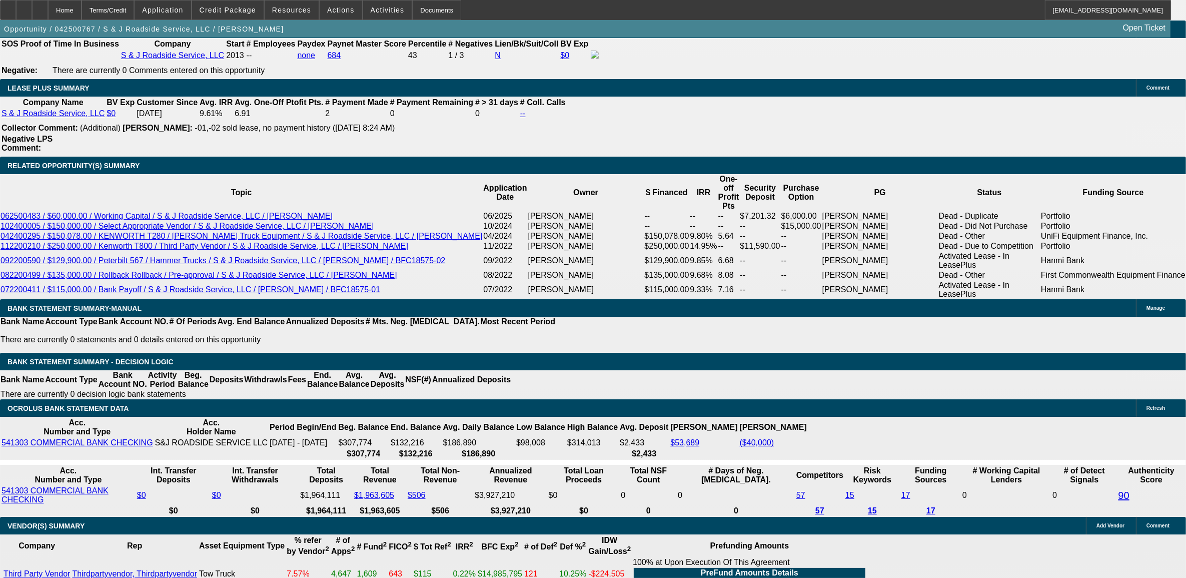
scroll to position [1550, 0]
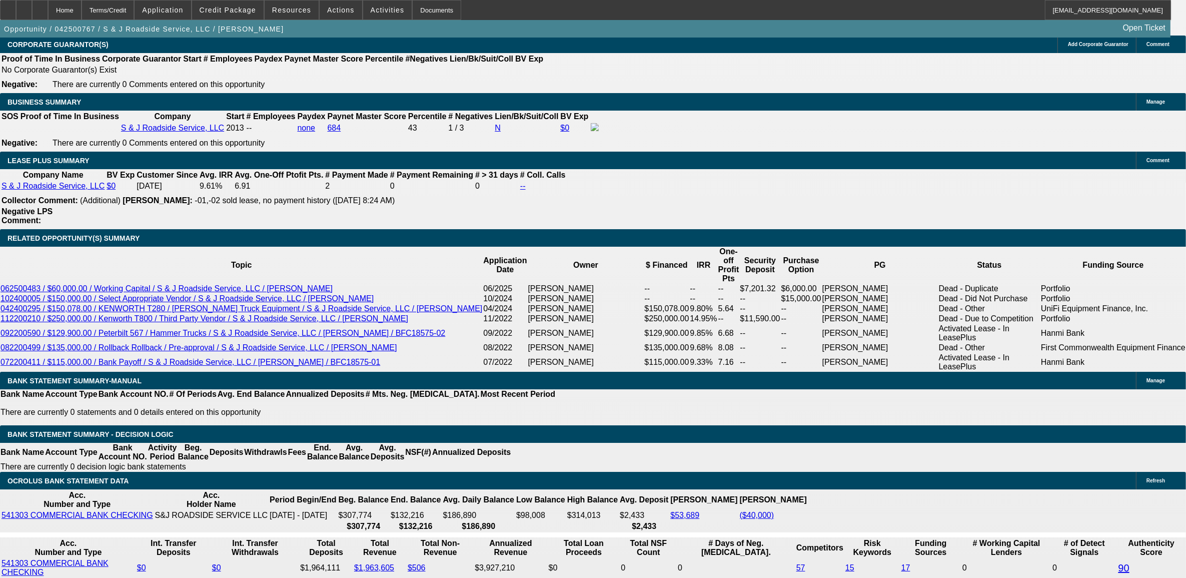
select select "0"
select select "2"
select select "0"
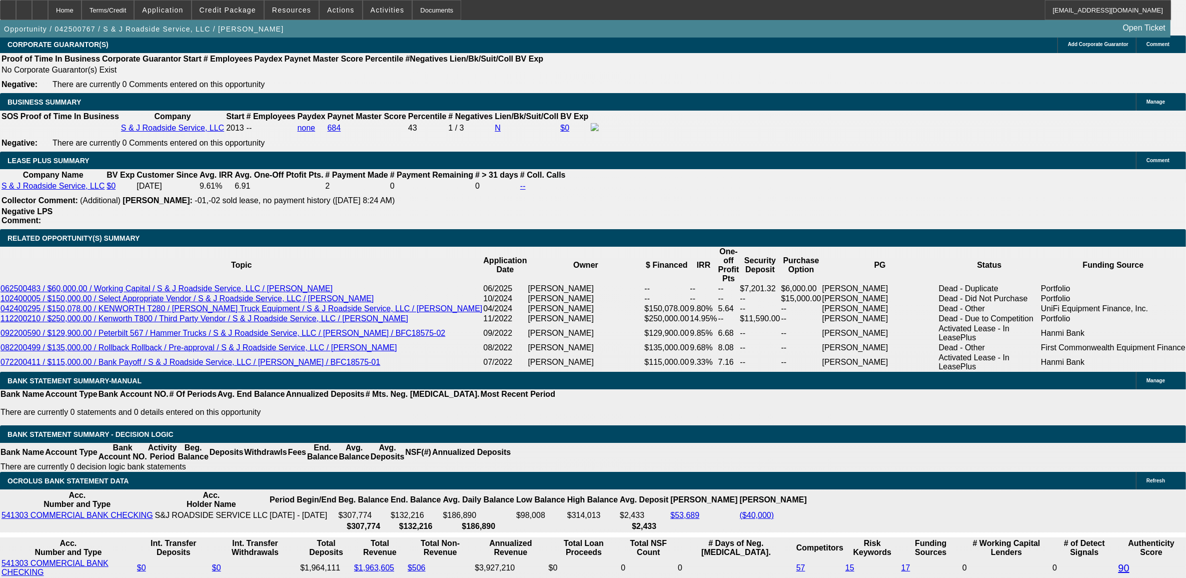
select select "6"
select select "0"
select select "2"
select select "0"
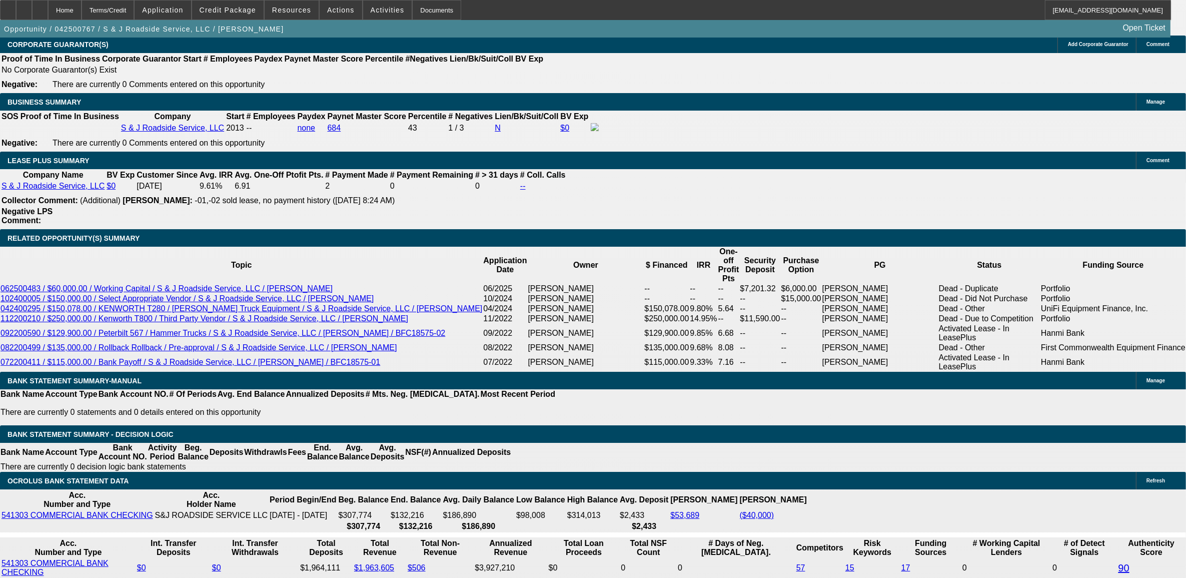
select select "6"
select select "0"
select select "2"
select select "0"
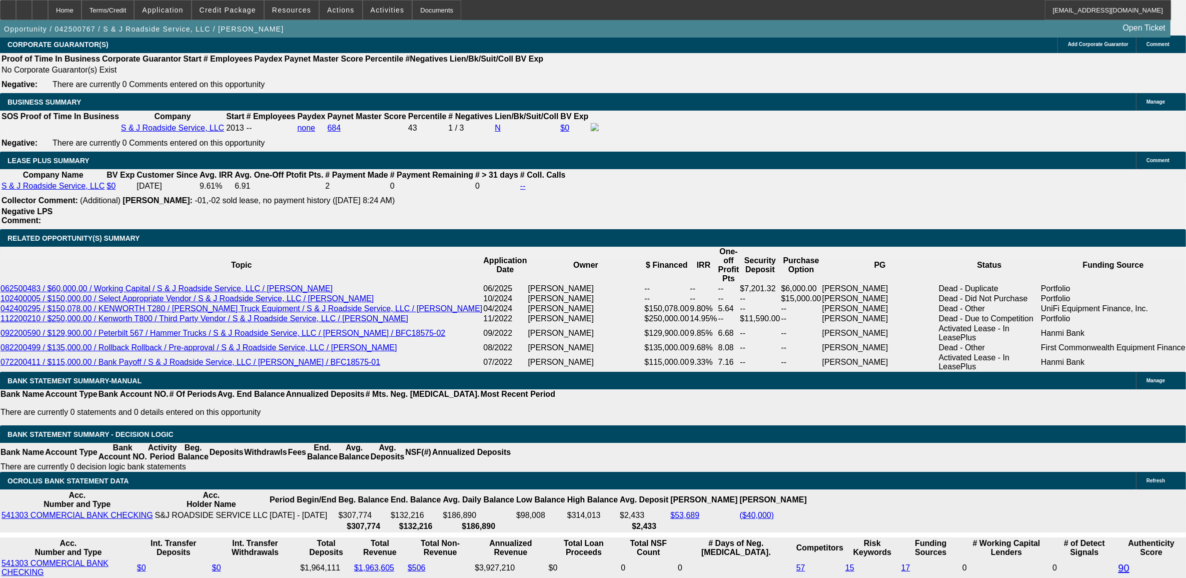
select select "6"
select select "2"
select select "0"
select select "6"
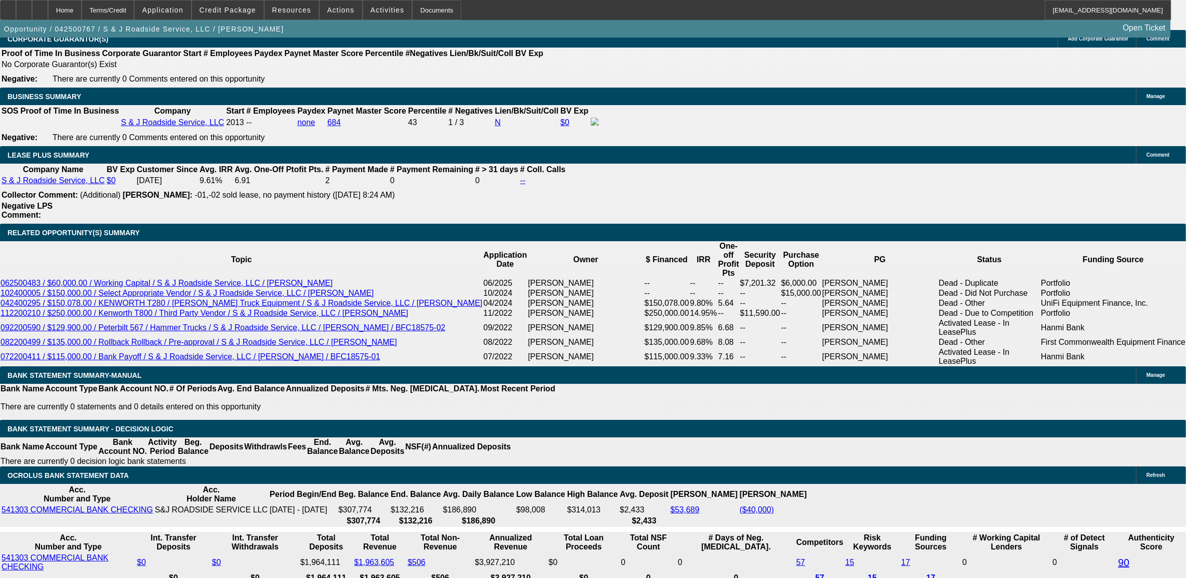
scroll to position [1488, 0]
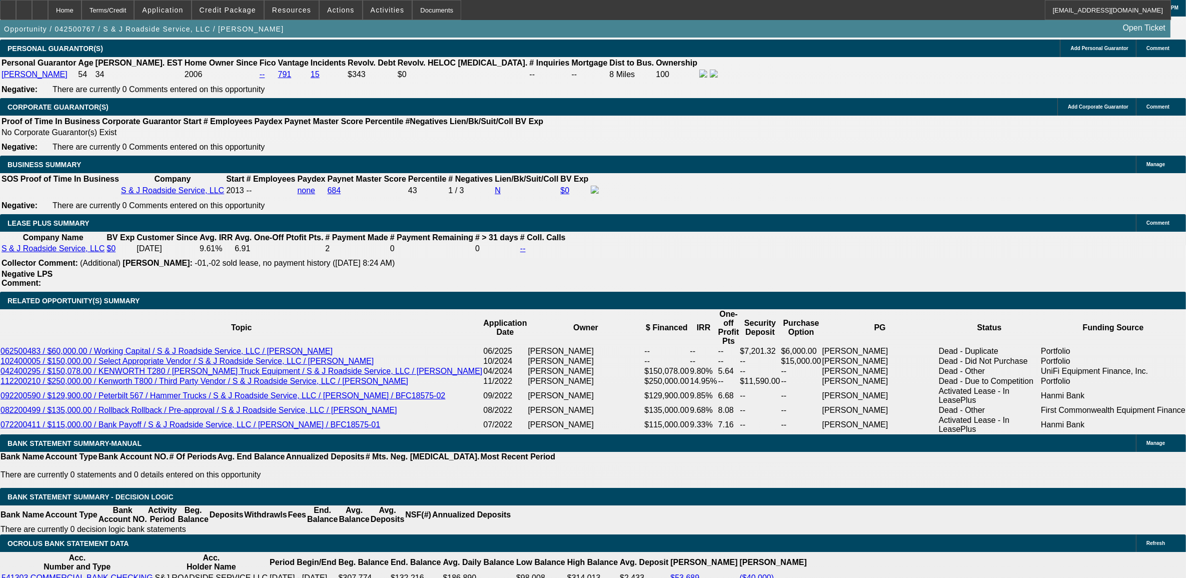
select select "0"
select select "3"
select select "0"
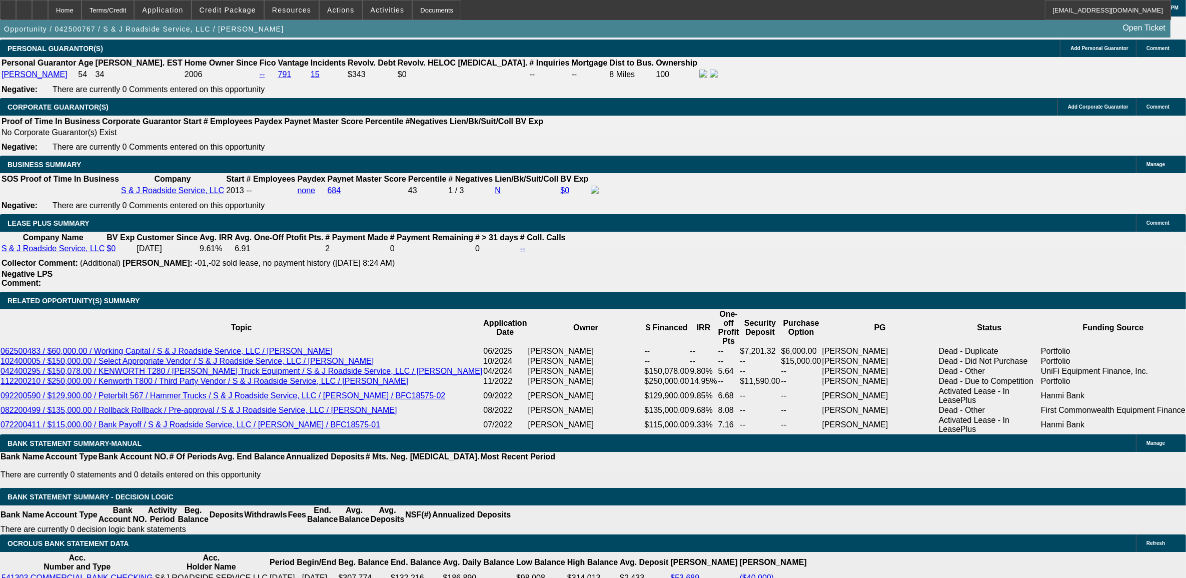
select select "6"
select select "0"
select select "2"
select select "0"
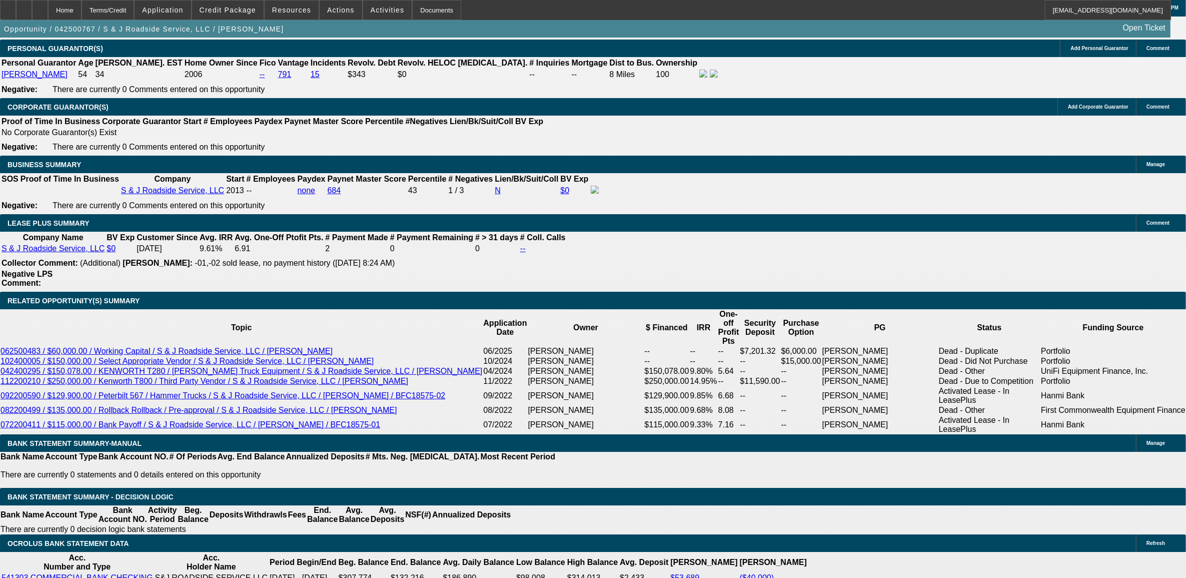
select select "6"
select select "0"
select select "2"
select select "0"
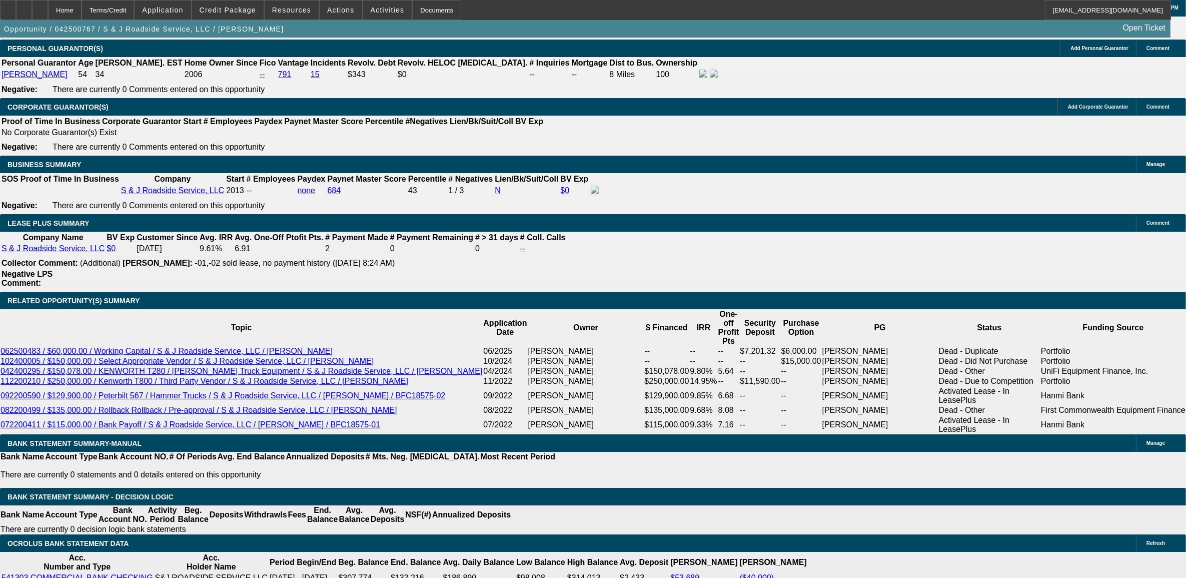
select select "6"
select select "0"
select select "2"
select select "0"
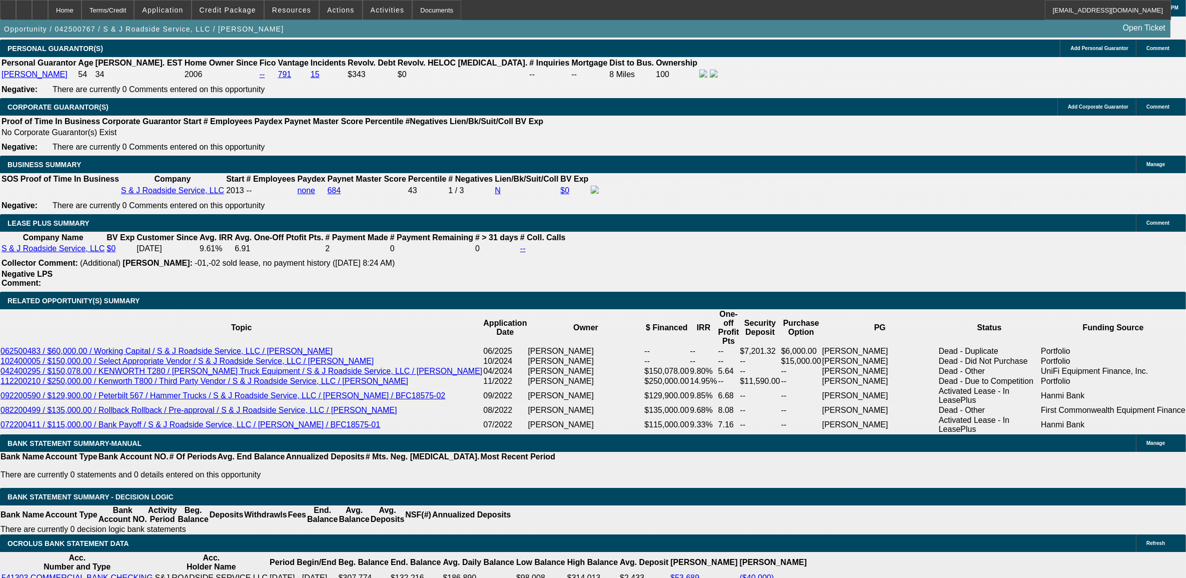
select select "6"
select select "0"
select select "2"
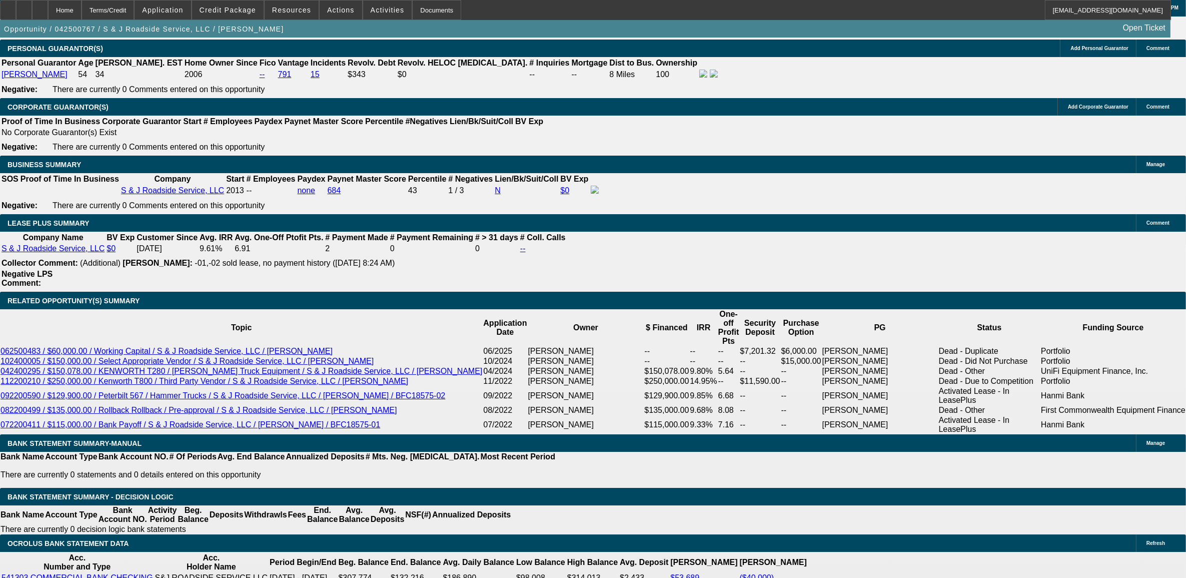
select select "0"
select select "6"
select select "0"
select select "2"
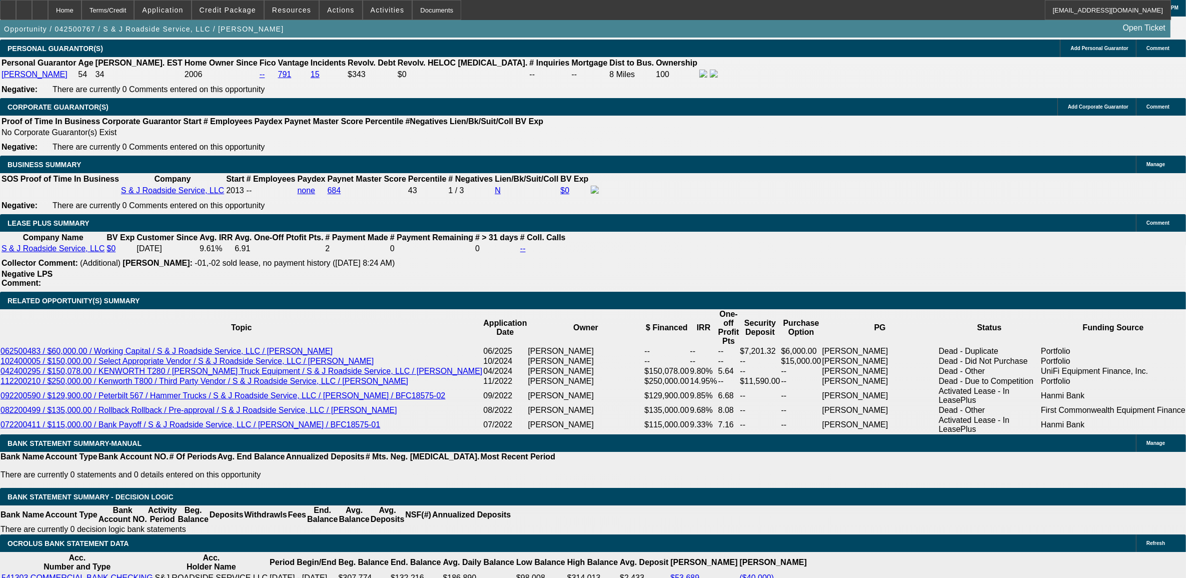
select select "0"
select select "6"
select select "0"
select select "2"
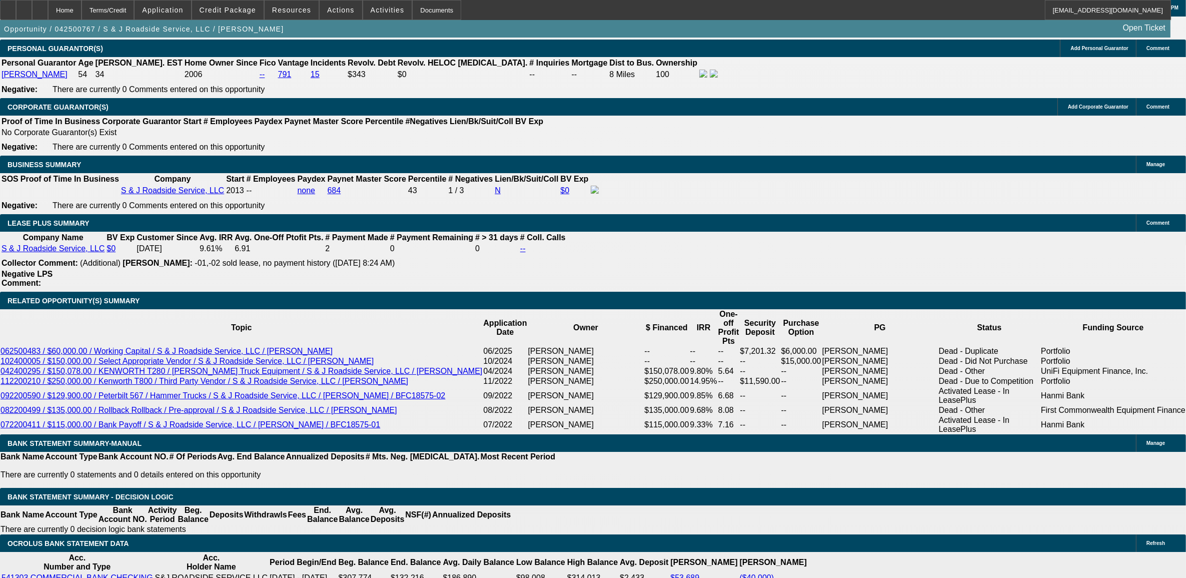
select select "0"
select select "6"
select select "0"
select select "2"
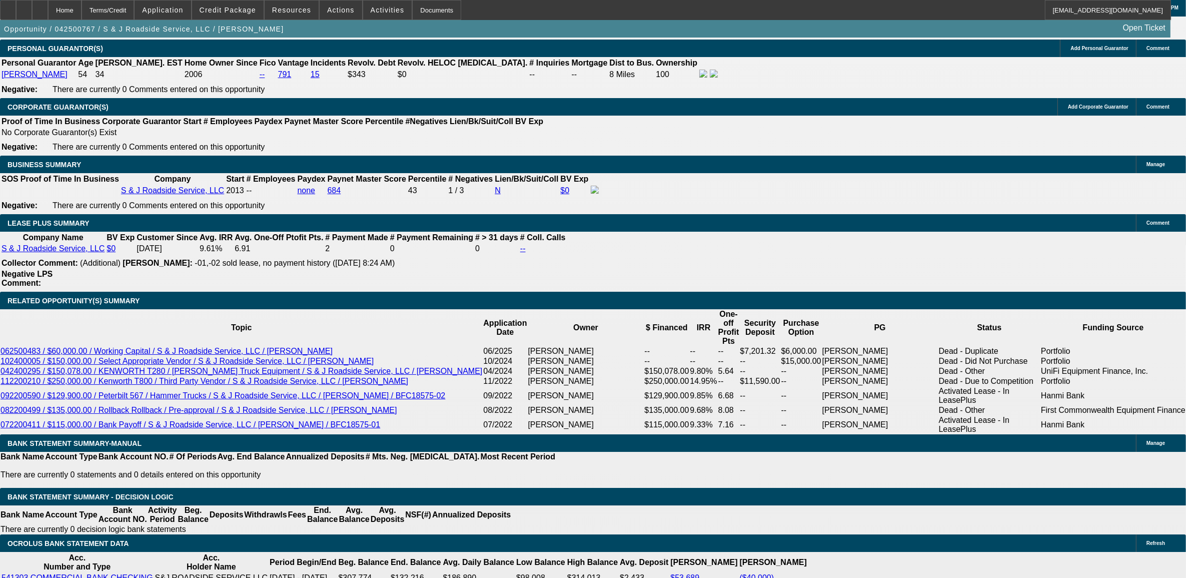
select select "0"
select select "6"
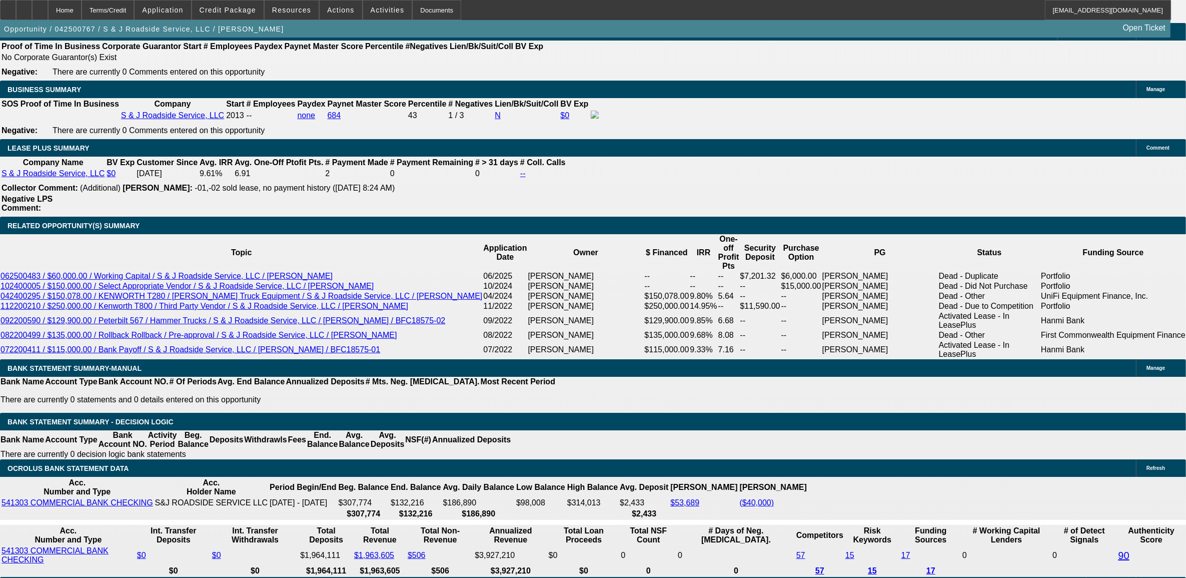
scroll to position [433, 0]
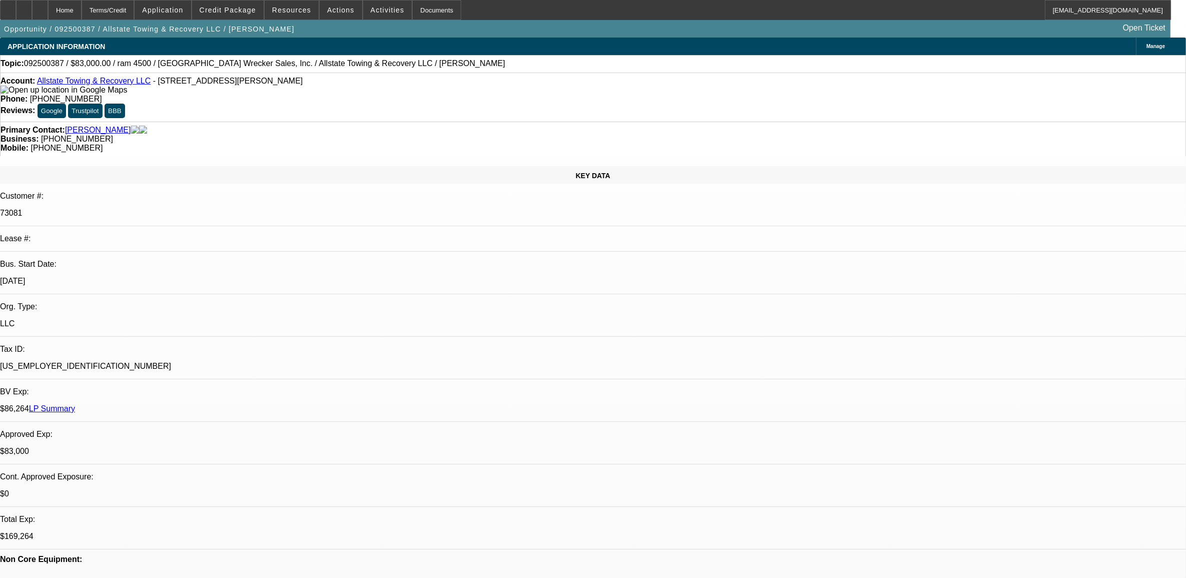
select select "0"
select select "2"
select select "0"
select select "2"
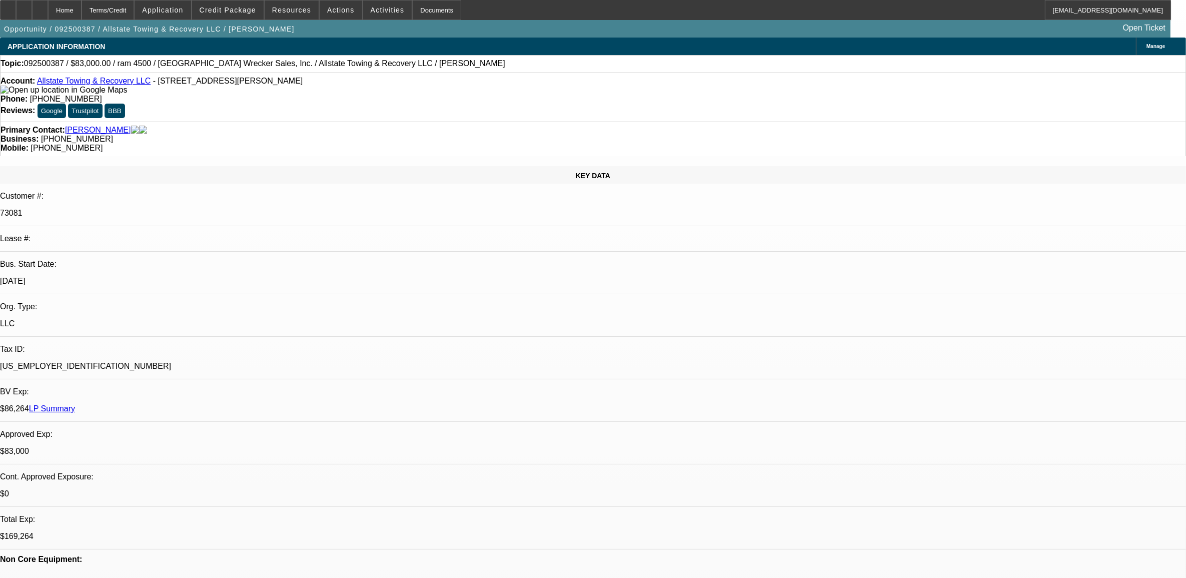
select select "0"
select select "1"
select select "2"
select select "6"
select select "1"
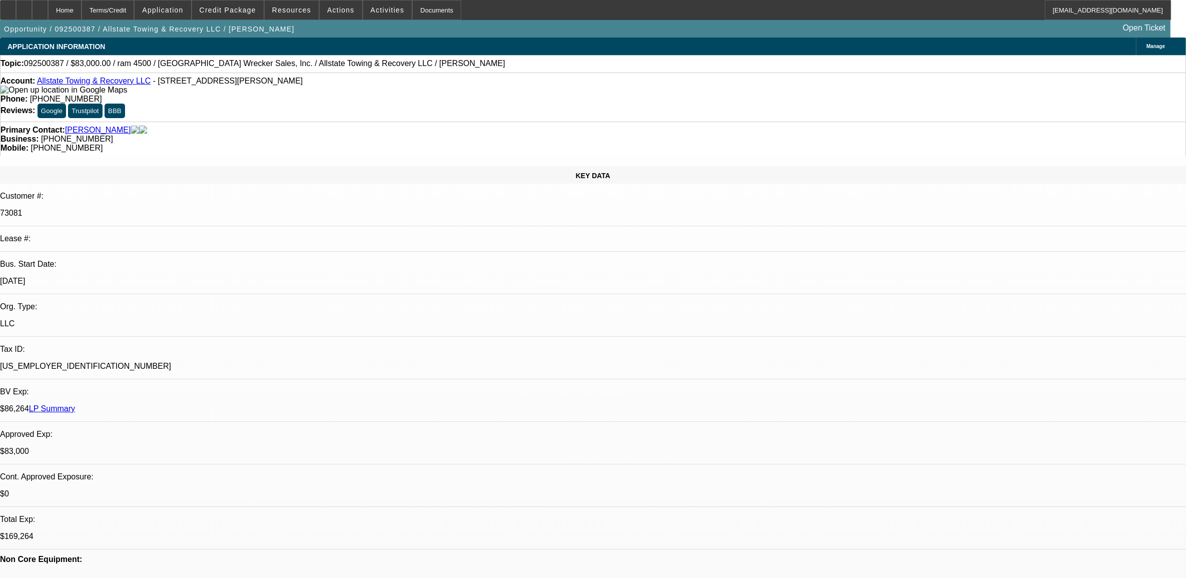
select select "2"
select select "6"
click at [289, 17] on span at bounding box center [292, 10] width 54 height 24
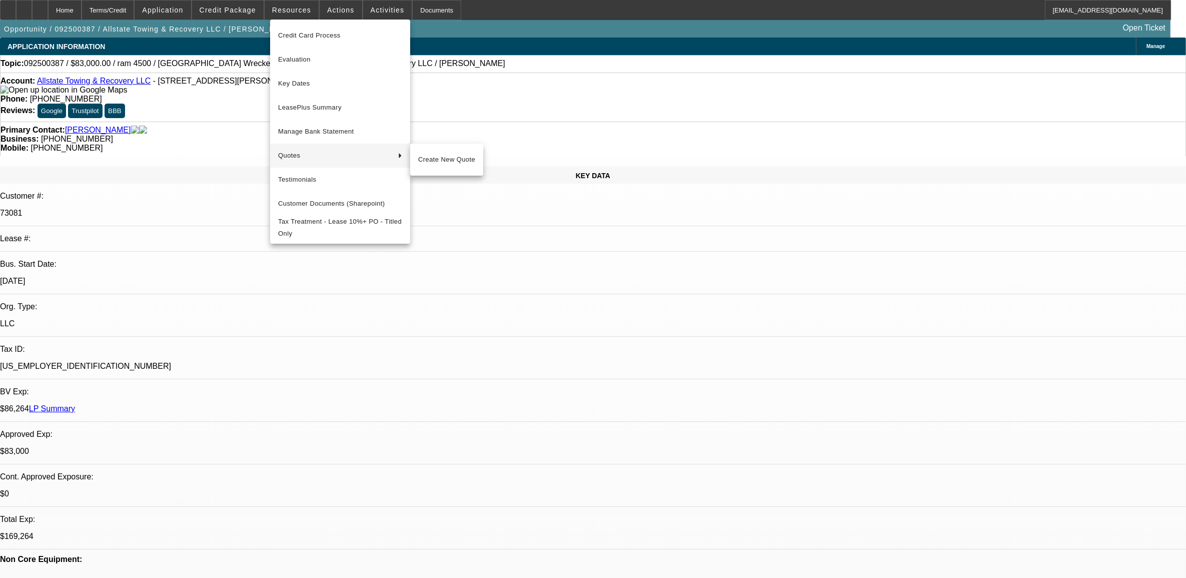
click at [291, 158] on span "Quotes" at bounding box center [334, 156] width 112 height 12
click at [245, 111] on div at bounding box center [593, 289] width 1186 height 578
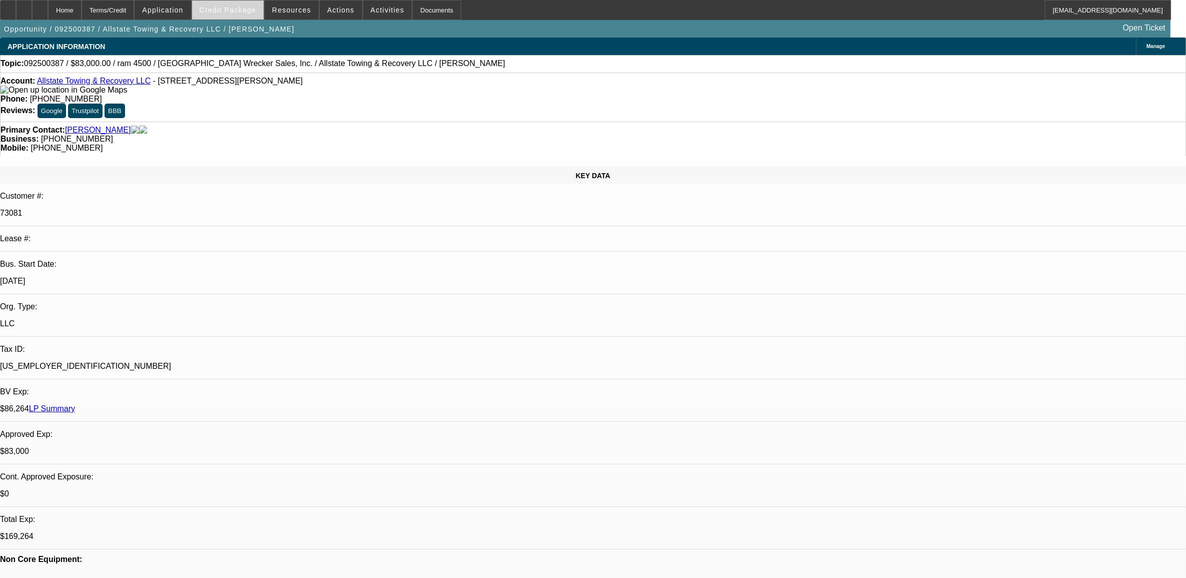
click at [238, 13] on span "Credit Package" at bounding box center [228, 10] width 57 height 8
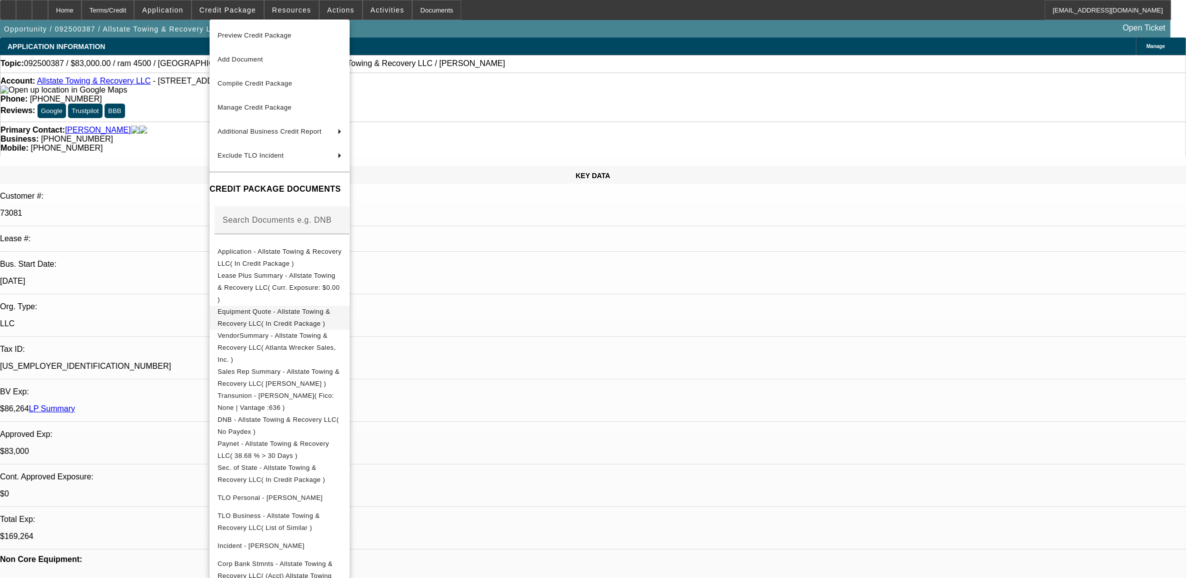
click at [261, 305] on span "Equipment Quote - Allstate Towing & Recovery LLC( In Credit Package )" at bounding box center [280, 317] width 124 height 24
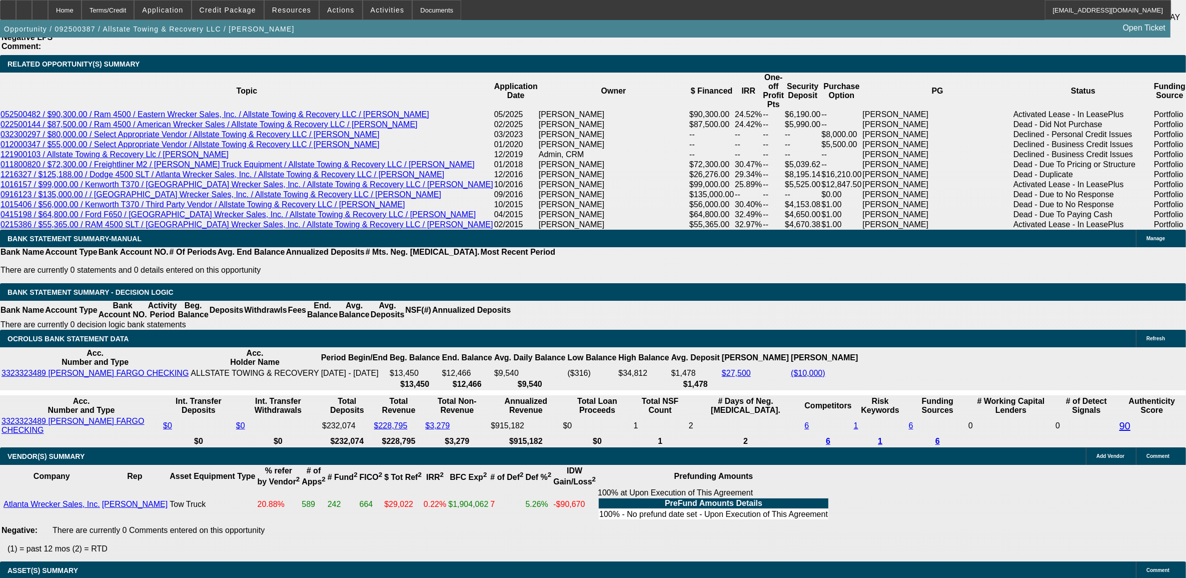
scroll to position [1688, 0]
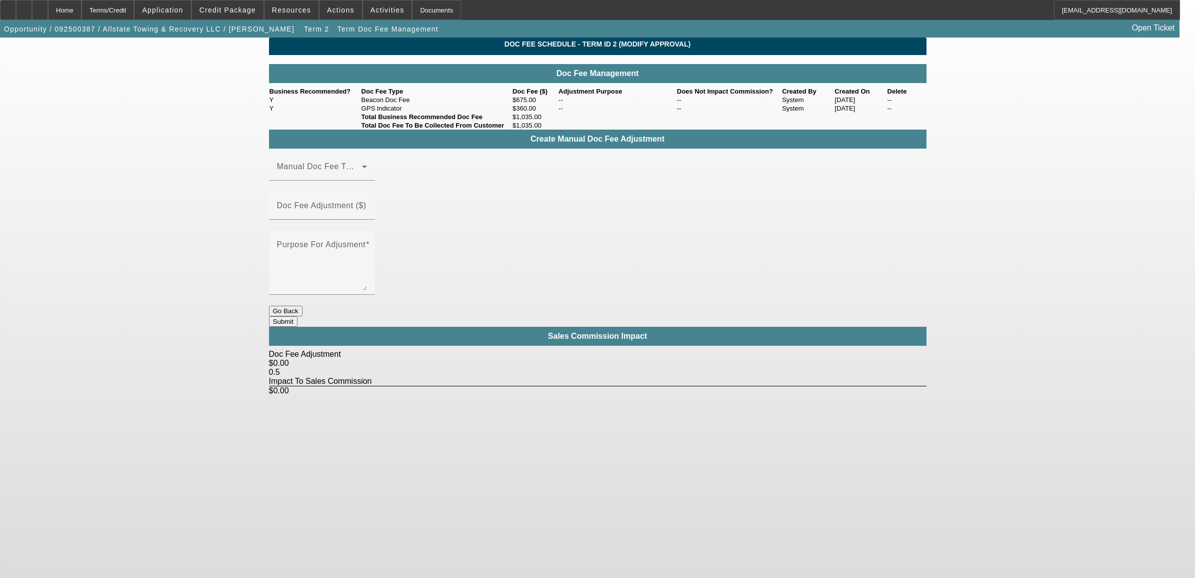
click at [303, 306] on button "Go Back" at bounding box center [286, 311] width 34 height 11
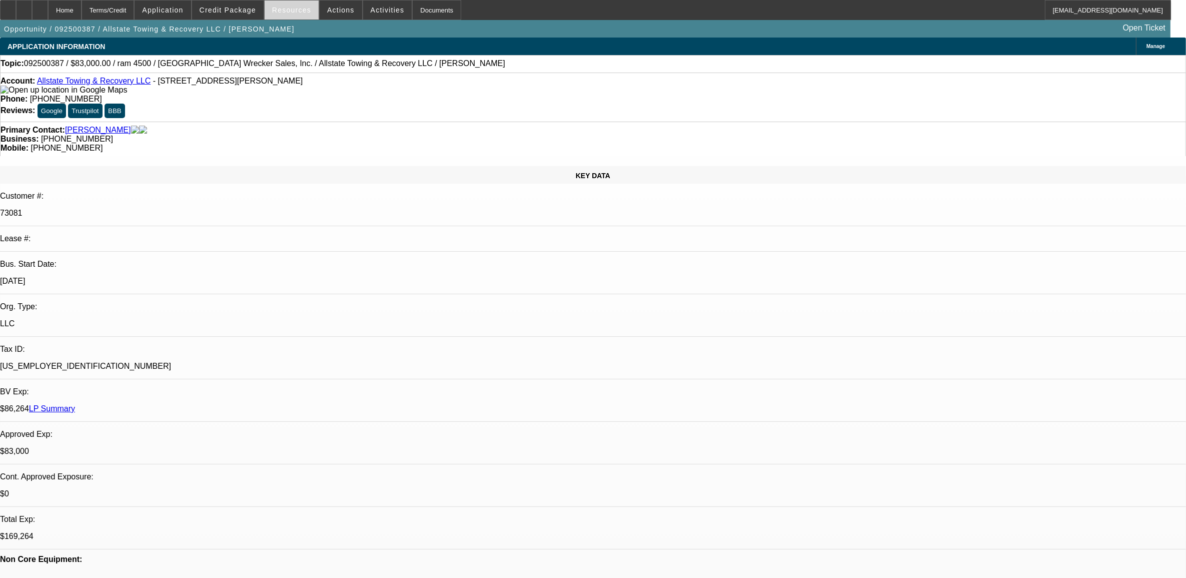
select select "0"
select select "2"
select select "0"
select select "6"
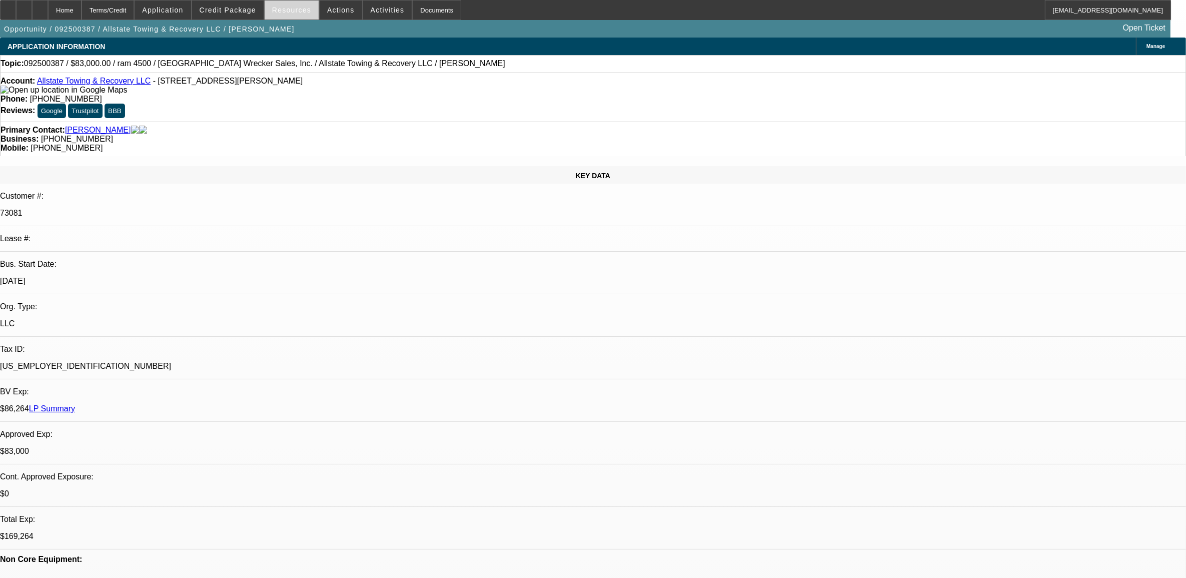
select select "0"
select select "2"
select select "0"
select select "6"
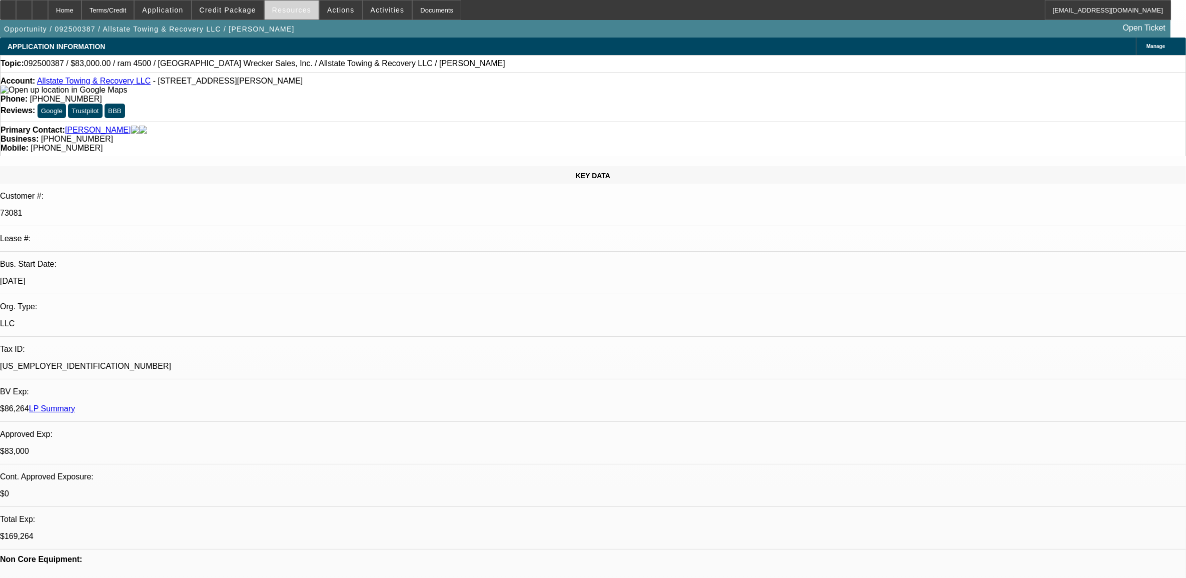
click at [288, 14] on span at bounding box center [292, 10] width 54 height 24
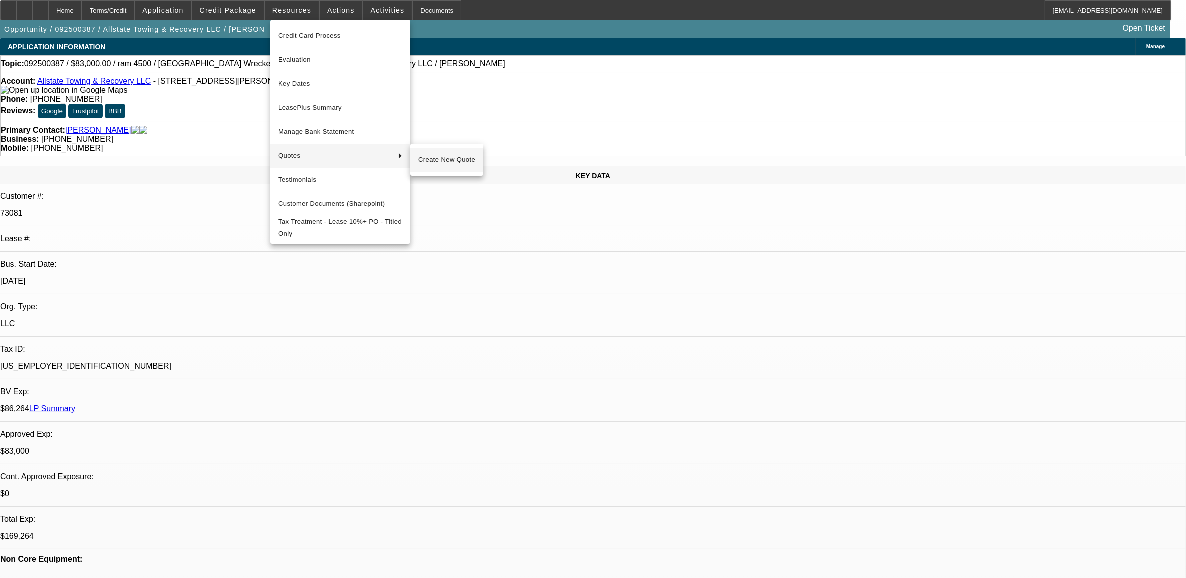
click at [425, 154] on span "Create New Quote" at bounding box center [446, 160] width 57 height 12
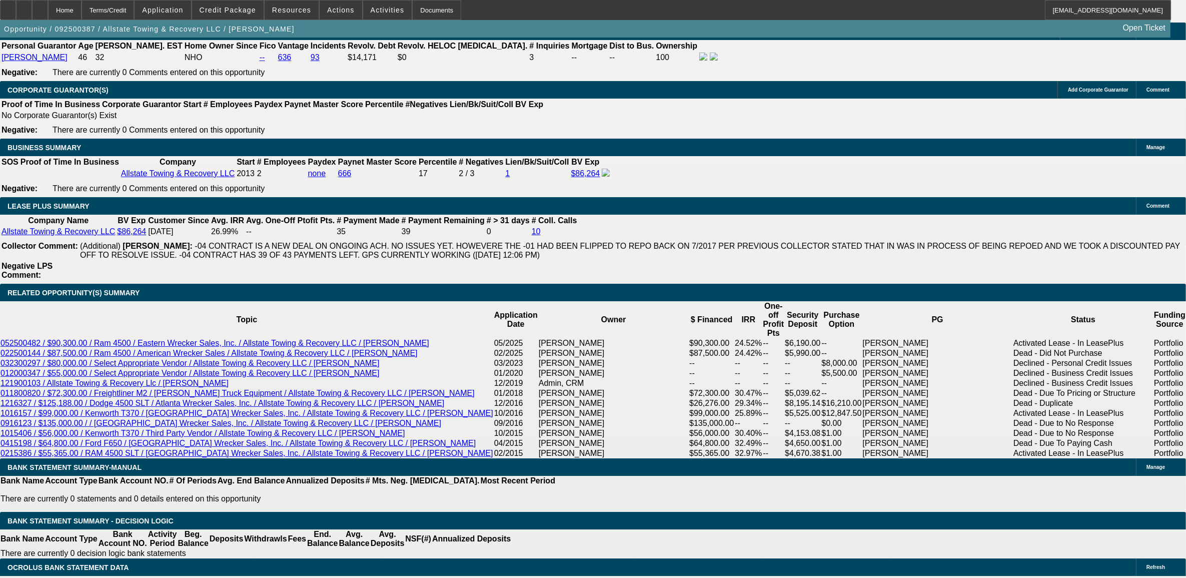
scroll to position [1500, 0]
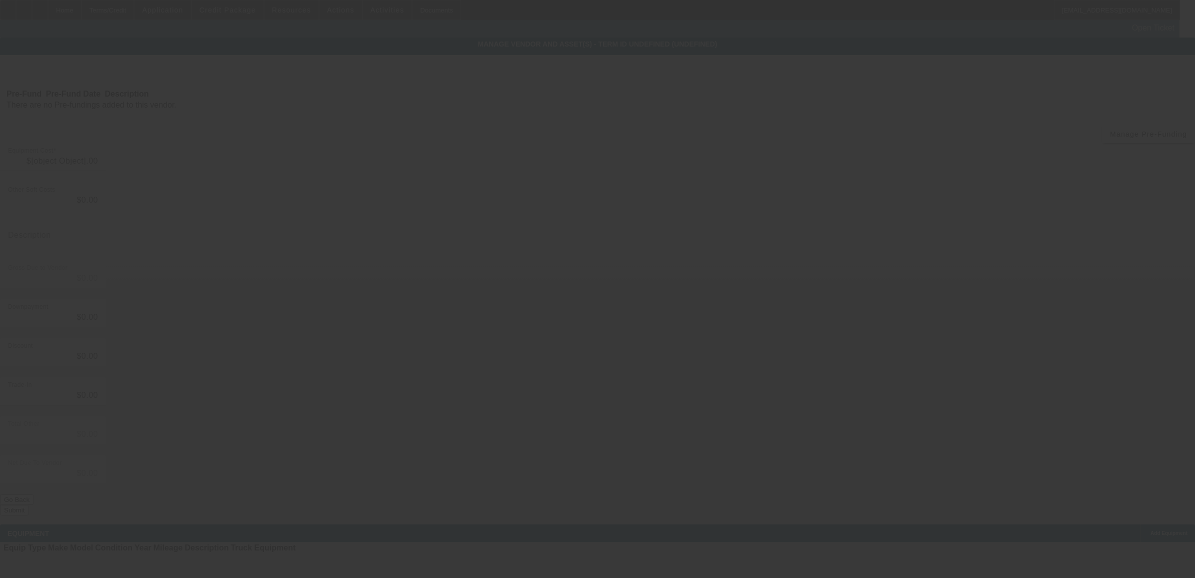
type input "$103,000.00"
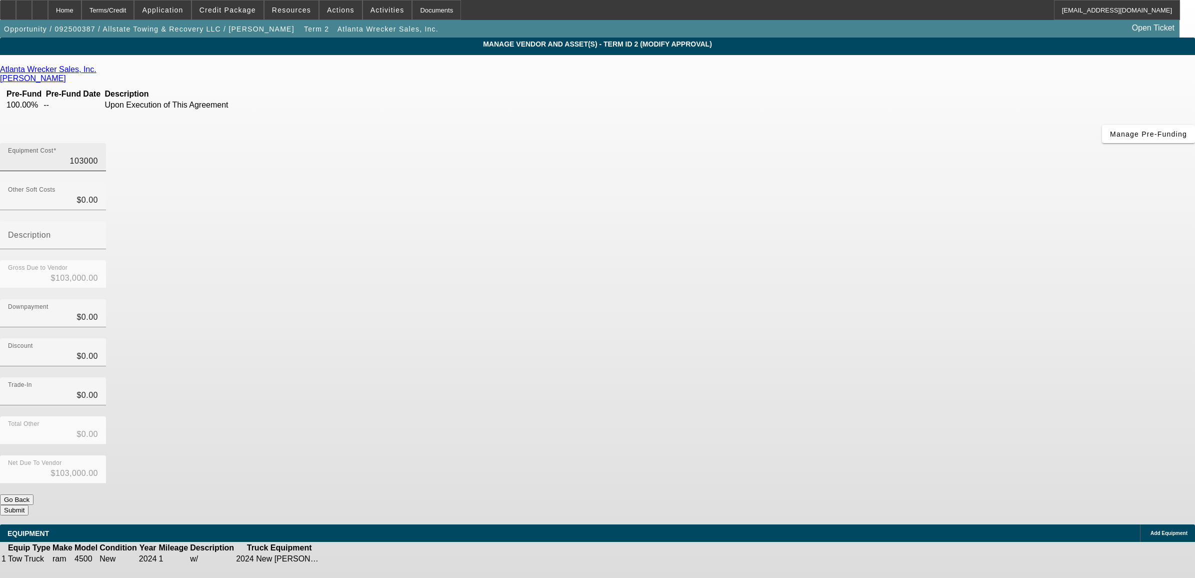
click at [98, 155] on input "103000" at bounding box center [53, 161] width 90 height 12
type input "1"
type input "$1.00"
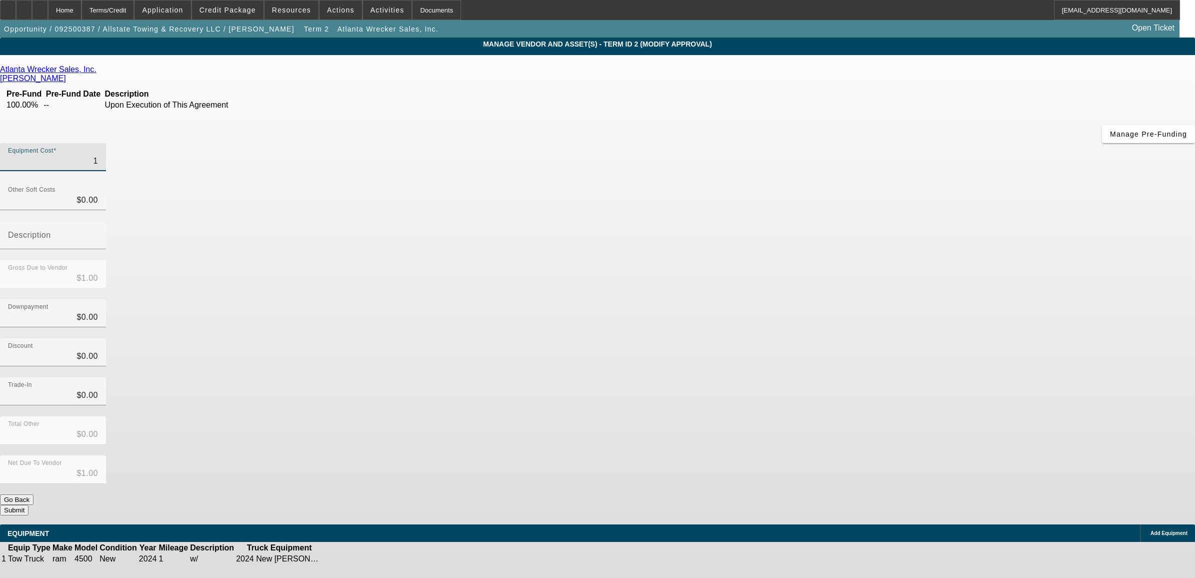
type input "10"
type input "$10.00"
type input "104"
type input "$104.00"
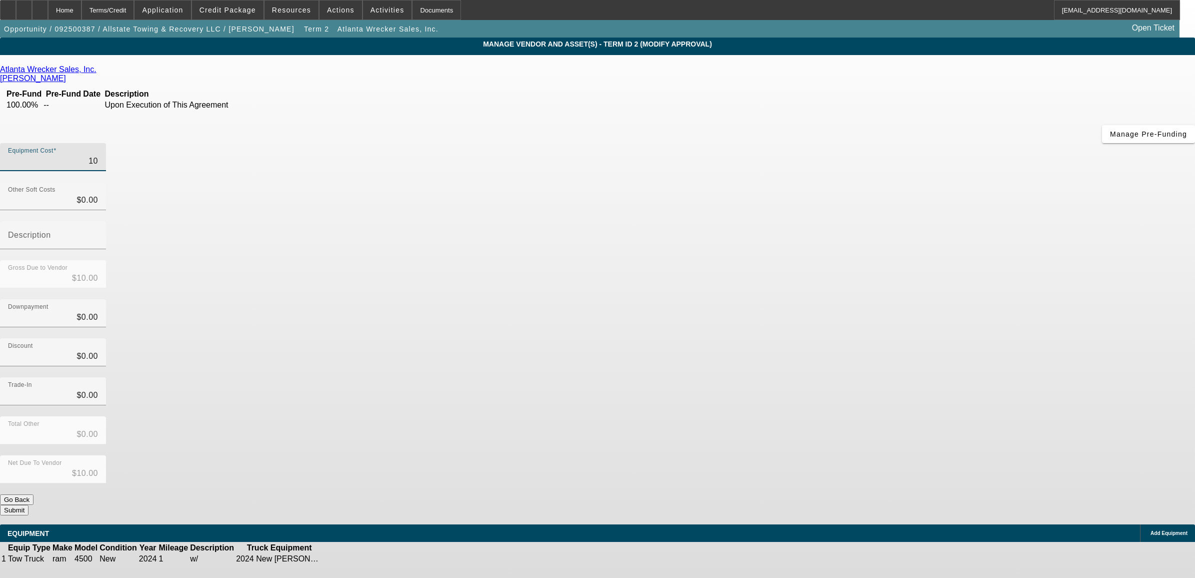
type input "$104.00"
type input "1047"
type input "$1,047.00"
type input "10470"
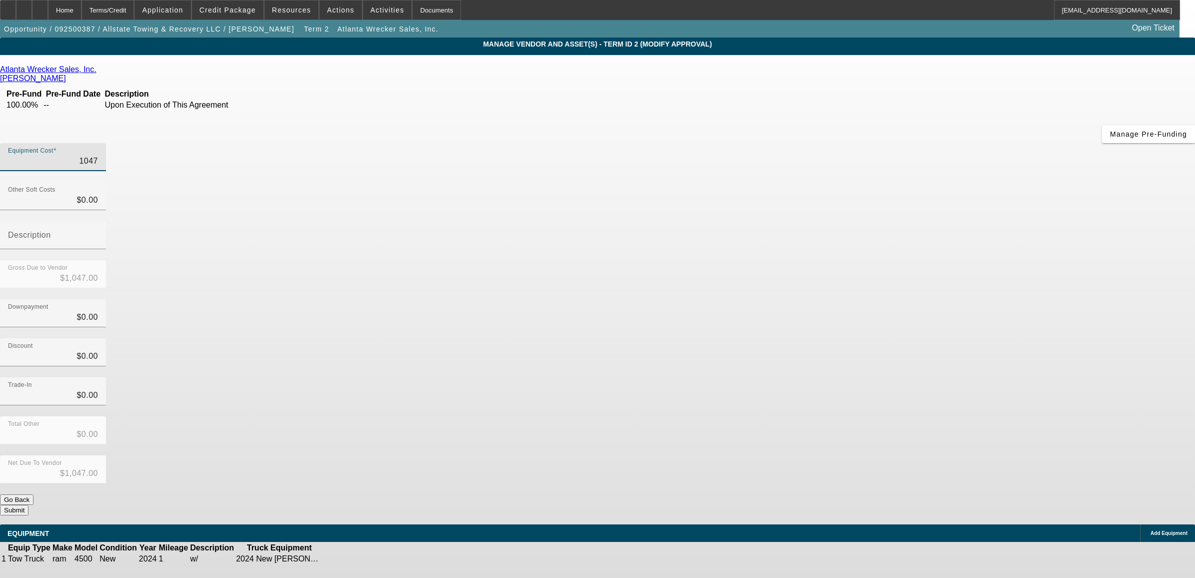
type input "$10,470.00"
type input "104700"
type input "$104,700.00"
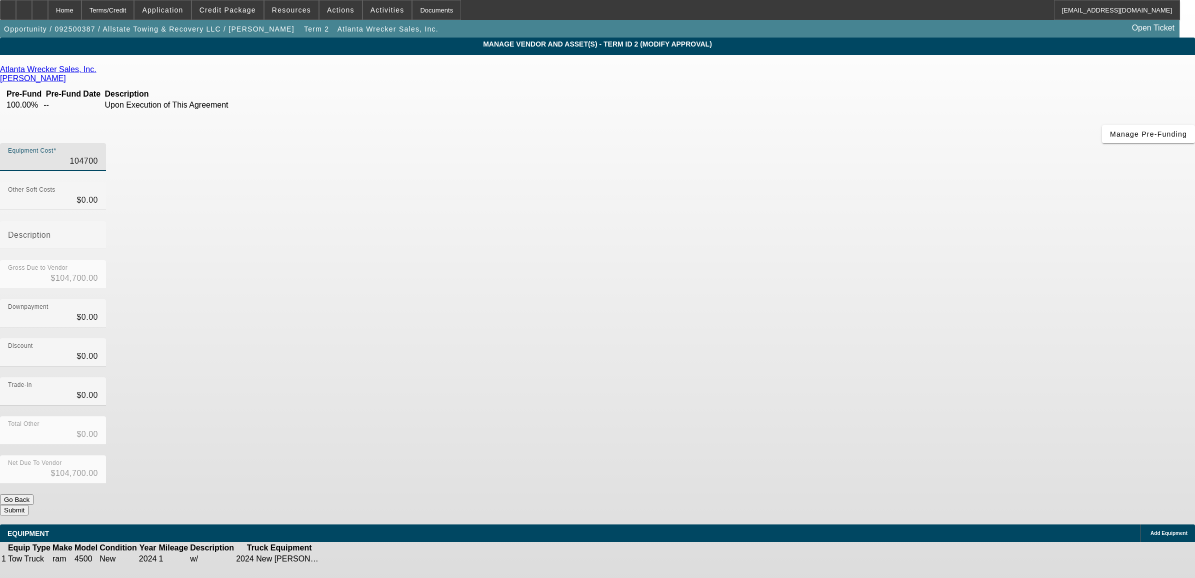
type input "$104,700.00"
type input "$0.00"
click at [355, 559] on icon at bounding box center [355, 559] width 0 height 0
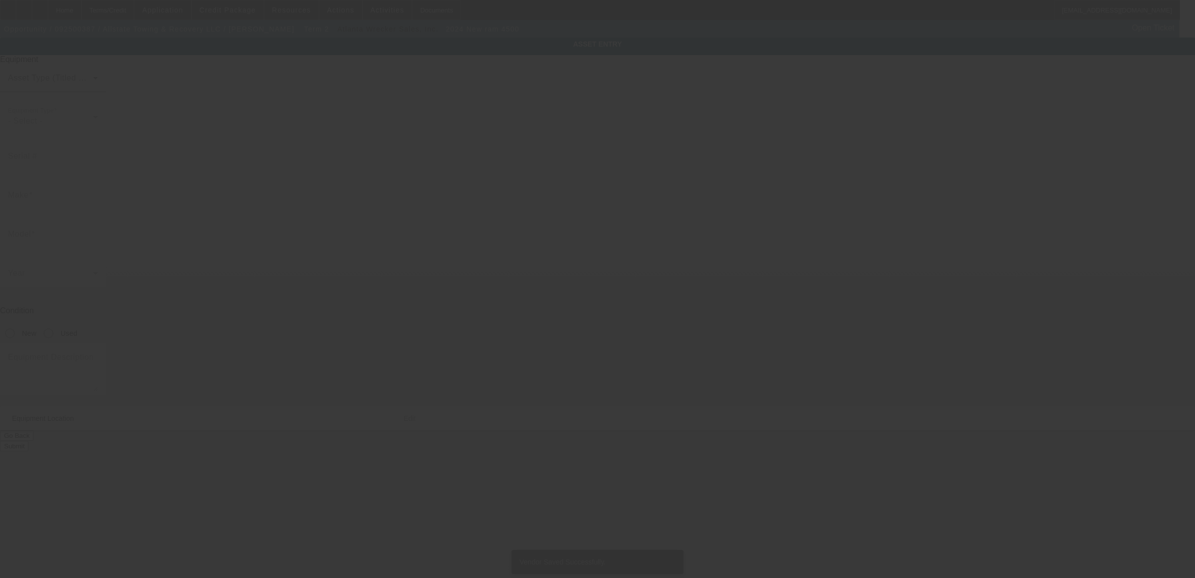
type input "ram"
type input "4500"
radio input "true"
type textarea "w/"
type input "247 Lake Shore Dr"
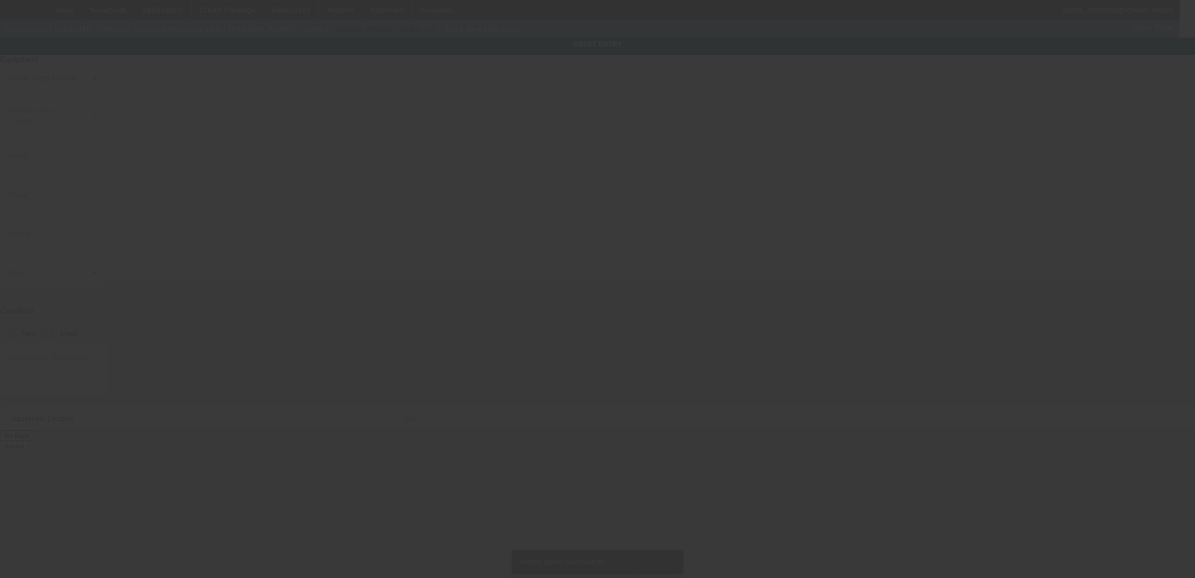
type input "Aiken"
type input "29801"
type input "Aiken"
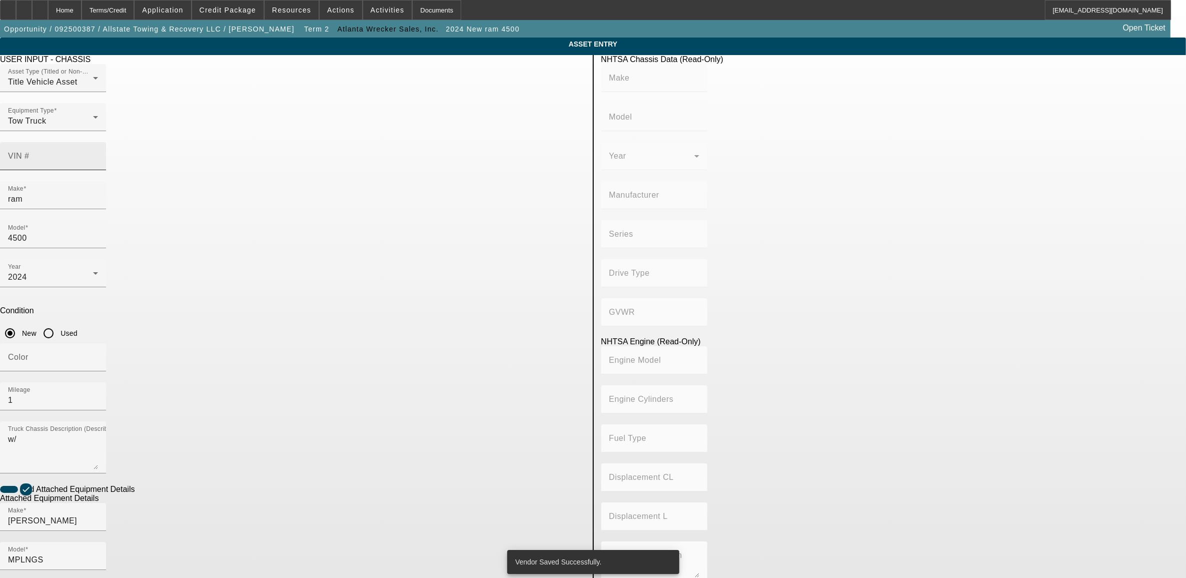
click at [98, 142] on div "VIN #" at bounding box center [53, 156] width 90 height 28
paste input "3C7WRKAL7SG577792"
type input "3C7WRKAL7SG577792"
type input "RAM"
type input "4500"
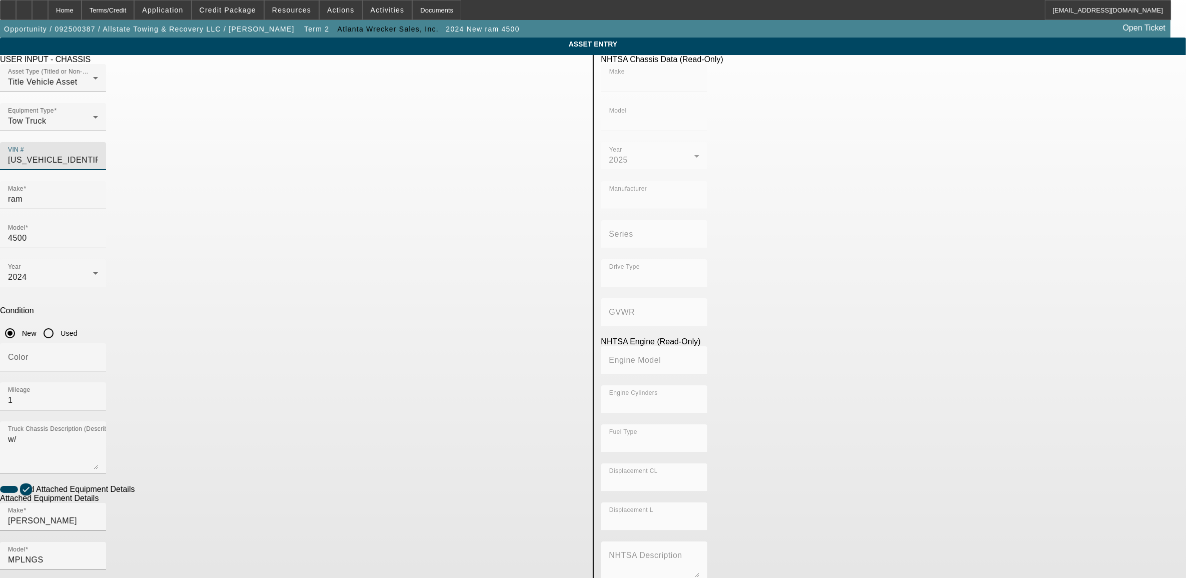
type input "CHRYSLER DE MEXICO TOLUCA"
type input "4x2"
type input "6"
type input "Diesel"
type input "408.85908543470"
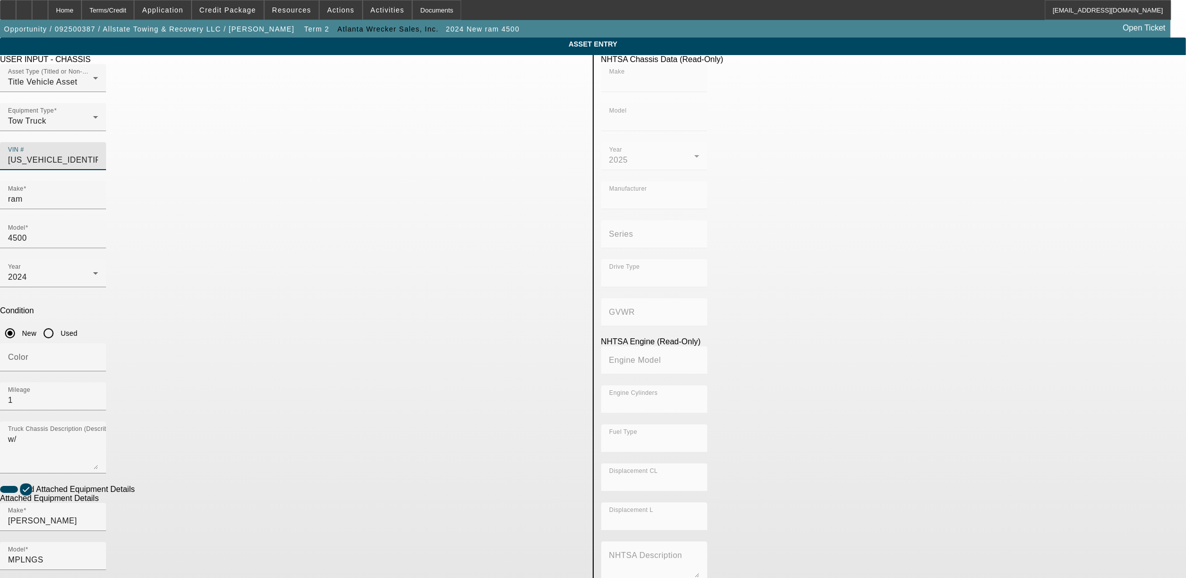
type input "6.7"
type input "3C7WRKAL7SG577792"
click at [299, 290] on app-asset-collateral-manage "ASSET ENTRY Delete asset USER INPUT - CHASSIS Asset Type (Titled or Non-Titled)…" at bounding box center [593, 427] width 1186 height 778
type input "RAM"
type input "4500"
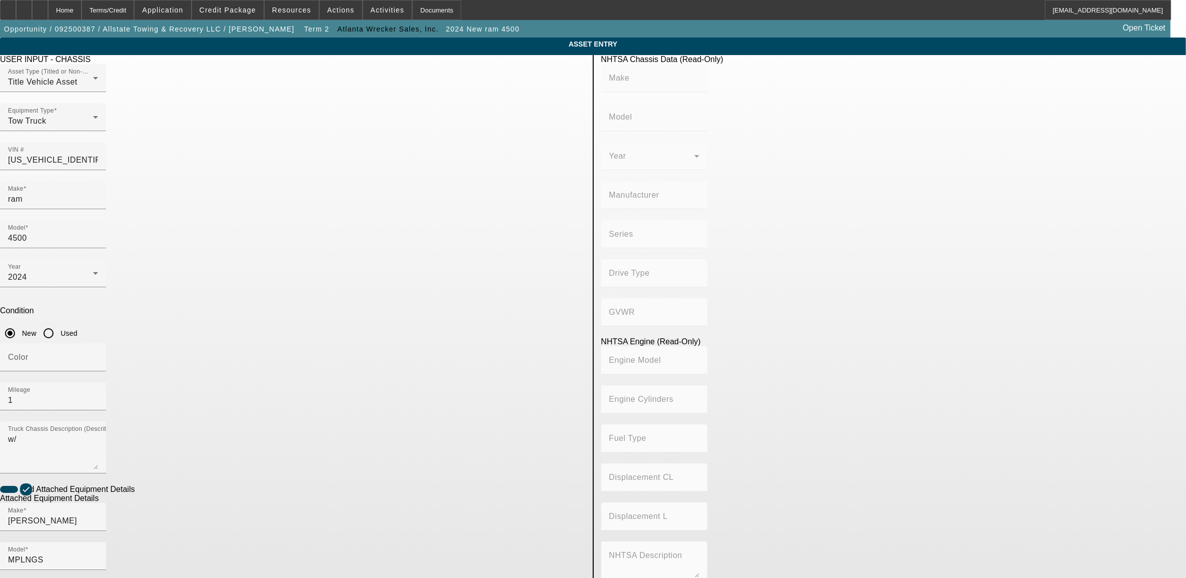
type input "CHRYSLER DE MEXICO TOLUCA"
type input "4x2"
type input "6"
type input "Diesel"
type input "408.85908543470"
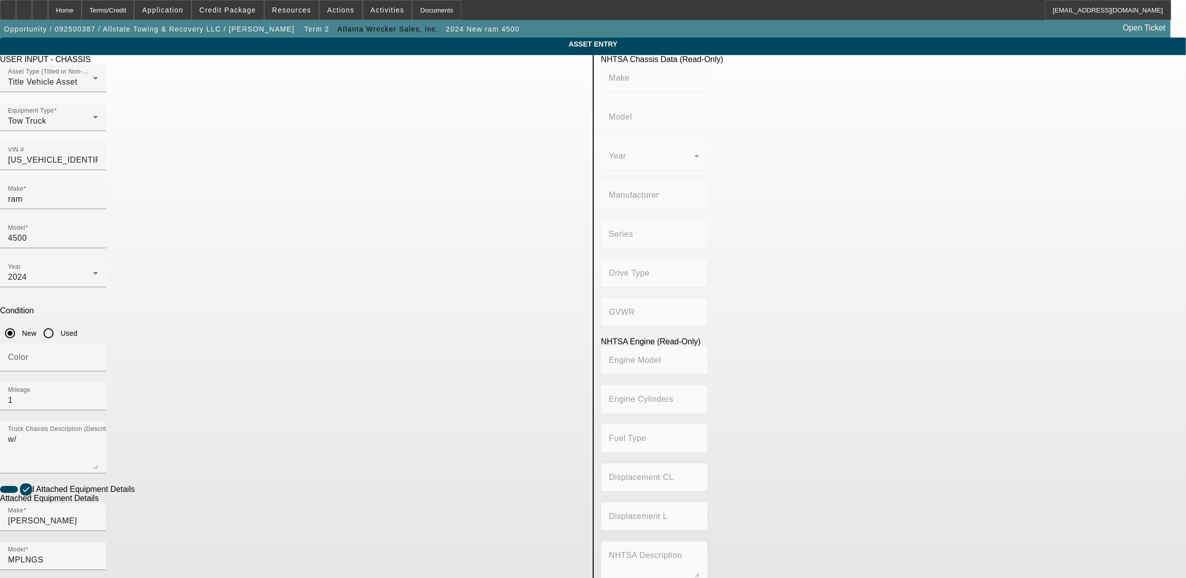
type input "6.7"
paste input "0230013011"
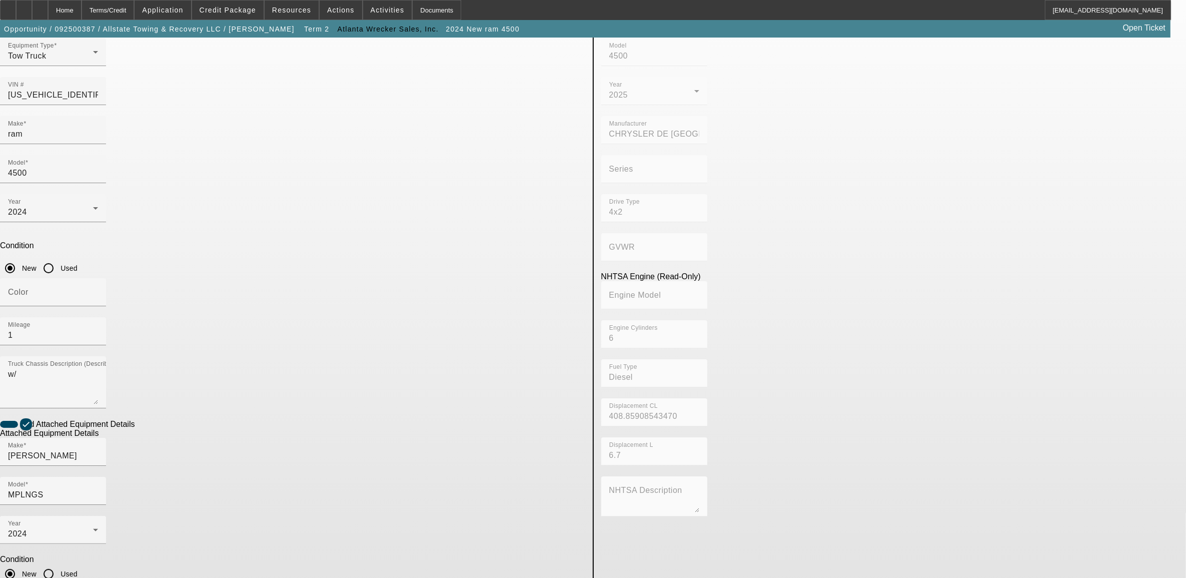
scroll to position [69, 0]
type input "0230013011"
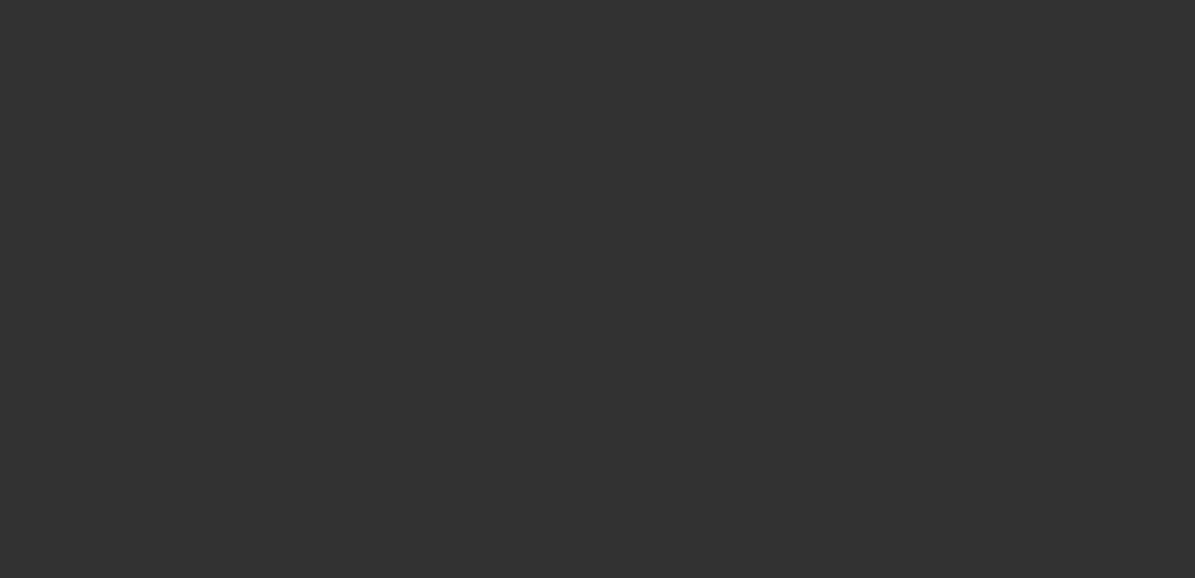
type input "$104,700.00"
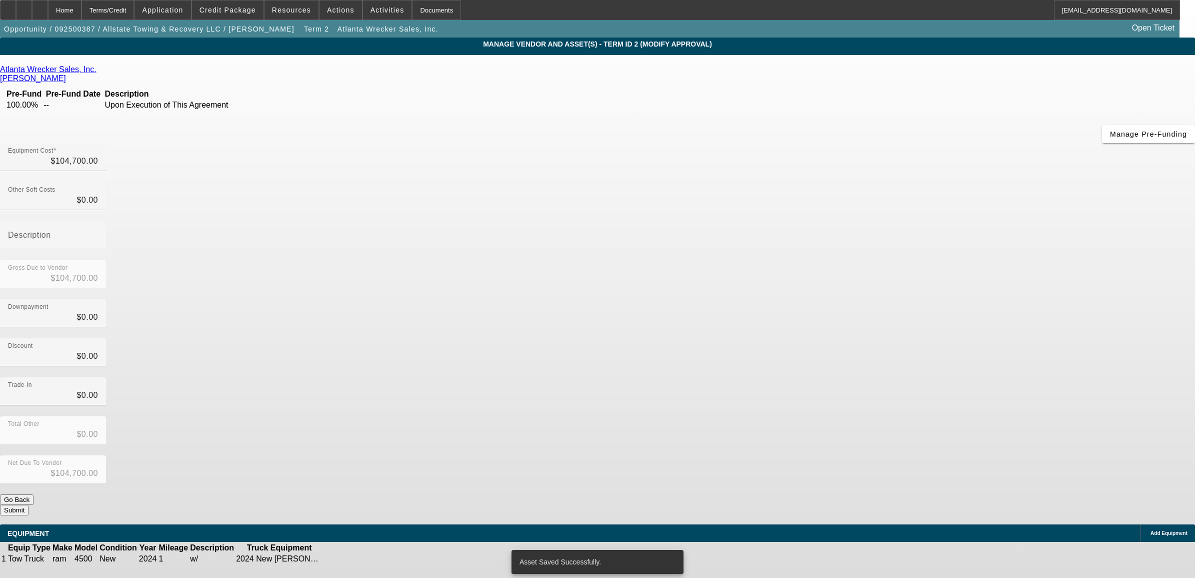
click at [355, 559] on icon at bounding box center [355, 559] width 0 height 0
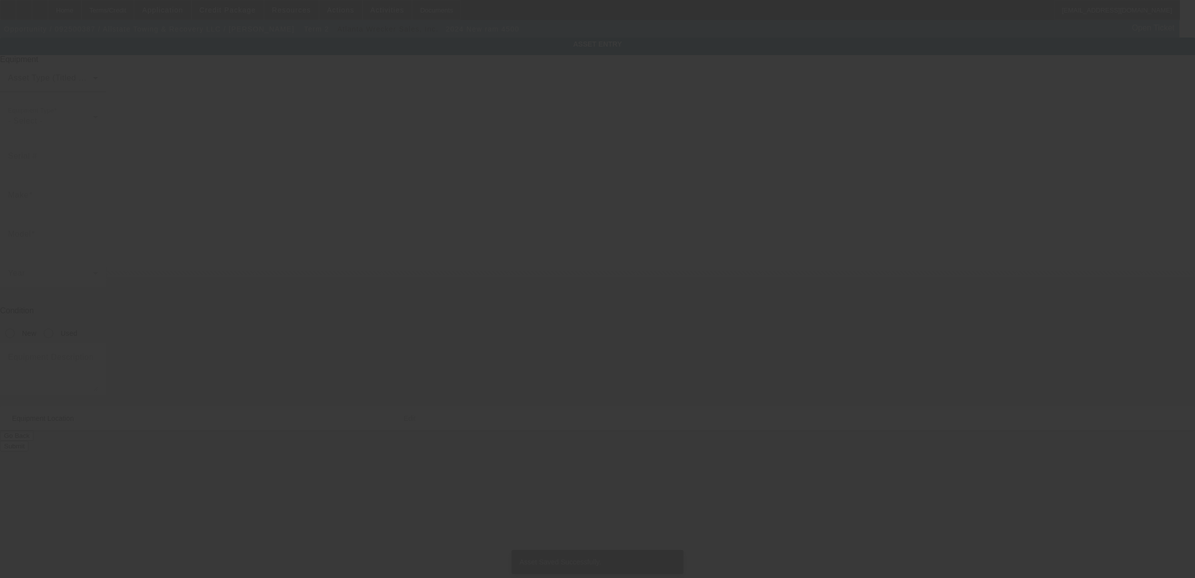
type input "3C7WRKAL7SG577792"
type input "ram"
type input "4500"
radio input "true"
type textarea "w/"
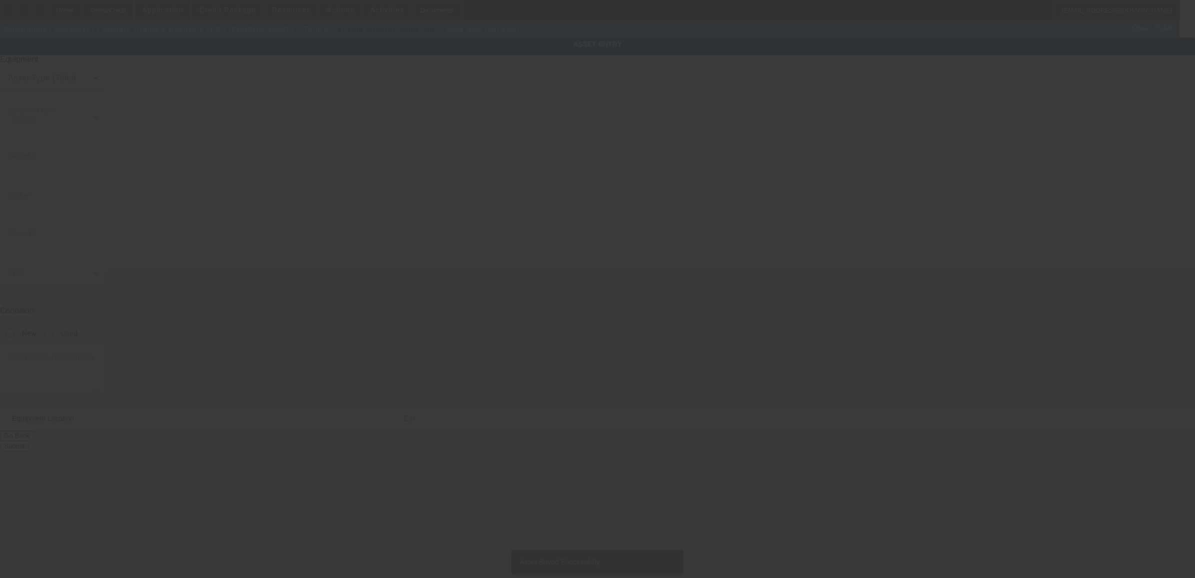
type input "247 Lake Shore Dr"
type input "Aiken"
type input "29801"
type input "Aiken"
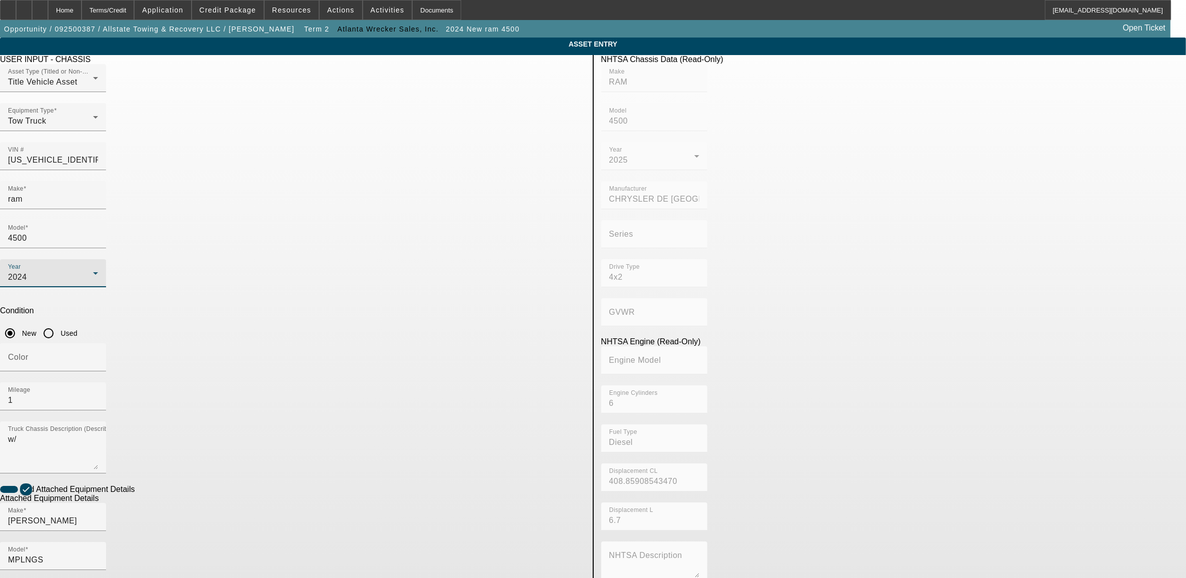
click at [93, 271] on div "2024" at bounding box center [50, 277] width 85 height 12
click at [353, 319] on mat-option "2025" at bounding box center [374, 319] width 131 height 24
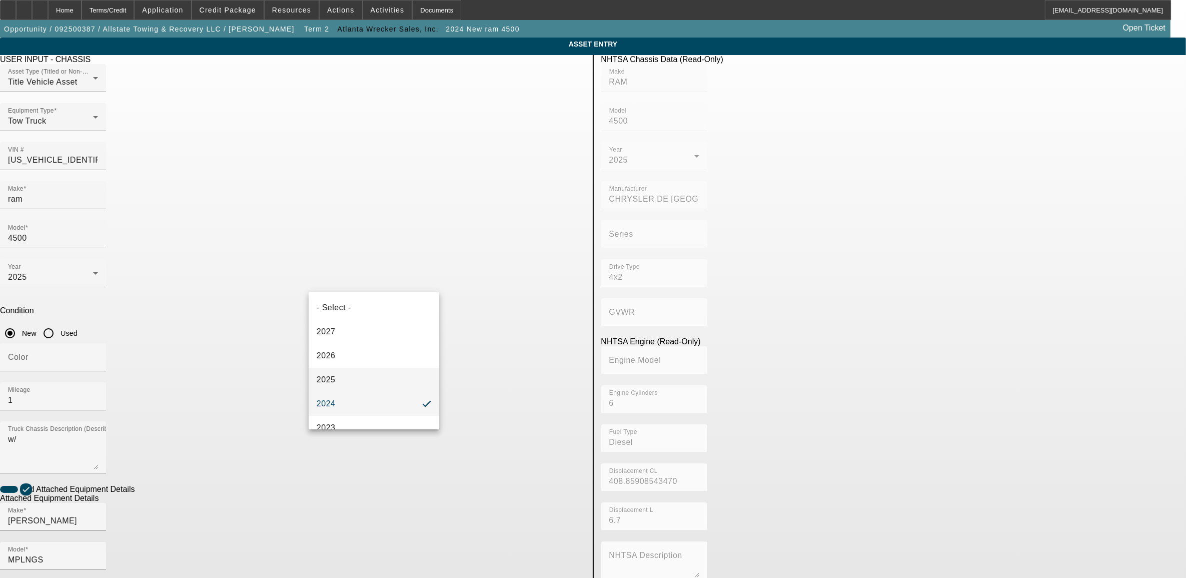
click at [336, 380] on mat-option "2025" at bounding box center [374, 380] width 131 height 24
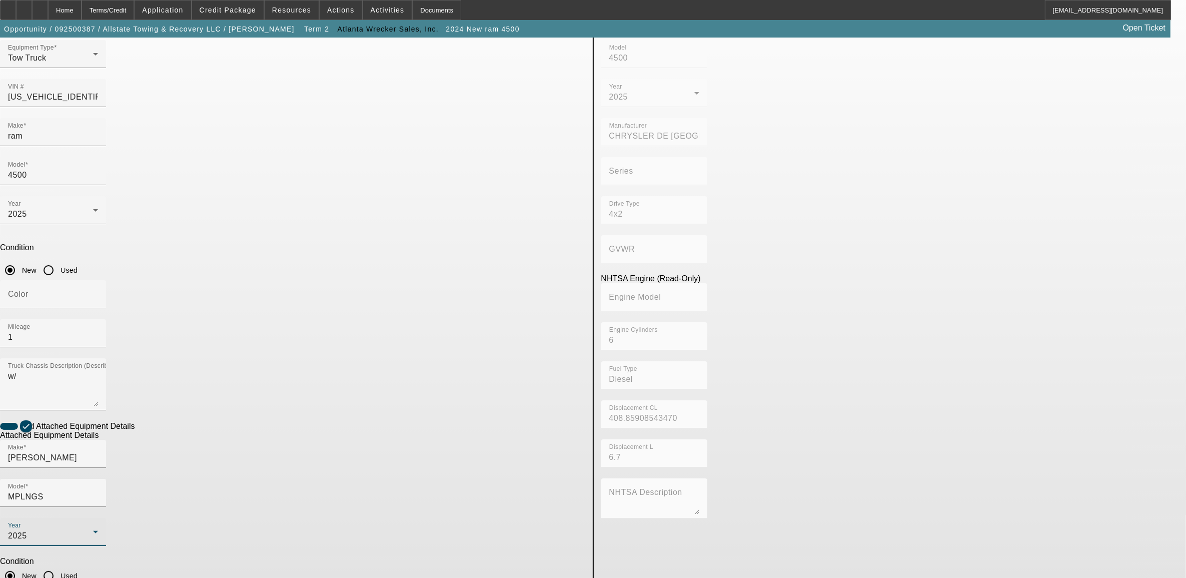
scroll to position [69, 0]
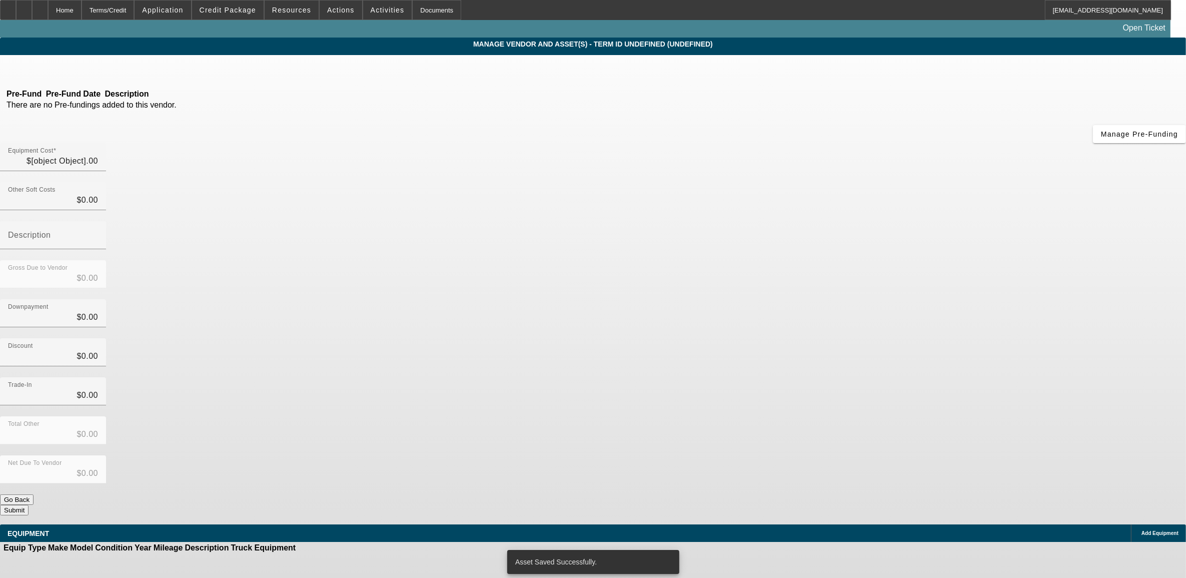
type input "$104,700.00"
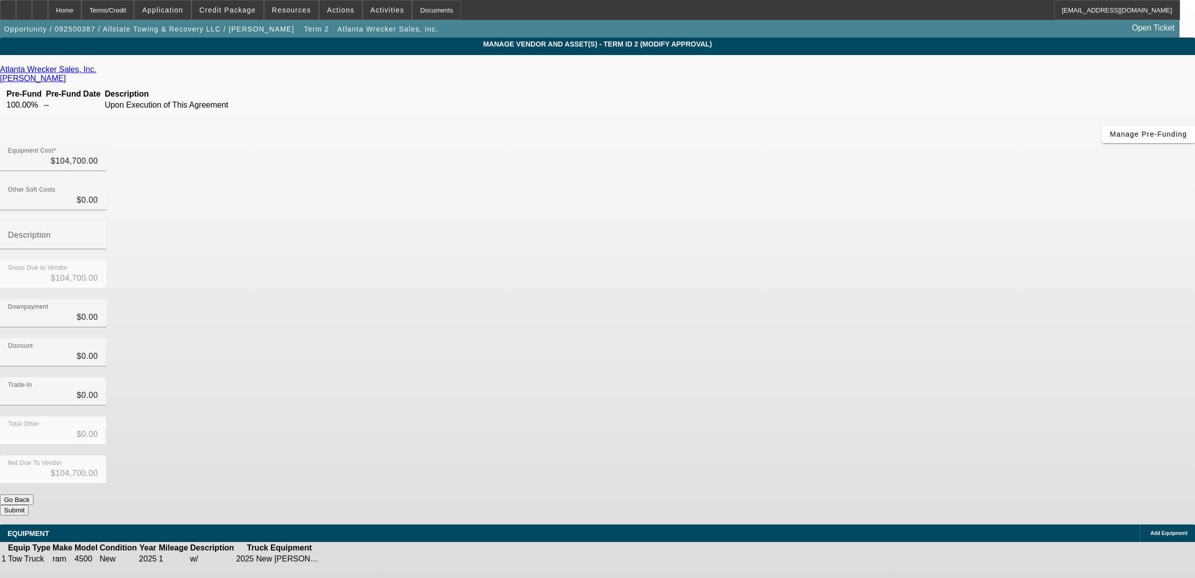
click at [816, 455] on div "Net Due To Vendor $104,700.00" at bounding box center [597, 474] width 1195 height 39
click at [29, 505] on button "Submit" at bounding box center [14, 510] width 29 height 11
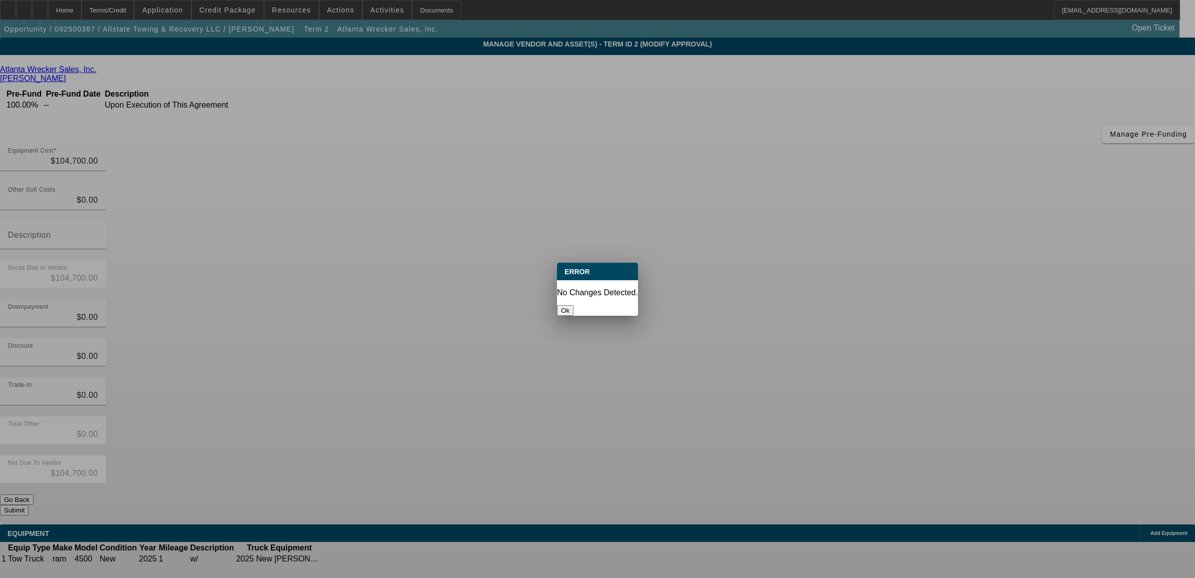
drag, startPoint x: 596, startPoint y: 303, endPoint x: 569, endPoint y: 279, distance: 36.5
click at [574, 305] on button "Ok" at bounding box center [565, 310] width 17 height 11
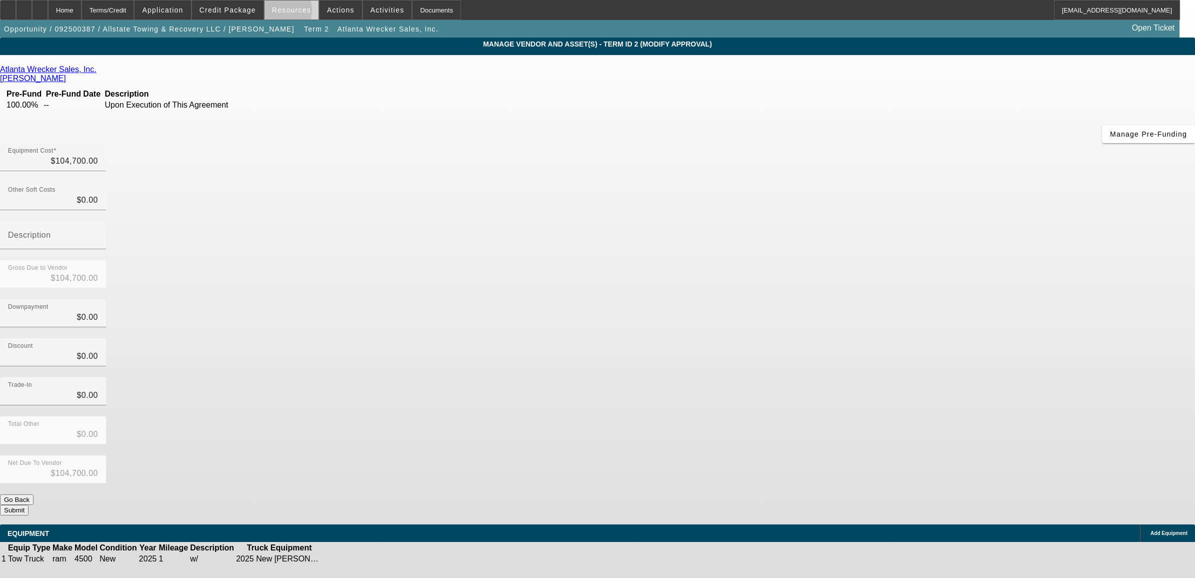
click at [285, 13] on span "Resources" at bounding box center [291, 10] width 39 height 8
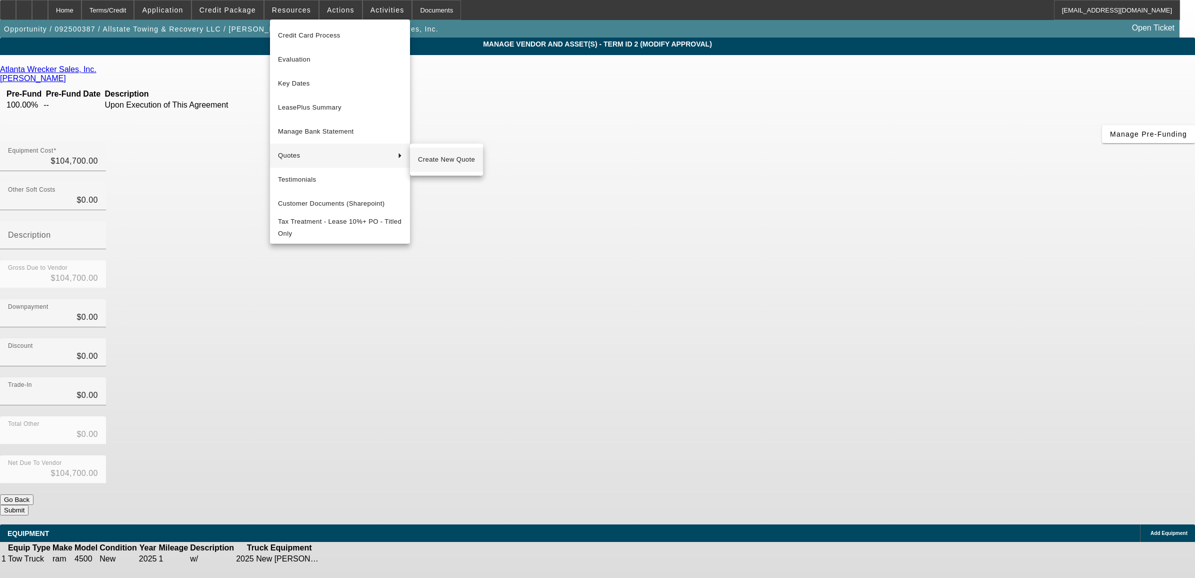
click at [427, 154] on span "Create New Quote" at bounding box center [446, 160] width 57 height 12
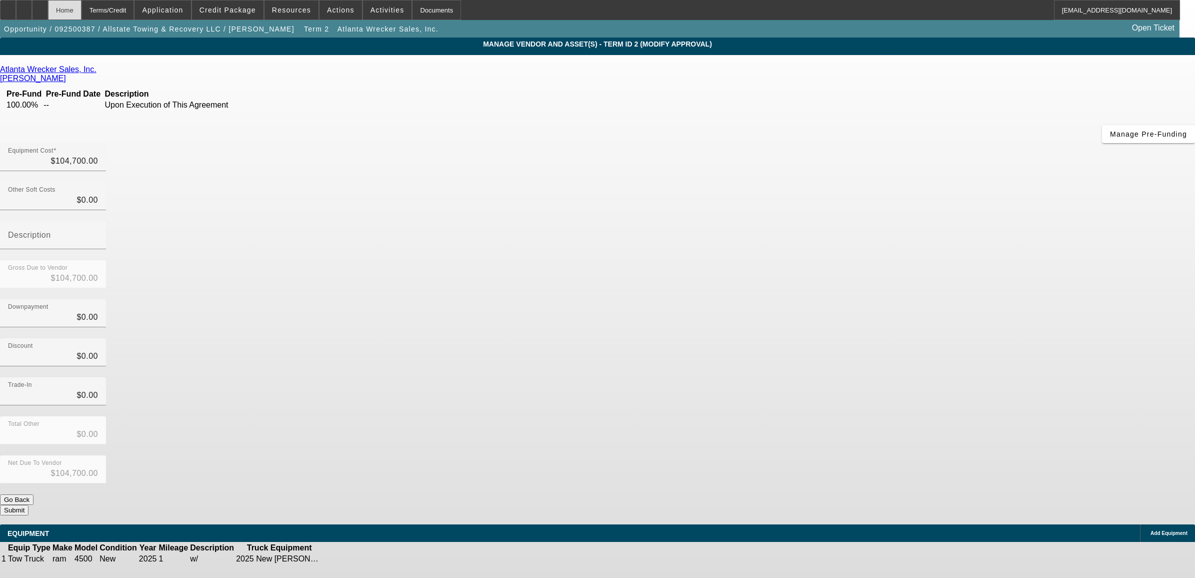
click at [82, 11] on div "Home" at bounding box center [65, 10] width 34 height 20
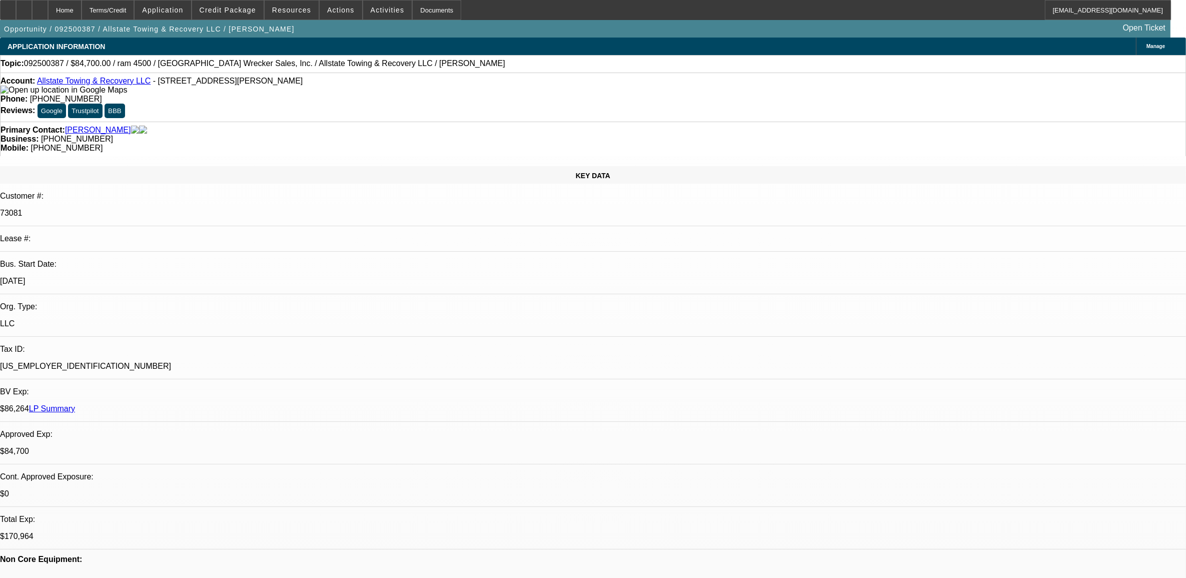
select select "0"
select select "2"
select select "0"
select select "6"
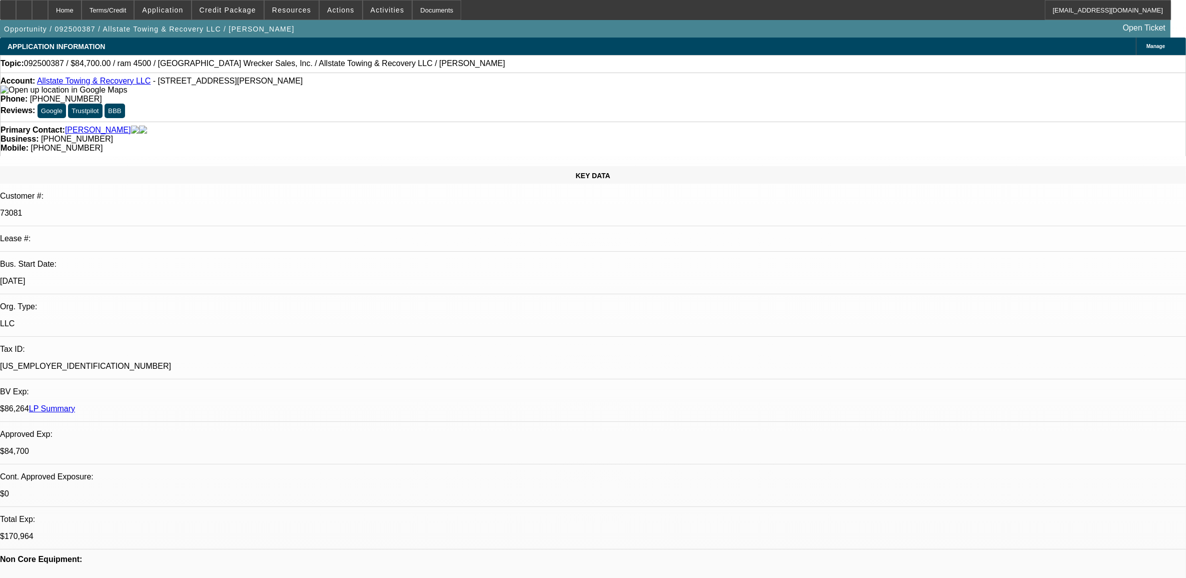
select select "0"
select select "2"
select select "0"
select select "6"
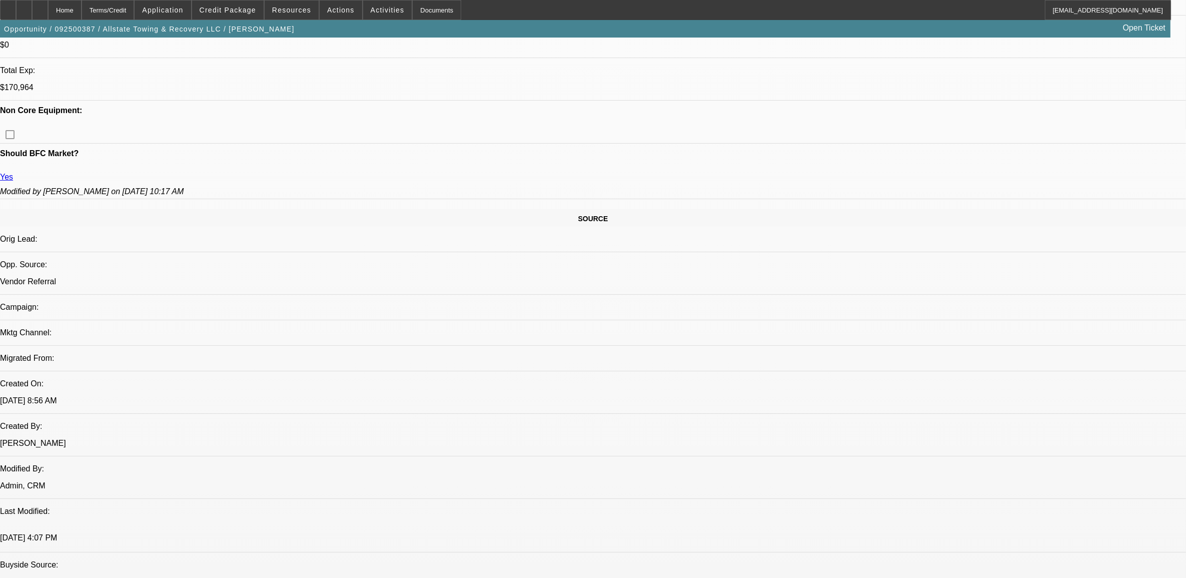
scroll to position [563, 0]
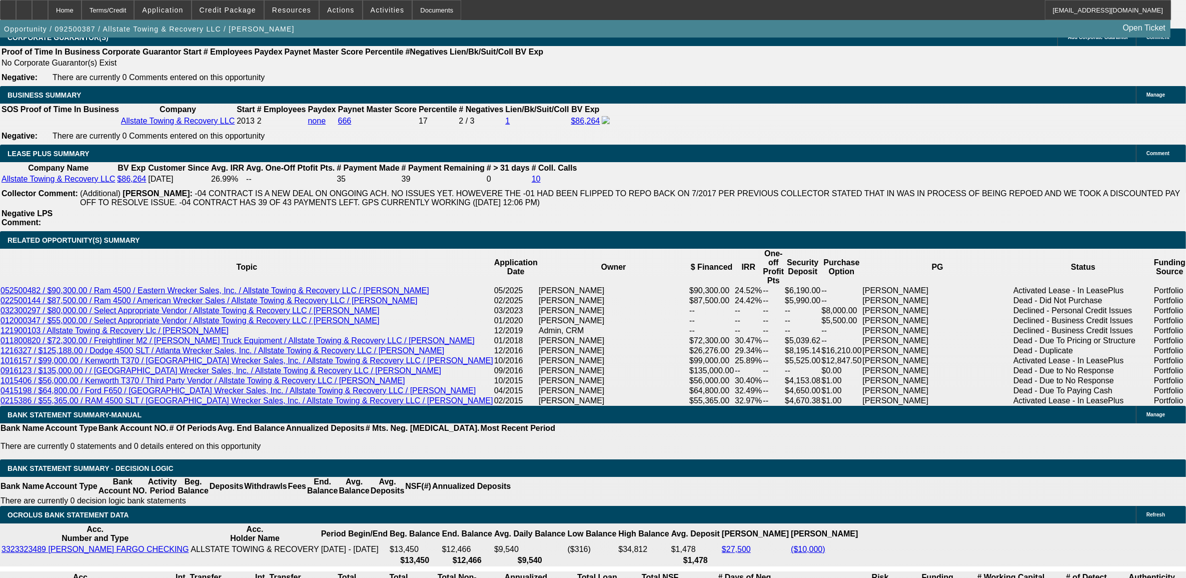
scroll to position [1563, 0]
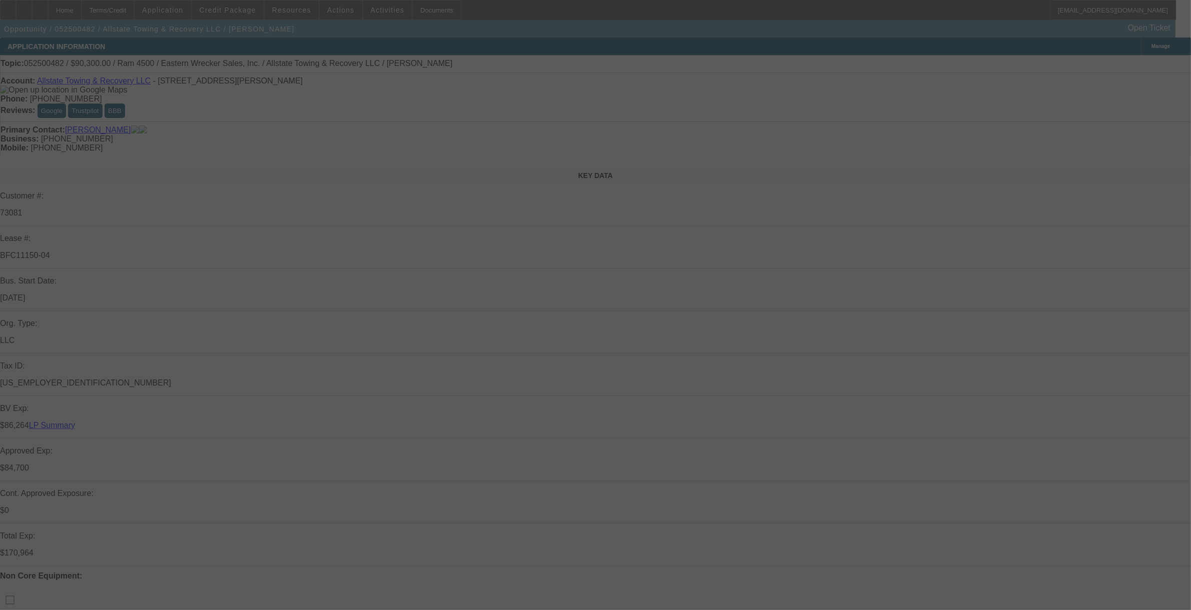
click at [500, 43] on div at bounding box center [595, 305] width 1191 height 610
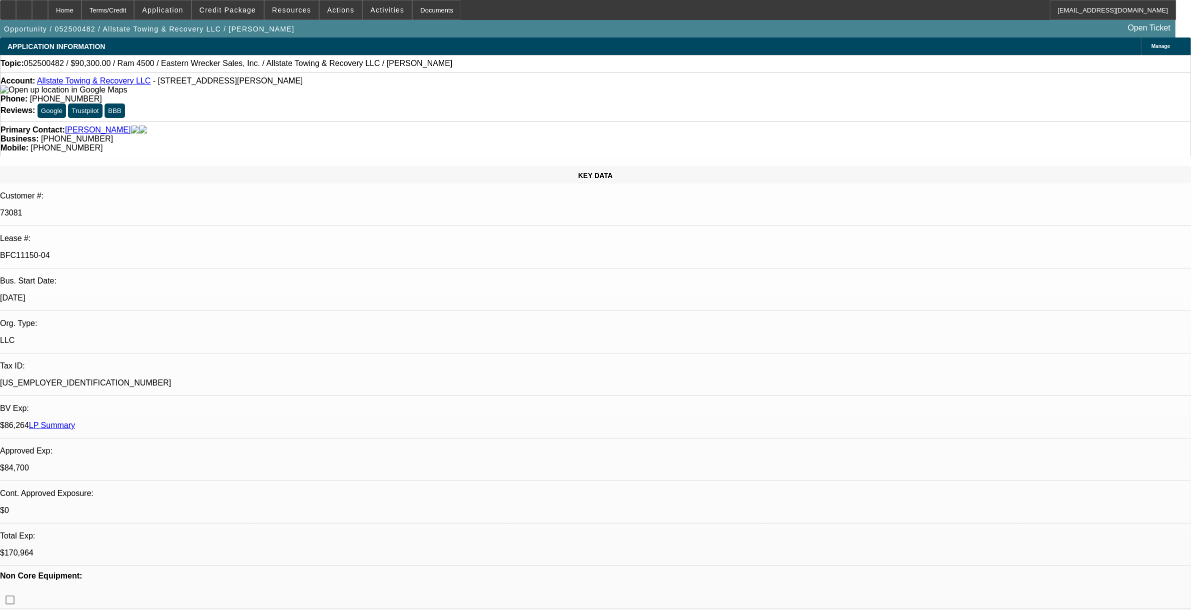
select select "0"
select select "2"
select select "0"
select select "2"
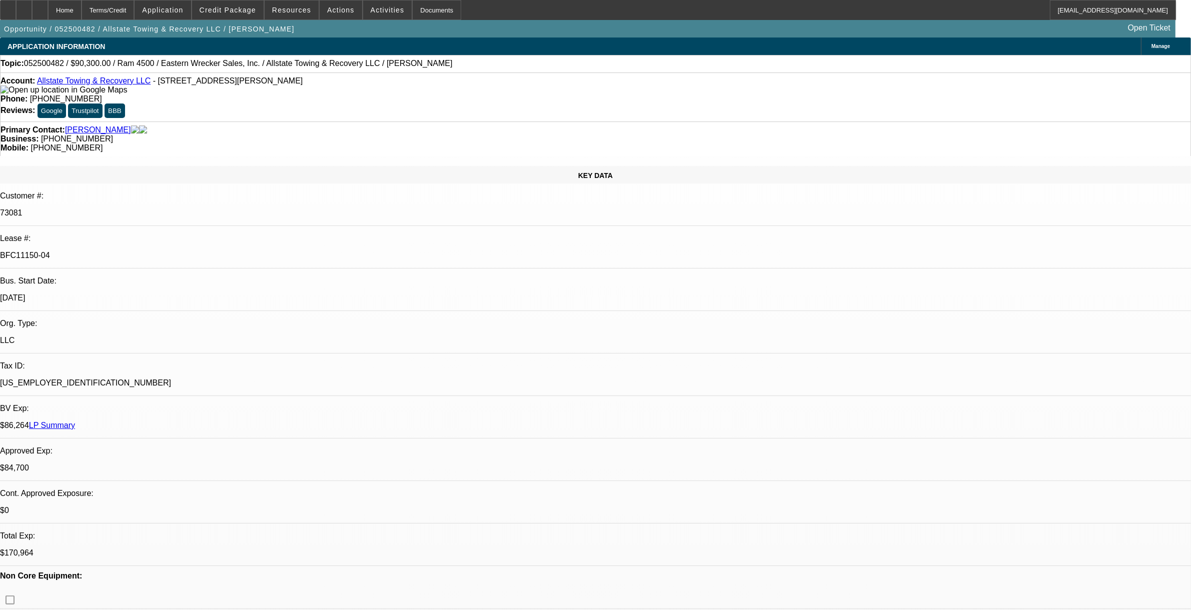
select select "0"
select select "2"
select select "0"
select select "1"
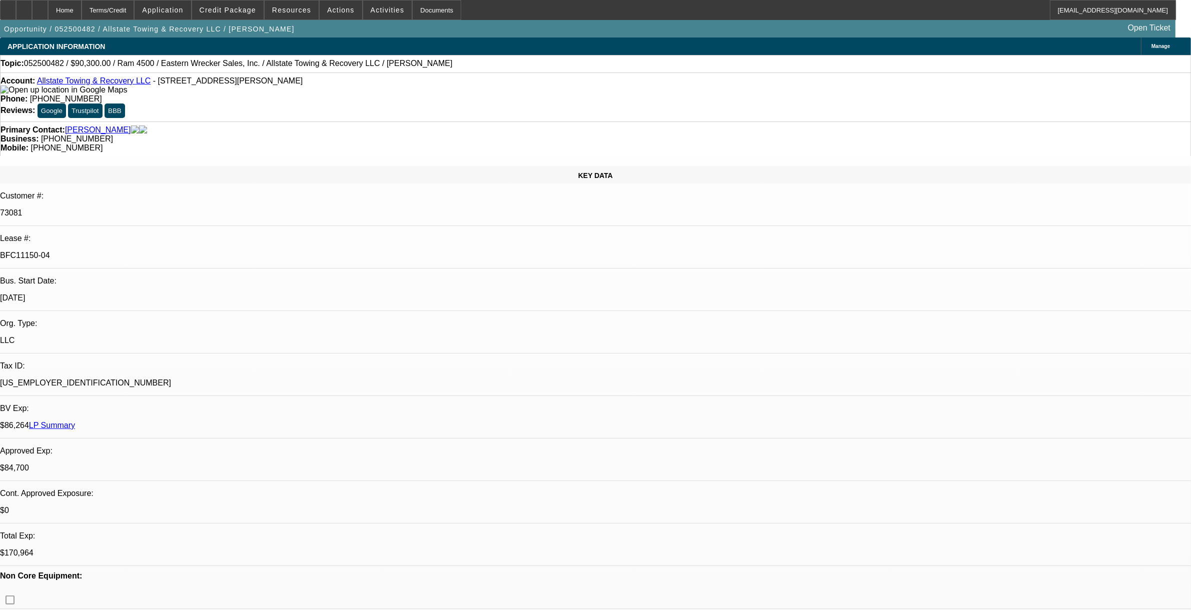
select select "2"
select select "6"
select select "1"
select select "2"
select select "6"
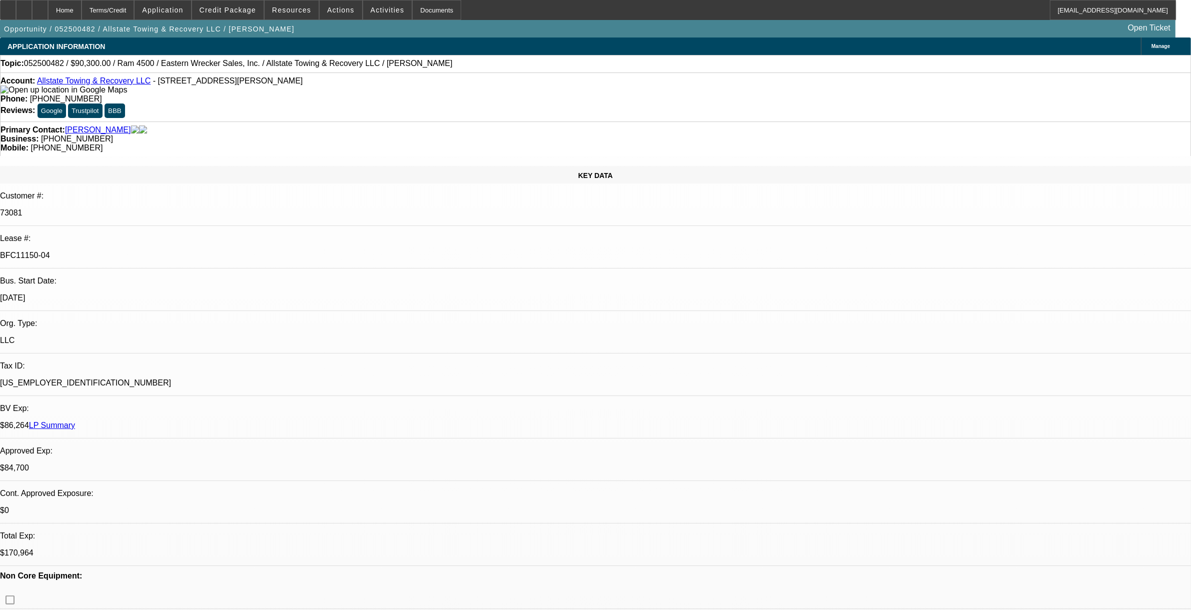
select select "1"
select select "2"
select select "6"
type input "[PERSON_NAME]"
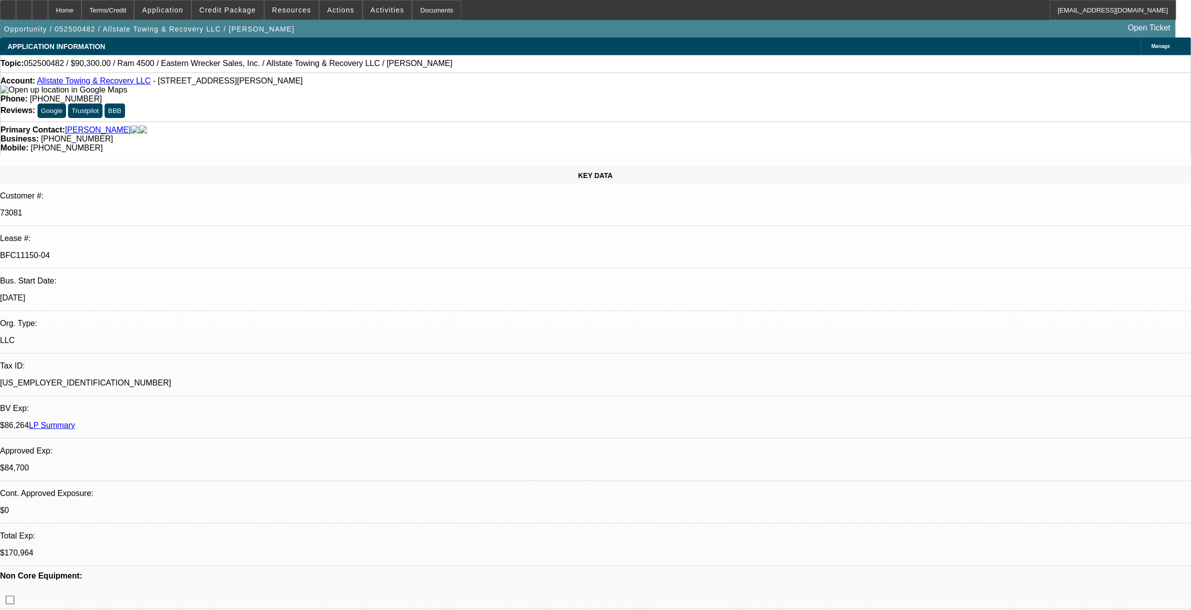
drag, startPoint x: 1063, startPoint y: 41, endPoint x: 889, endPoint y: 75, distance: 177.4
type input "payoff"
drag, startPoint x: 1019, startPoint y: 43, endPoint x: 971, endPoint y: 53, distance: 49.4
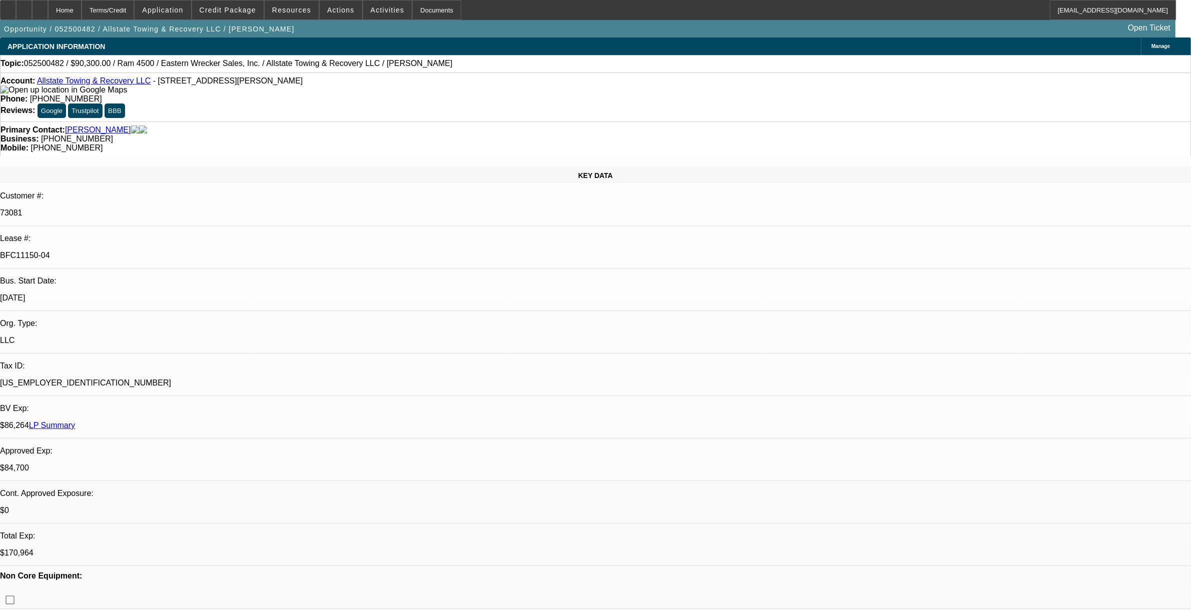
type input "early"
drag, startPoint x: 1036, startPoint y: 43, endPoint x: 957, endPoint y: 62, distance: 81.8
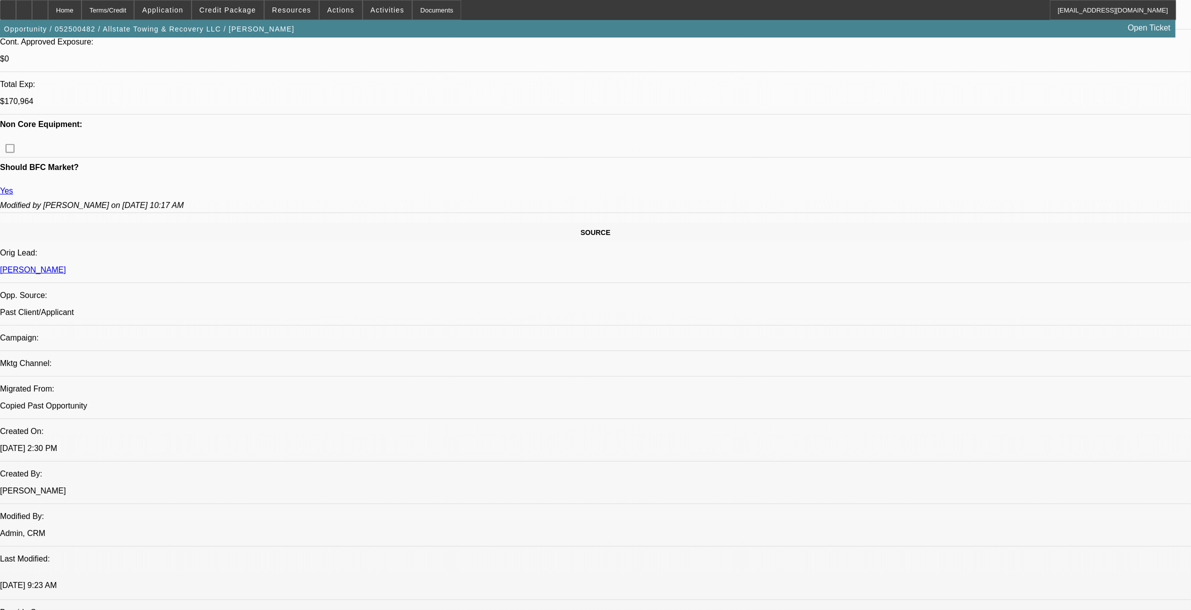
scroll to position [438, 0]
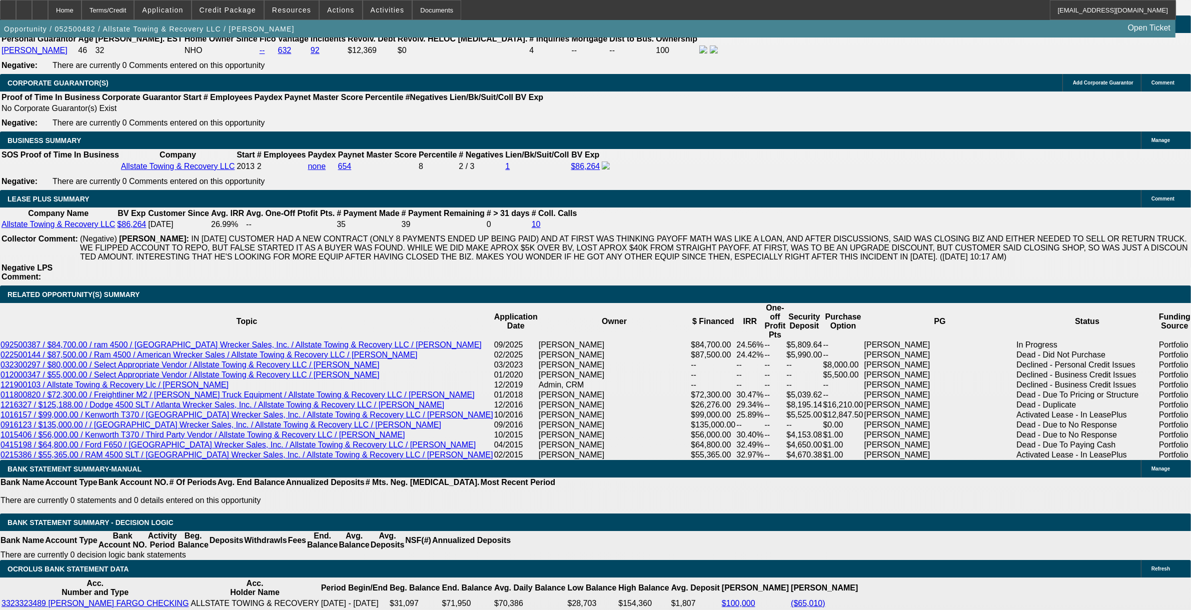
scroll to position [1625, 0]
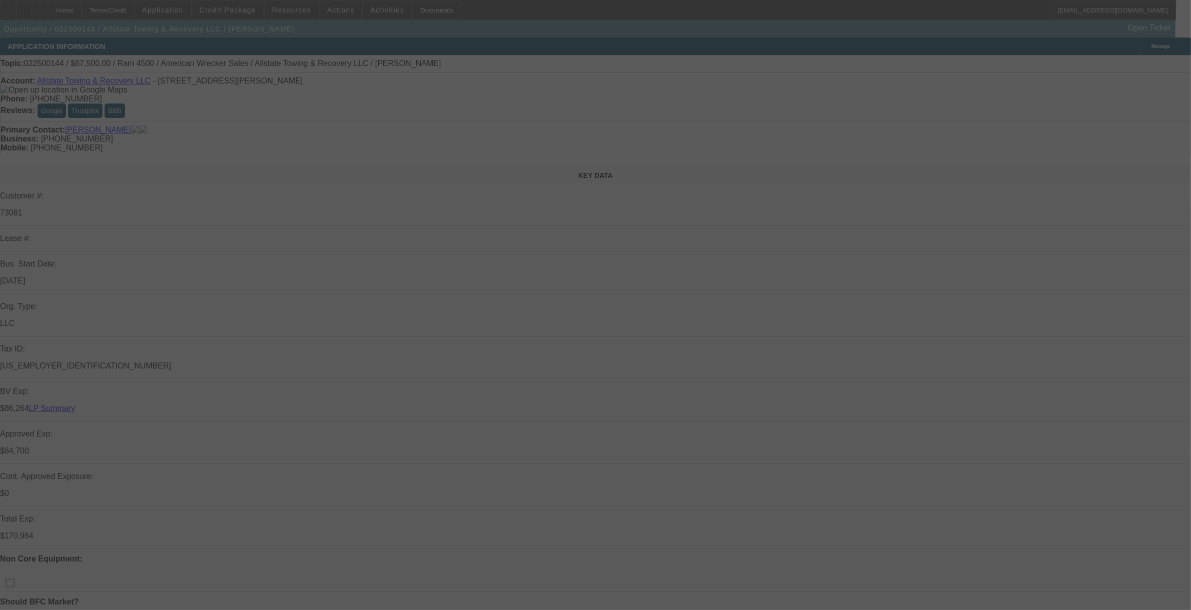
click at [500, 46] on div at bounding box center [595, 305] width 1191 height 610
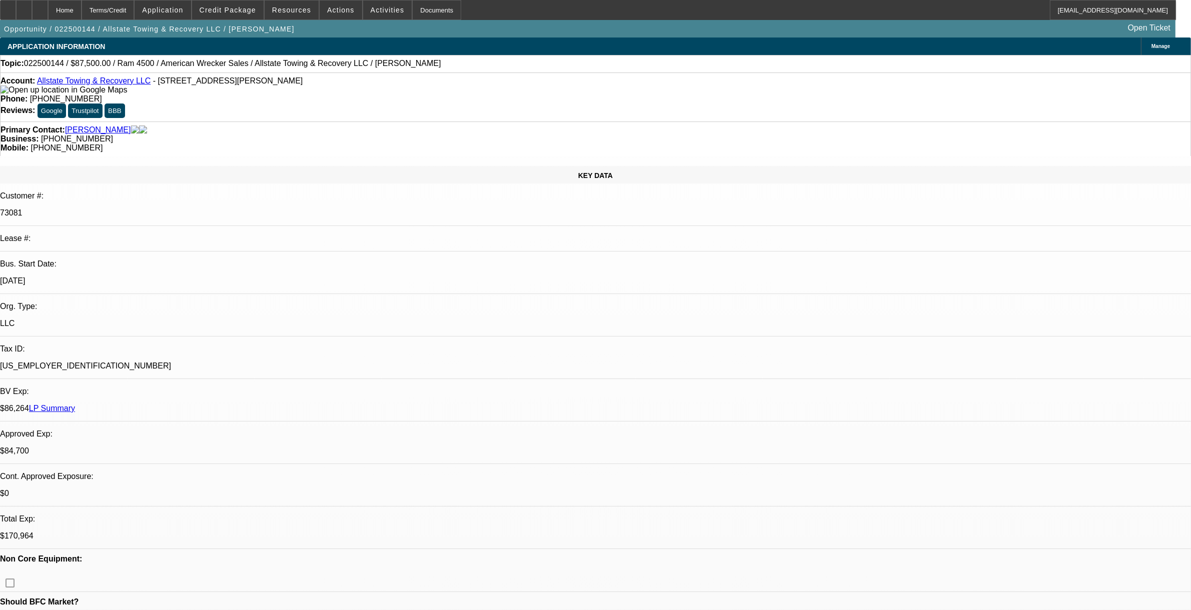
select select "0"
select select "2"
select select "0"
select select "2"
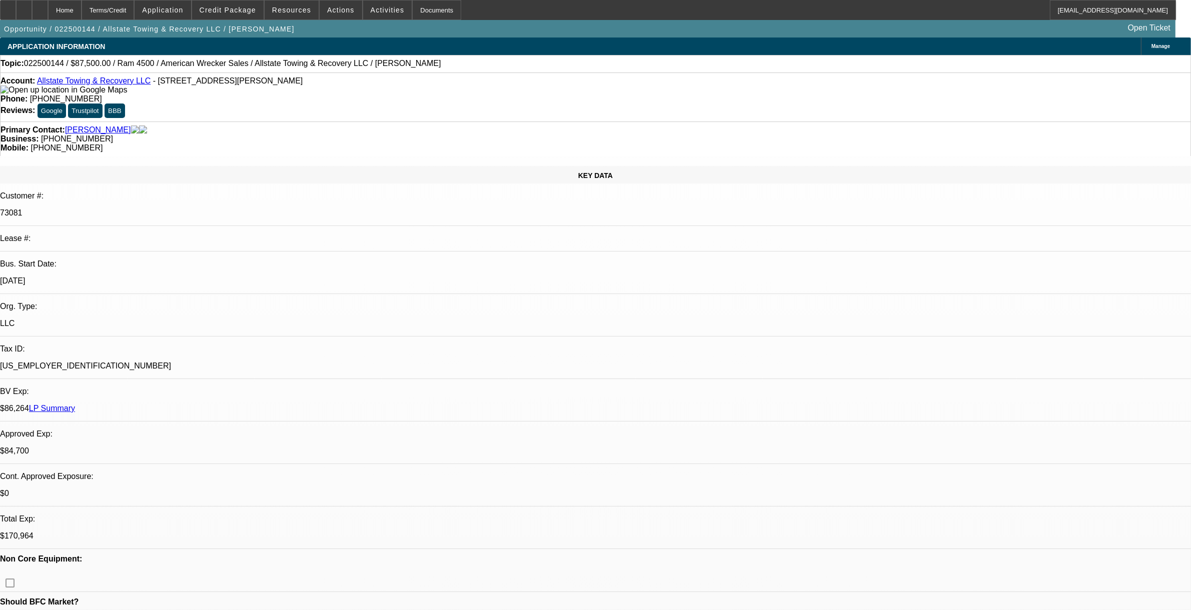
select select "0"
select select "2"
select select "0"
select select "1"
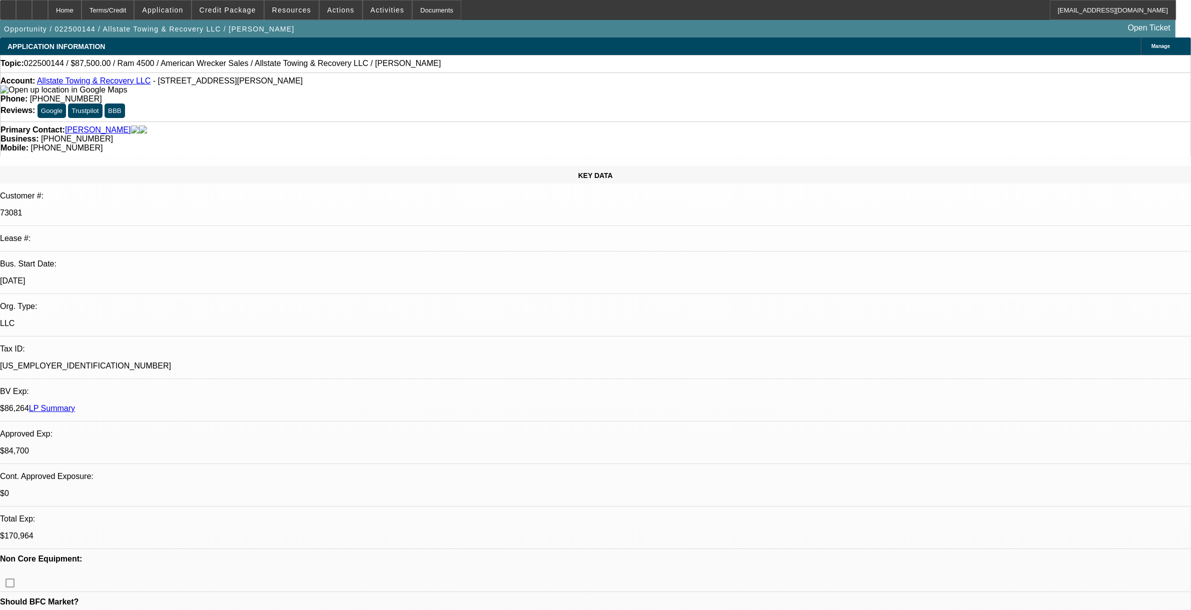
select select "2"
select select "6"
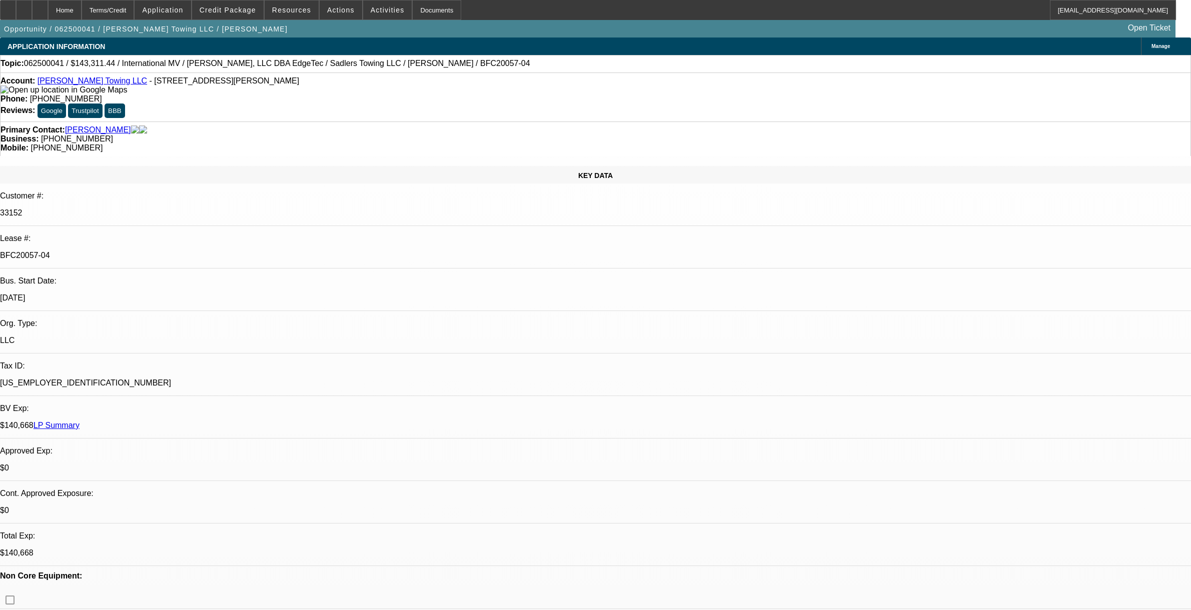
select select "0"
select select "2"
select select "0"
select select "6"
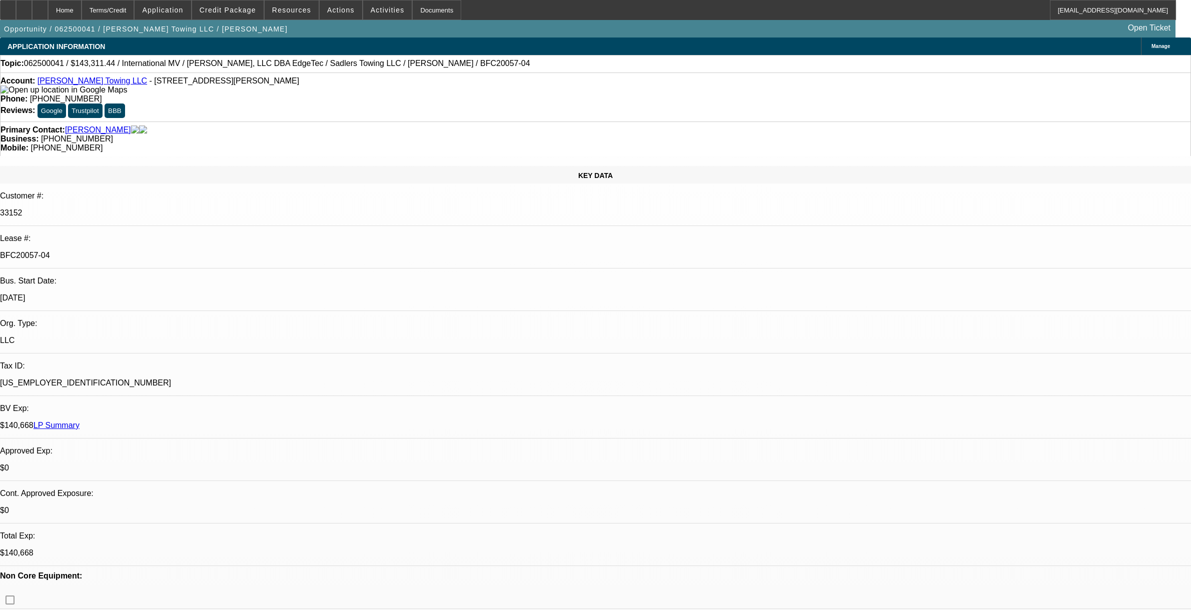
select select "0"
select select "2"
select select "0"
select select "6"
select select "0"
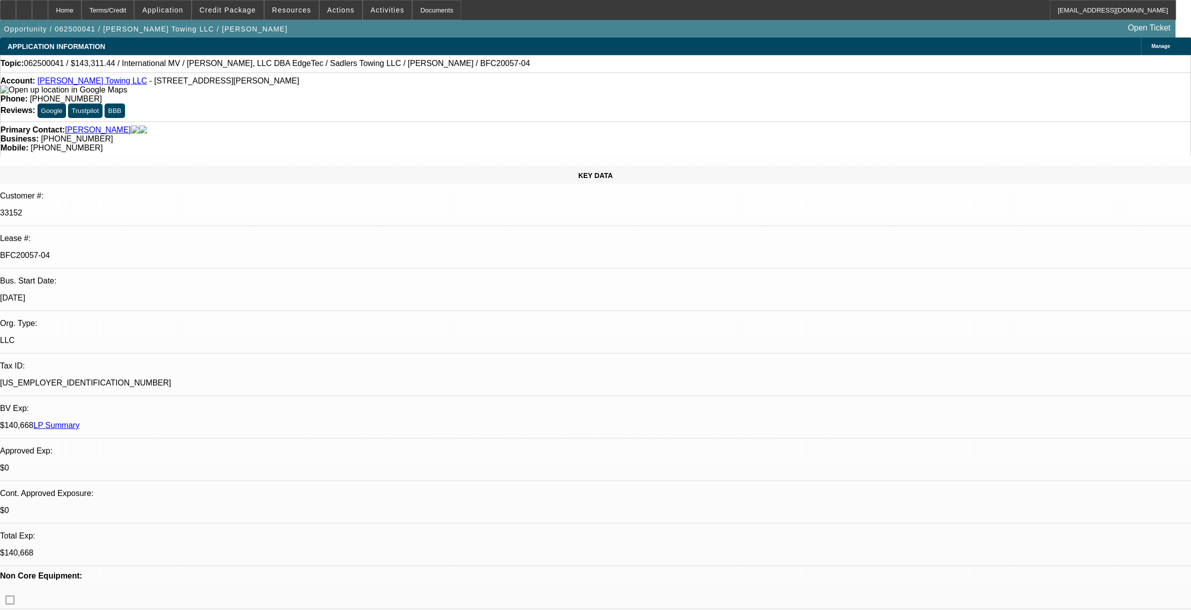
select select "2"
select select "0"
select select "6"
select select "0"
select select "2"
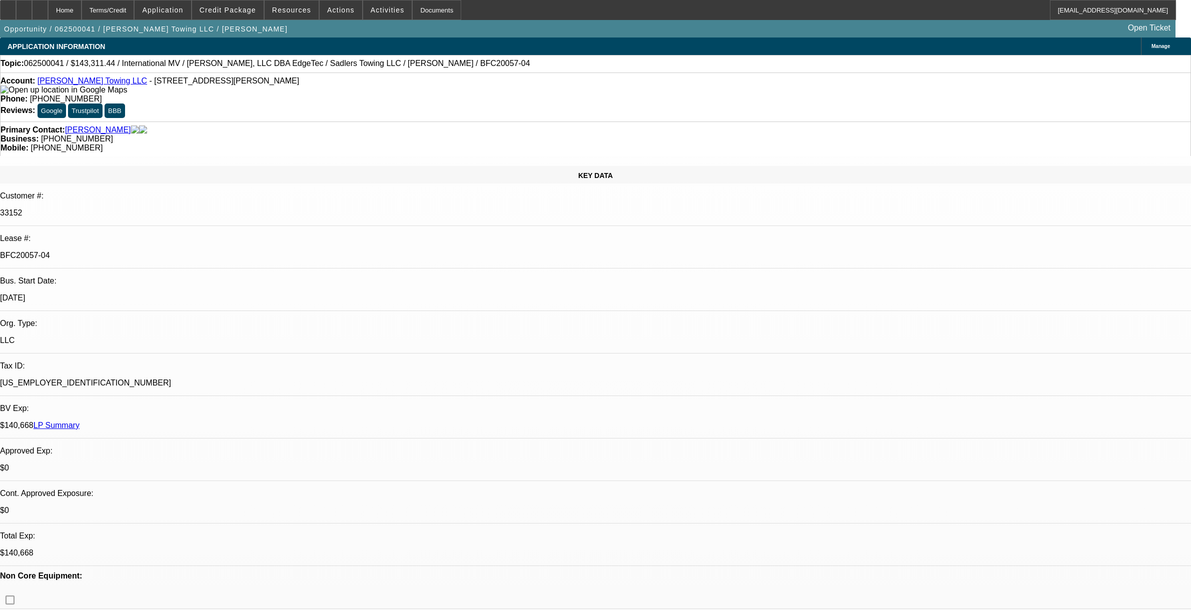
select select "0"
select select "6"
click at [243, 13] on span "Credit Package" at bounding box center [228, 10] width 57 height 8
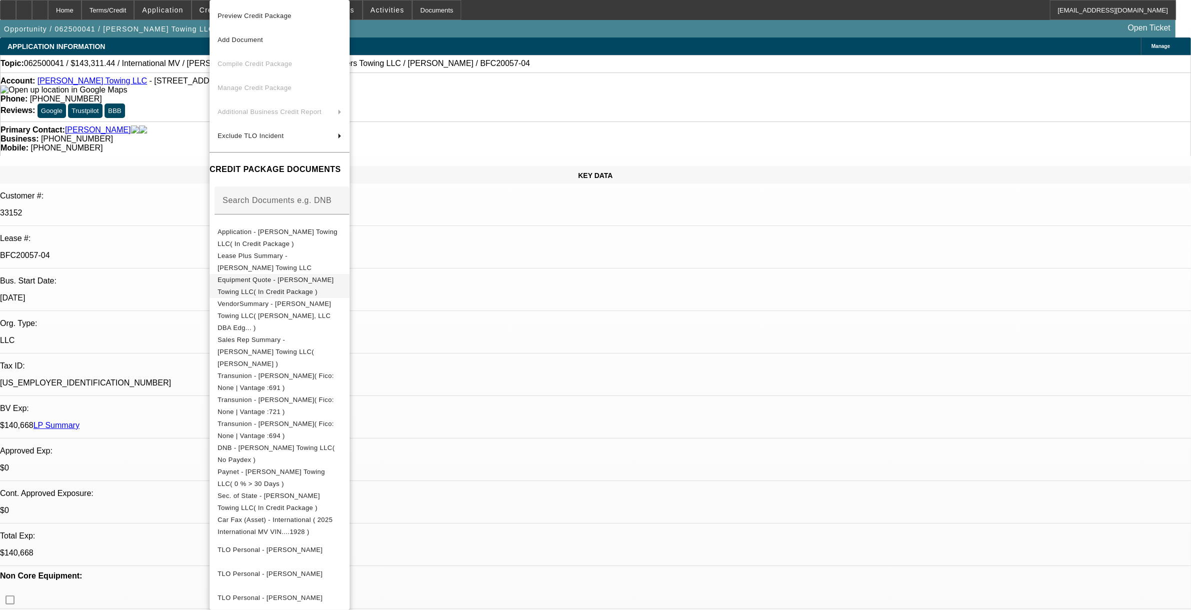
click at [269, 279] on span "Equipment Quote - [PERSON_NAME] Towing LLC( In Credit Package )" at bounding box center [276, 286] width 116 height 20
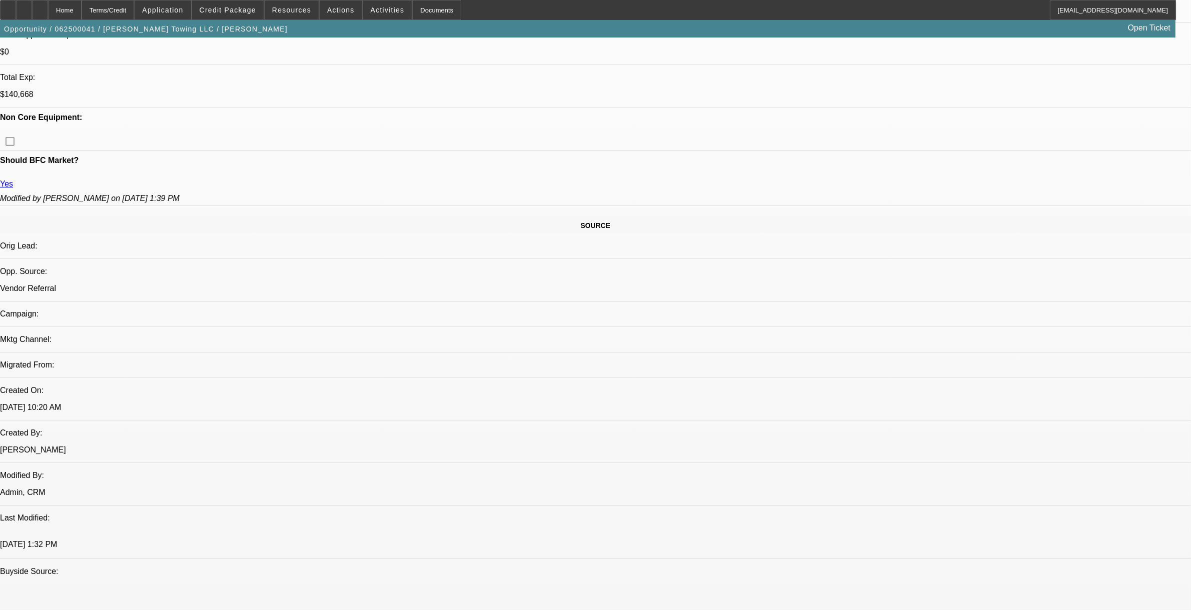
scroll to position [625, 0]
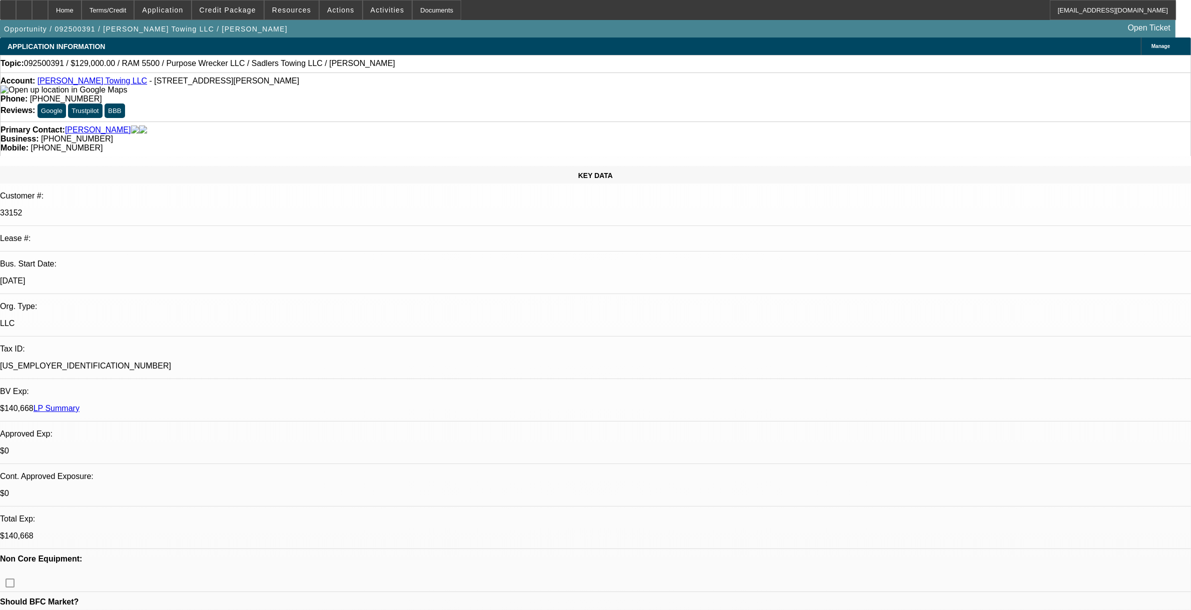
select select "0"
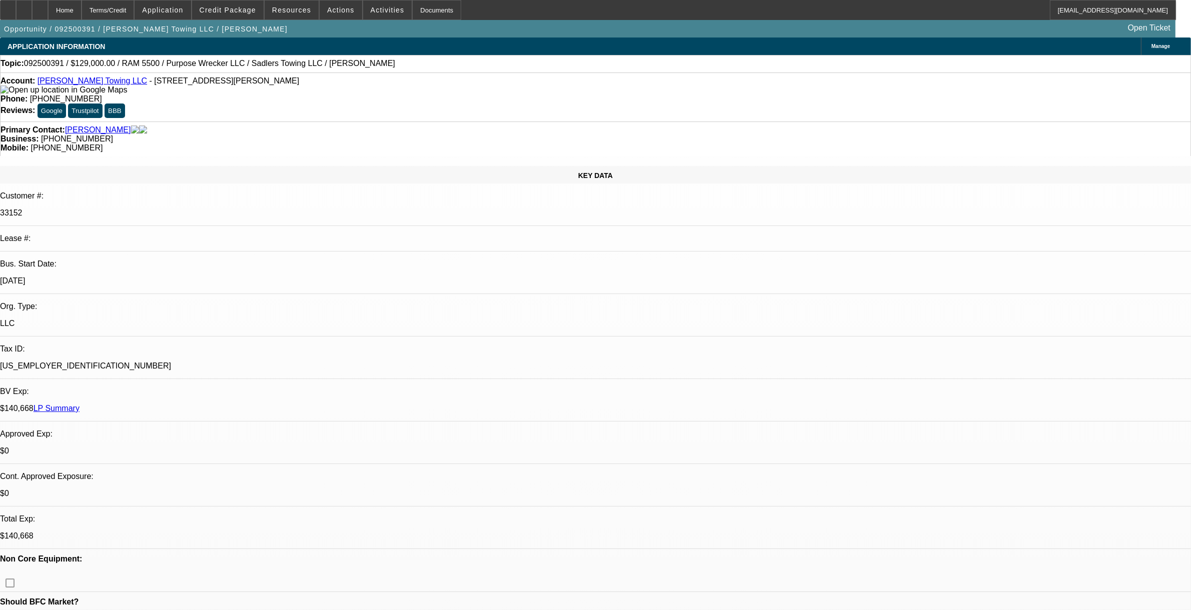
select select "0"
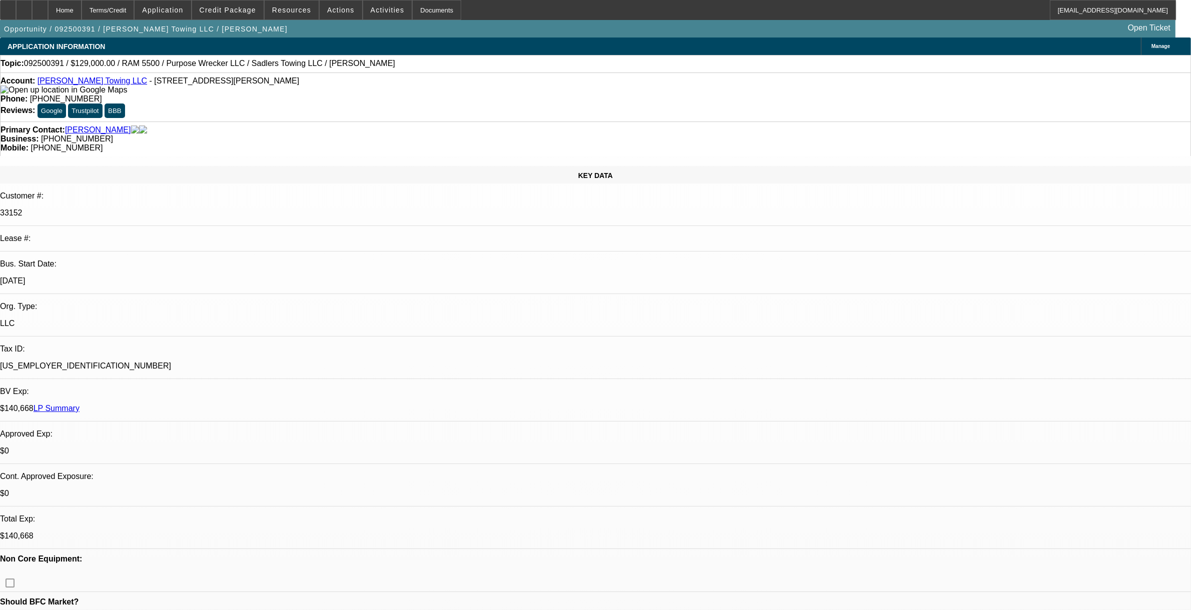
select select "0"
select select "1"
select select "2"
select select "6"
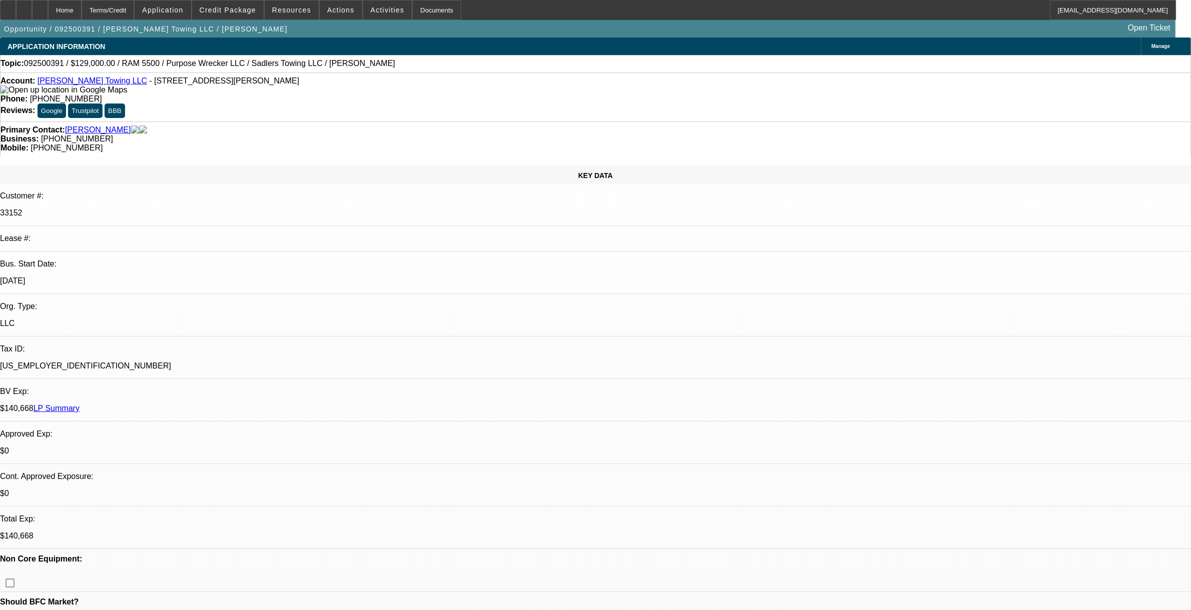
select select "1"
select select "2"
select select "6"
select select "1"
select select "2"
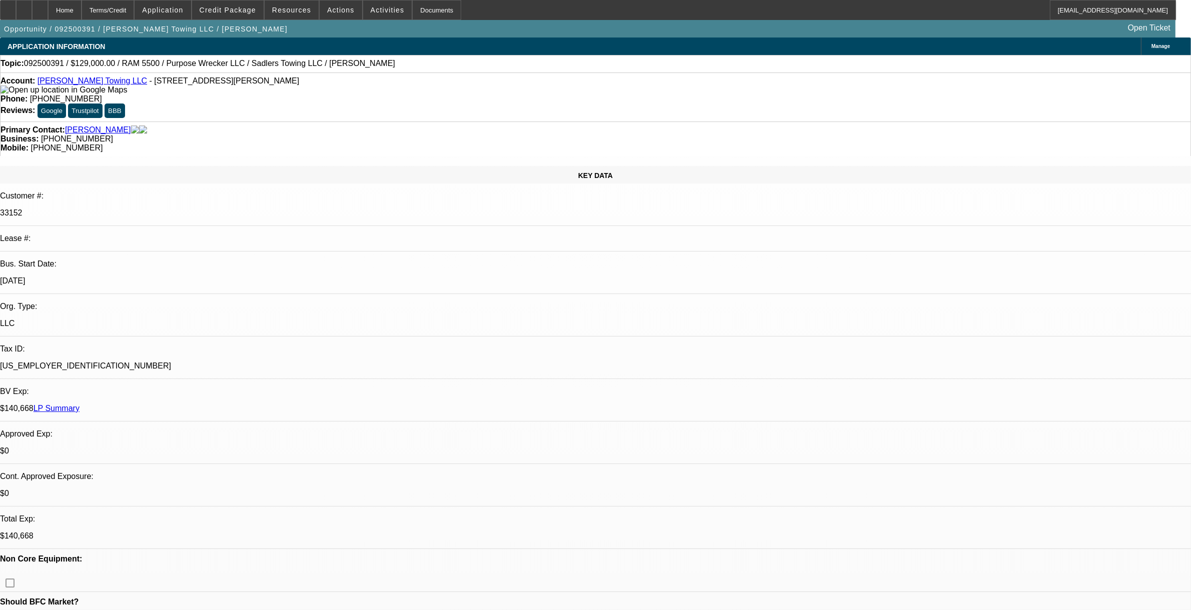
select select "6"
select select "1"
select select "2"
select select "6"
click at [256, 13] on span "Credit Package" at bounding box center [228, 10] width 57 height 8
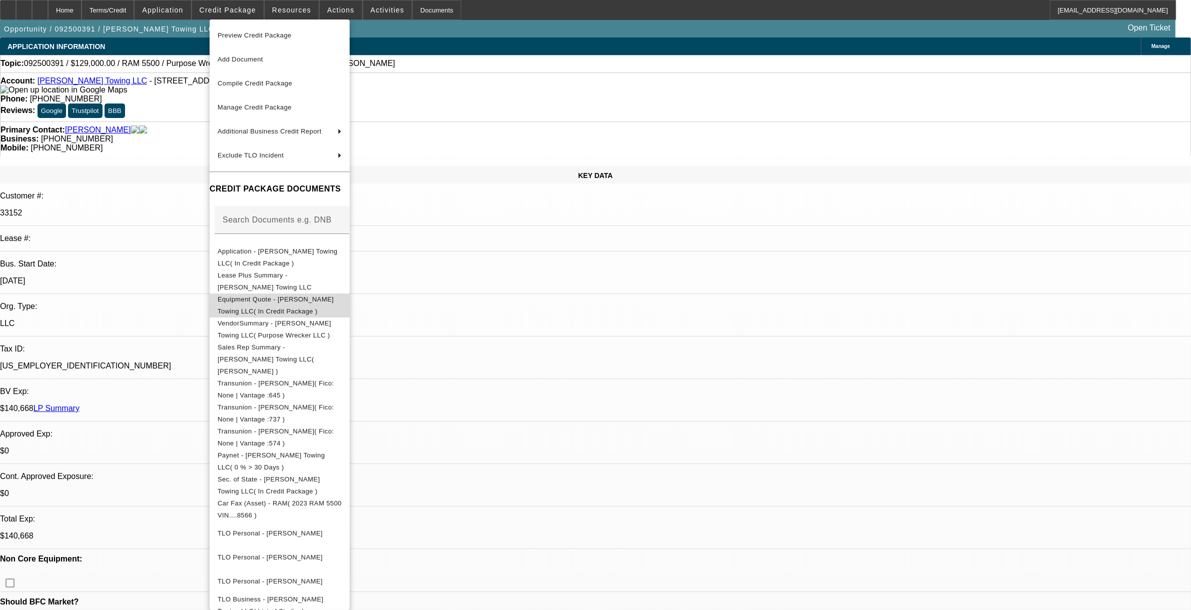
click at [258, 296] on span "Equipment Quote - Sadler's Towing LLC( In Credit Package )" at bounding box center [280, 305] width 124 height 24
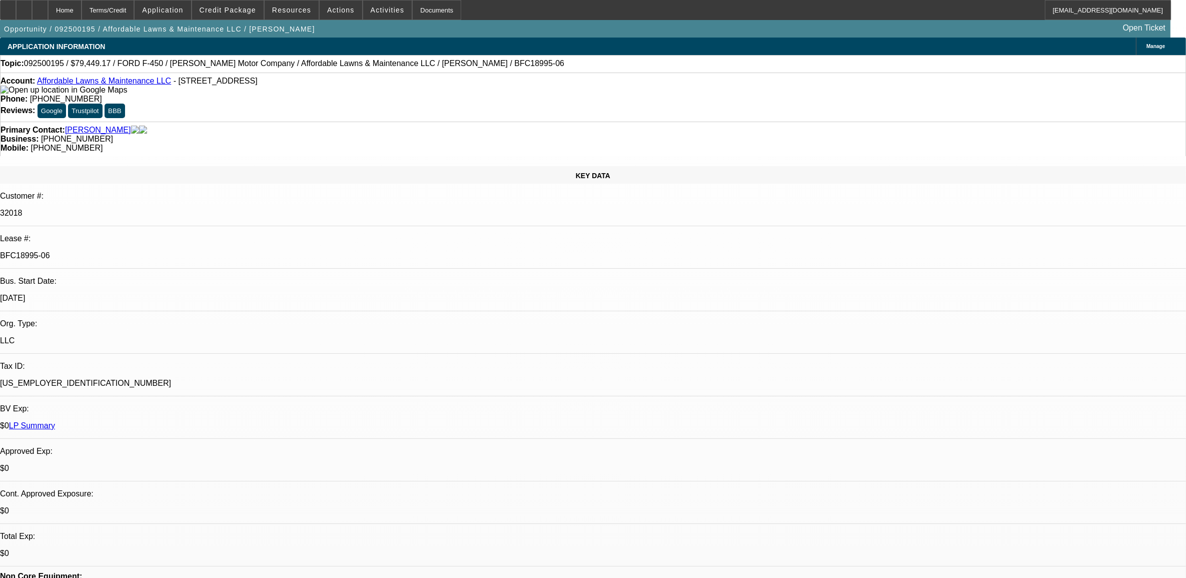
select select "0"
select select "6"
select select "0"
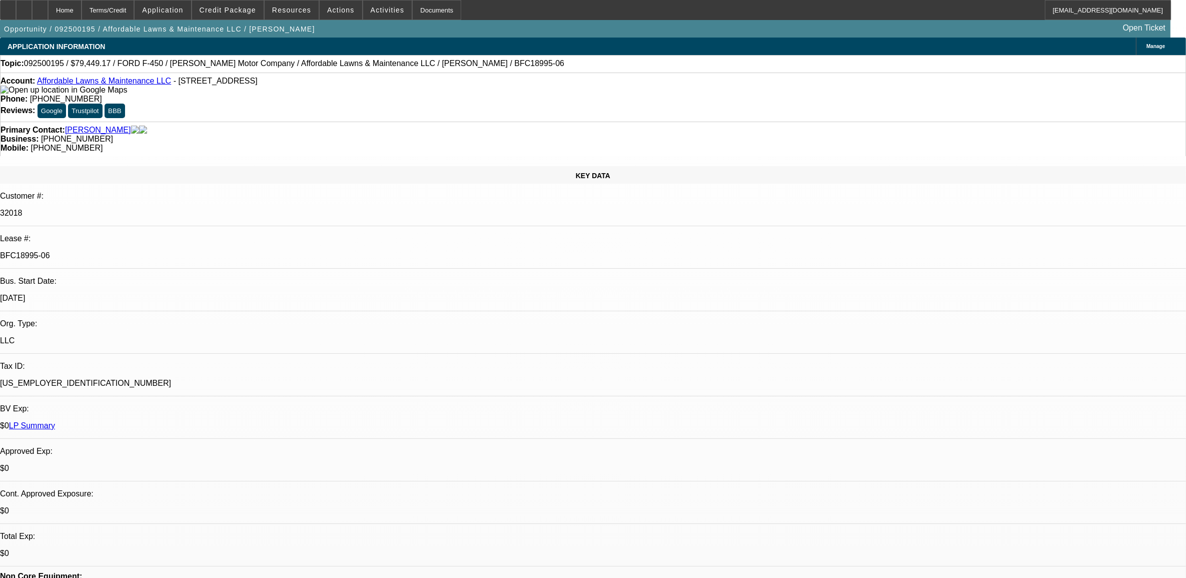
select select "0"
select select "2"
select select "0"
select select "6"
select select "0"
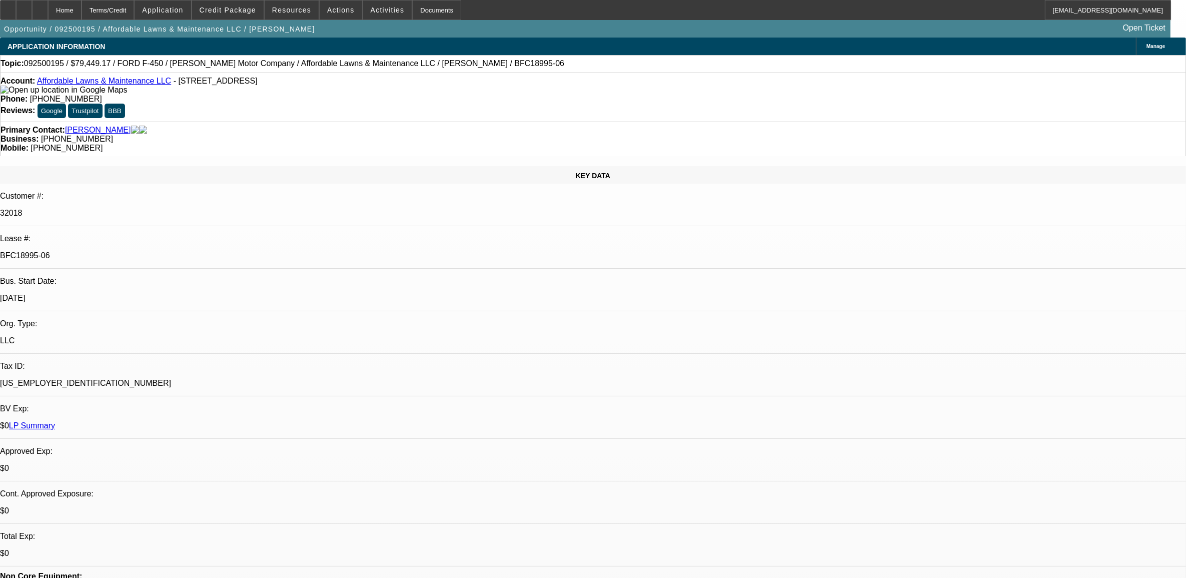
select select "0"
select select "2"
select select "0"
select select "6"
select select "0"
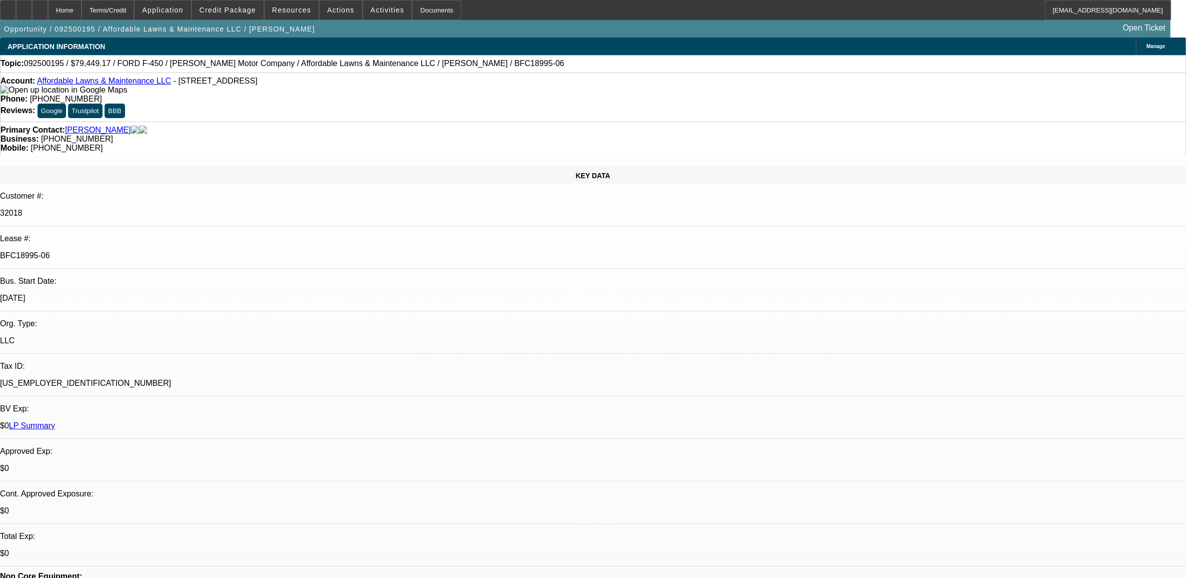
select select "0"
select select "2"
select select "0.1"
select select "4"
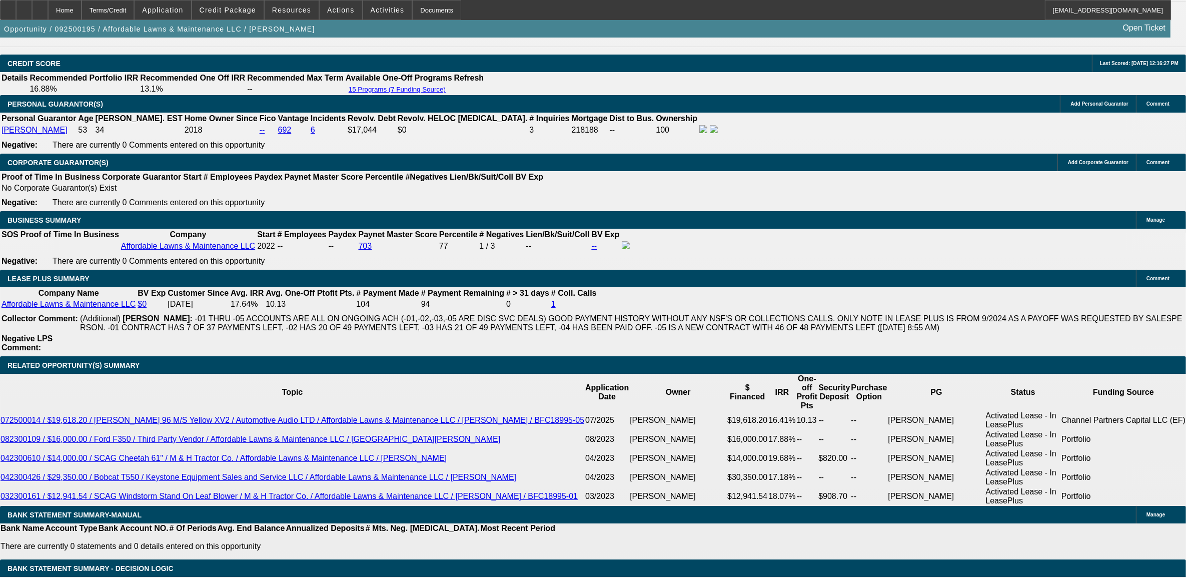
scroll to position [1563, 0]
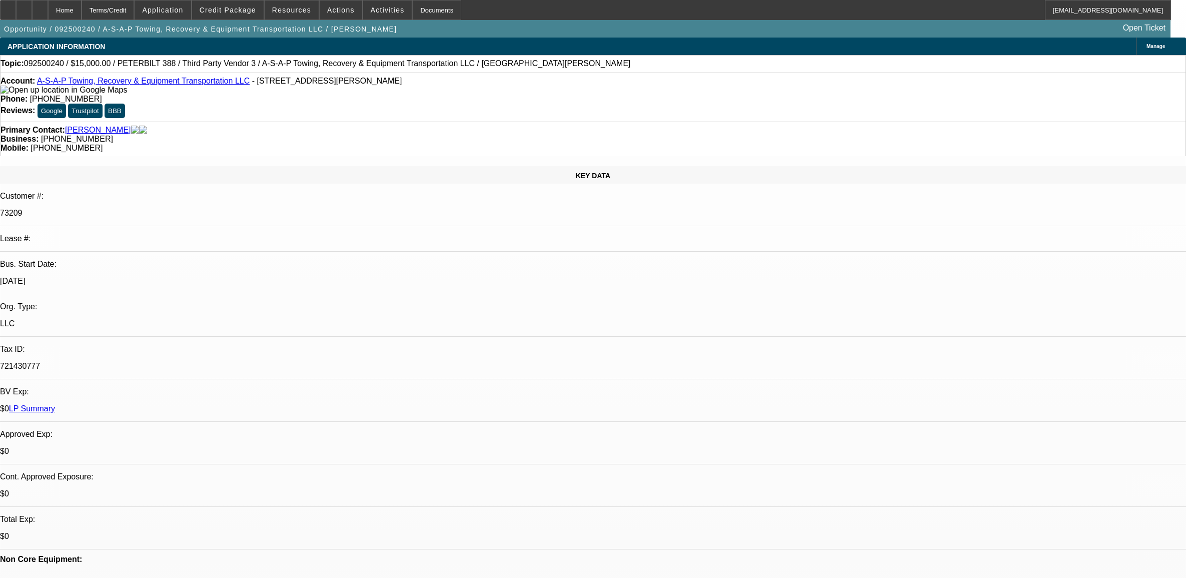
select select "0"
select select "3"
select select "0"
select select "6"
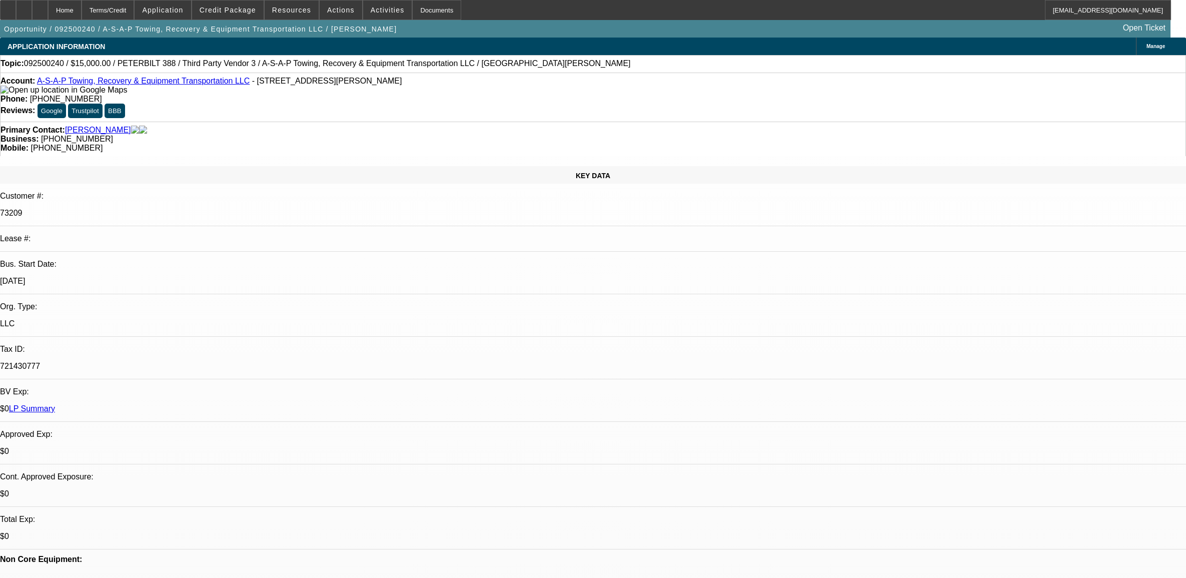
select select "0"
select select "3"
select select "0"
select select "6"
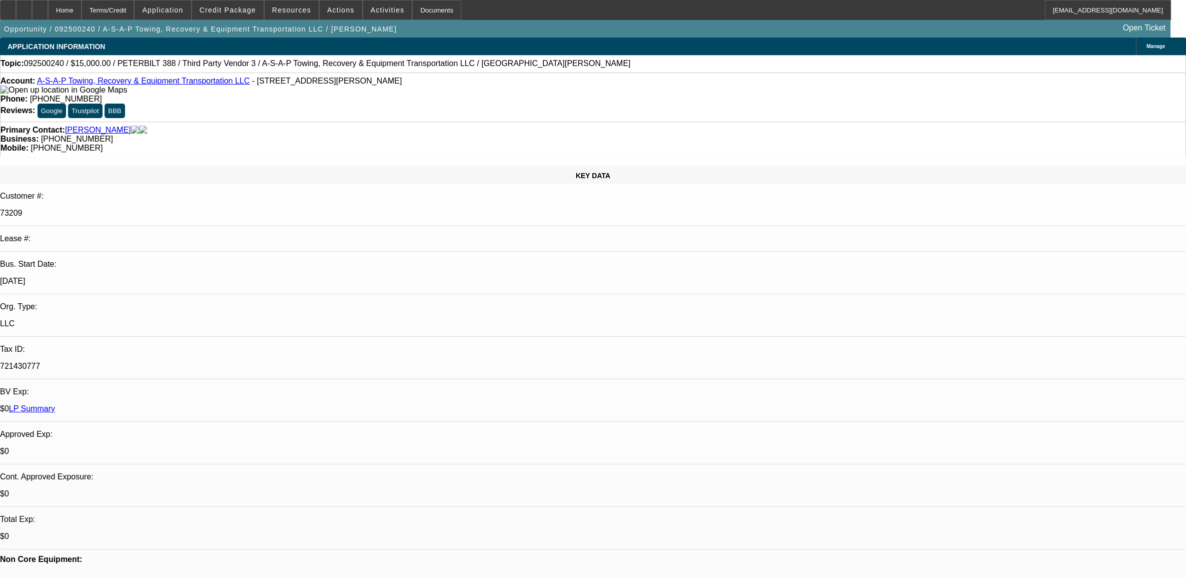
select select "0"
select select "2"
select select "0"
select select "6"
